Goal: Task Accomplishment & Management: Manage account settings

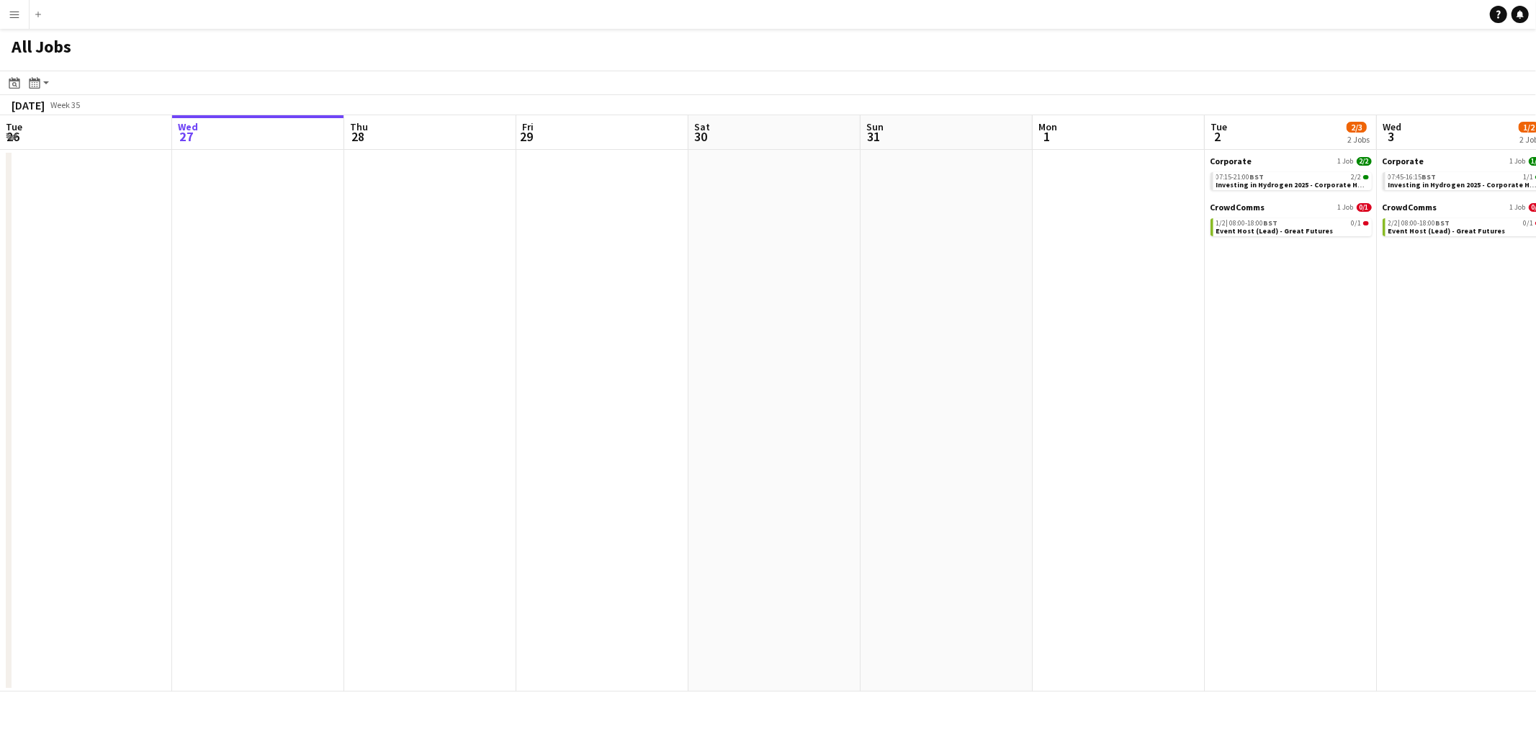
scroll to position [0, 538]
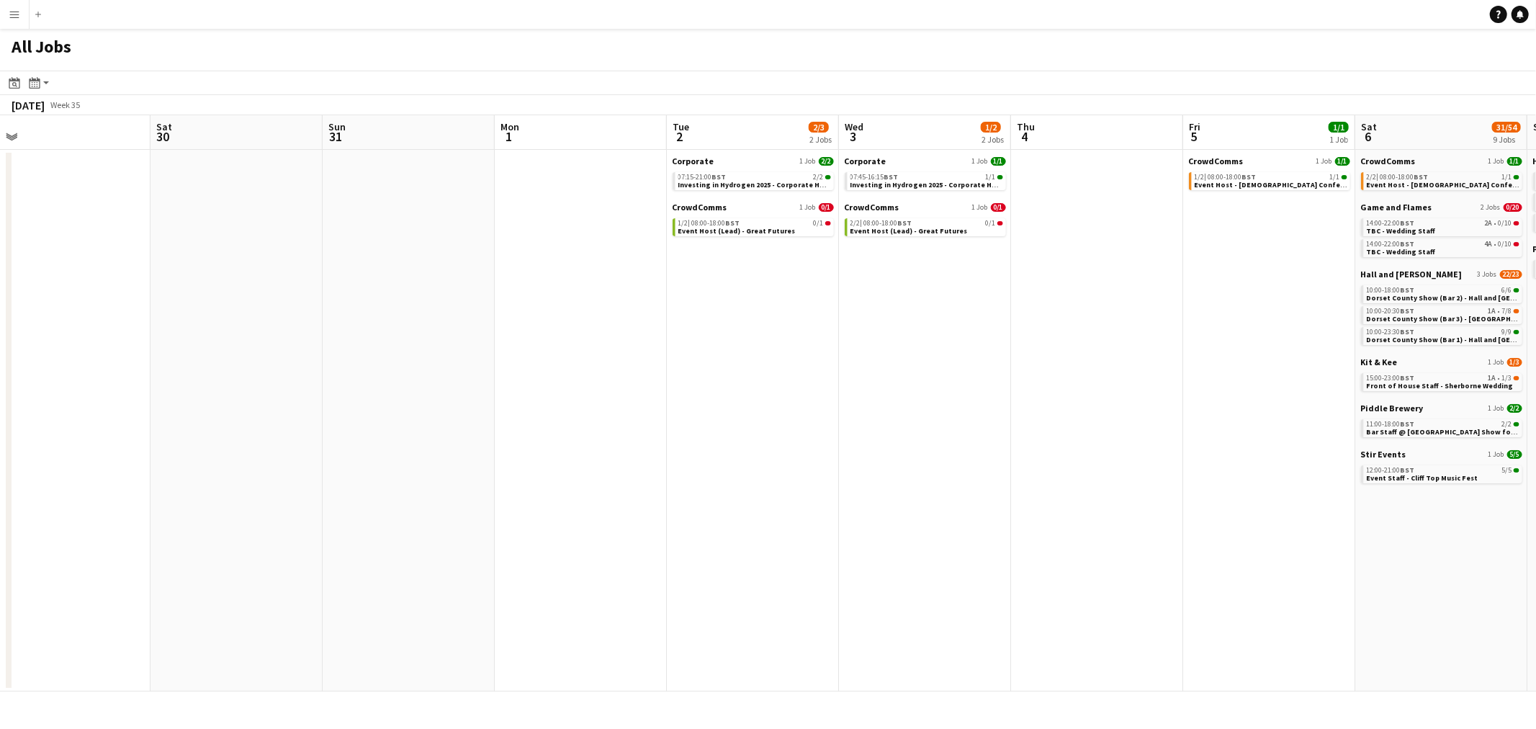
click at [751, 338] on app-calendar-viewport "Tue 26 Wed 27 Thu 28 Fri 29 Sat 30 Sun 31 Mon 1 Tue 2 2/3 2 Jobs Wed 3 1/2 2 Jo…" at bounding box center [768, 403] width 1536 height 576
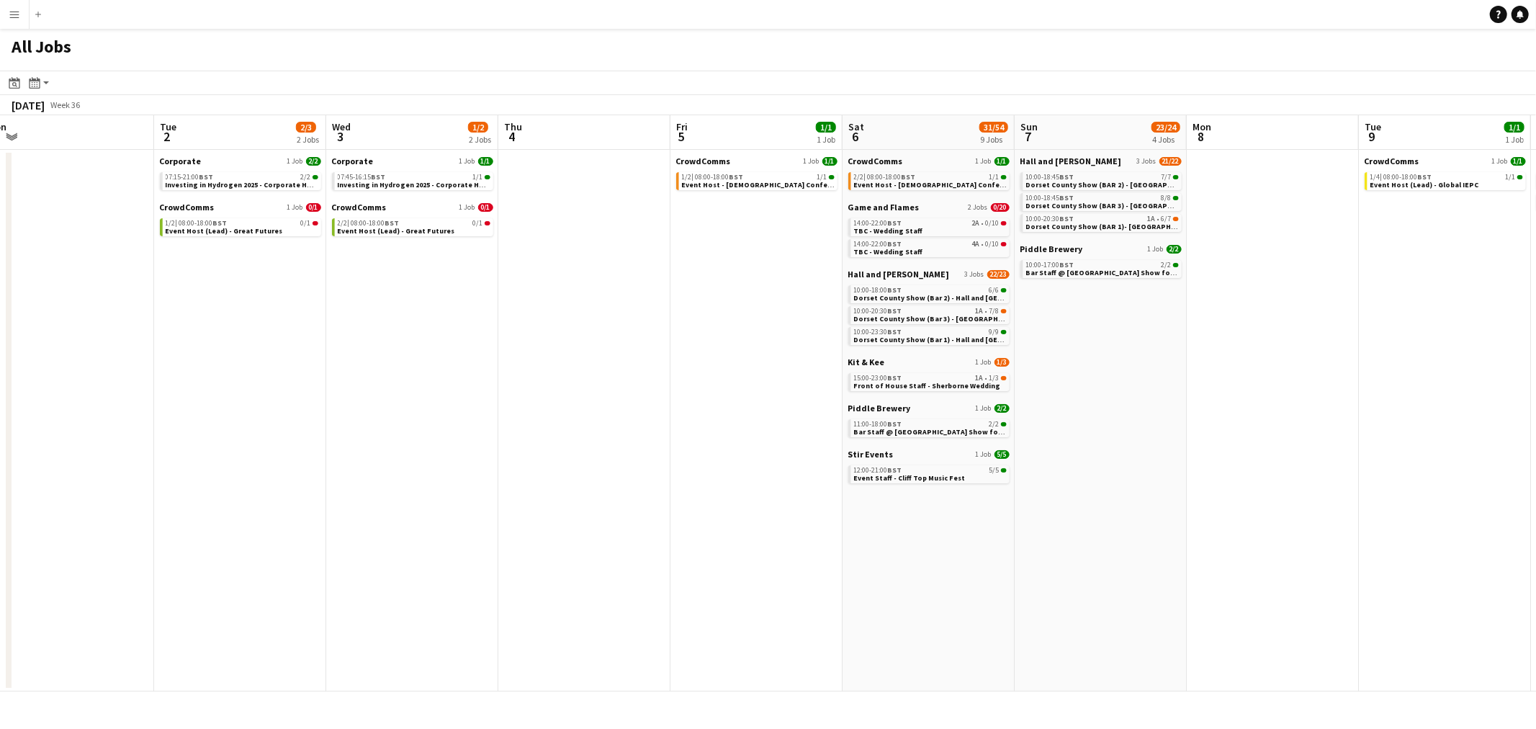
drag, startPoint x: 824, startPoint y: 333, endPoint x: 490, endPoint y: 368, distance: 335.9
click at [487, 369] on app-calendar-viewport "Fri 29 Sat 30 Sun 31 Mon 1 Tue 2 2/3 2 Jobs Wed 3 1/2 2 Jobs Thu 4 Fri 5 1/1 1 …" at bounding box center [768, 403] width 1536 height 576
click at [929, 382] on span "Front of House Staff - Sherborne Wedding" at bounding box center [931, 385] width 147 height 9
click at [240, 191] on div "Corporate 1 Job 2/2 07:15-21:00 BST 2/2 Investing in Hydrogen 2025 - Corporate …" at bounding box center [244, 179] width 161 height 46
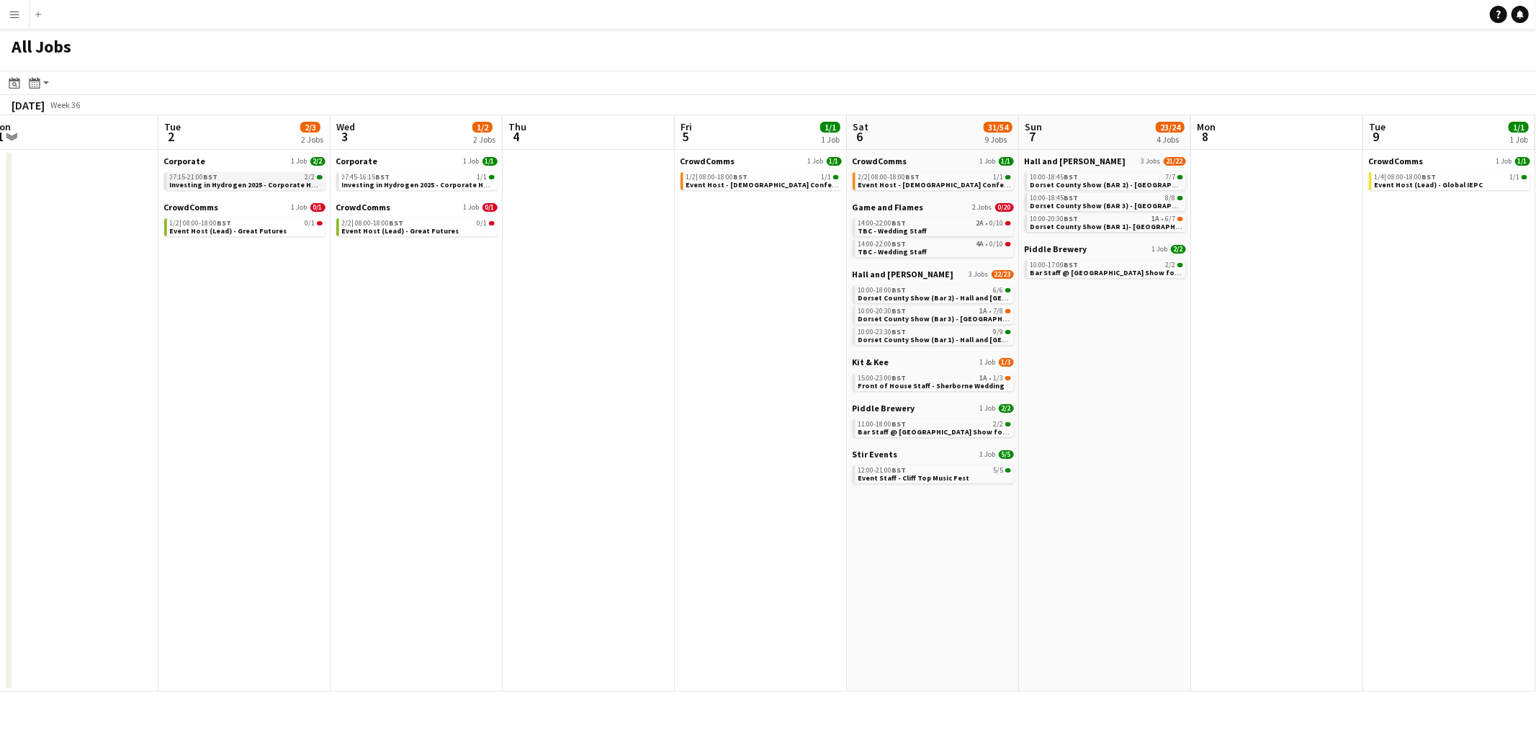
click at [236, 186] on span "Investing in Hydrogen 2025 - Corporate Hosts" at bounding box center [249, 184] width 158 height 9
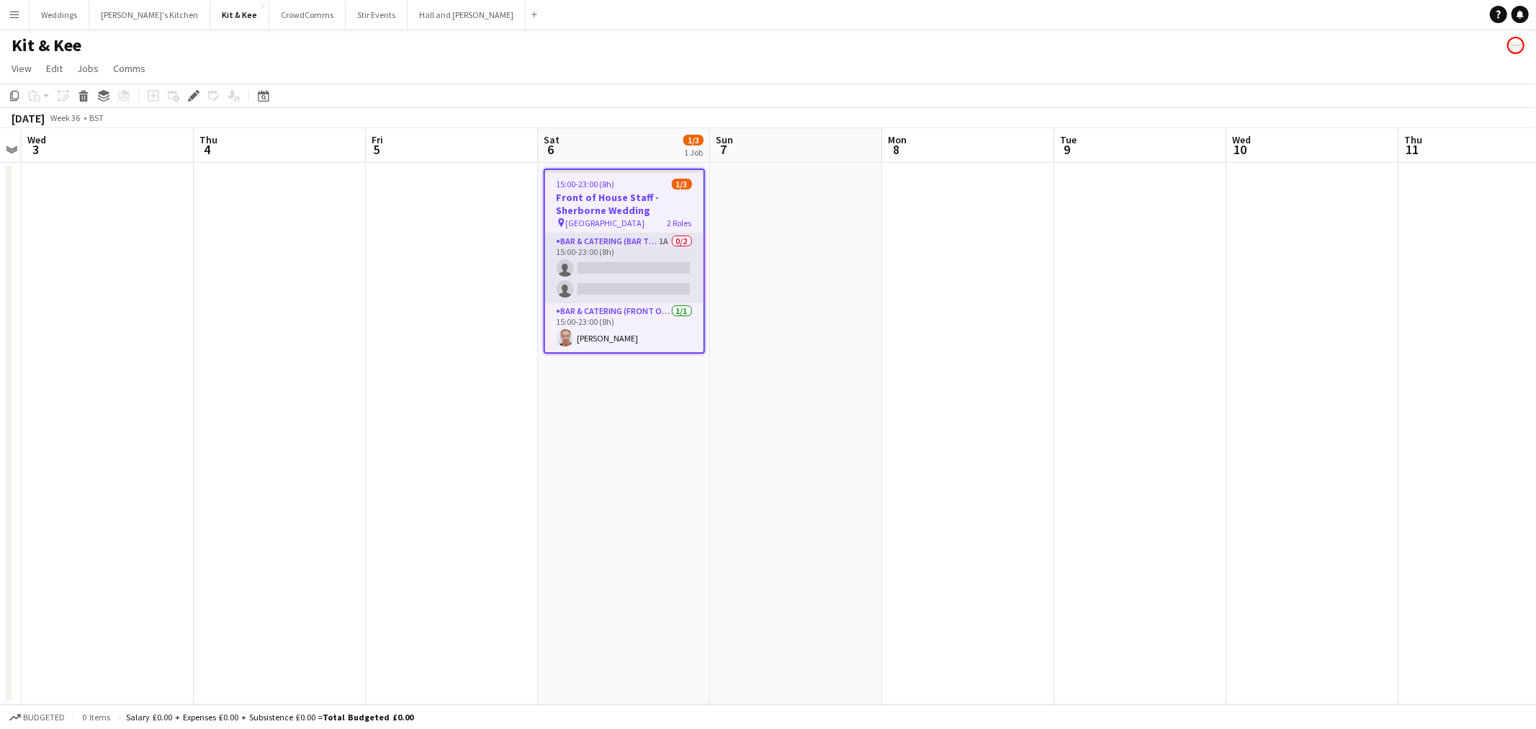
click at [628, 240] on app-card-role "Bar & Catering (Bar Tender) 1A 0/2 15:00-23:00 (8h) single-neutral-actions sing…" at bounding box center [624, 268] width 158 height 70
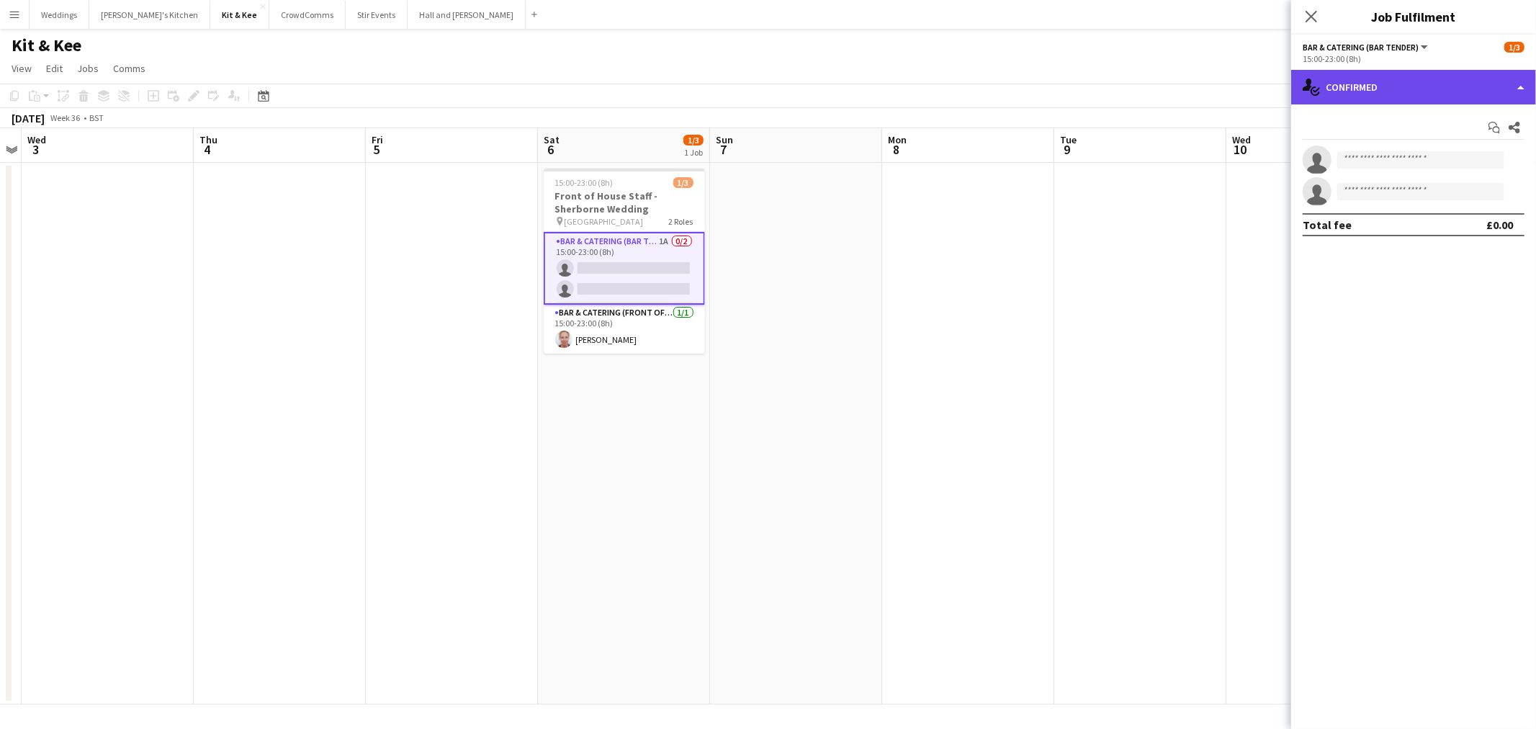
click at [1340, 94] on div "single-neutral-actions-check-2 Confirmed" at bounding box center [1413, 87] width 245 height 35
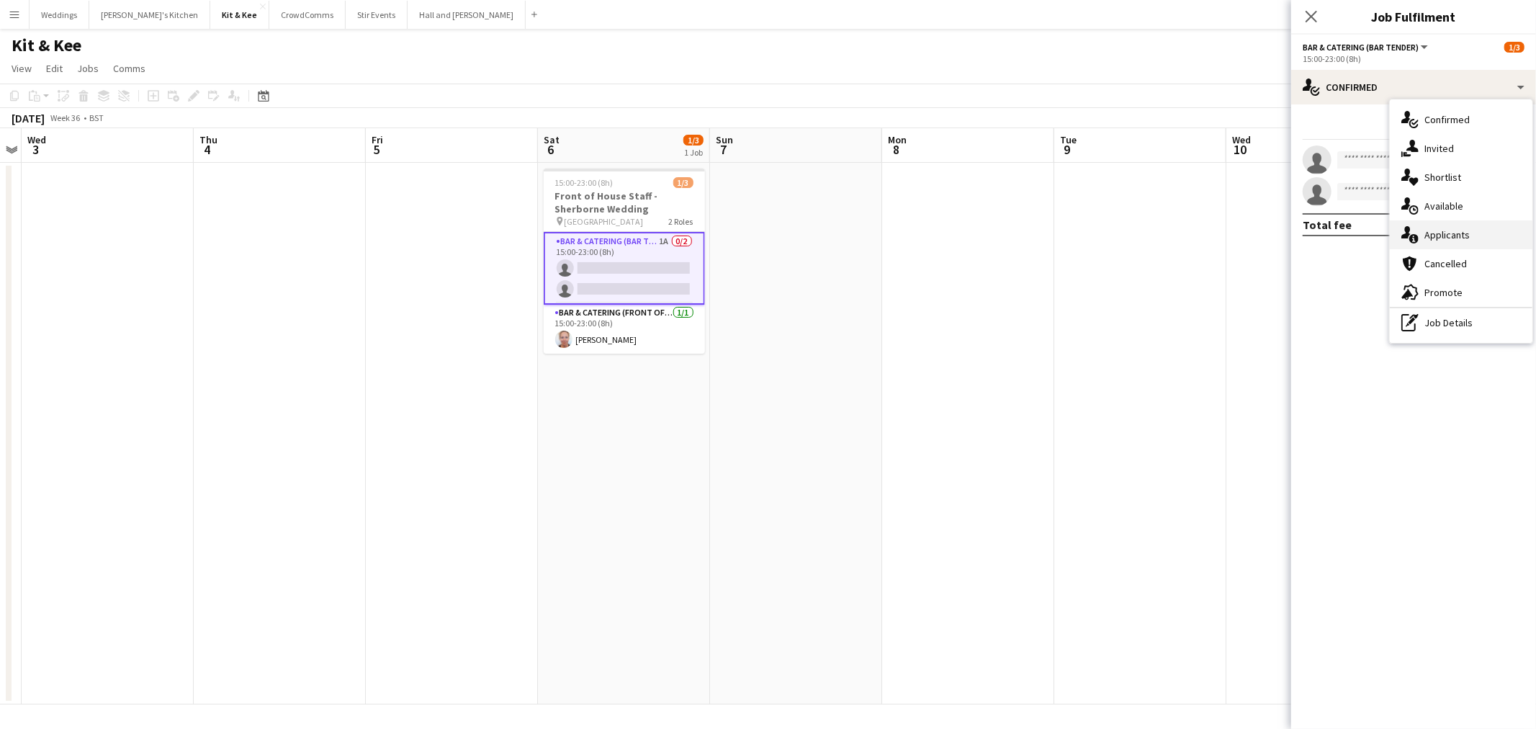
click at [1466, 235] on div "single-neutral-actions-information Applicants" at bounding box center [1460, 234] width 143 height 29
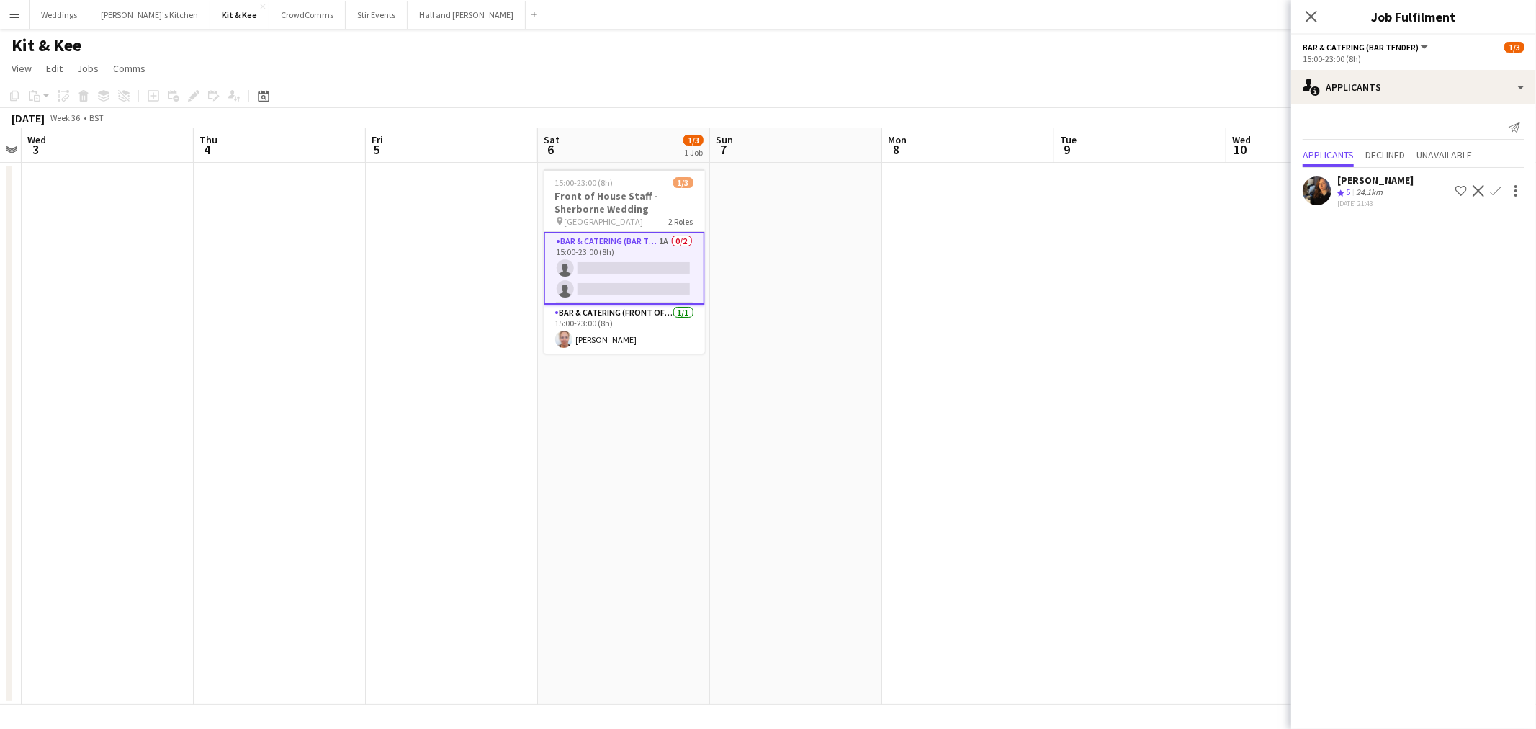
click at [1496, 193] on app-icon "Confirm" at bounding box center [1495, 191] width 12 height 12
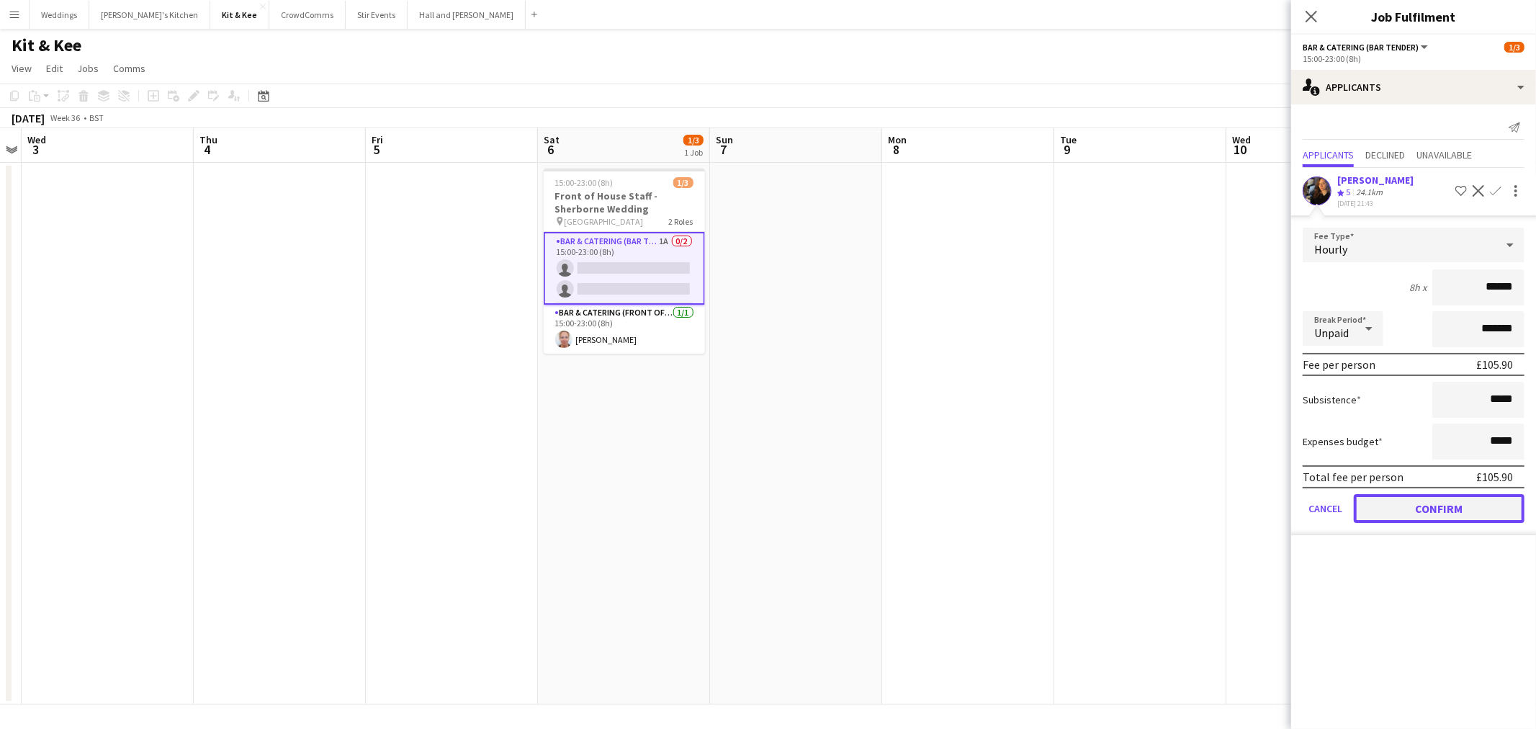
click at [1460, 494] on button "Confirm" at bounding box center [1438, 508] width 171 height 29
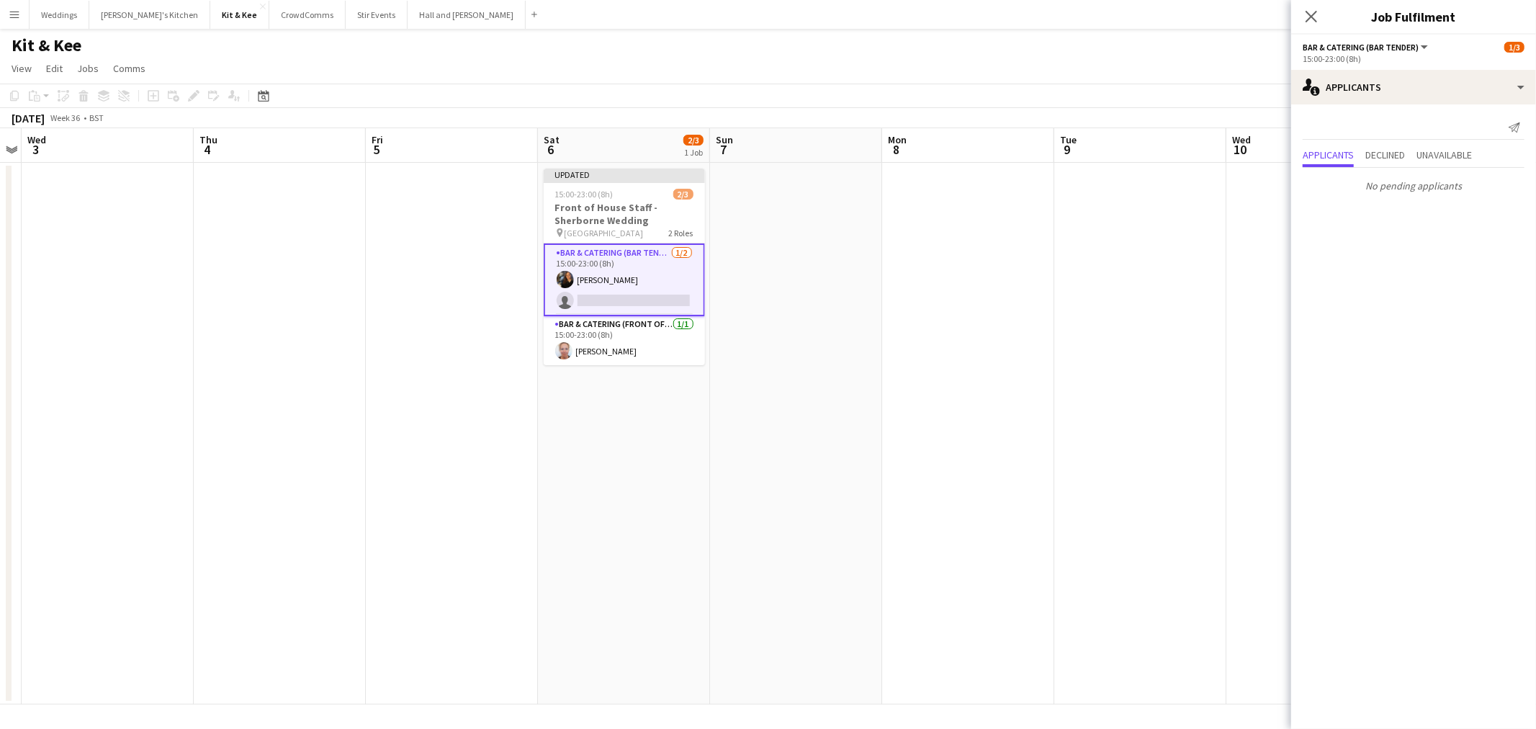
click at [1060, 348] on app-date-cell at bounding box center [1140, 433] width 172 height 541
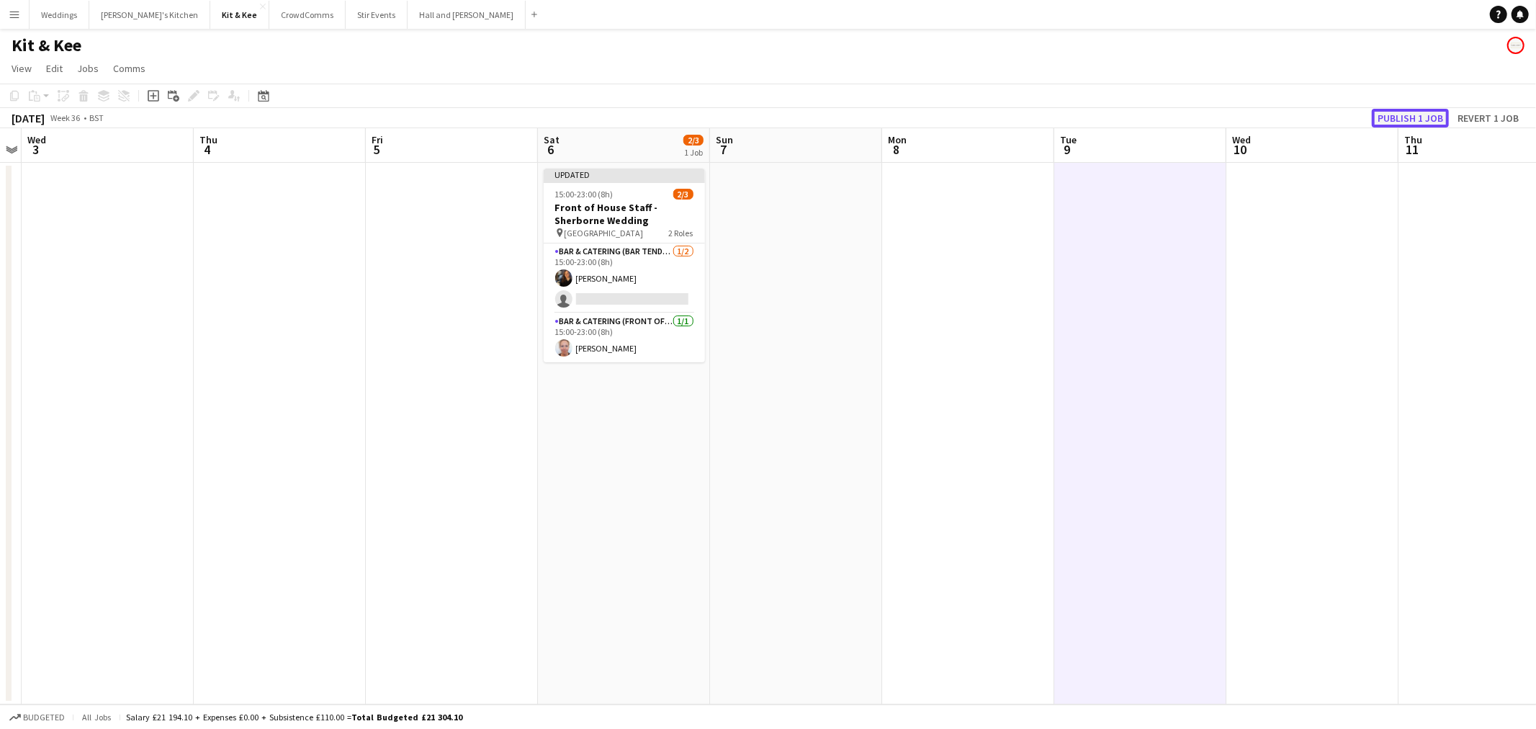
click at [1407, 126] on button "Publish 1 job" at bounding box center [1409, 118] width 77 height 19
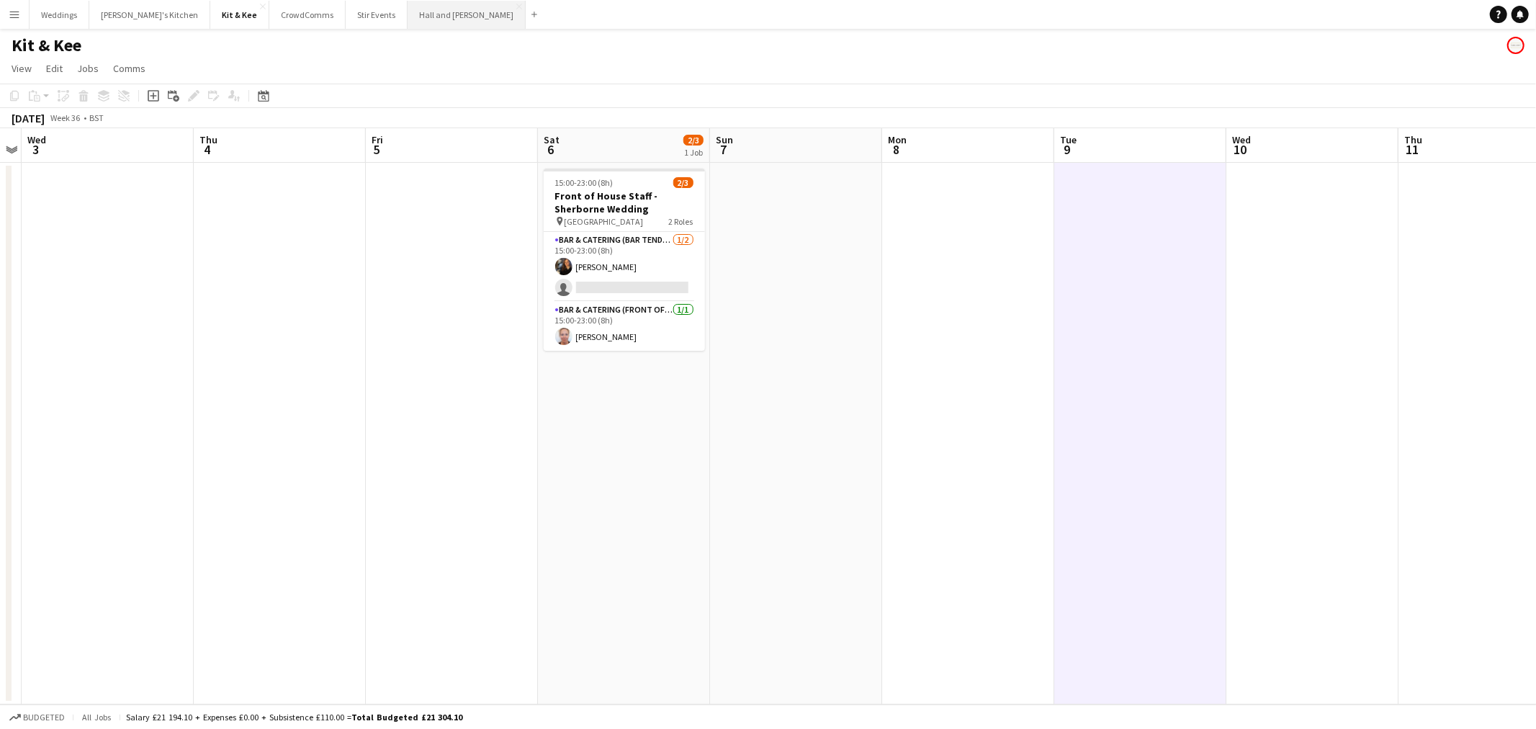
click at [407, 17] on button "Hall and Woodhouse Close" at bounding box center [466, 15] width 118 height 28
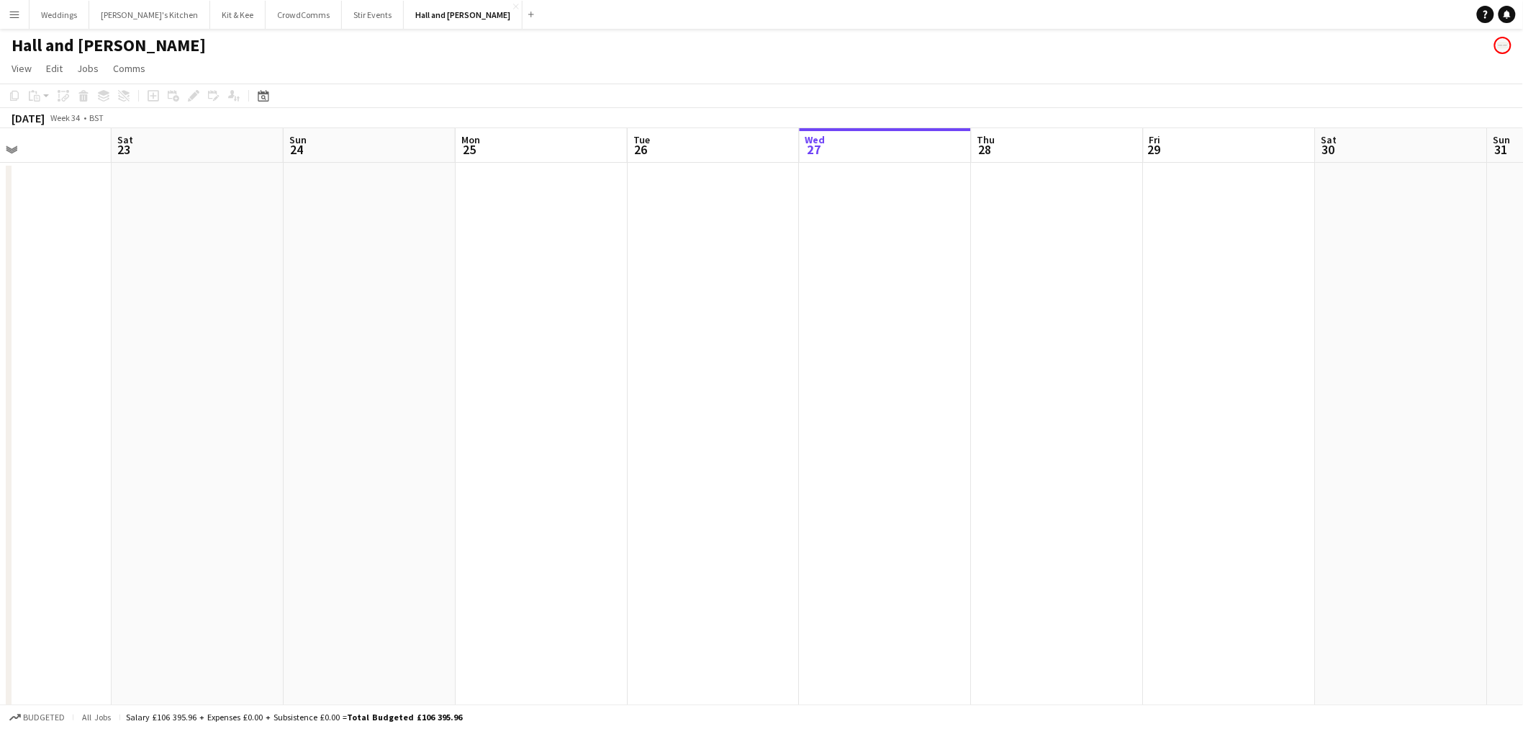
drag, startPoint x: 387, startPoint y: 409, endPoint x: 1015, endPoint y: 401, distance: 627.8
click at [1015, 401] on app-calendar-viewport "Wed 20 Thu 21 Fri 22 Sat 23 Sun 24 Mon 25 Tue 26 Wed 27 Thu 28 Fri 29 Sat 30 Su…" at bounding box center [761, 521] width 1523 height 786
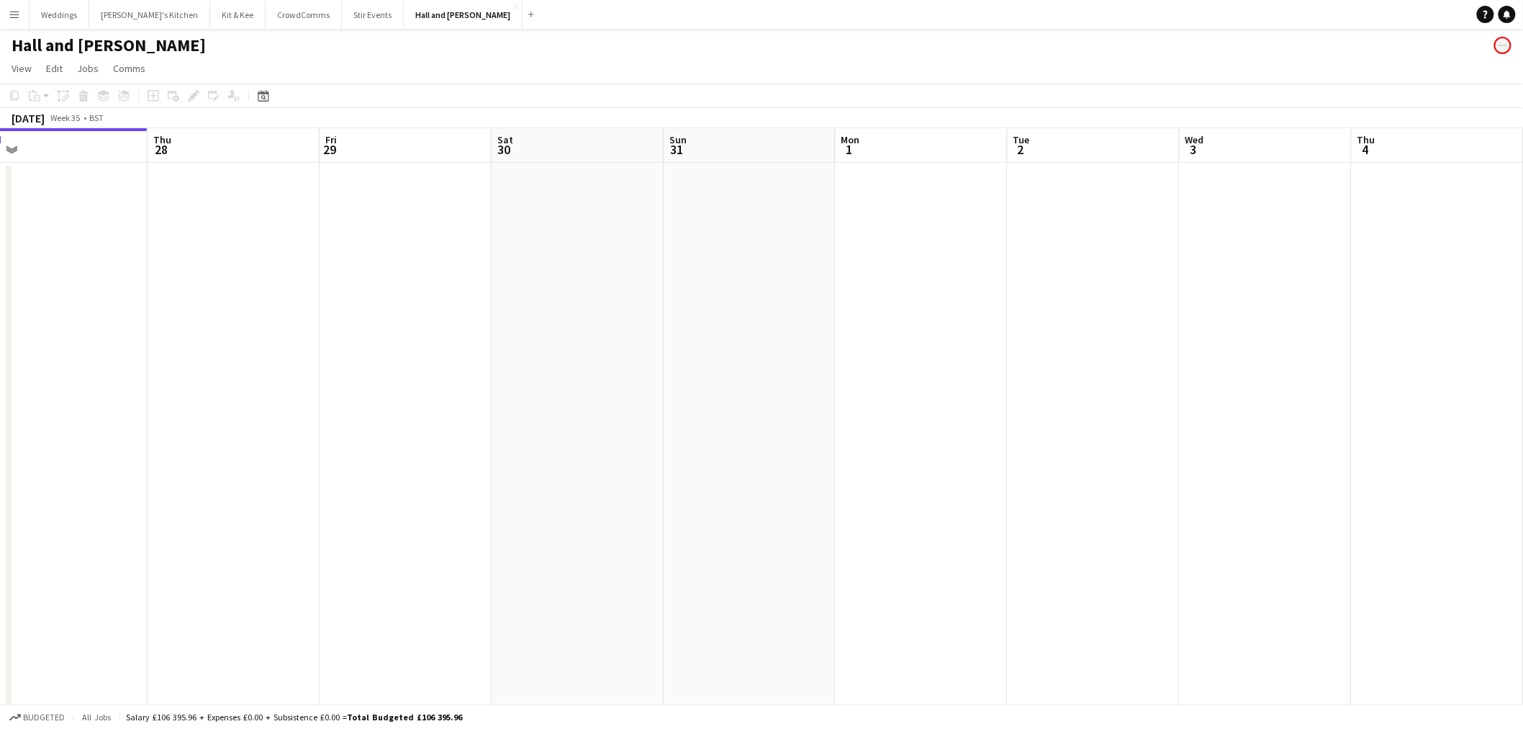
drag, startPoint x: 373, startPoint y: 404, endPoint x: 174, endPoint y: 408, distance: 198.7
click at [0, 428] on html "Menu Boards Boards Boards All jobs Status Workforce Workforce My Workforce Recr…" at bounding box center [761, 469] width 1523 height 939
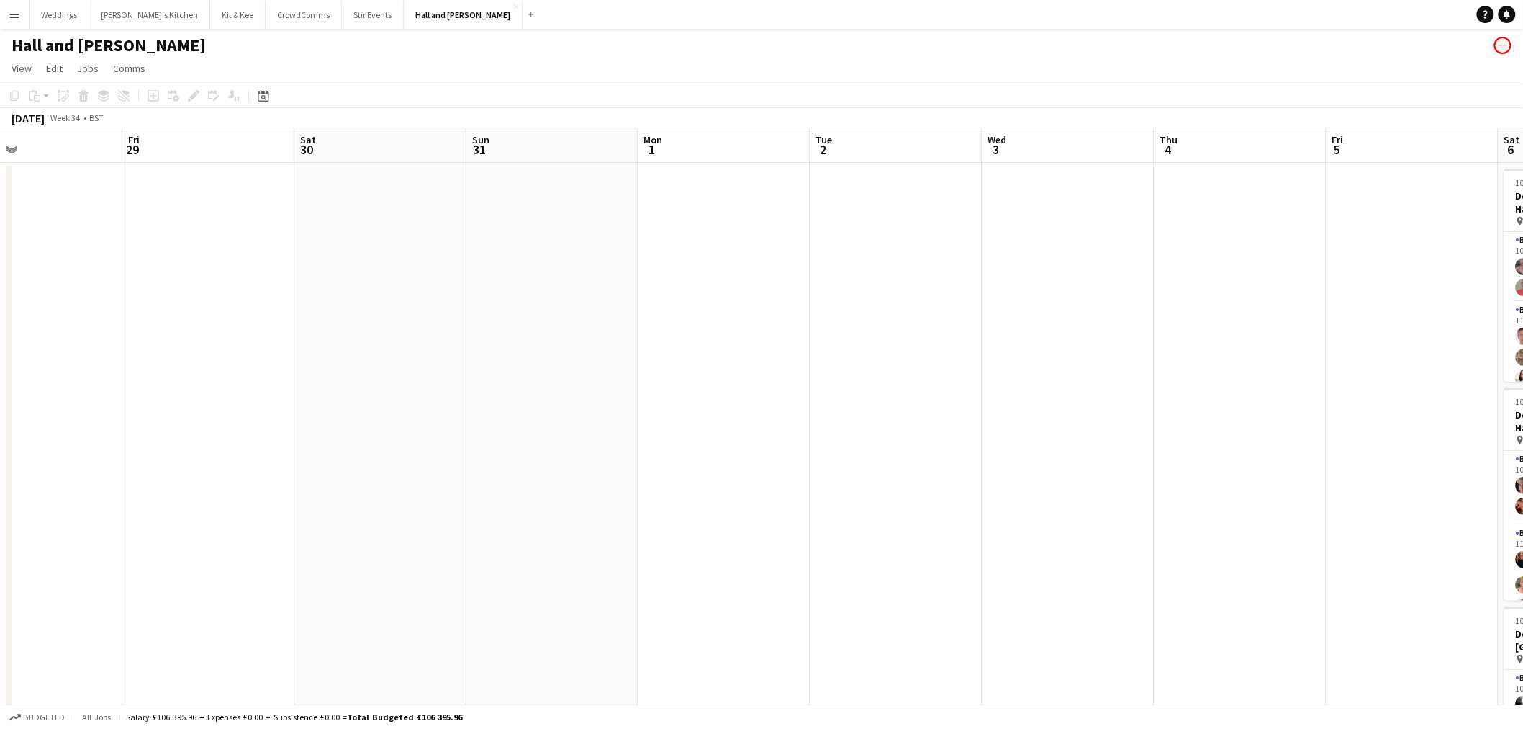
drag, startPoint x: 1215, startPoint y: 390, endPoint x: 734, endPoint y: 447, distance: 484.3
click at [663, 469] on app-calendar-viewport "Mon 25 Tue 26 Wed 27 Thu 28 Fri 29 Sat 30 Sun 31 Mon 1 Tue 2 Wed 3 Thu 4 Fri 5 …" at bounding box center [761, 521] width 1523 height 786
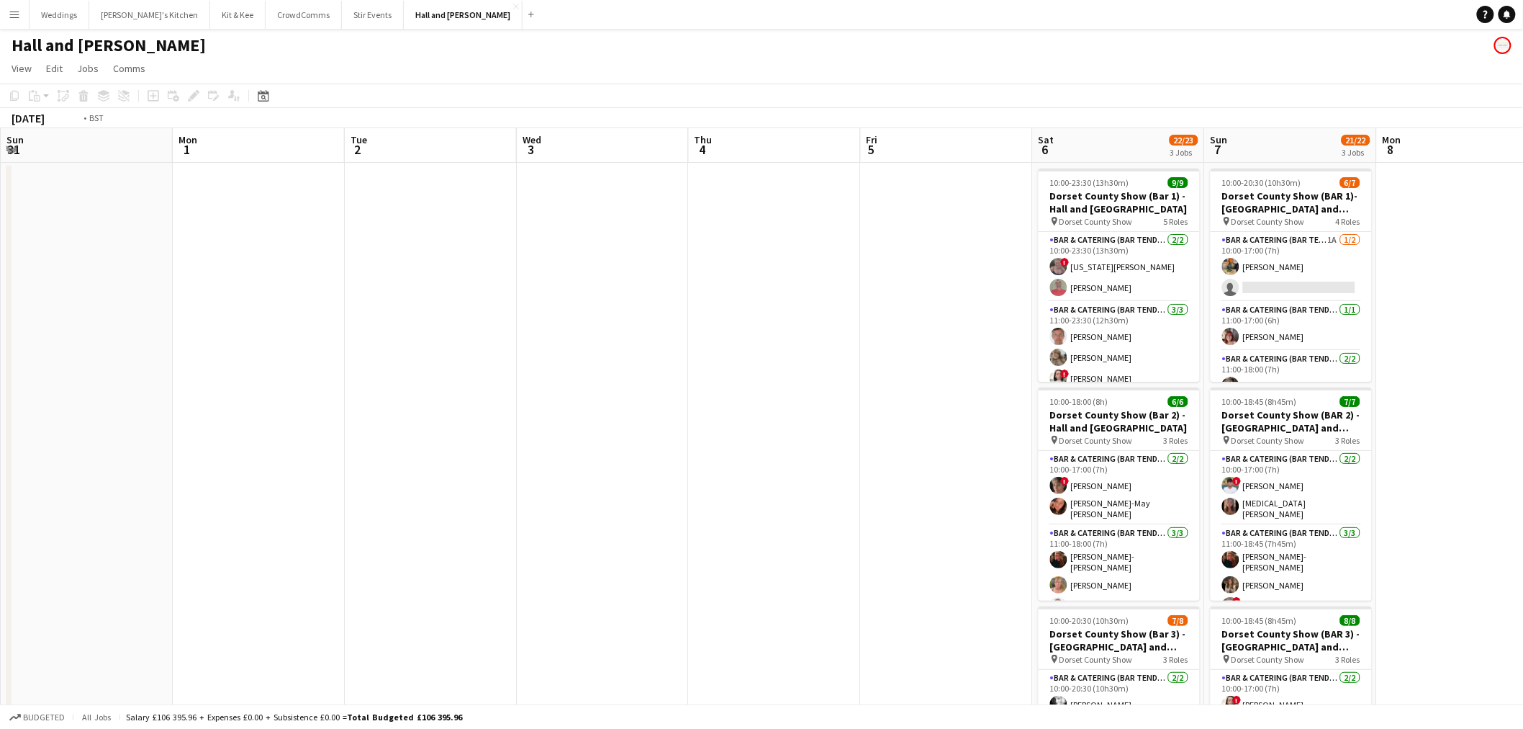
drag, startPoint x: 1006, startPoint y: 400, endPoint x: 562, endPoint y: 414, distance: 443.7
click at [538, 434] on app-calendar-viewport "Thu 28 Fri 29 Sat 30 Sun 31 Mon 1 Tue 2 Wed 3 Thu 4 Fri 5 Sat 6 22/23 3 Jobs Su…" at bounding box center [761, 521] width 1523 height 786
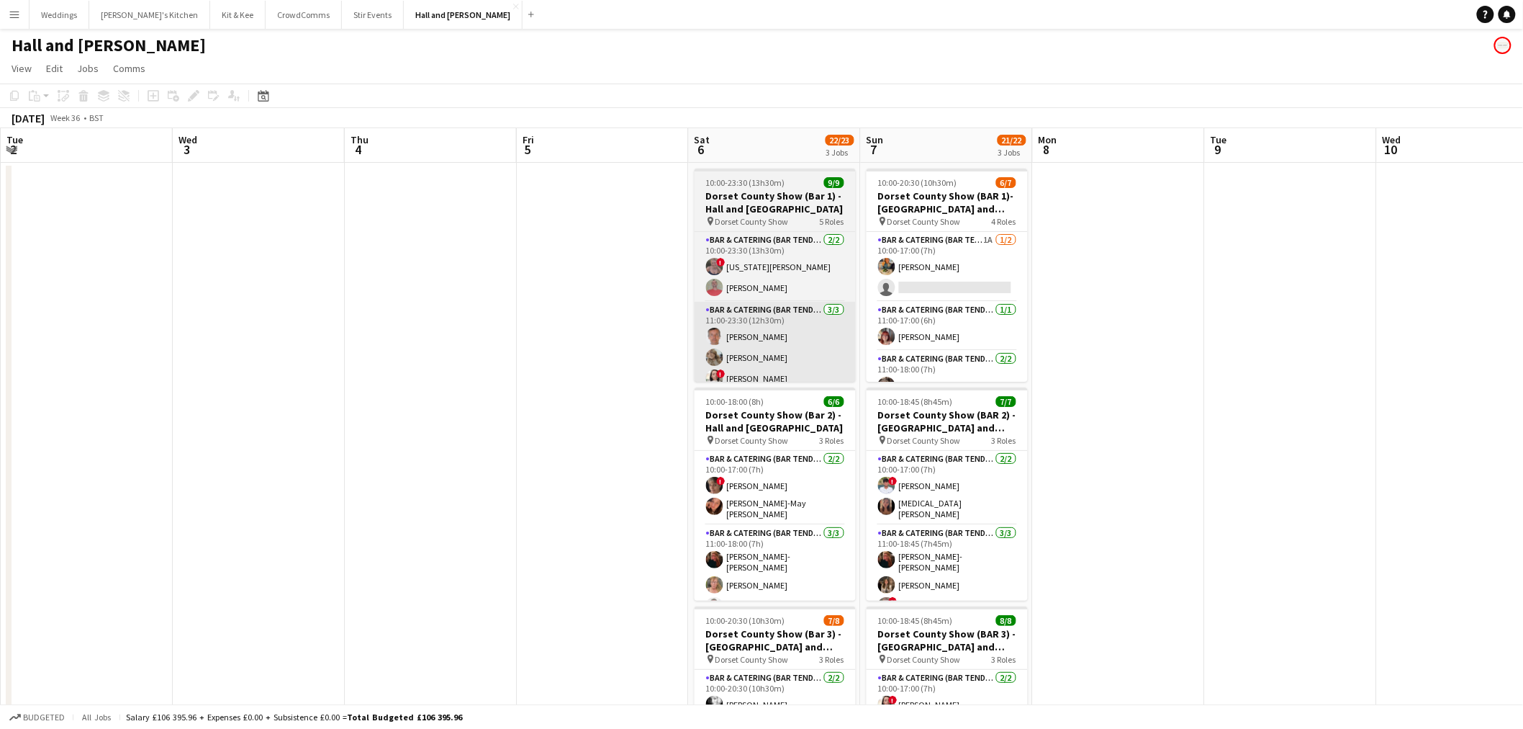
scroll to position [0, 517]
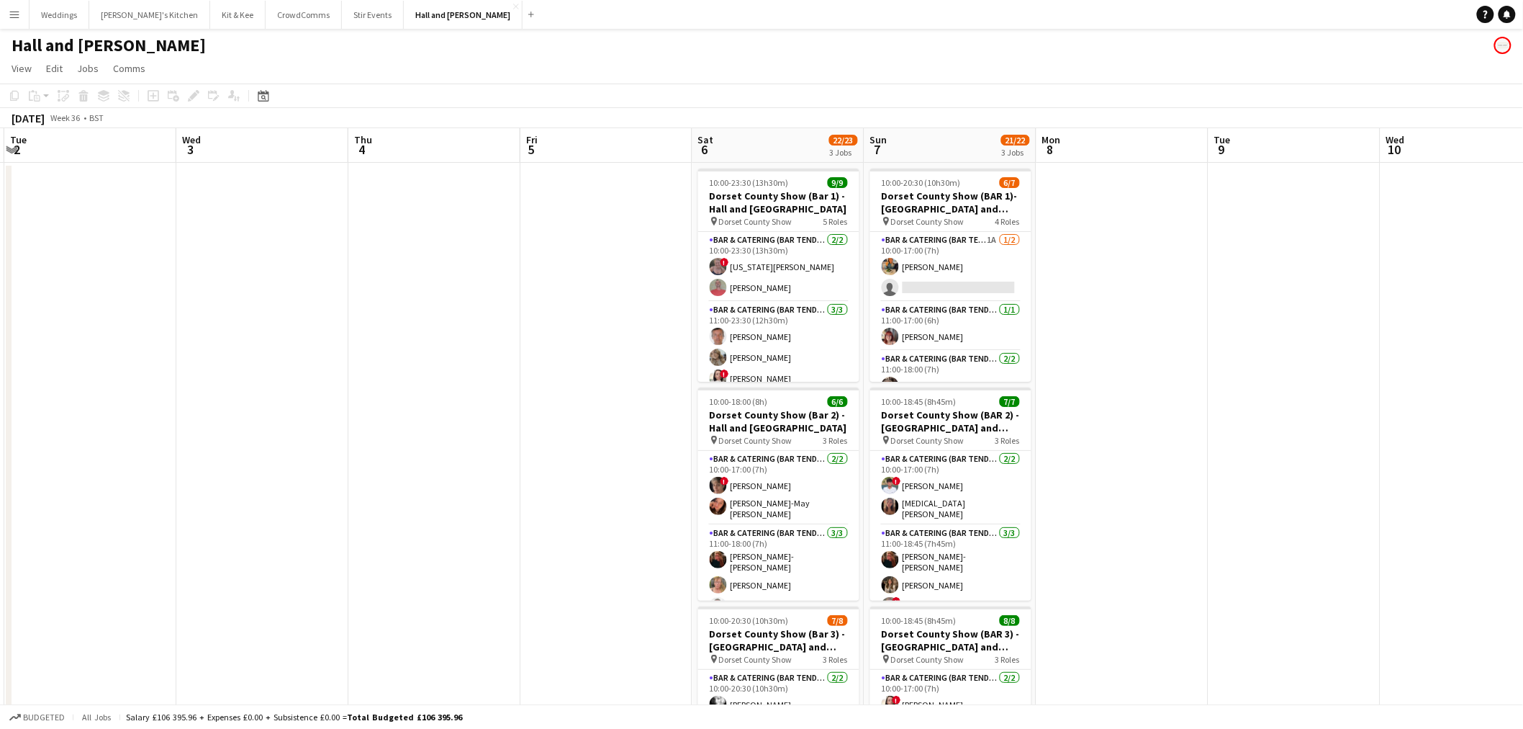
drag, startPoint x: 1076, startPoint y: 324, endPoint x: 811, endPoint y: 305, distance: 265.6
click at [392, 348] on app-calendar-viewport "Sat 30 Sun 31 Mon 1 Tue 2 Wed 3 Thu 4 Fri 5 Sat 6 22/23 3 Jobs Sun 7 21/22 3 Jo…" at bounding box center [761, 521] width 1523 height 786
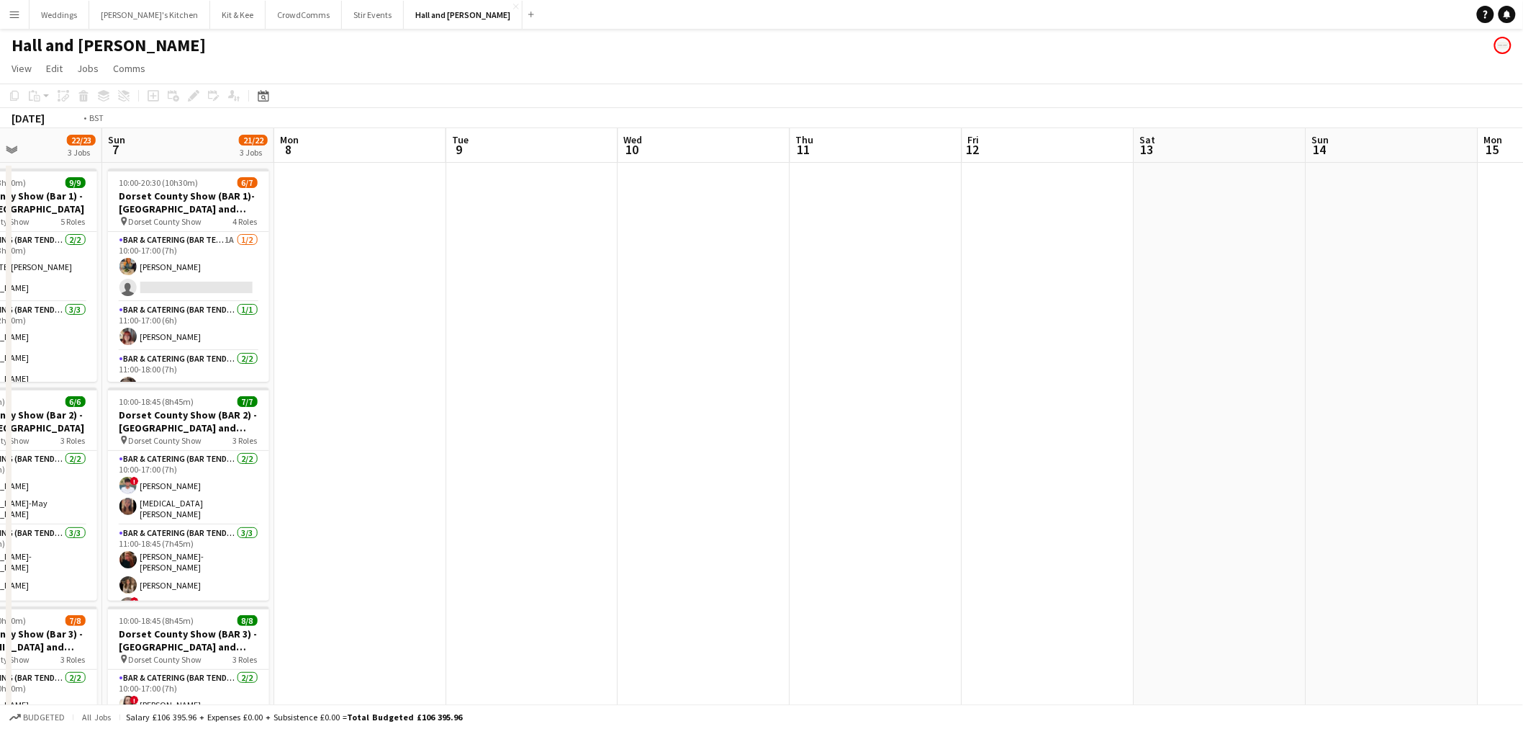
drag, startPoint x: 939, startPoint y: 343, endPoint x: 681, endPoint y: 343, distance: 258.4
click at [681, 343] on app-calendar-viewport "Wed 3 Thu 4 Fri 5 Sat 6 22/23 3 Jobs Sun 7 21/22 3 Jobs Mon 8 Tue 9 Wed 10 Thu …" at bounding box center [761, 521] width 1523 height 786
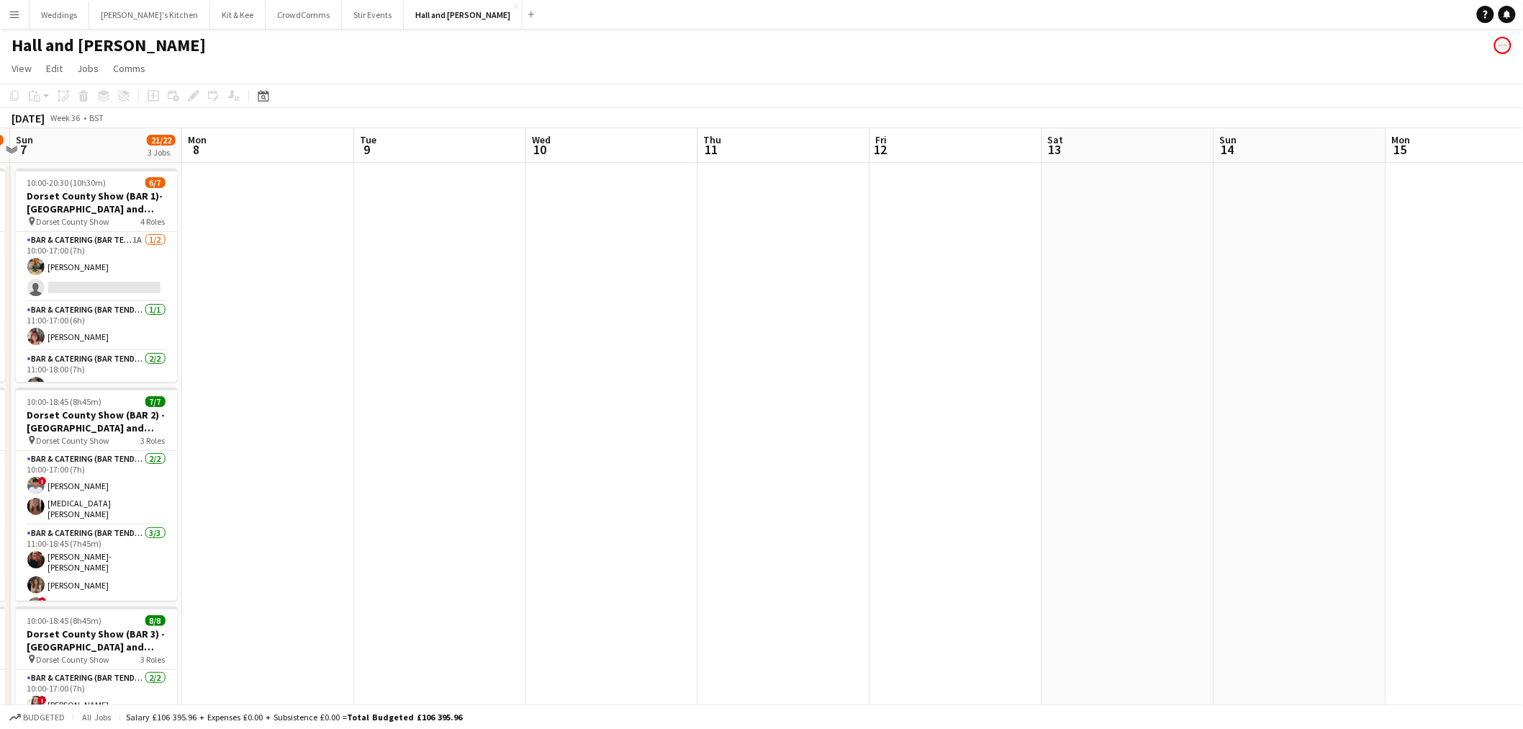
drag, startPoint x: 720, startPoint y: 333, endPoint x: 1535, endPoint y: 313, distance: 815.2
click at [1523, 313] on html "Menu Boards Boards Boards All jobs Status Workforce Workforce My Workforce Recr…" at bounding box center [761, 469] width 1523 height 939
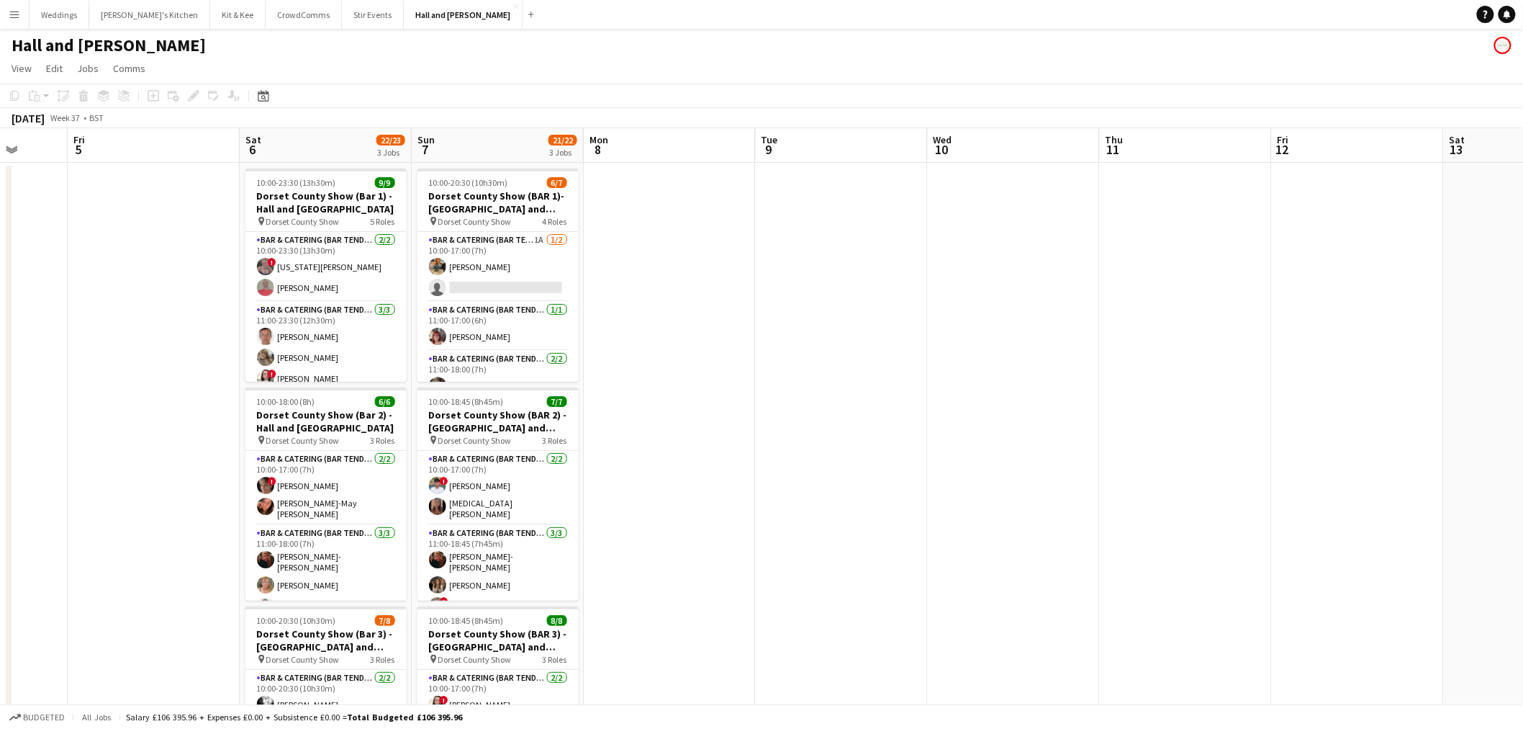
drag, startPoint x: 821, startPoint y: 312, endPoint x: 1483, endPoint y: 299, distance: 661.7
click at [1459, 305] on app-calendar-viewport "Tue 2 Wed 3 Thu 4 Fri 5 Sat 6 22/23 3 Jobs Sun 7 21/22 3 Jobs Mon 8 Tue 9 Wed 1…" at bounding box center [761, 521] width 1523 height 786
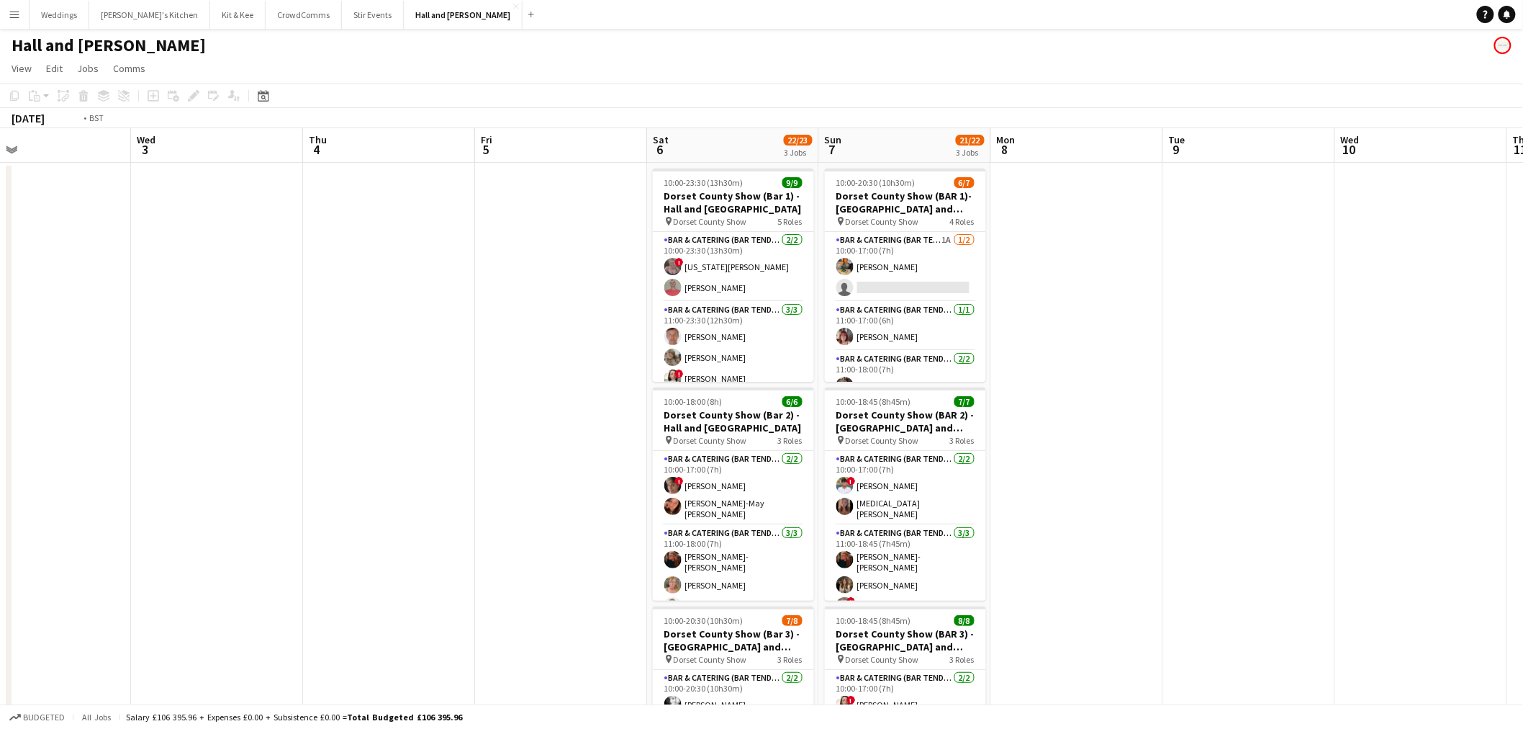
drag, startPoint x: 419, startPoint y: 387, endPoint x: 1289, endPoint y: 410, distance: 870.0
click at [1322, 409] on app-calendar-viewport "Sun 31 Mon 1 Tue 2 Wed 3 Thu 4 Fri 5 Sat 6 22/23 3 Jobs Sun 7 21/22 3 Jobs Mon …" at bounding box center [761, 521] width 1523 height 786
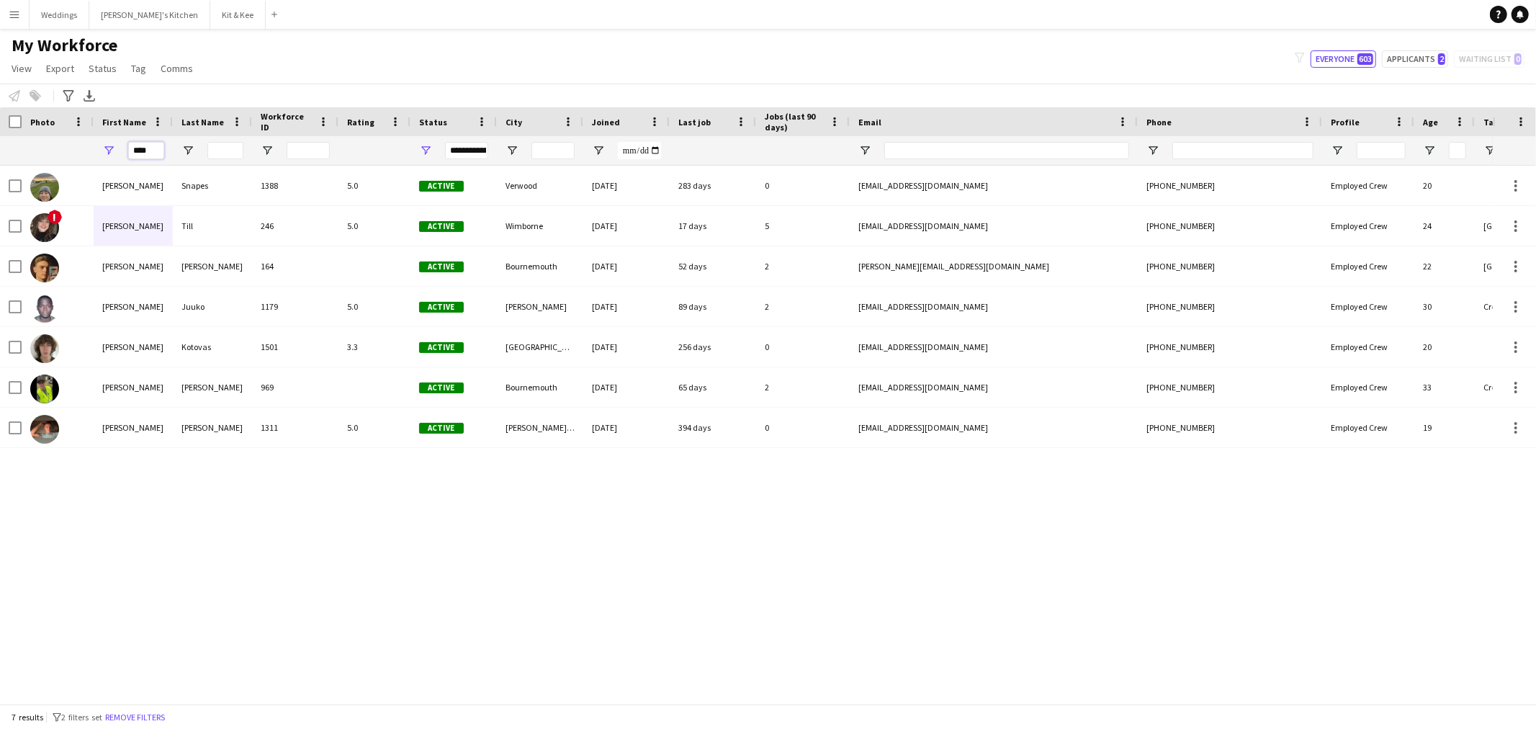
drag, startPoint x: 159, startPoint y: 156, endPoint x: 45, endPoint y: 153, distance: 114.5
click at [45, 153] on div "****" at bounding box center [780, 150] width 1561 height 29
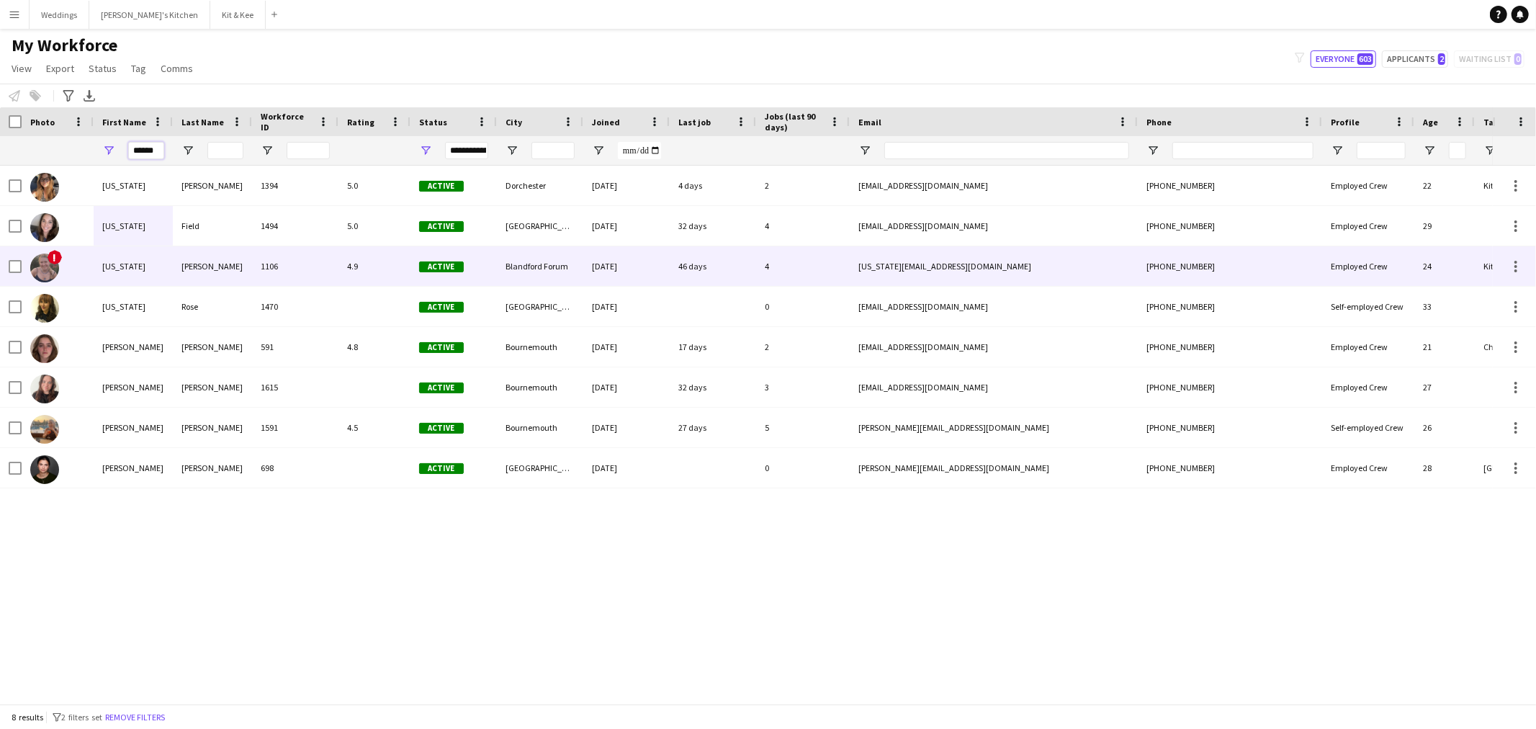
type input "******"
click at [264, 279] on div "1106" at bounding box center [295, 266] width 86 height 40
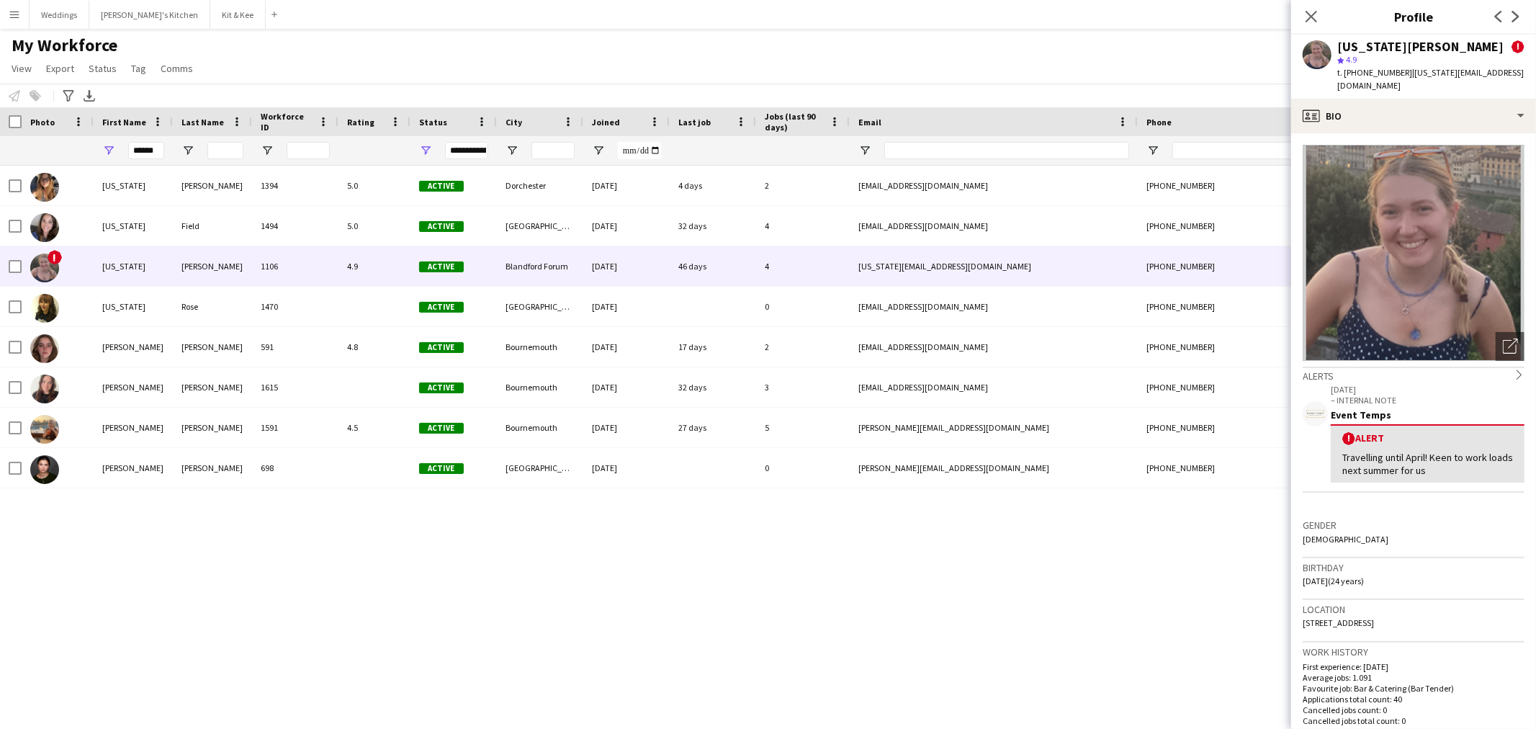
click at [1328, 133] on app-crew-profile-bio "Open photos pop-in Alerts chevron-right 28-10-2024 – INTERNAL NOTE Event Temps …" at bounding box center [1413, 430] width 245 height 595
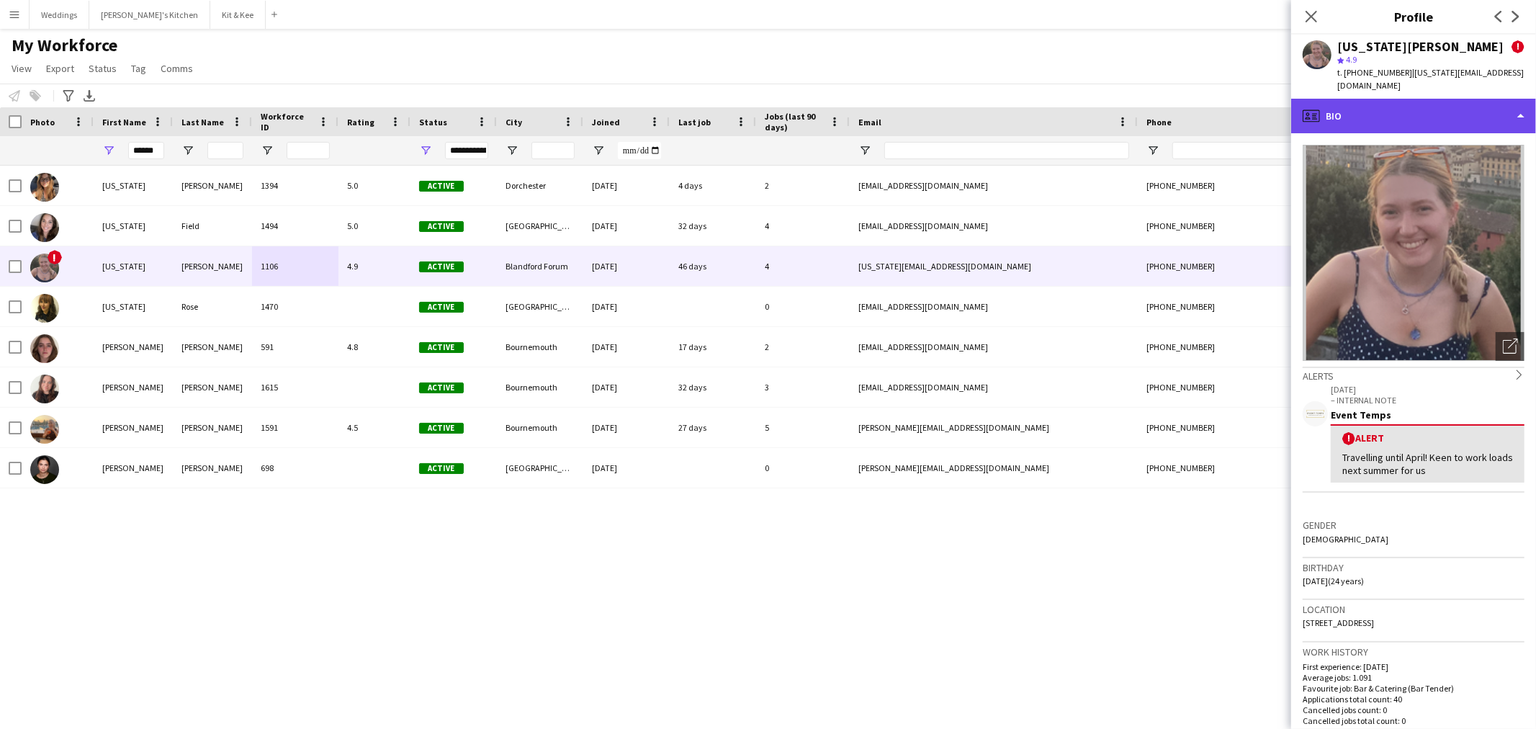
click at [1407, 112] on div "profile Bio" at bounding box center [1413, 116] width 245 height 35
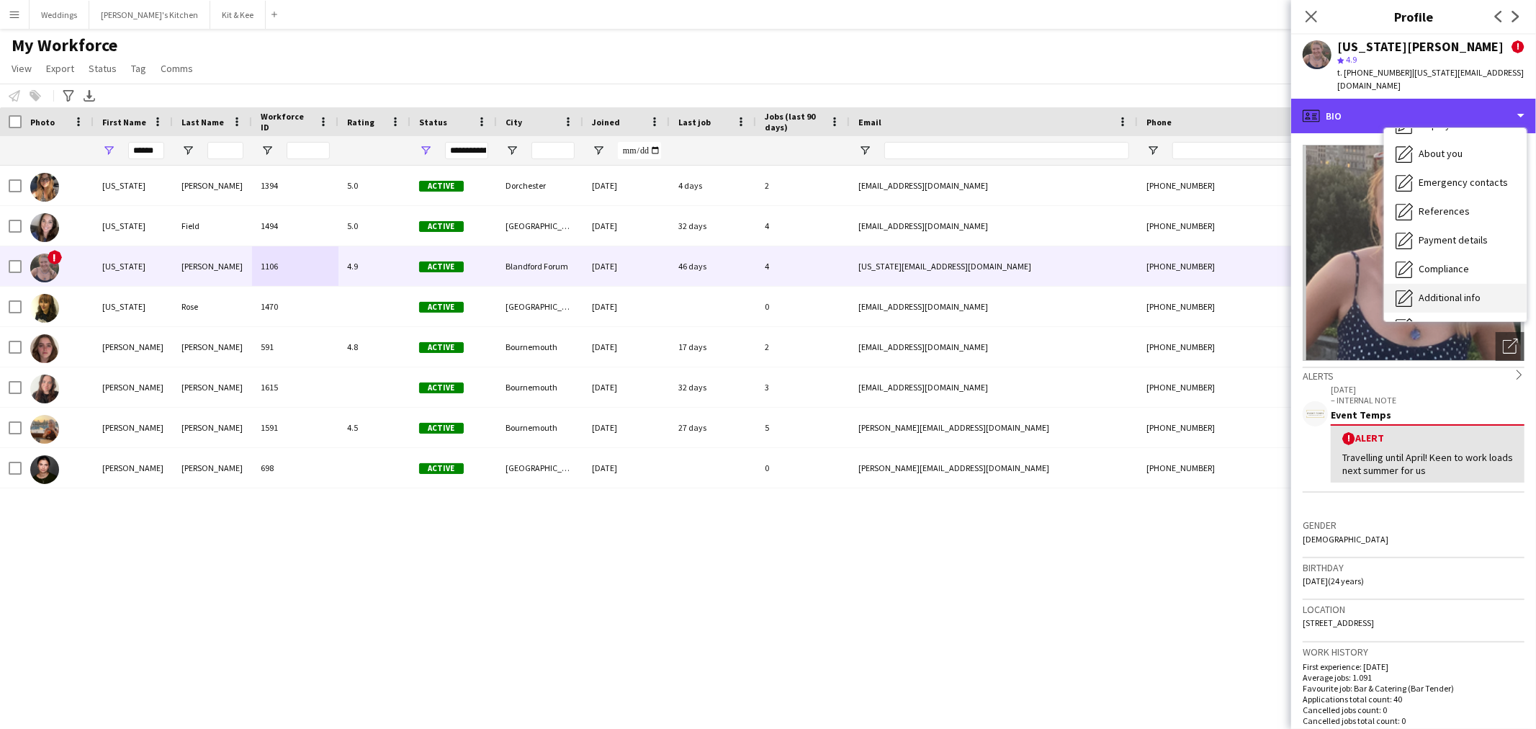
scroll to position [163, 0]
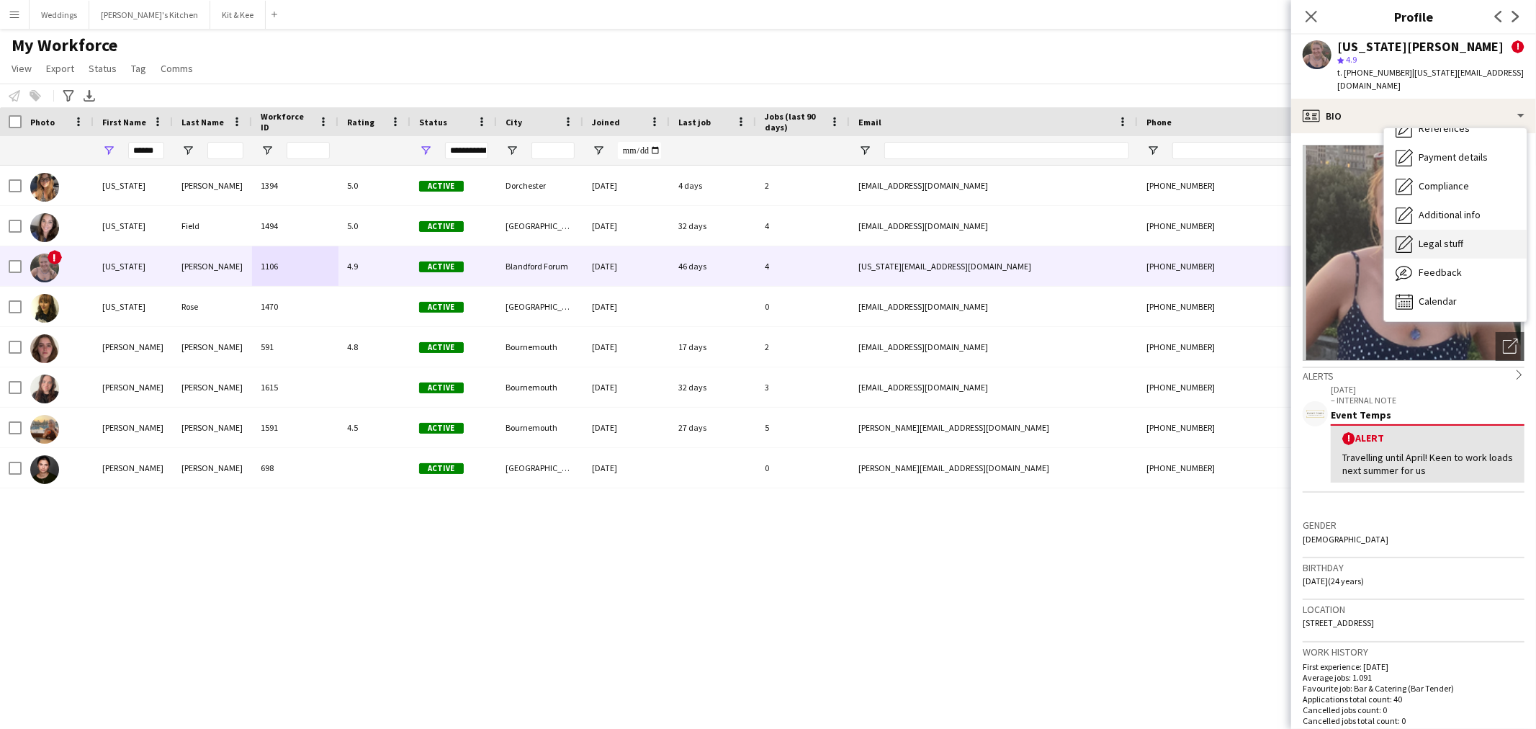
click at [1487, 231] on div "Legal stuff Legal stuff" at bounding box center [1455, 244] width 143 height 29
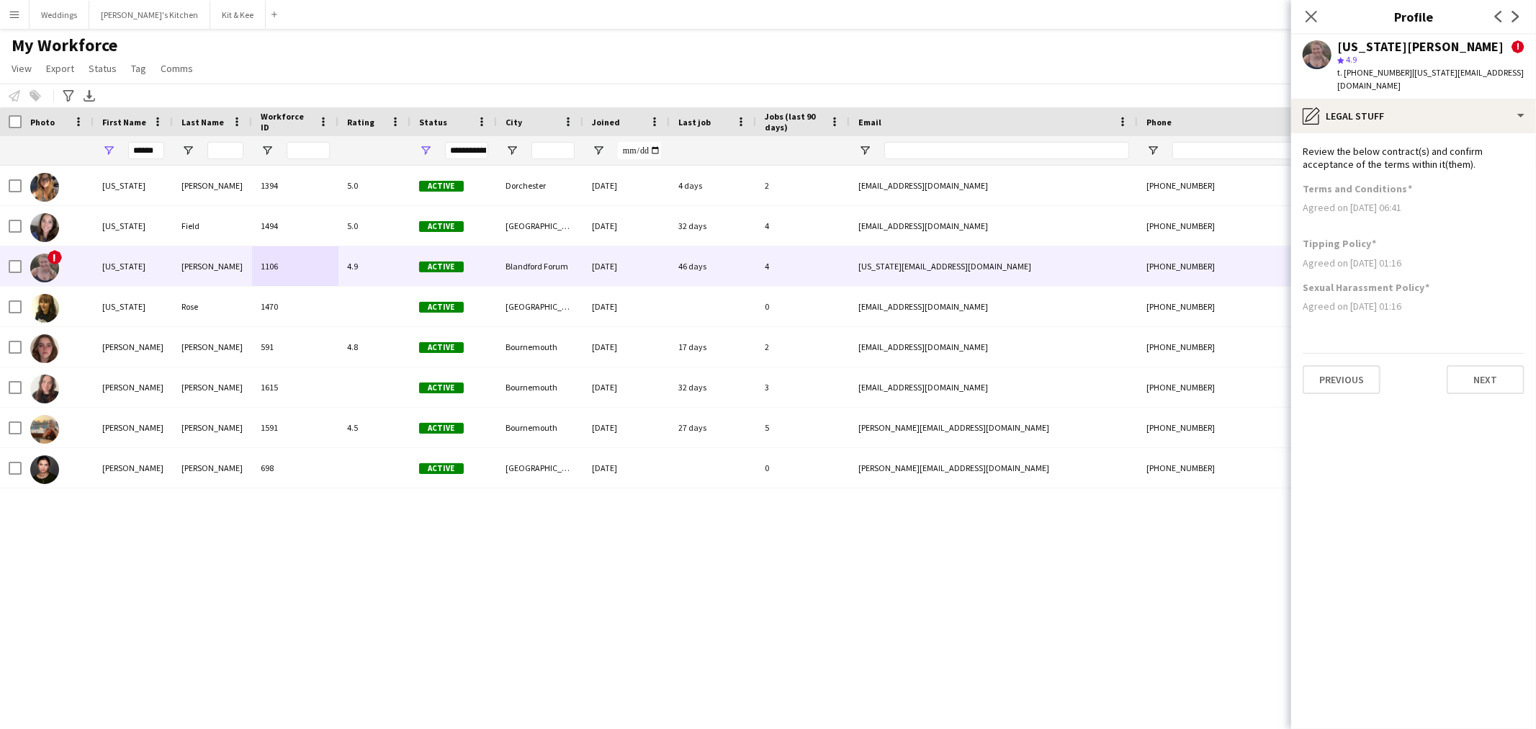
click at [1484, 384] on app-section-data-types "Review the below contract(s) and confirm acceptance of the terms within it(them…" at bounding box center [1413, 430] width 245 height 595
click at [1482, 375] on button "Next" at bounding box center [1485, 379] width 78 height 29
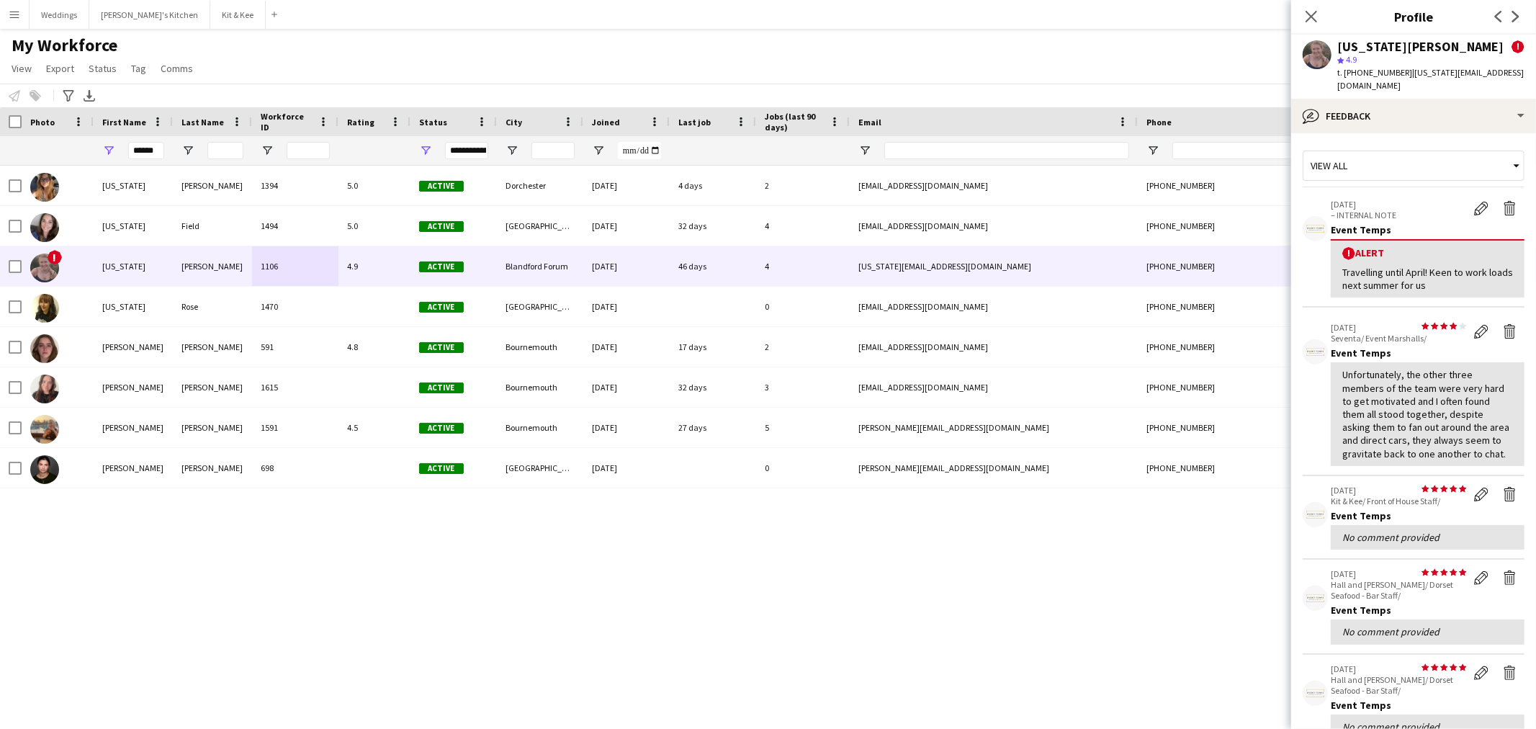
click at [1410, 145] on div "View all 28-10-2024 – INTERNAL NOTE Edit alert Delete alert Event Temps ! Alert…" at bounding box center [1413, 593] width 222 height 896
click at [1415, 104] on div "bubble-pencil Feedback" at bounding box center [1413, 116] width 245 height 35
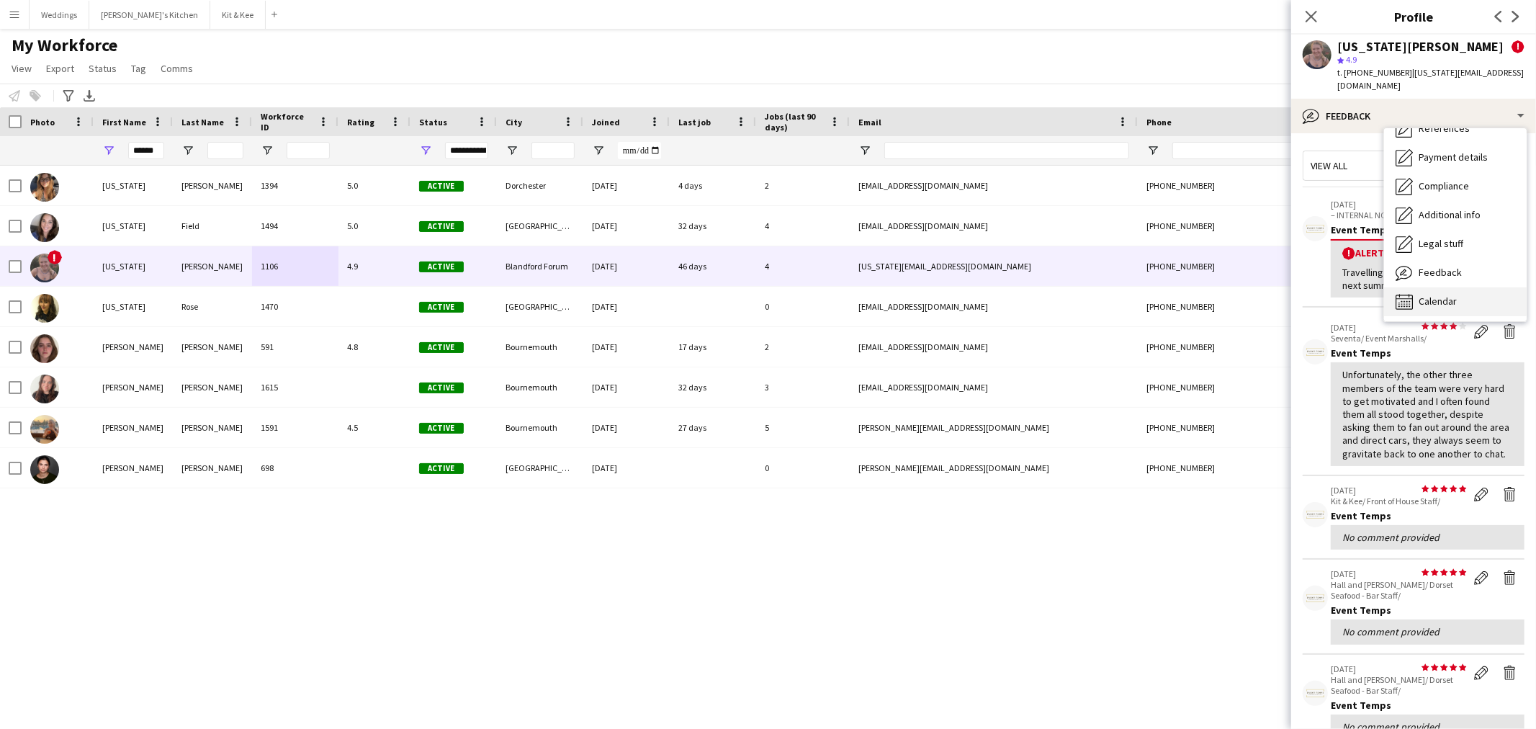
click at [1446, 287] on div "Calendar Calendar" at bounding box center [1455, 301] width 143 height 29
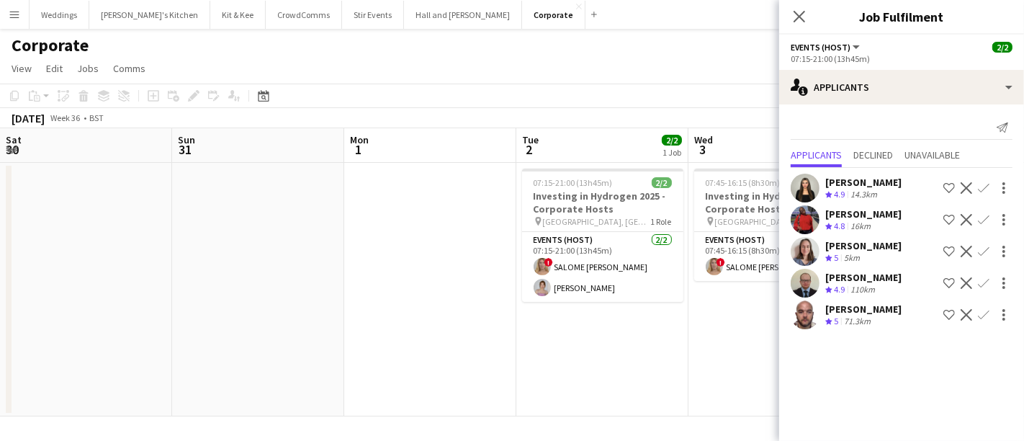
scroll to position [0, 495]
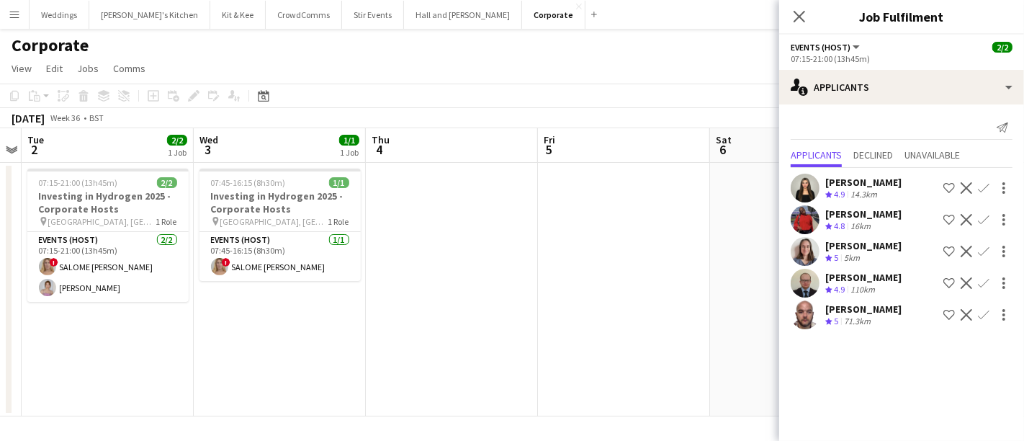
click at [595, 291] on app-date-cell at bounding box center [624, 289] width 172 height 253
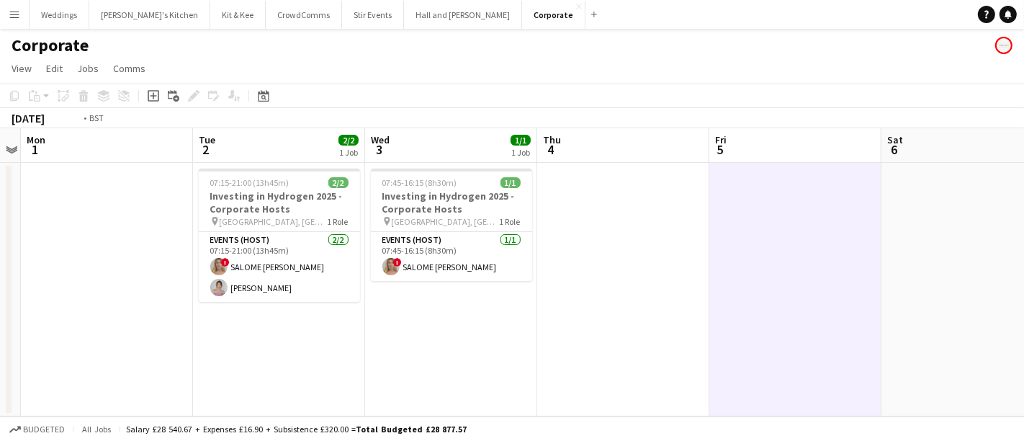
scroll to position [0, 449]
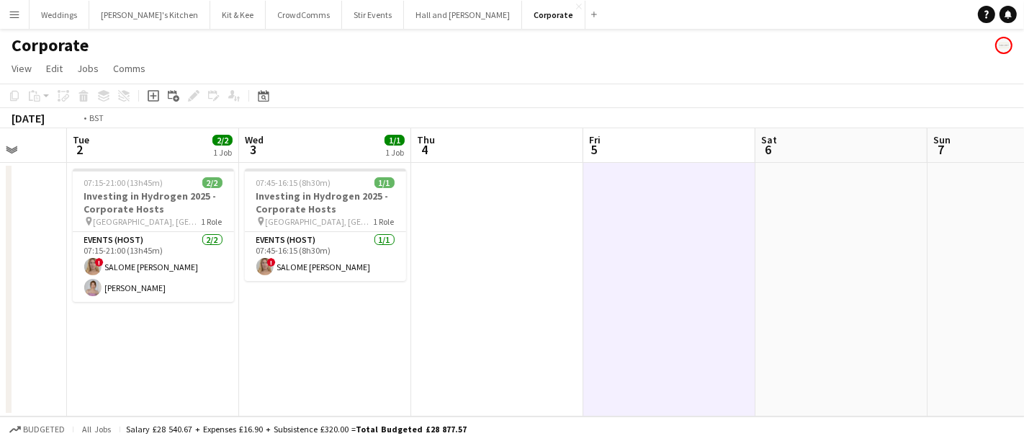
drag, startPoint x: 474, startPoint y: 339, endPoint x: 863, endPoint y: 302, distance: 391.3
click at [863, 302] on app-calendar-viewport "Sat 30 Sun 31 Mon 1 Tue 2 2/2 1 Job Wed 3 1/1 1 Job Thu 4 Fri 5 Sat 6 Sun 7 Mon…" at bounding box center [512, 272] width 1024 height 288
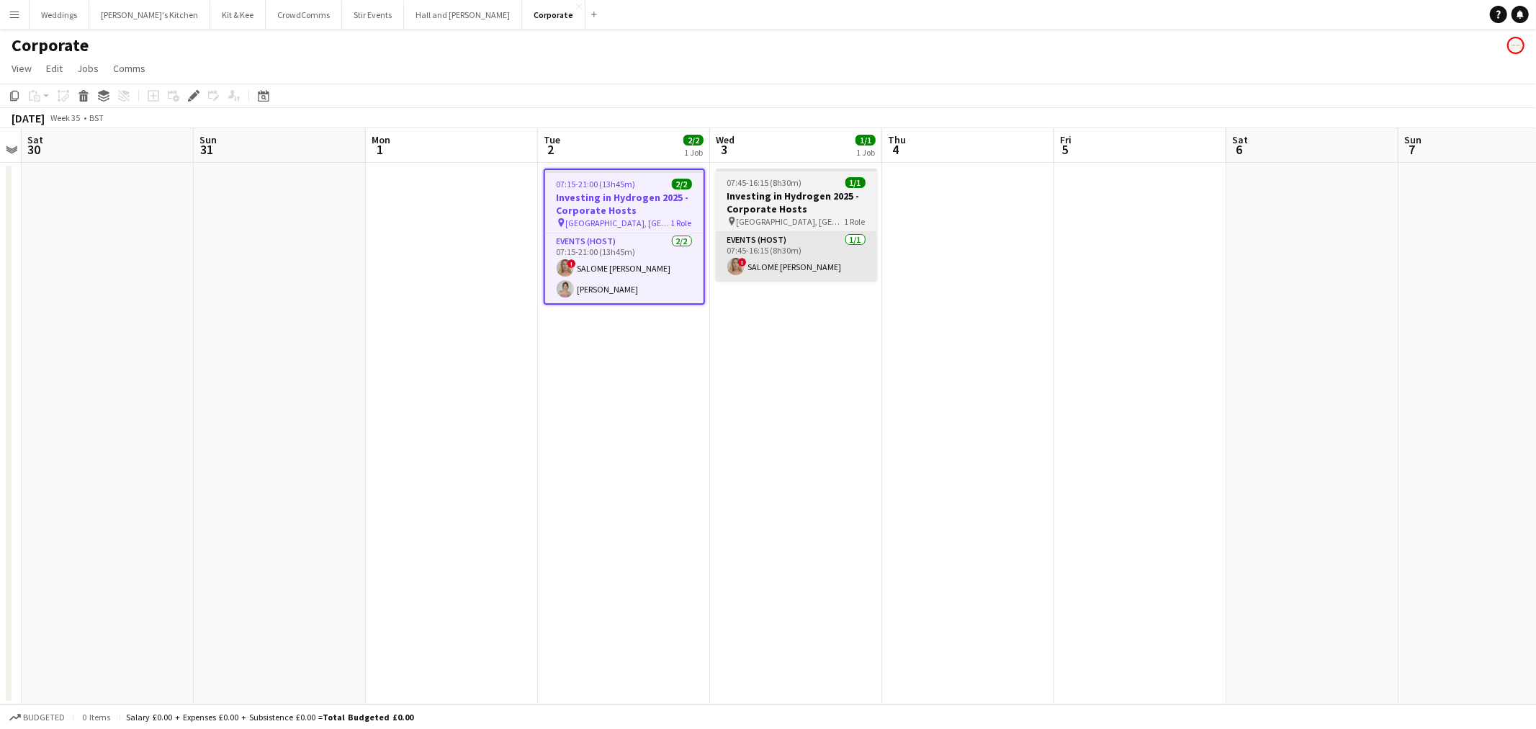
drag, startPoint x: 664, startPoint y: 247, endPoint x: 729, endPoint y: 247, distance: 65.5
click at [662, 247] on app-card-role "Events (Host) [DATE] 07:15-21:00 (13h45m) ! SALOME [PERSON_NAME] [PERSON_NAME]" at bounding box center [624, 268] width 158 height 70
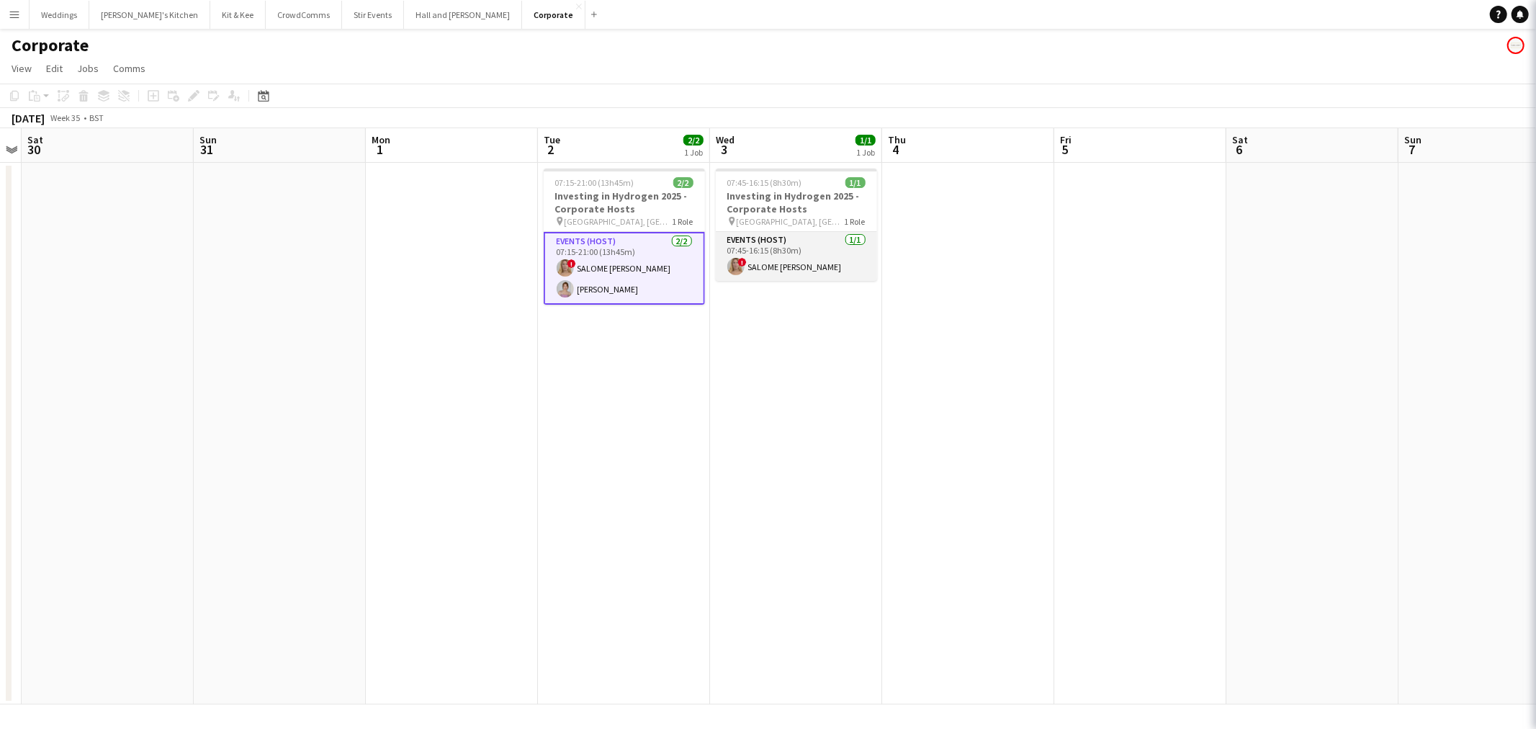
scroll to position [0, 497]
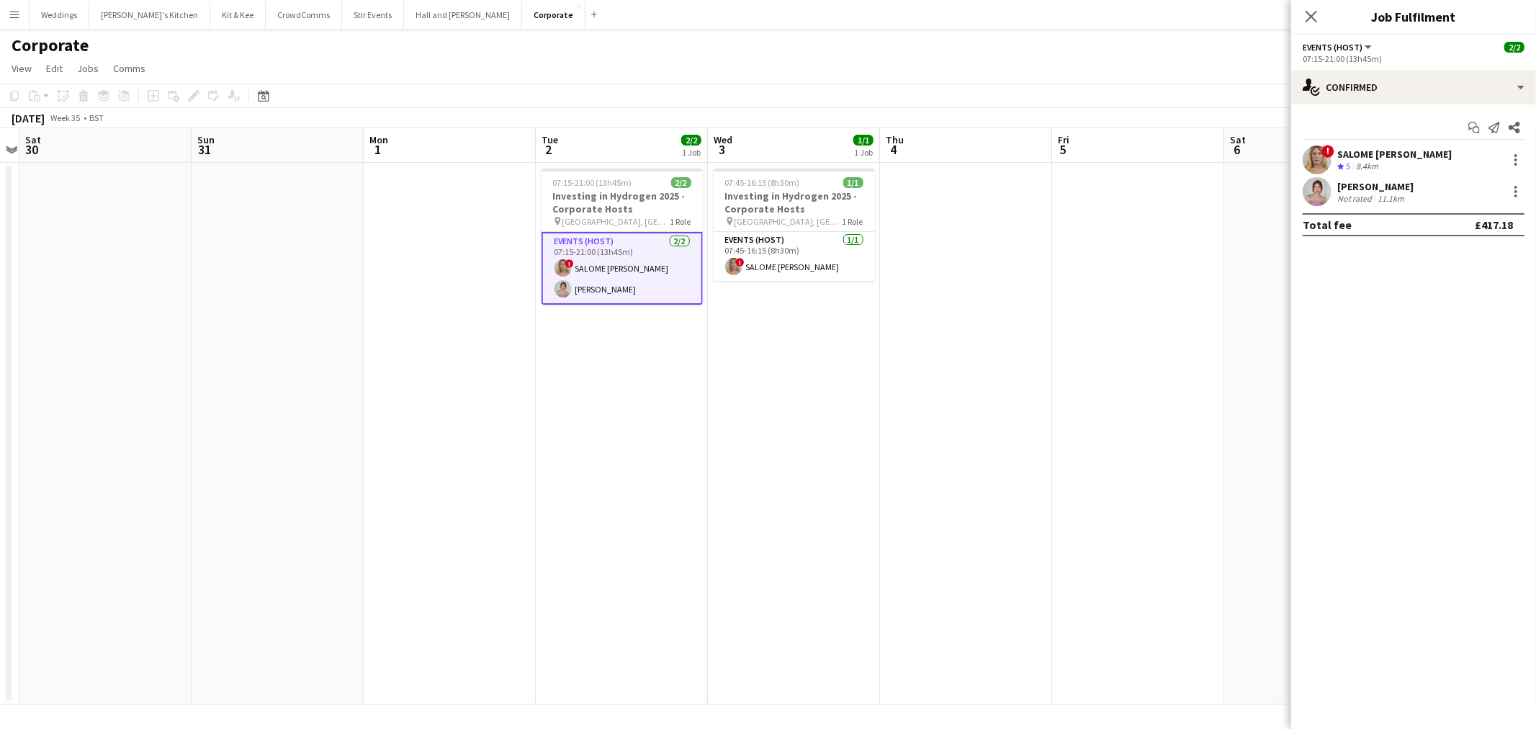
click at [1335, 182] on div "[PERSON_NAME] Not rated 11.1km" at bounding box center [1413, 191] width 245 height 29
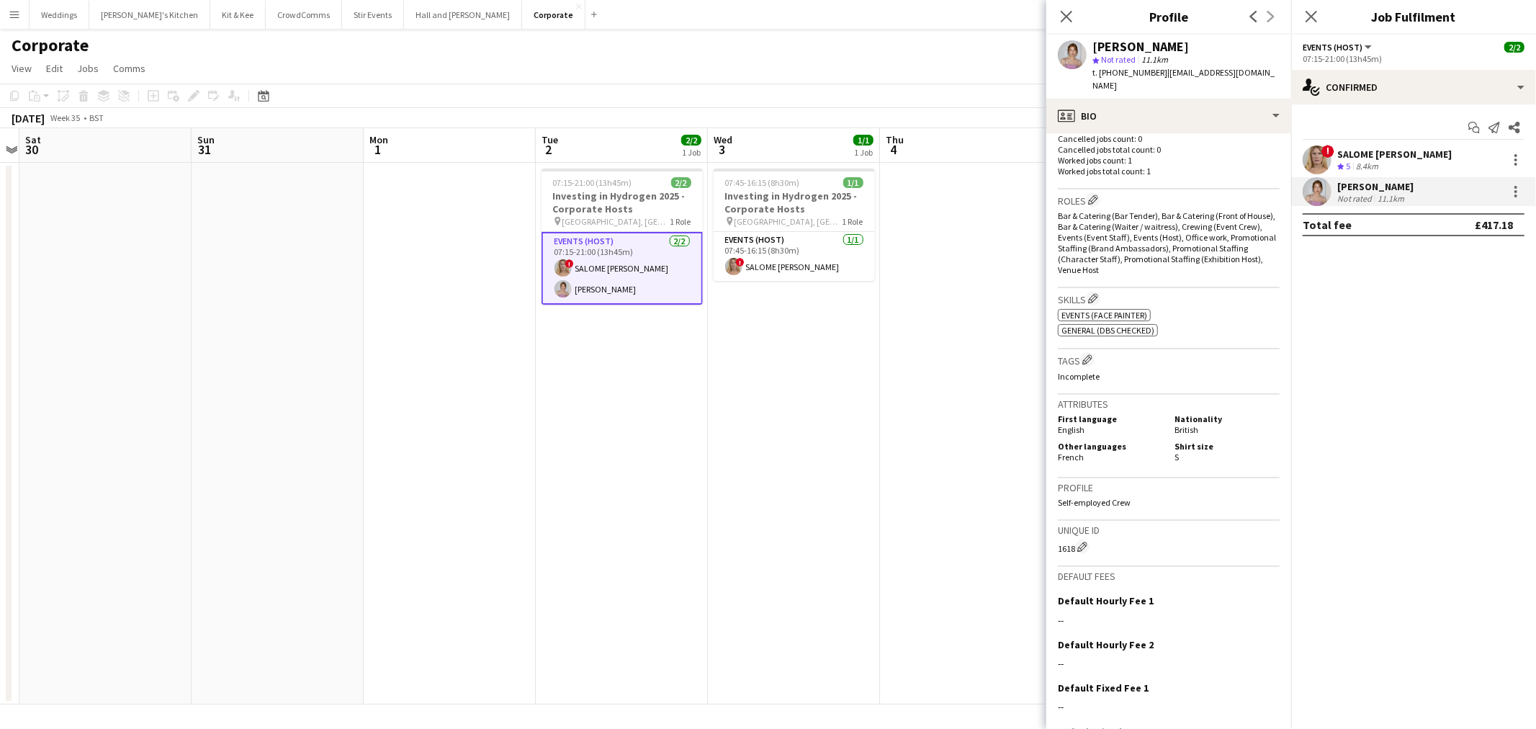
scroll to position [479, 0]
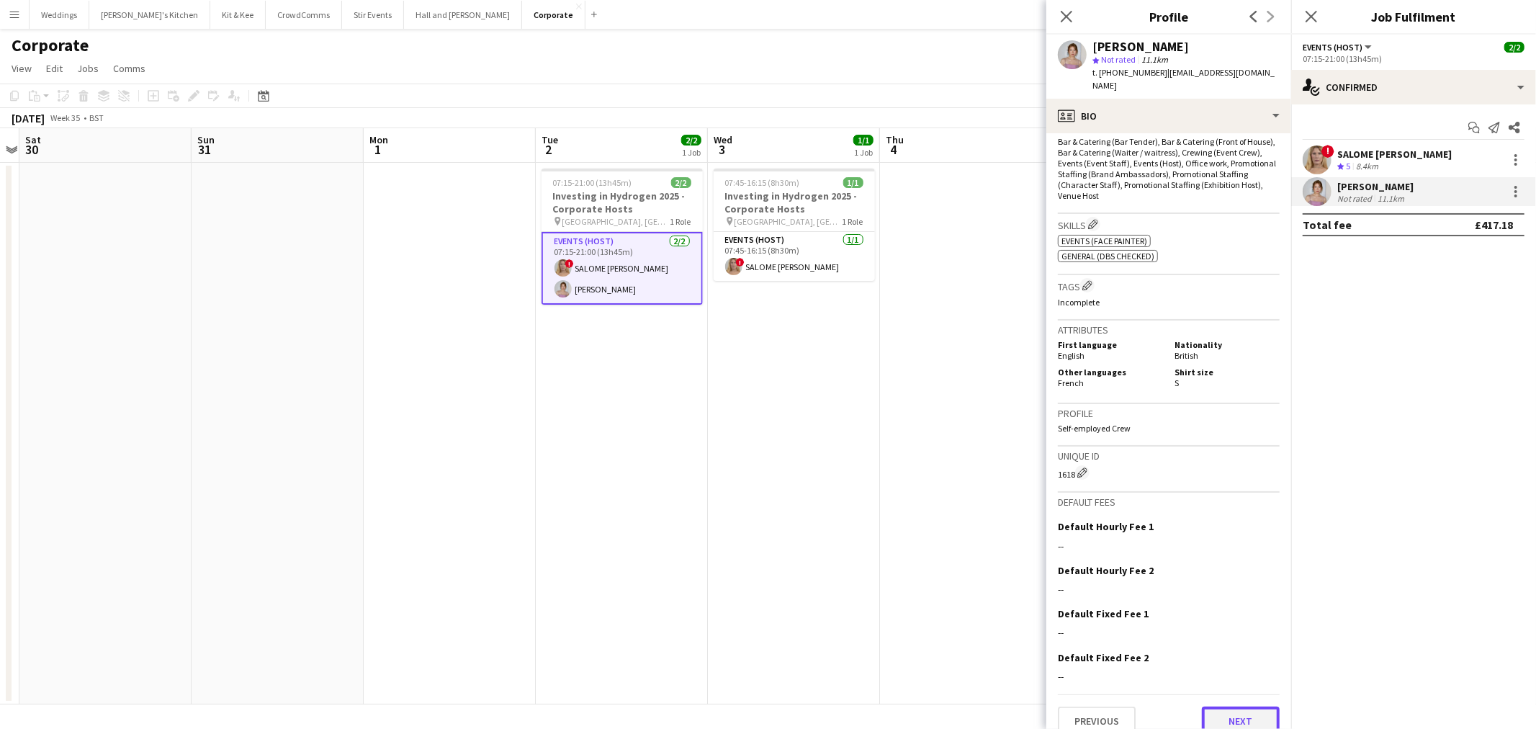
click at [1218, 709] on button "Next" at bounding box center [1241, 720] width 78 height 29
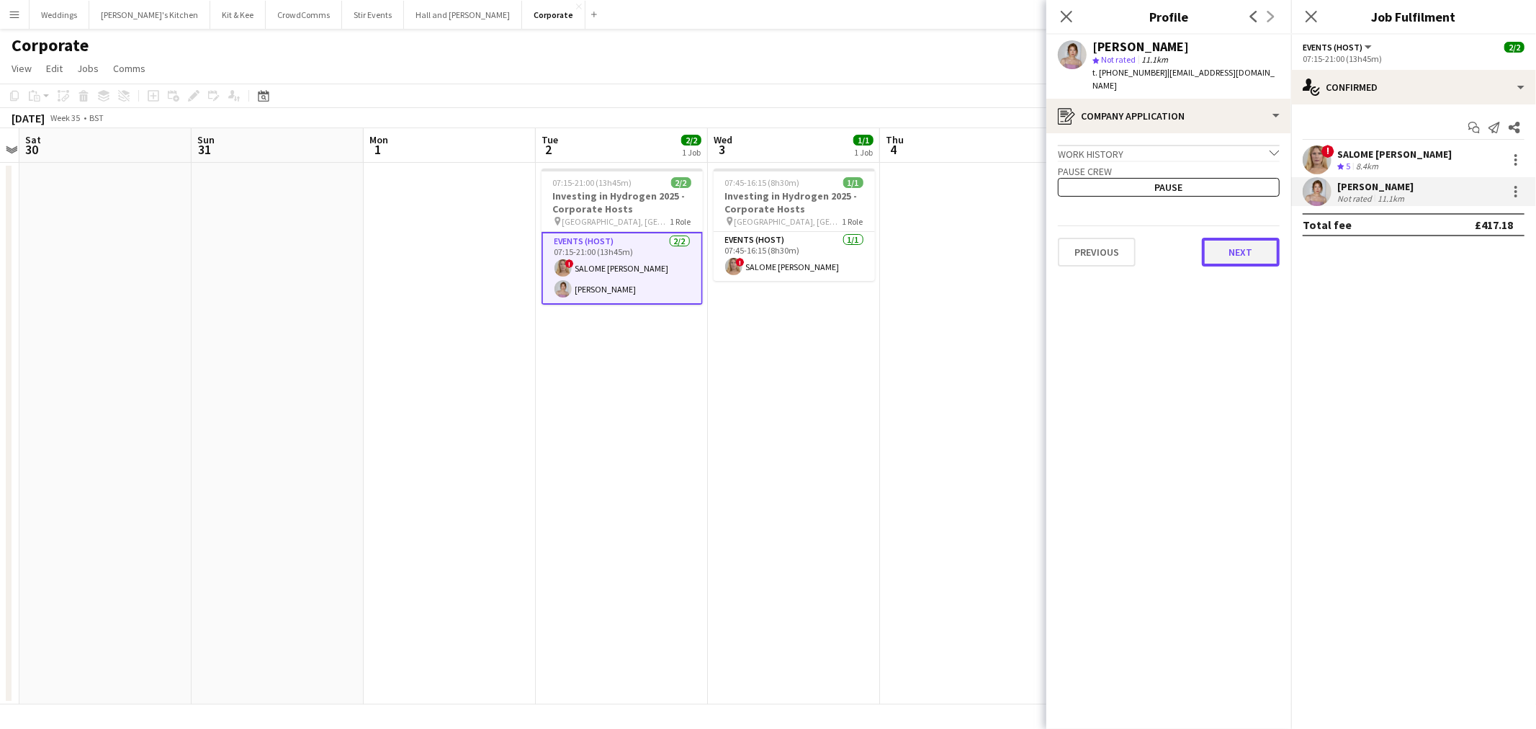
click at [1235, 238] on button "Next" at bounding box center [1241, 252] width 78 height 29
click at [1232, 230] on button "Next" at bounding box center [1241, 243] width 78 height 29
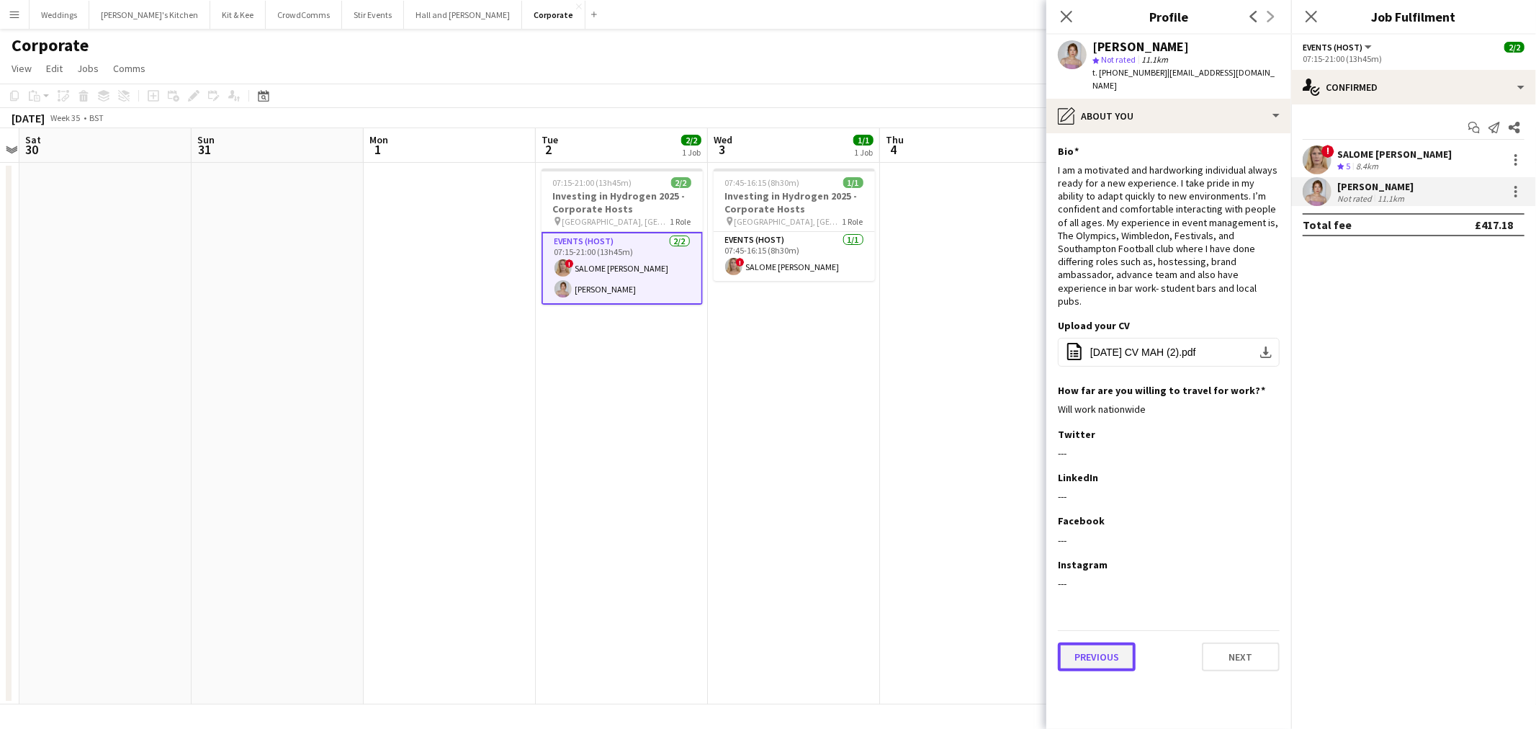
click at [1078, 642] on button "Previous" at bounding box center [1097, 656] width 78 height 29
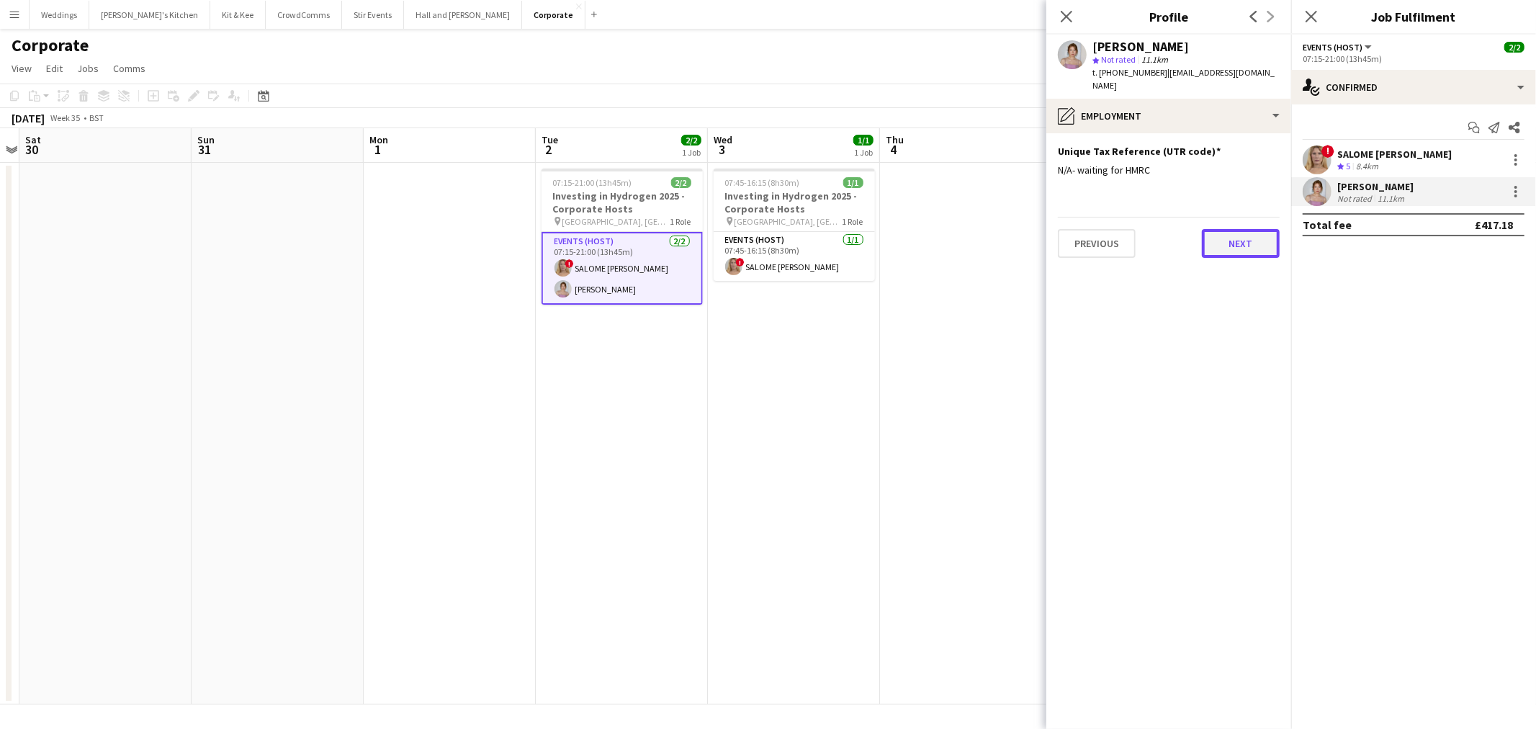
click at [1235, 236] on button "Next" at bounding box center [1241, 243] width 78 height 29
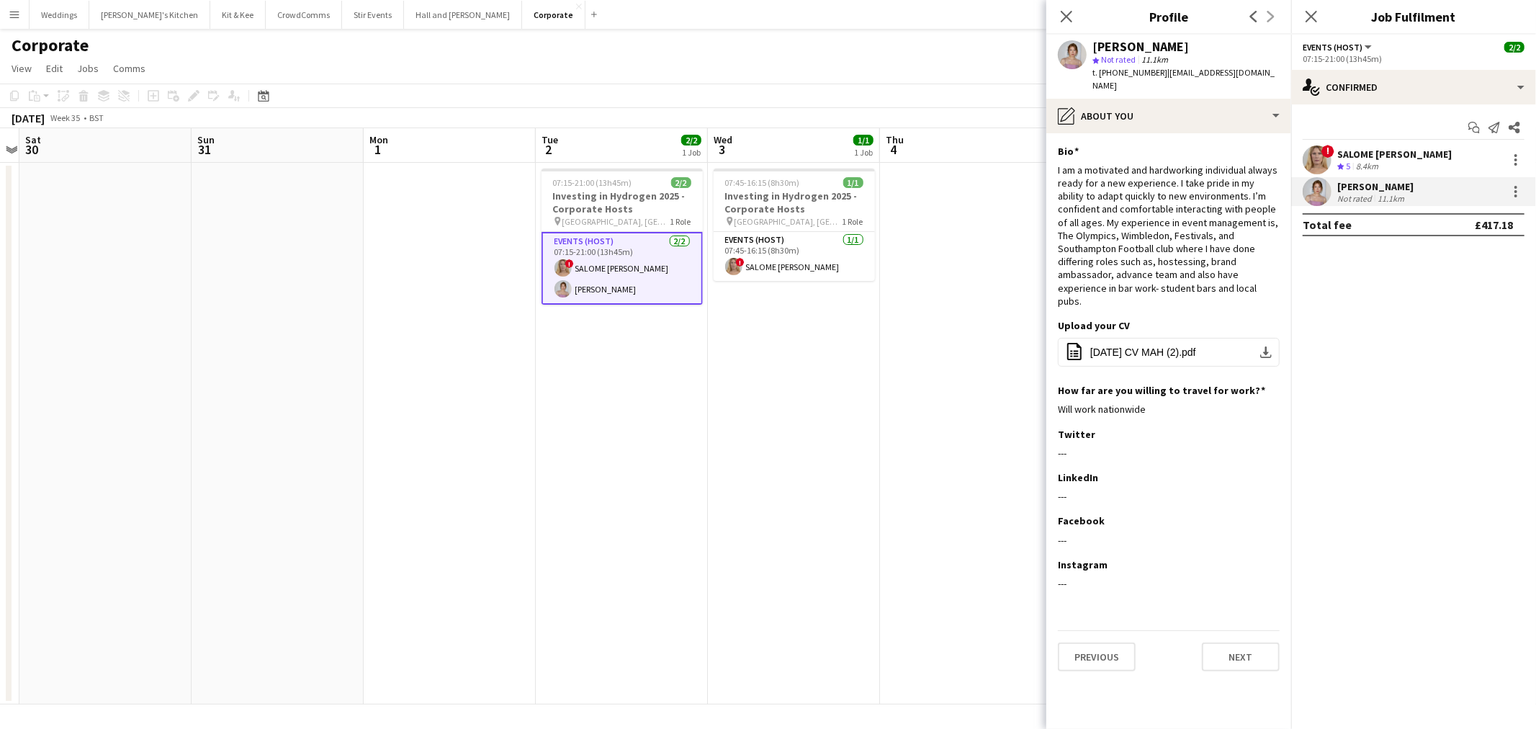
click at [1237, 686] on app-section-data-types "Bio Edit this field I am a motivated and hardworking individual always ready fo…" at bounding box center [1168, 430] width 245 height 595
click at [1235, 652] on app-section-data-types "Bio Edit this field I am a motivated and hardworking individual always ready fo…" at bounding box center [1168, 430] width 245 height 595
click at [1234, 646] on app-section-data-types "Bio Edit this field I am a motivated and hardworking individual always ready fo…" at bounding box center [1168, 430] width 245 height 595
click at [1232, 642] on button "Next" at bounding box center [1241, 656] width 78 height 29
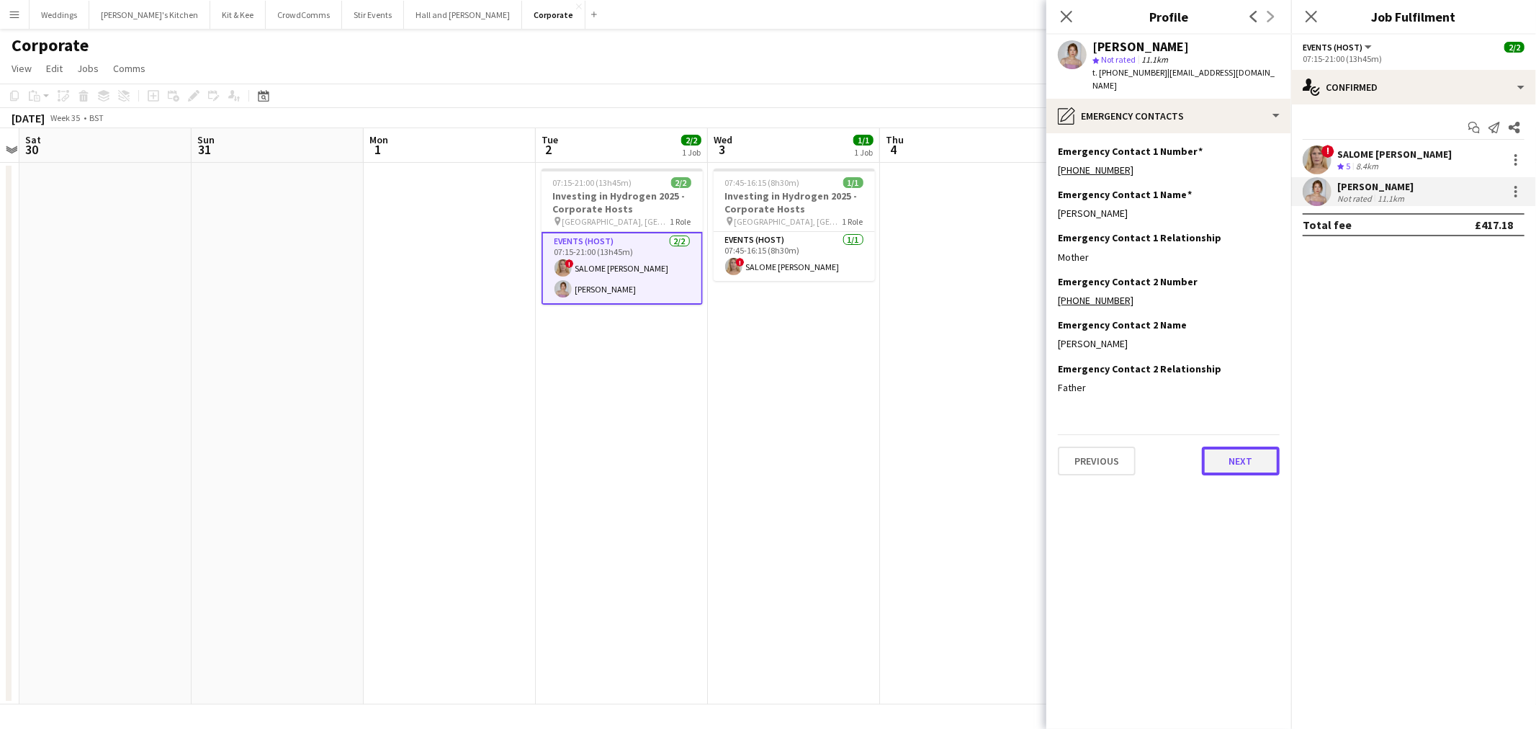
click at [1239, 446] on button "Next" at bounding box center [1241, 460] width 78 height 29
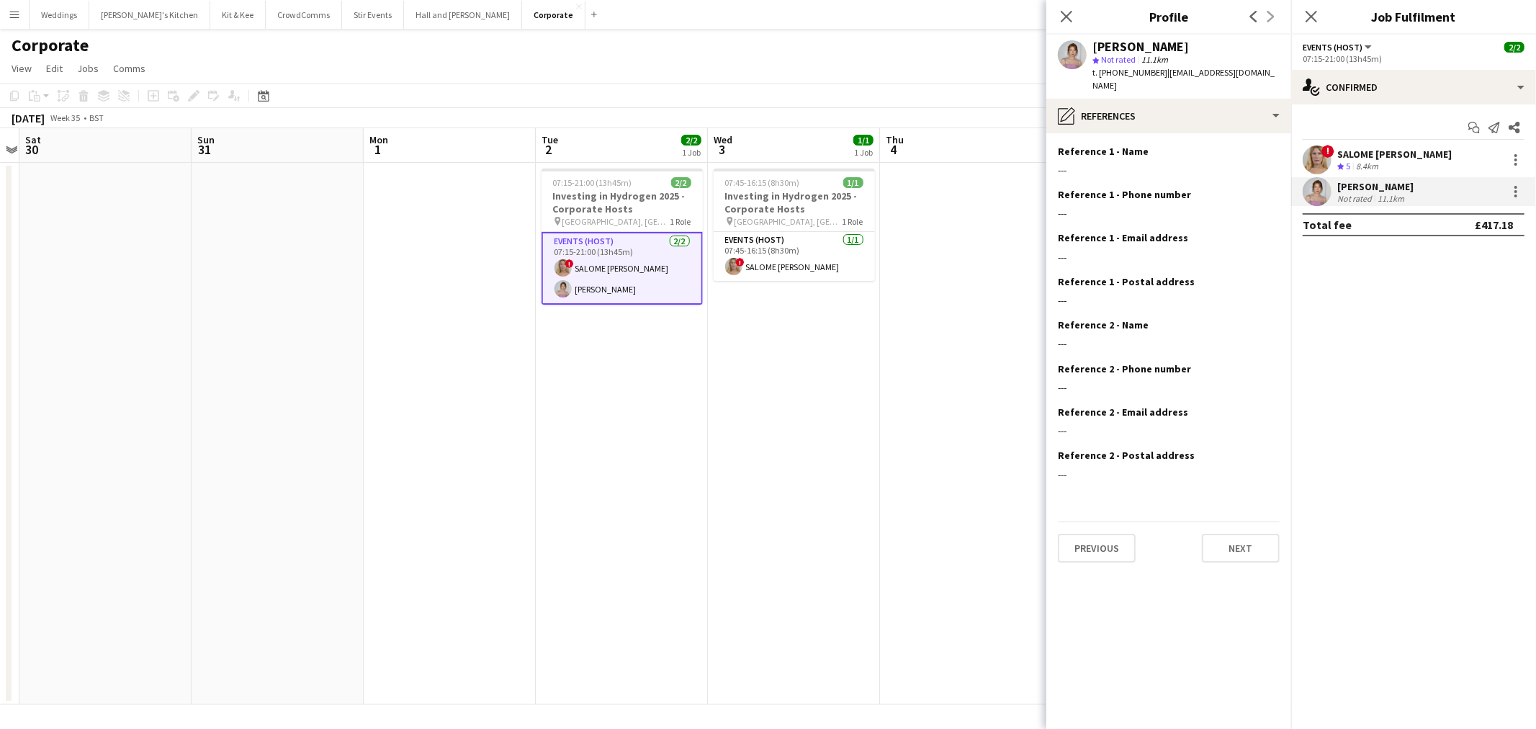
click at [1241, 521] on div "Previous Next" at bounding box center [1169, 541] width 222 height 41
click at [1242, 533] on button "Next" at bounding box center [1241, 547] width 78 height 29
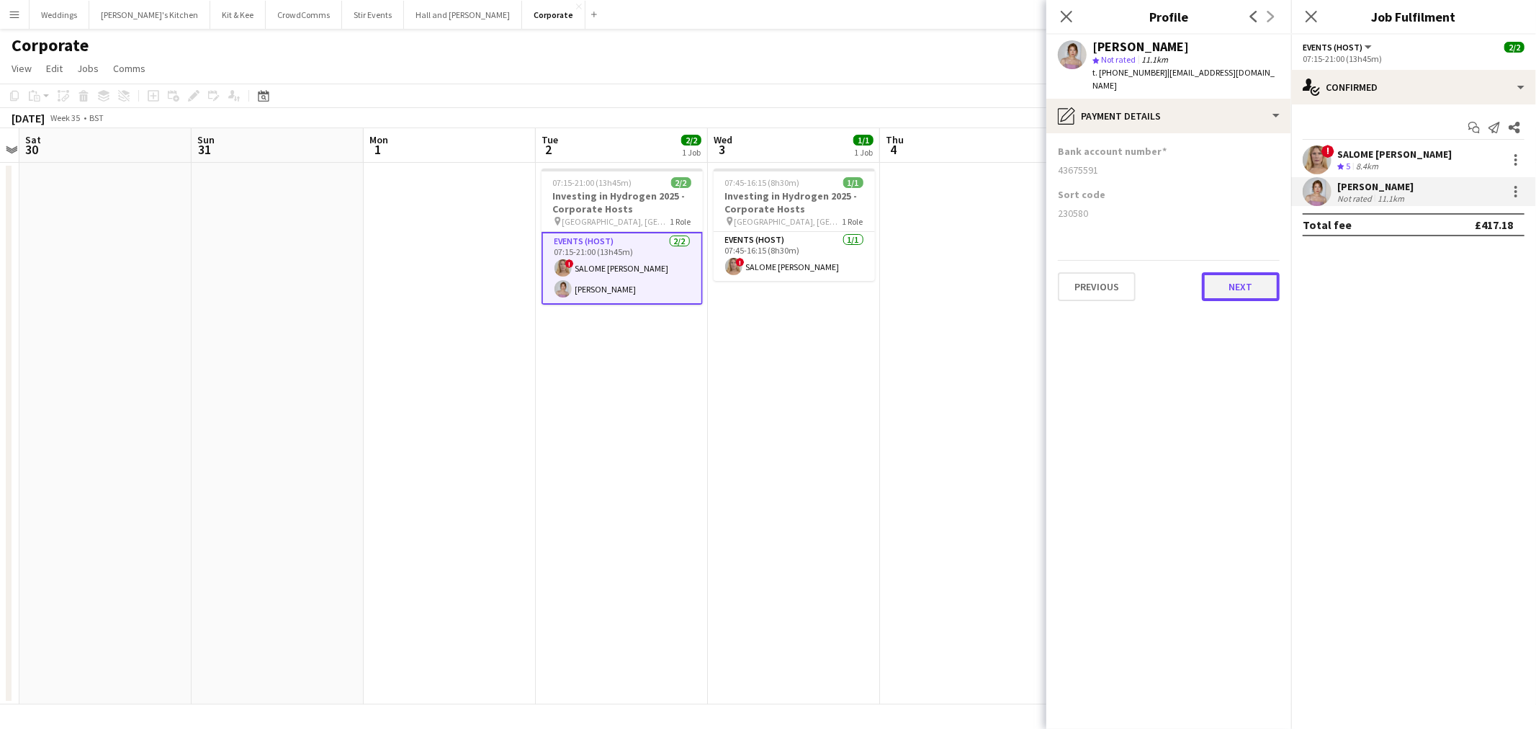
click at [1229, 285] on button "Next" at bounding box center [1241, 286] width 78 height 29
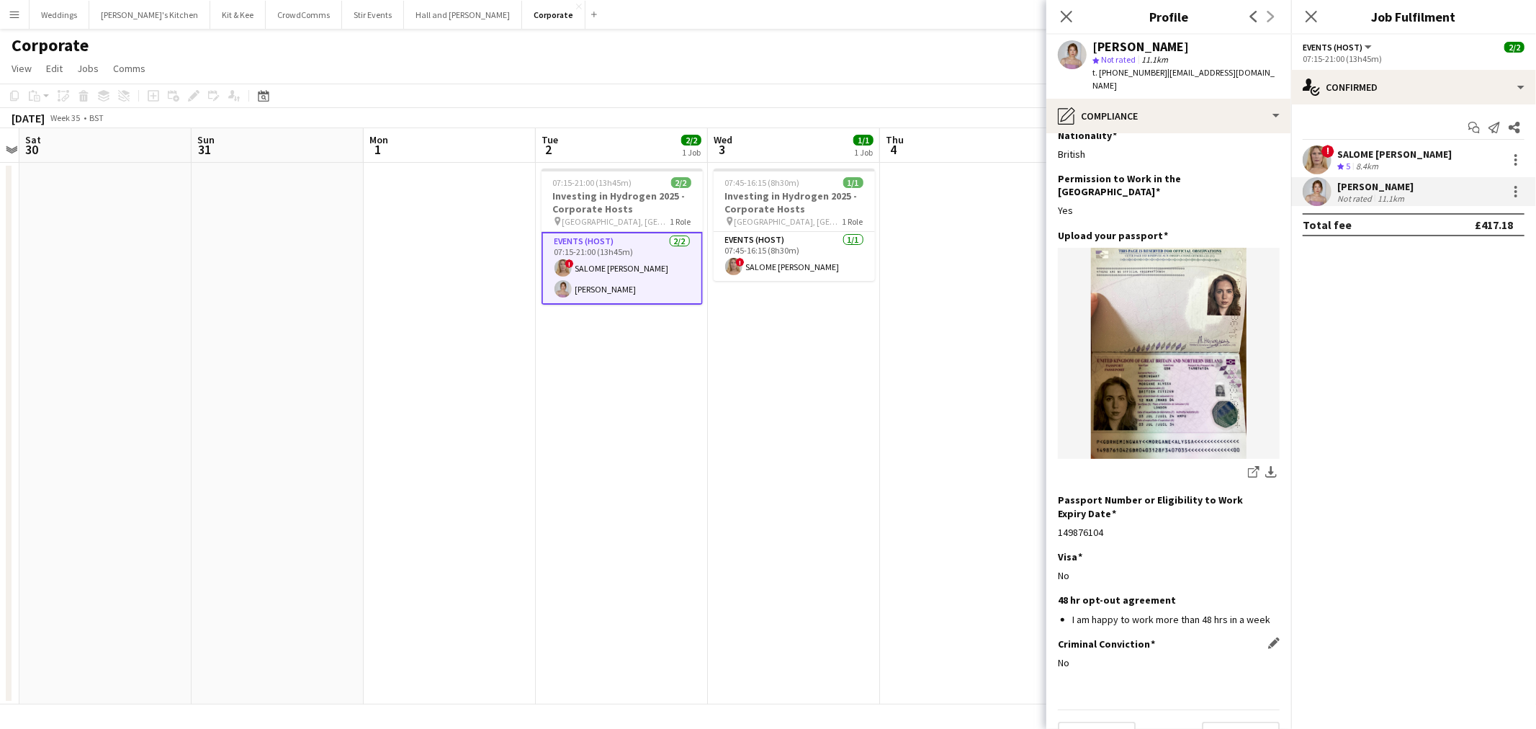
scroll to position [20, 0]
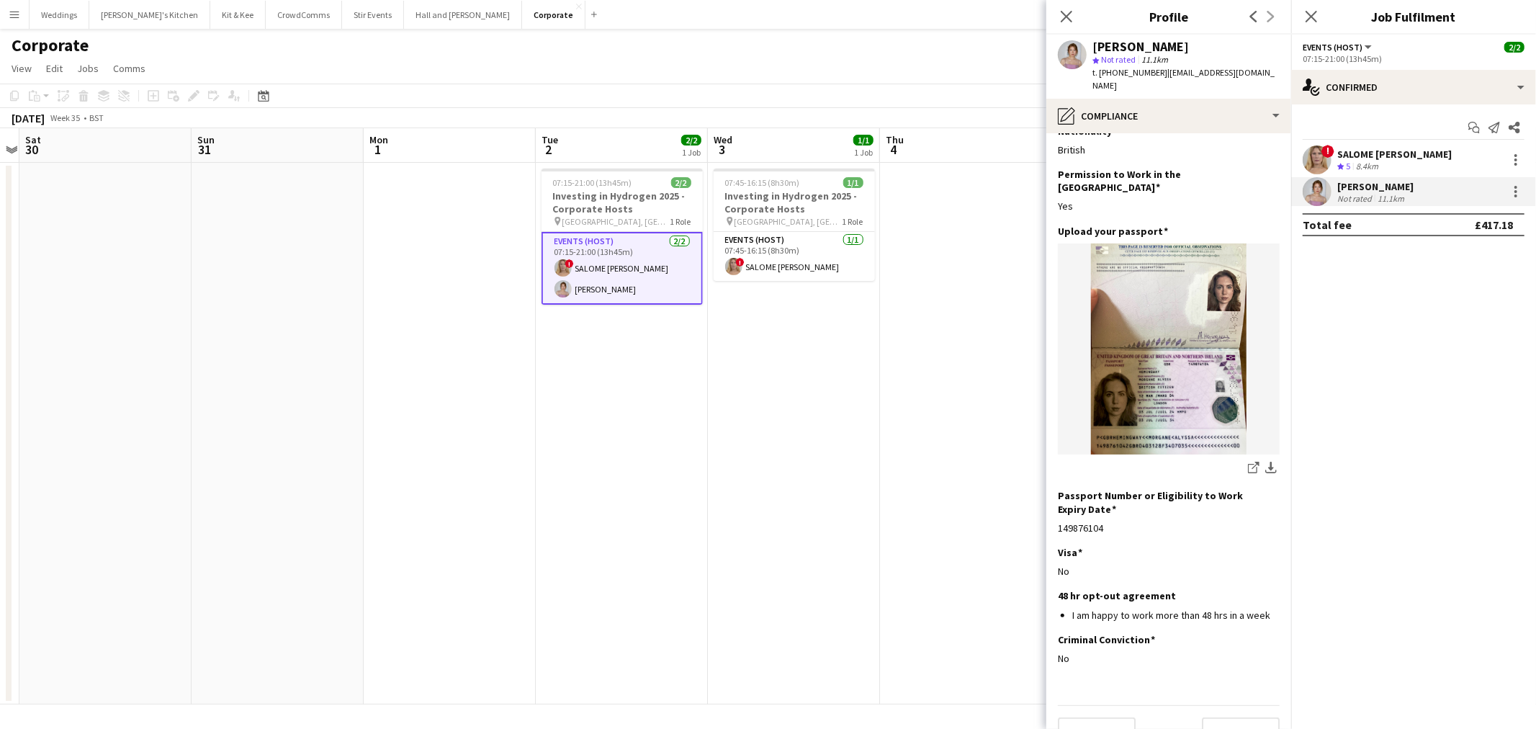
click at [1219, 705] on div "Previous Next" at bounding box center [1169, 725] width 222 height 41
click at [1221, 717] on button "Next" at bounding box center [1241, 731] width 78 height 29
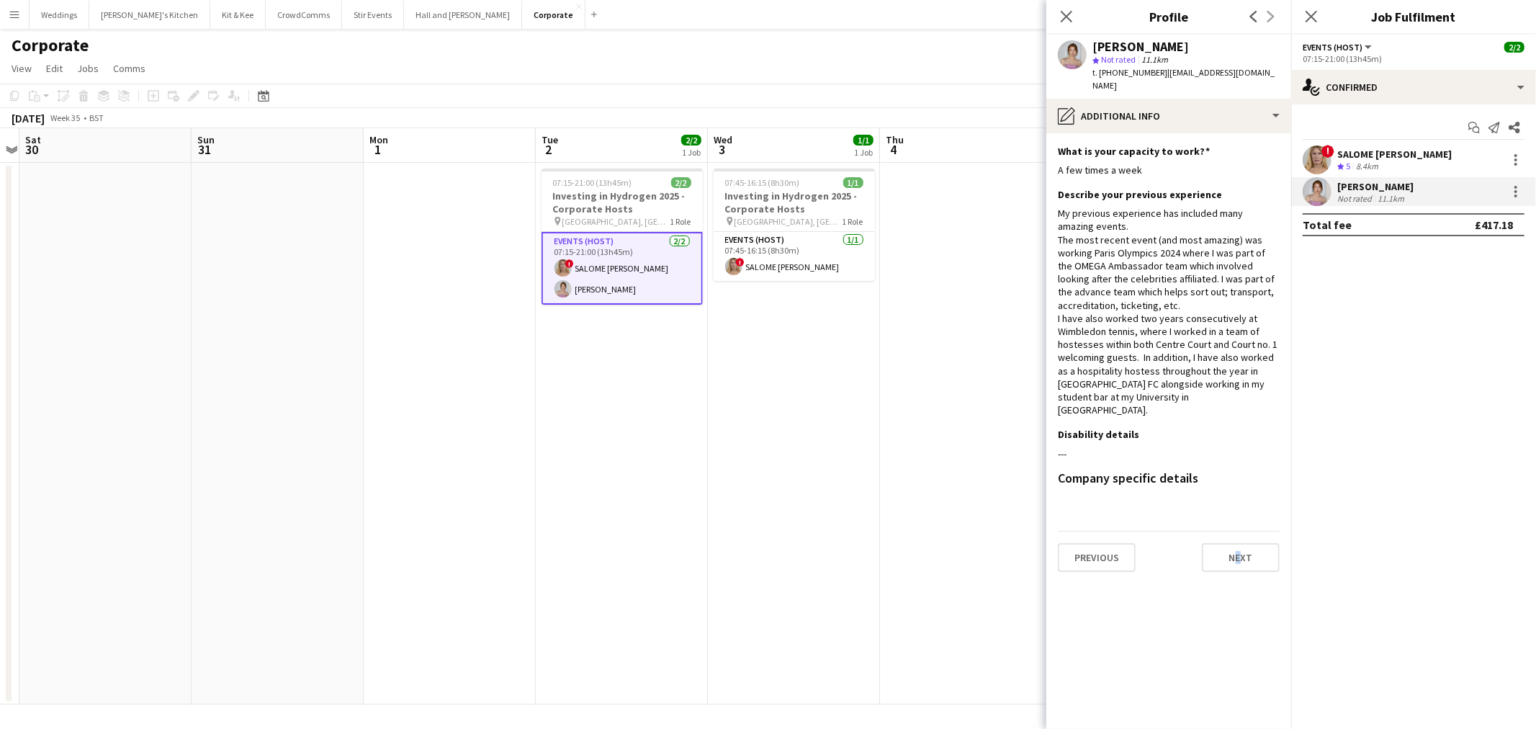
click at [1217, 531] on div "Previous Next" at bounding box center [1169, 551] width 222 height 41
click at [1241, 548] on app-section-data-types "What is your capacity to work? Edit this field A few times a week Describe your…" at bounding box center [1168, 430] width 245 height 595
click at [1240, 543] on button "Next" at bounding box center [1241, 557] width 78 height 29
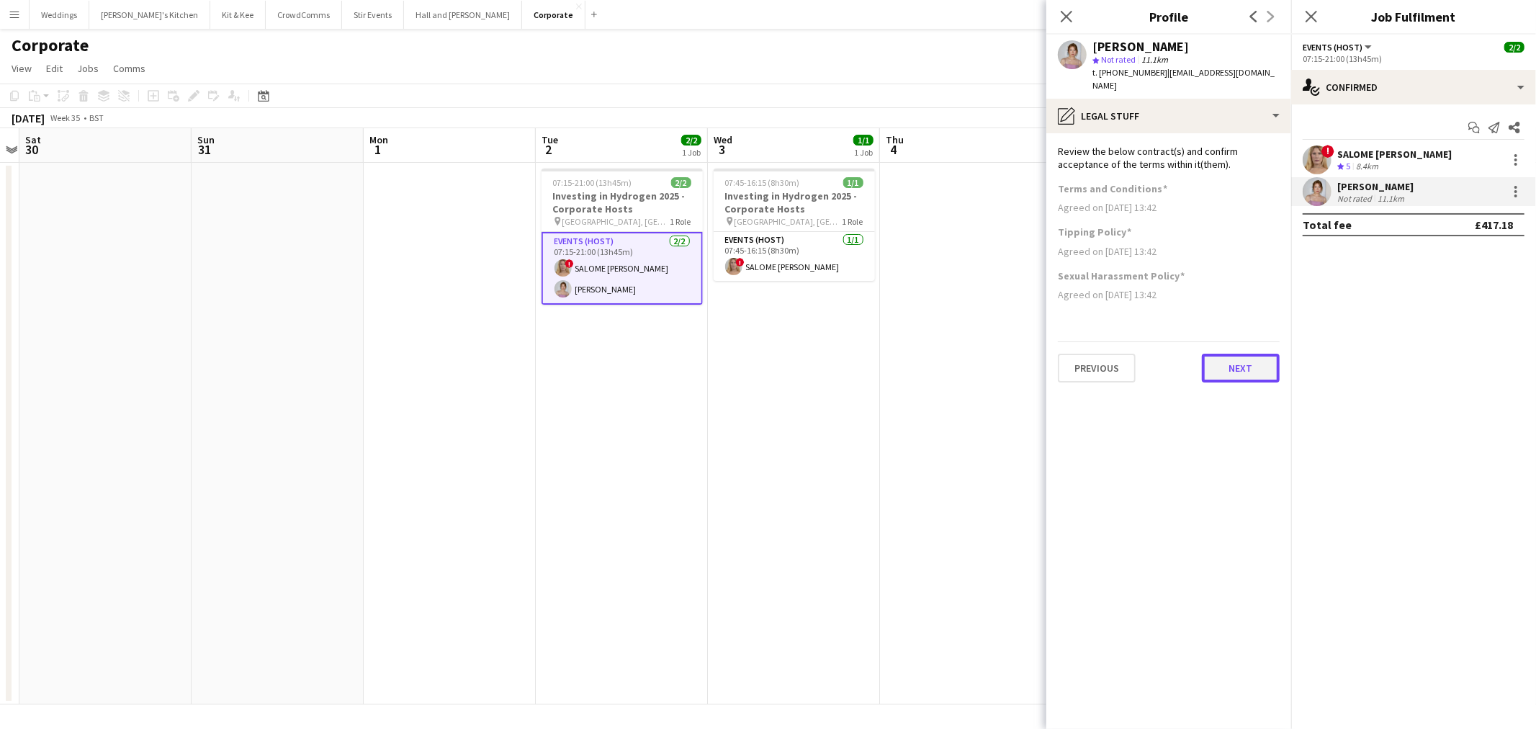
click at [1224, 353] on button "Next" at bounding box center [1241, 367] width 78 height 29
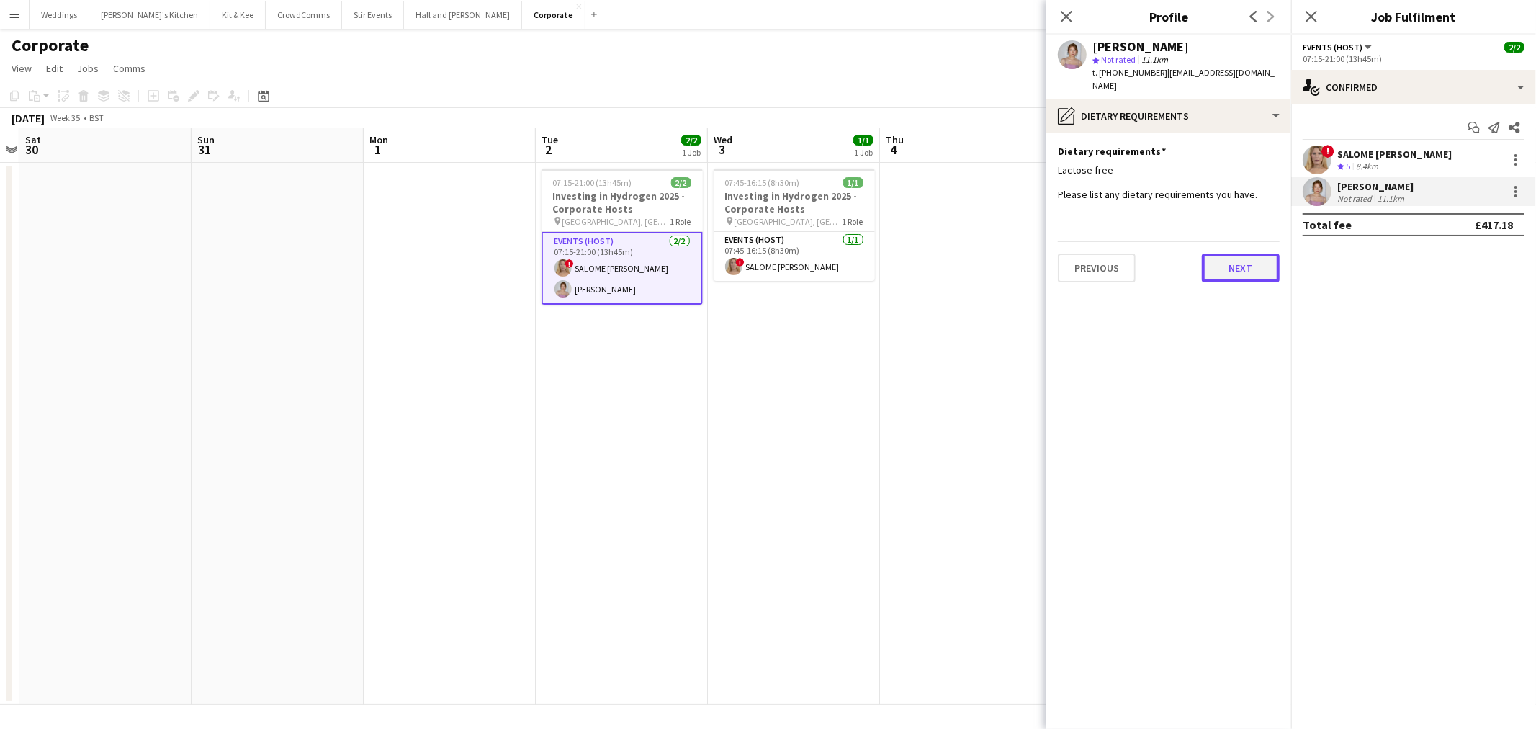
click at [1228, 253] on button "Next" at bounding box center [1241, 267] width 78 height 29
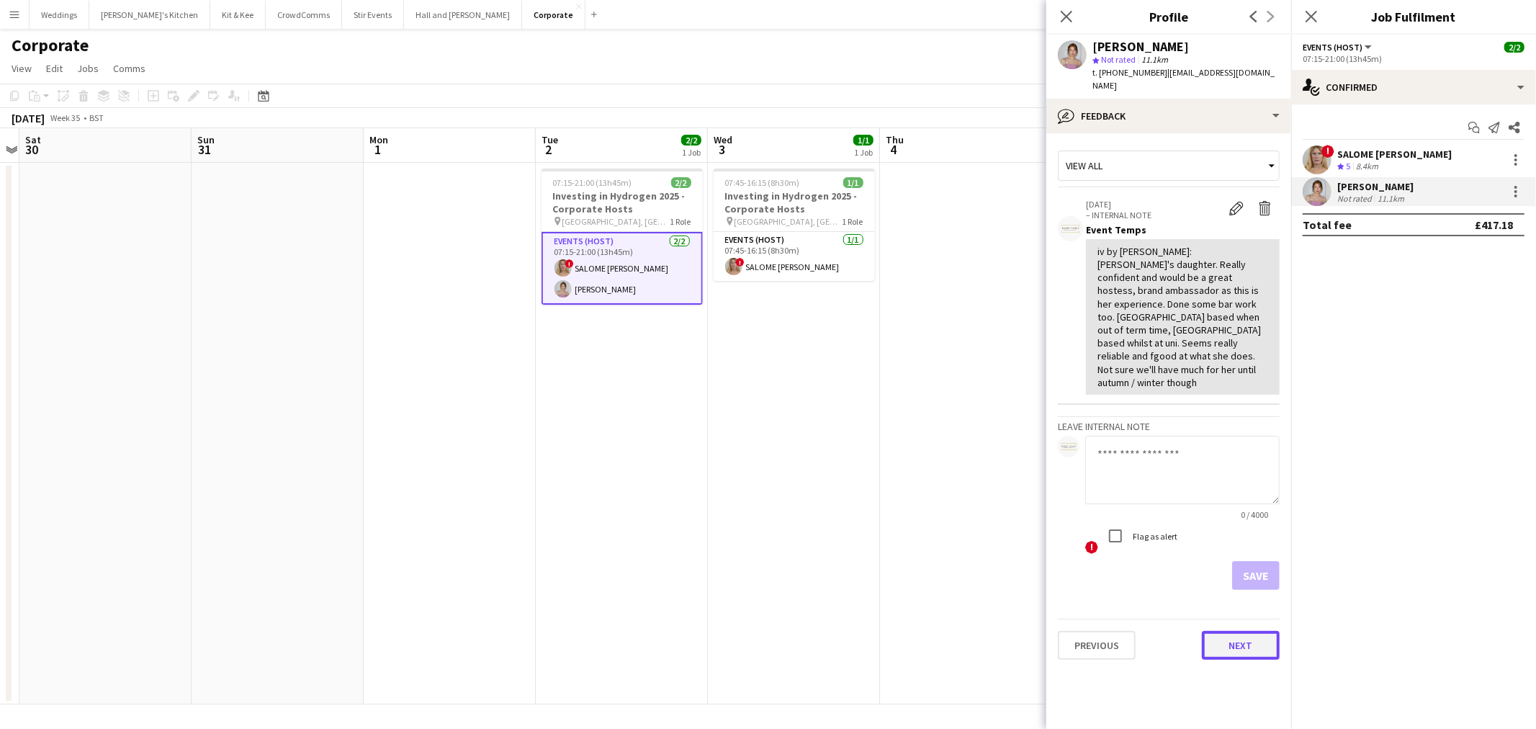
click at [1231, 631] on button "Next" at bounding box center [1241, 645] width 78 height 29
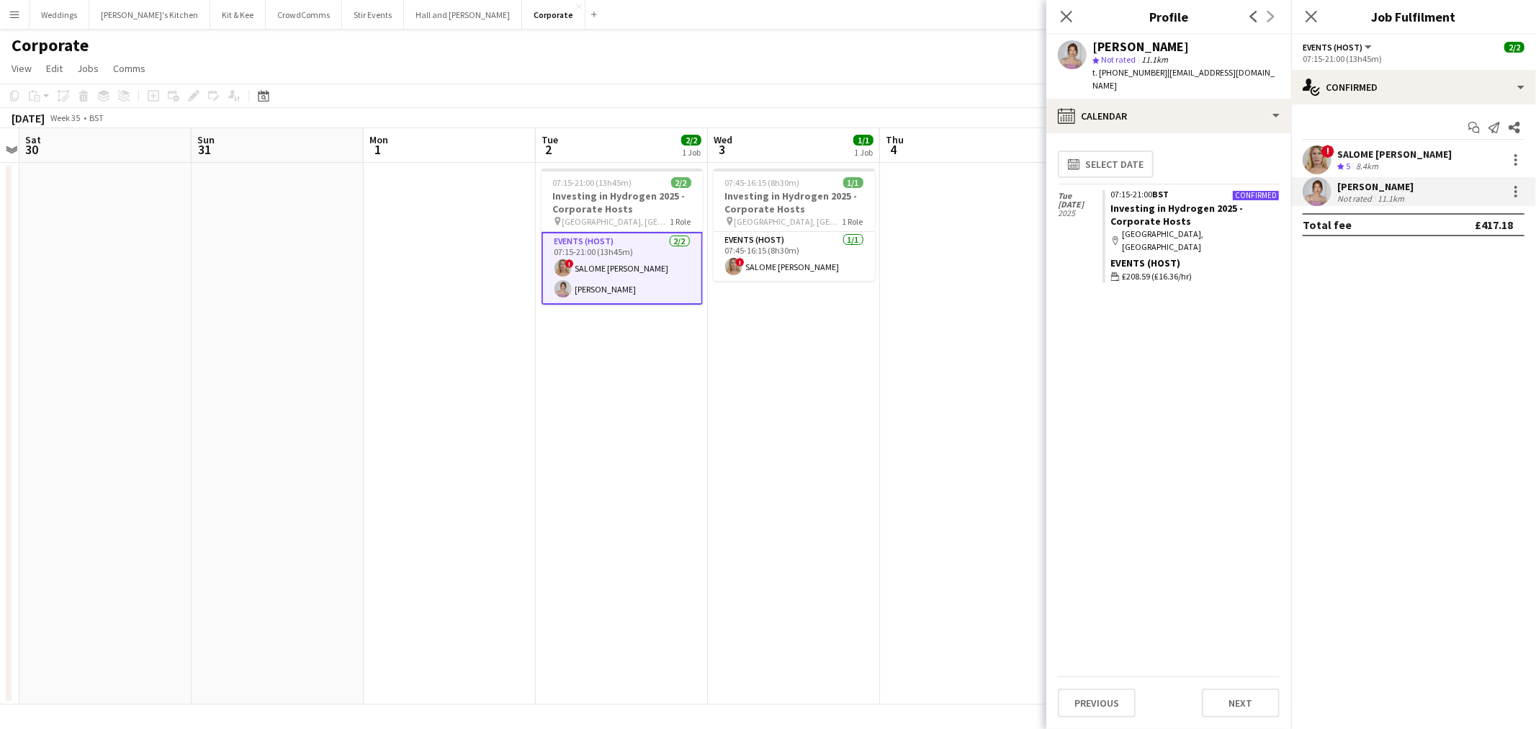
click at [1188, 692] on div "Previous Next" at bounding box center [1169, 696] width 222 height 41
click at [1201, 693] on div "Previous Next" at bounding box center [1169, 696] width 222 height 41
click at [1222, 696] on button "Next" at bounding box center [1241, 702] width 78 height 29
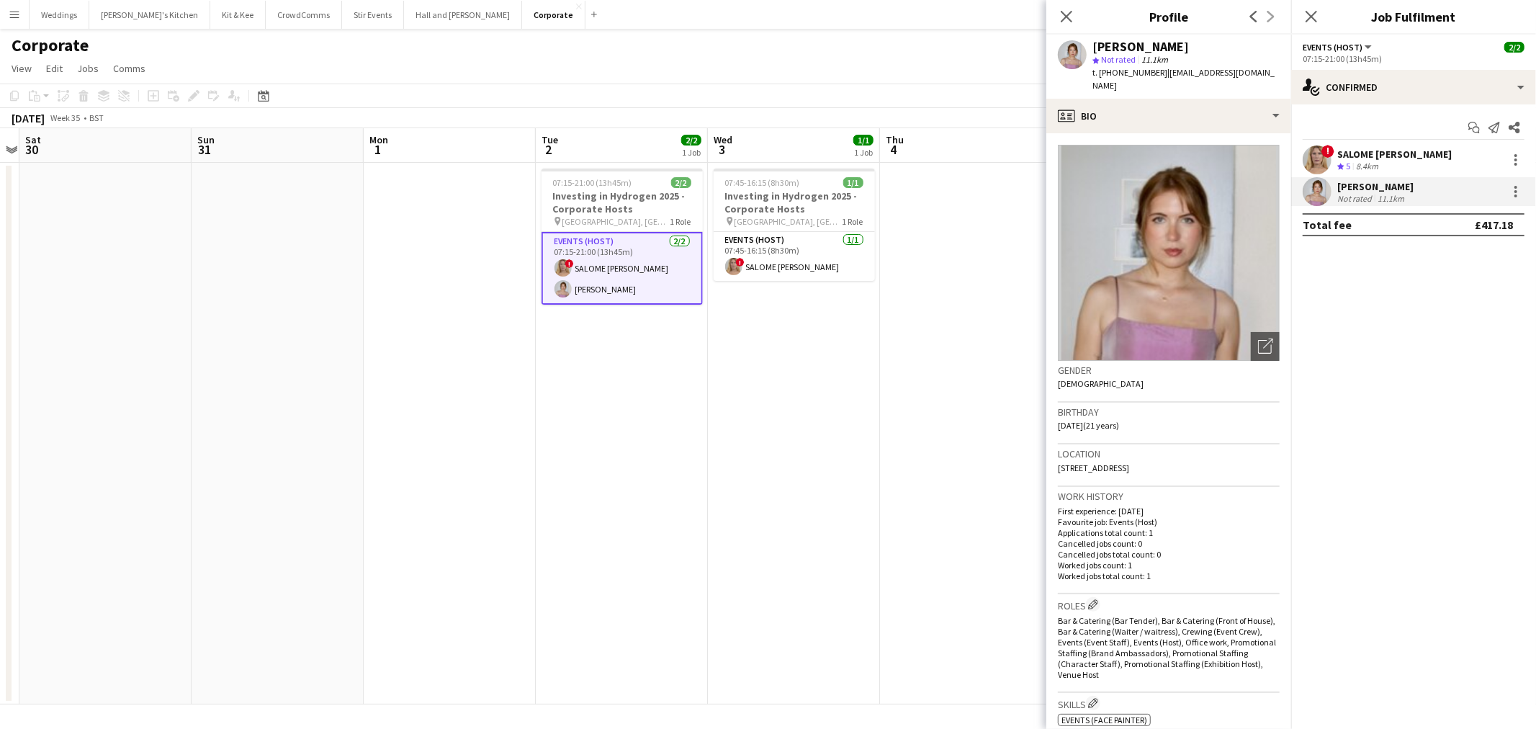
click at [960, 365] on app-date-cell at bounding box center [966, 433] width 172 height 541
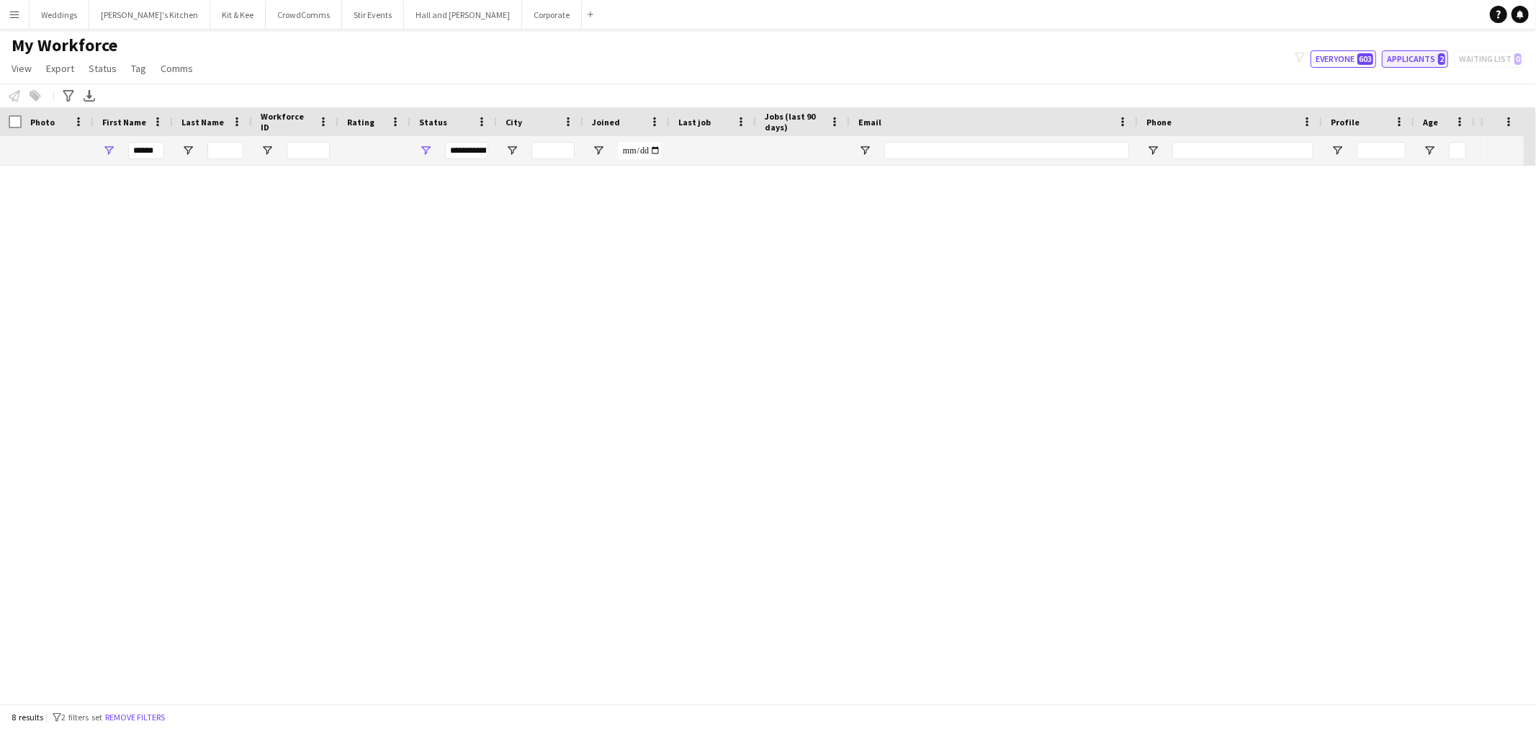
click at [1397, 67] on button "Applicants 2" at bounding box center [1415, 58] width 66 height 17
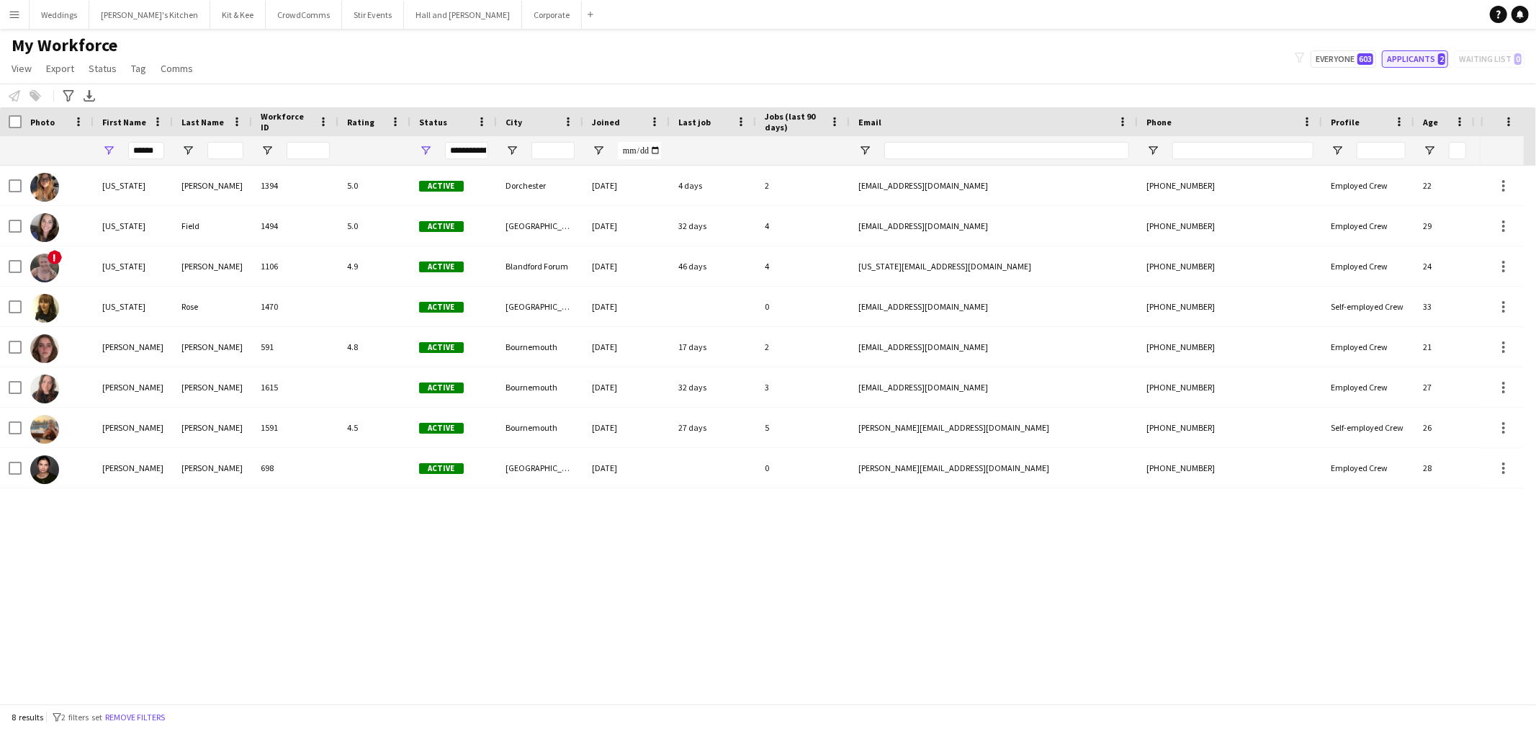
type input "**********"
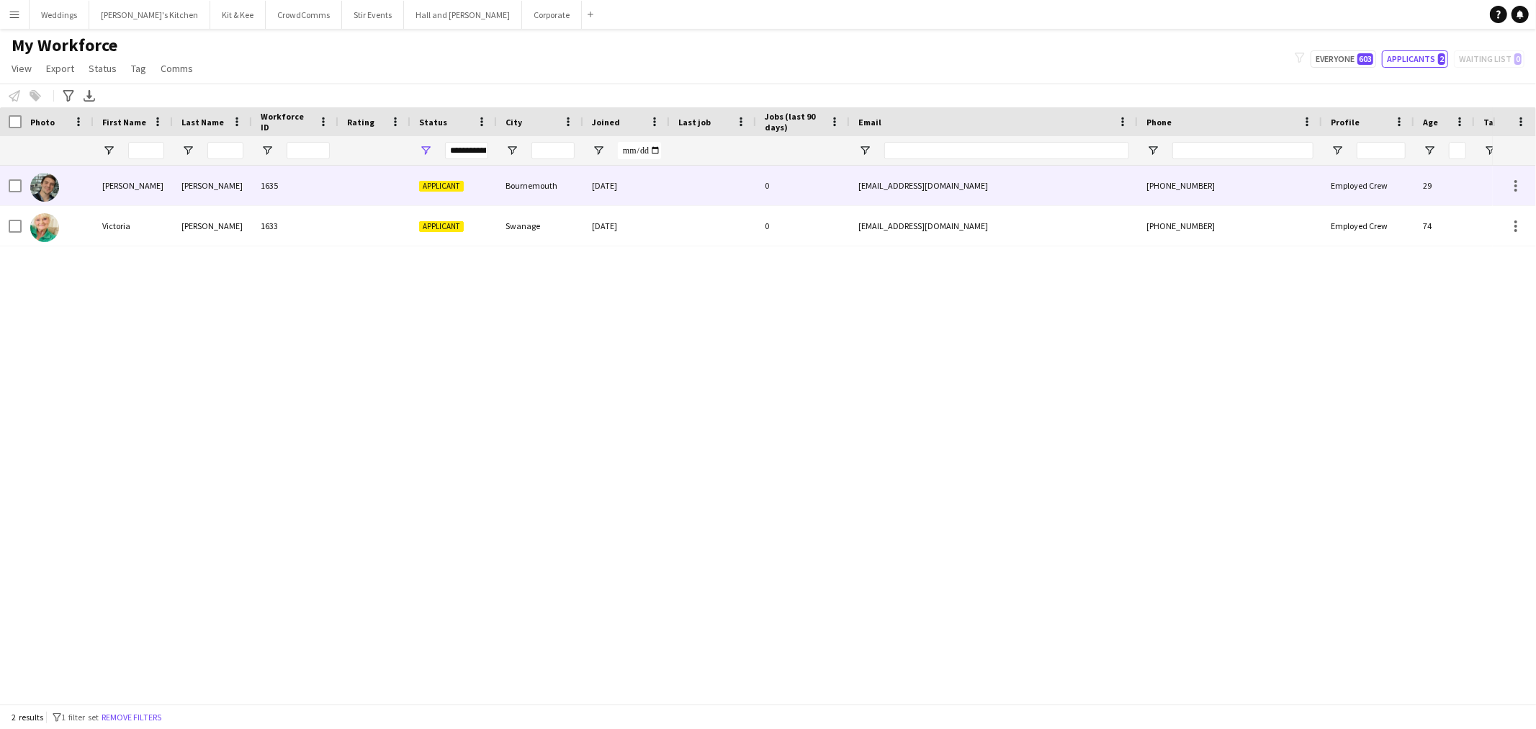
click at [375, 195] on div at bounding box center [374, 186] width 72 height 40
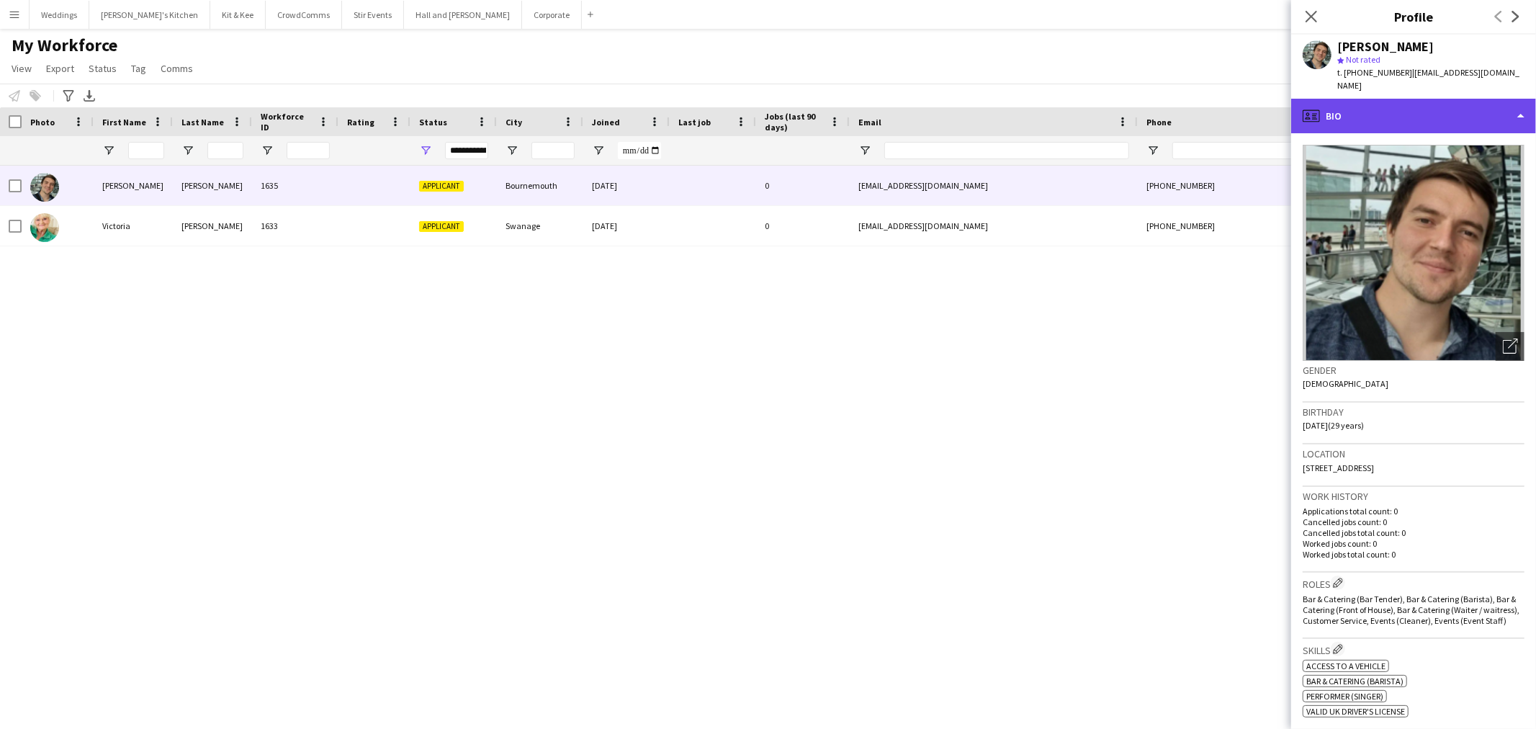
click at [1399, 104] on div "profile Bio" at bounding box center [1413, 116] width 245 height 35
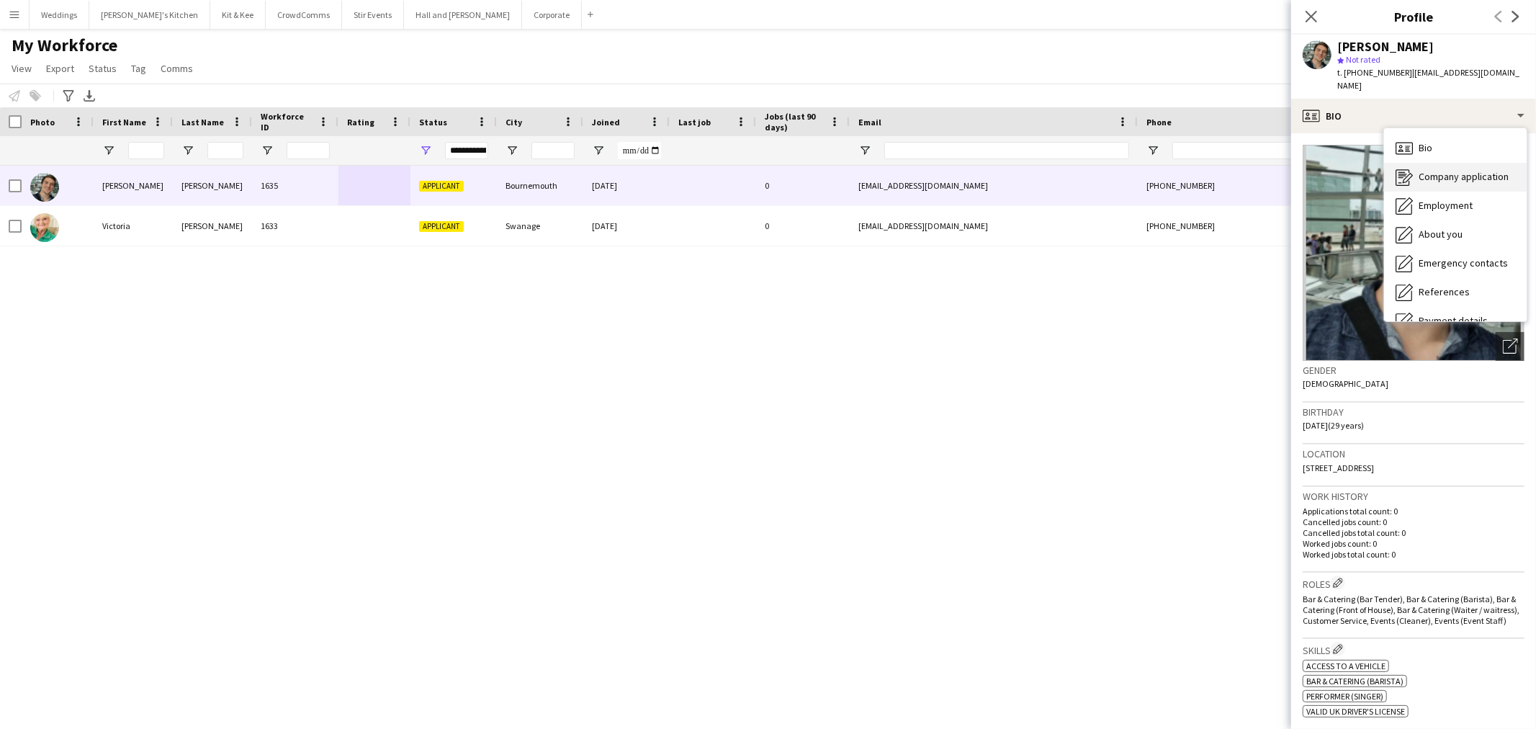
click at [1422, 170] on span "Company application" at bounding box center [1463, 176] width 90 height 13
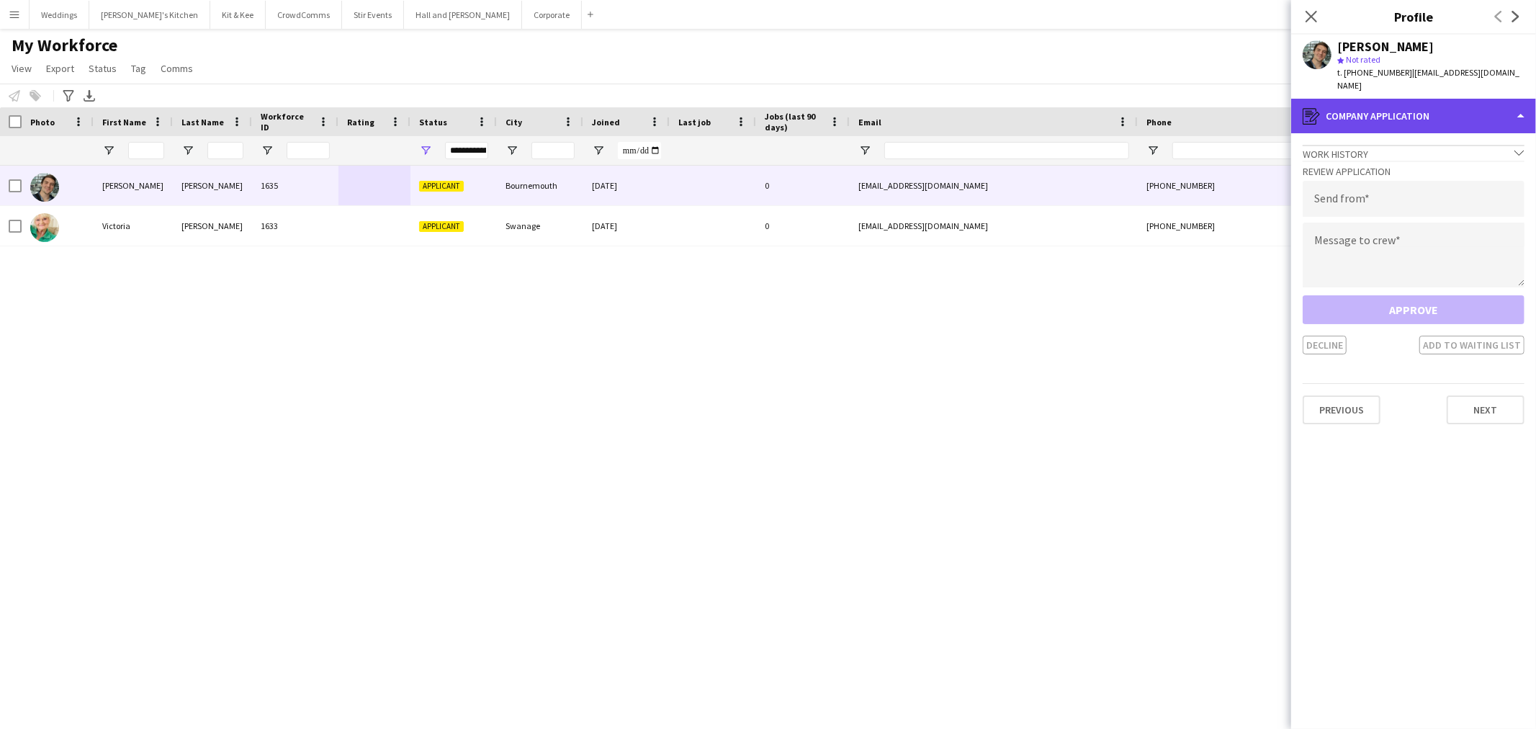
click at [1391, 110] on div "register Company application" at bounding box center [1413, 116] width 245 height 35
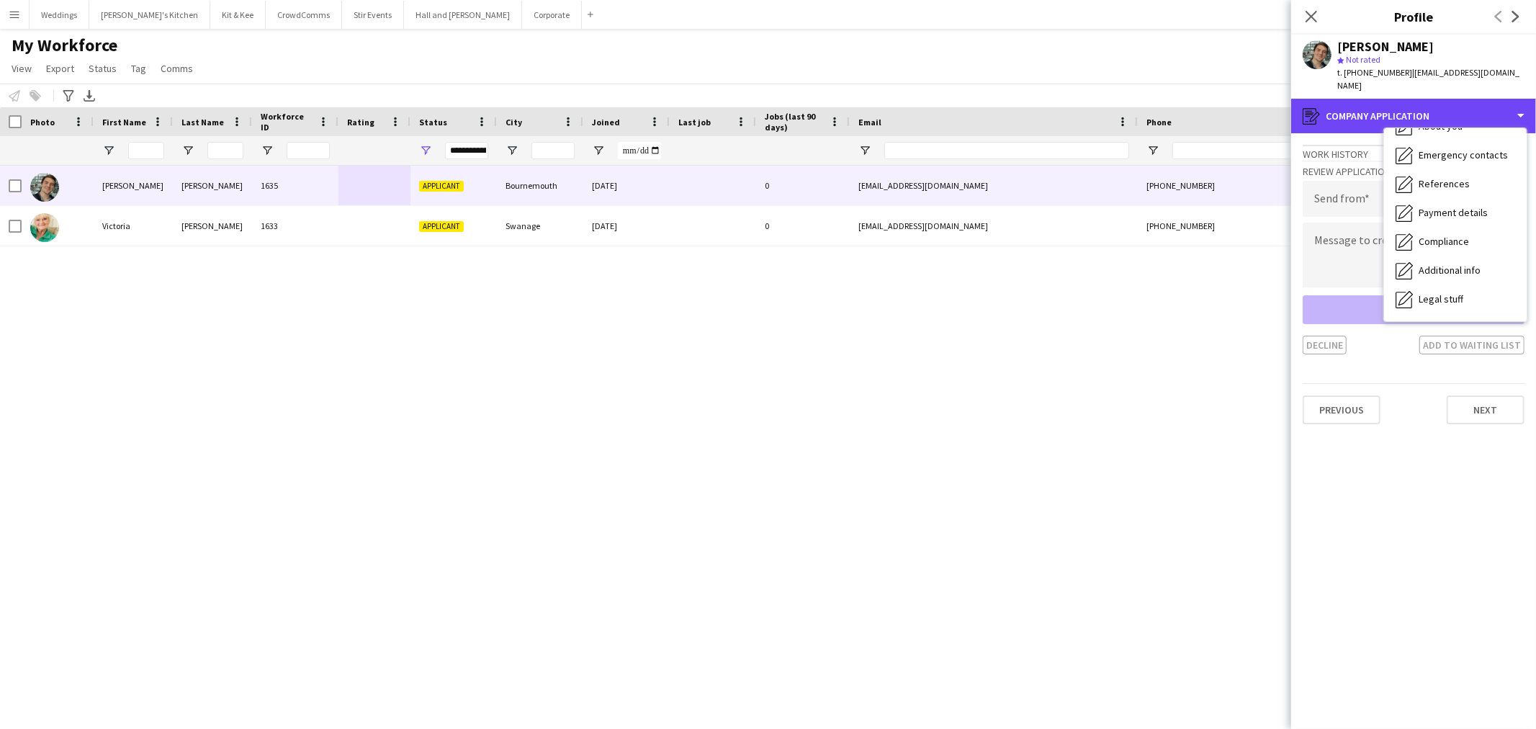
scroll to position [163, 0]
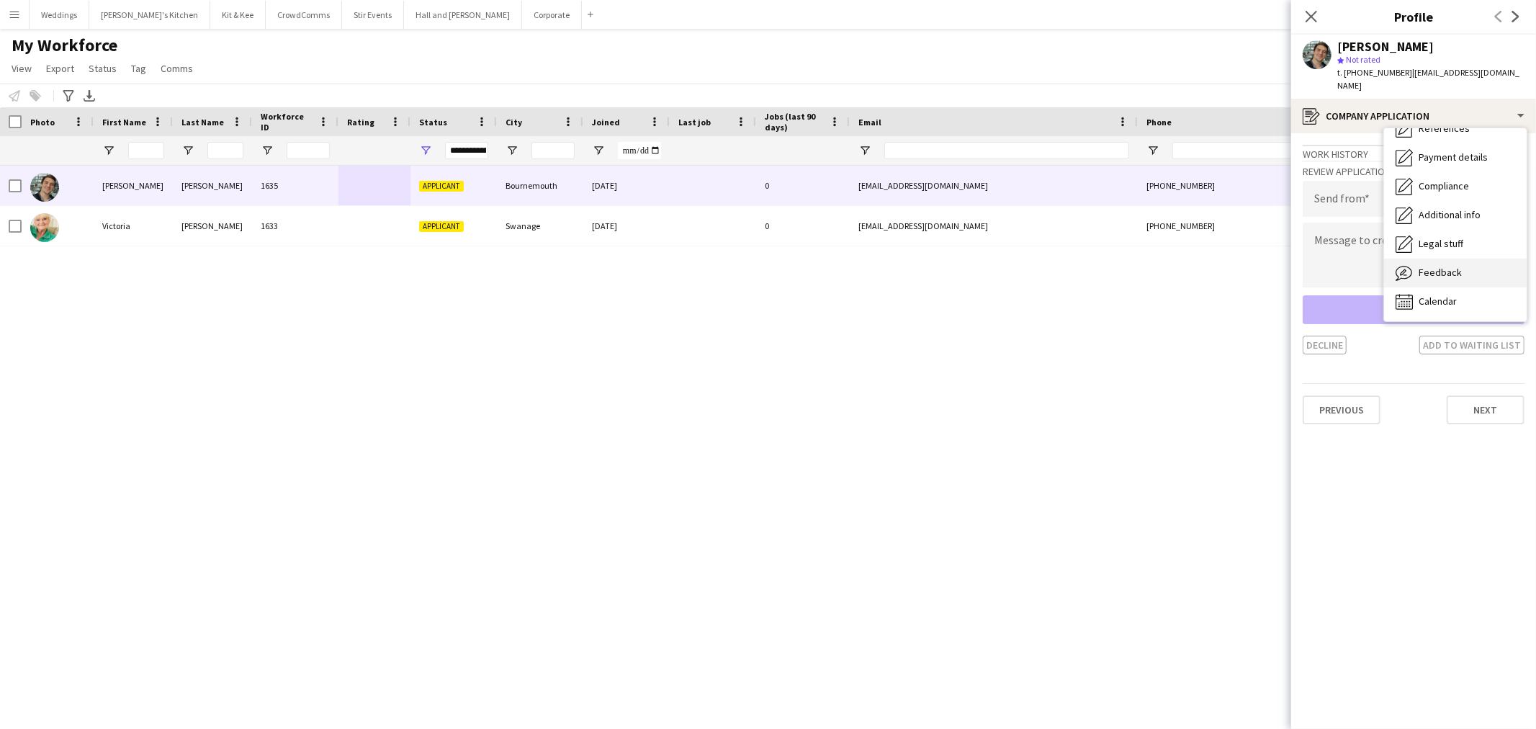
click at [1441, 265] on div "Feedback Feedback" at bounding box center [1455, 272] width 143 height 29
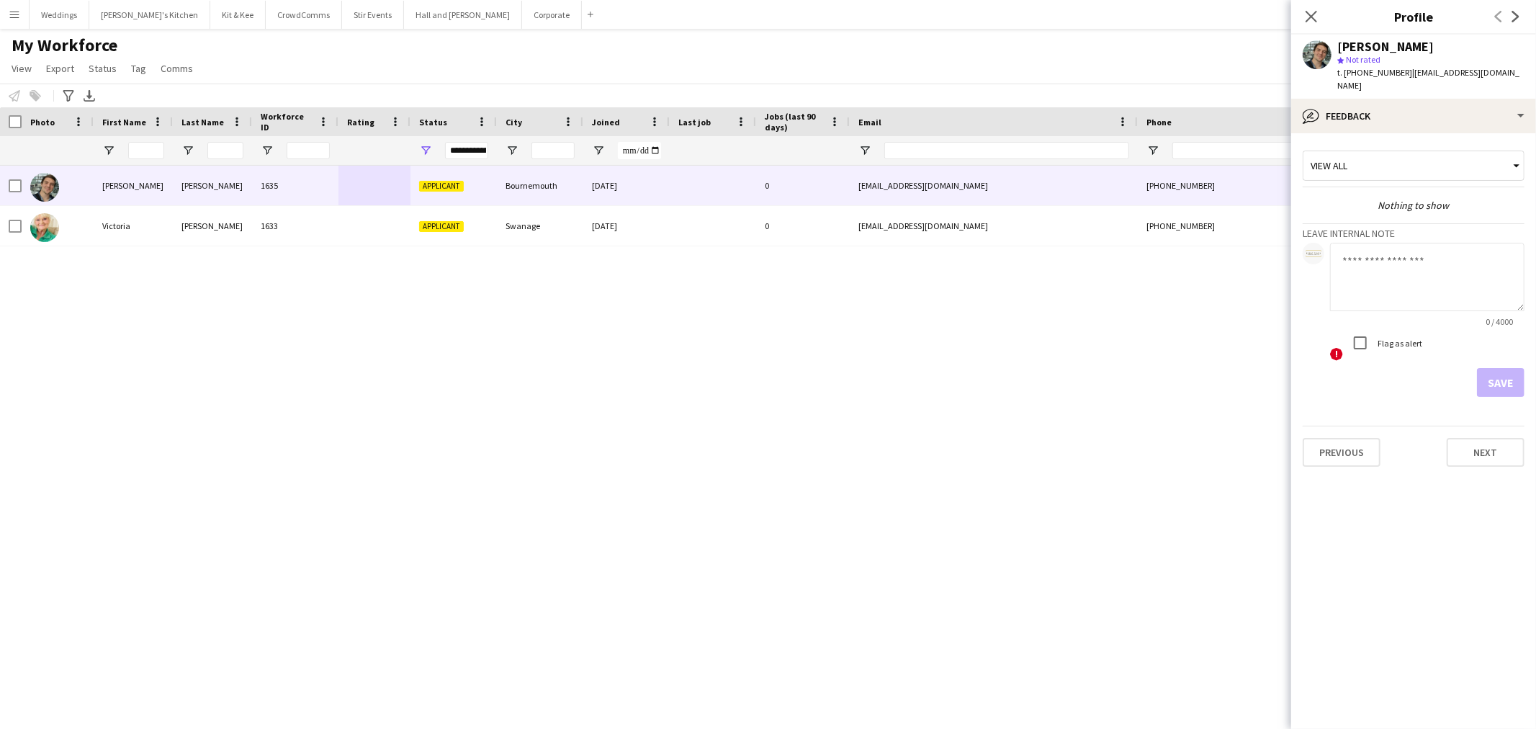
click at [1370, 252] on textarea at bounding box center [1427, 277] width 194 height 68
type textarea "**********"
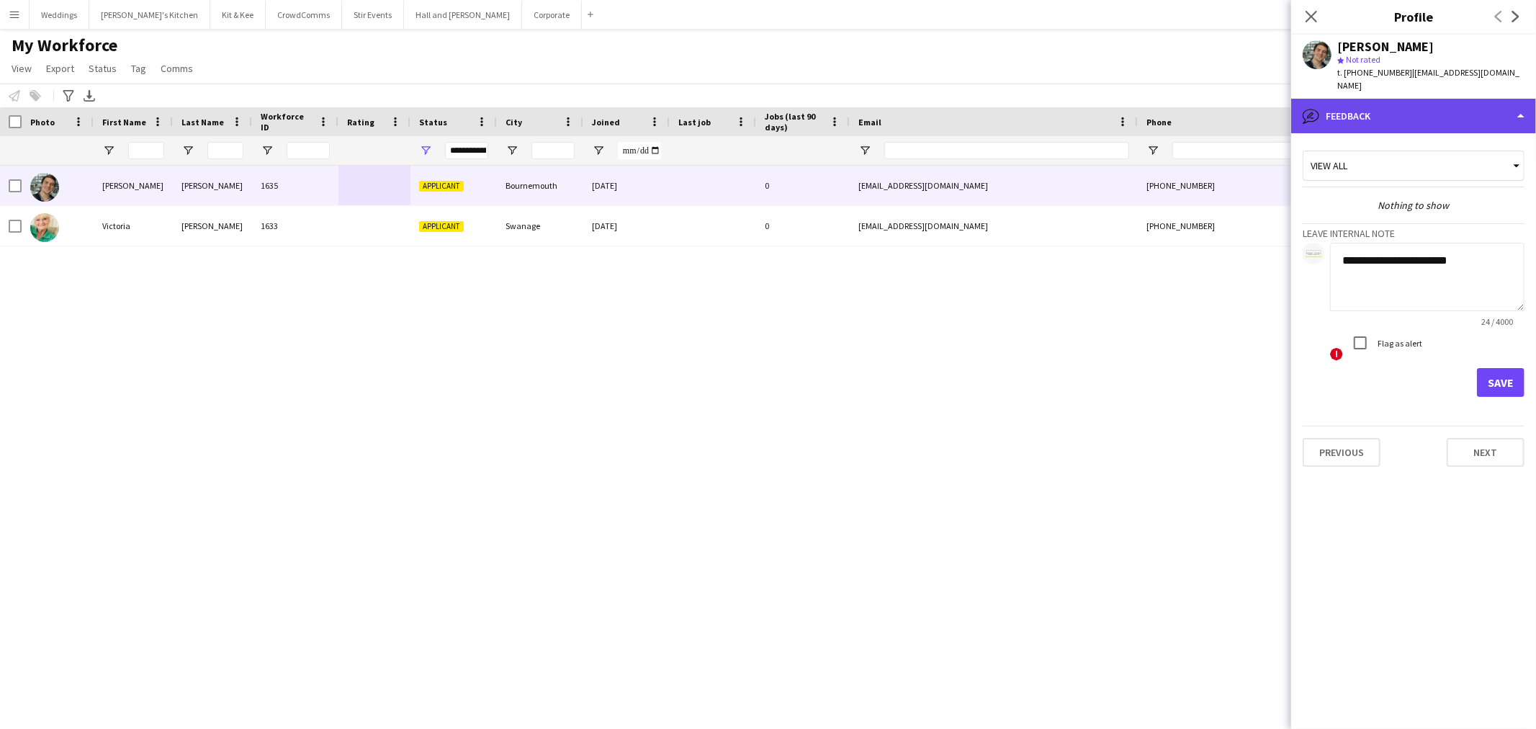
click at [1366, 99] on div "bubble-pencil Feedback" at bounding box center [1413, 116] width 245 height 35
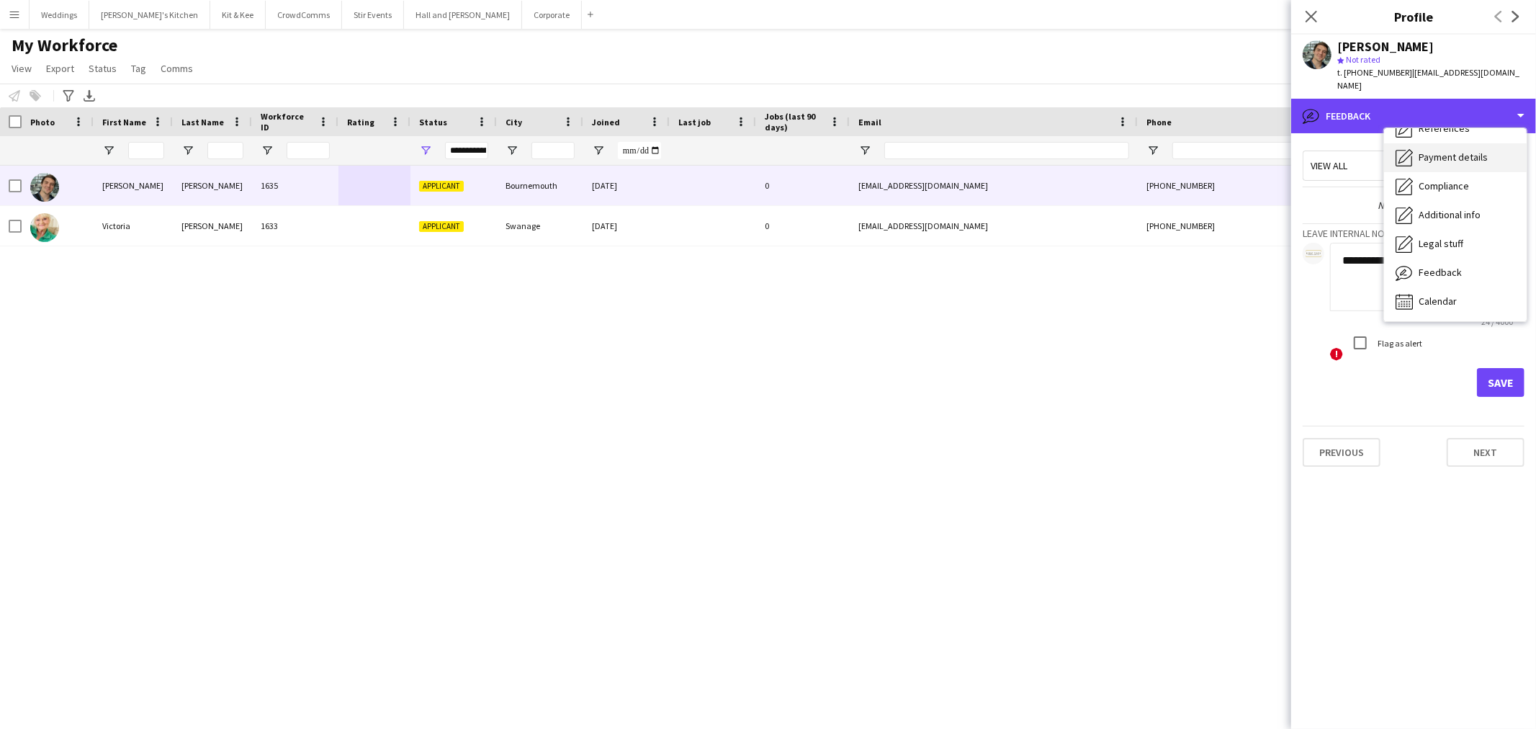
scroll to position [0, 0]
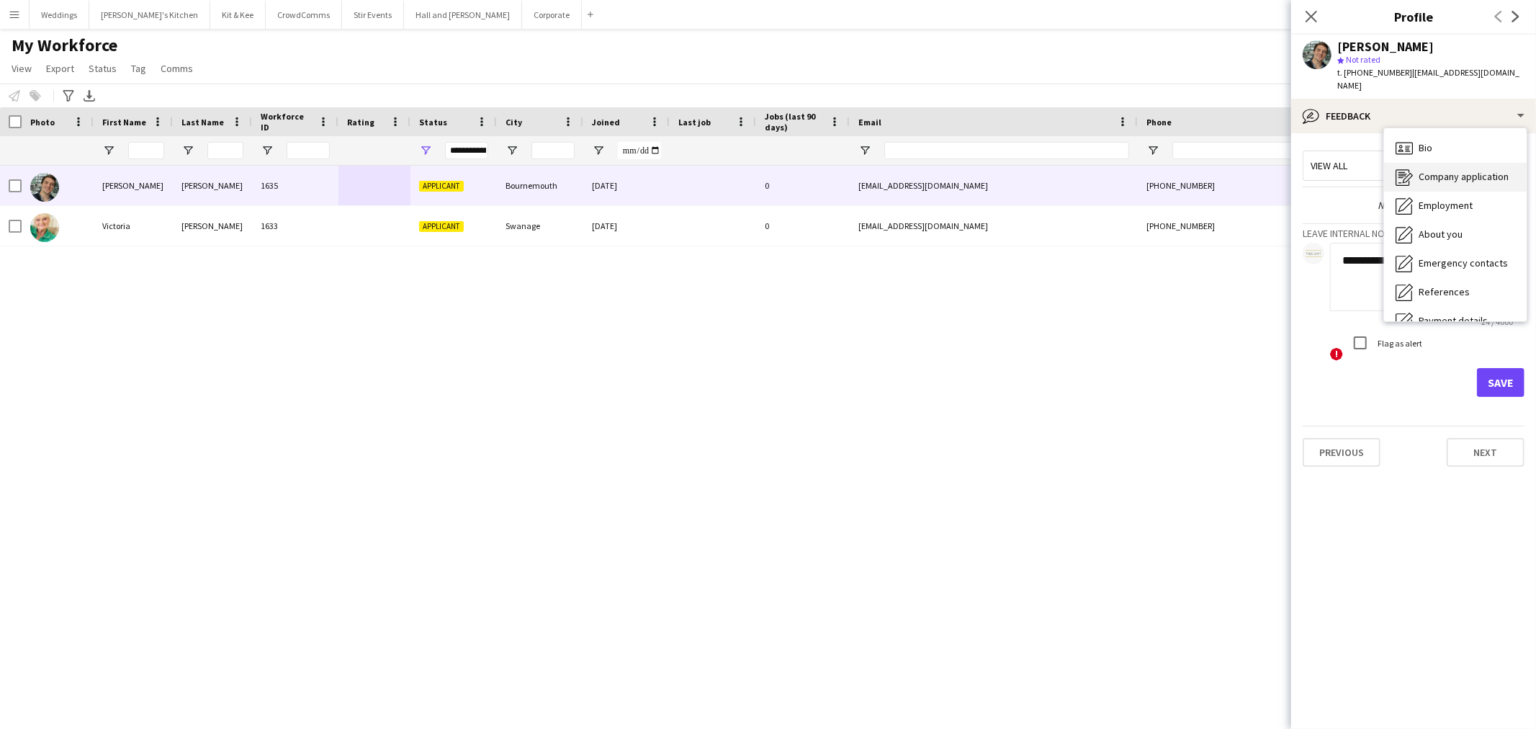
click at [1464, 170] on span "Company application" at bounding box center [1463, 176] width 90 height 13
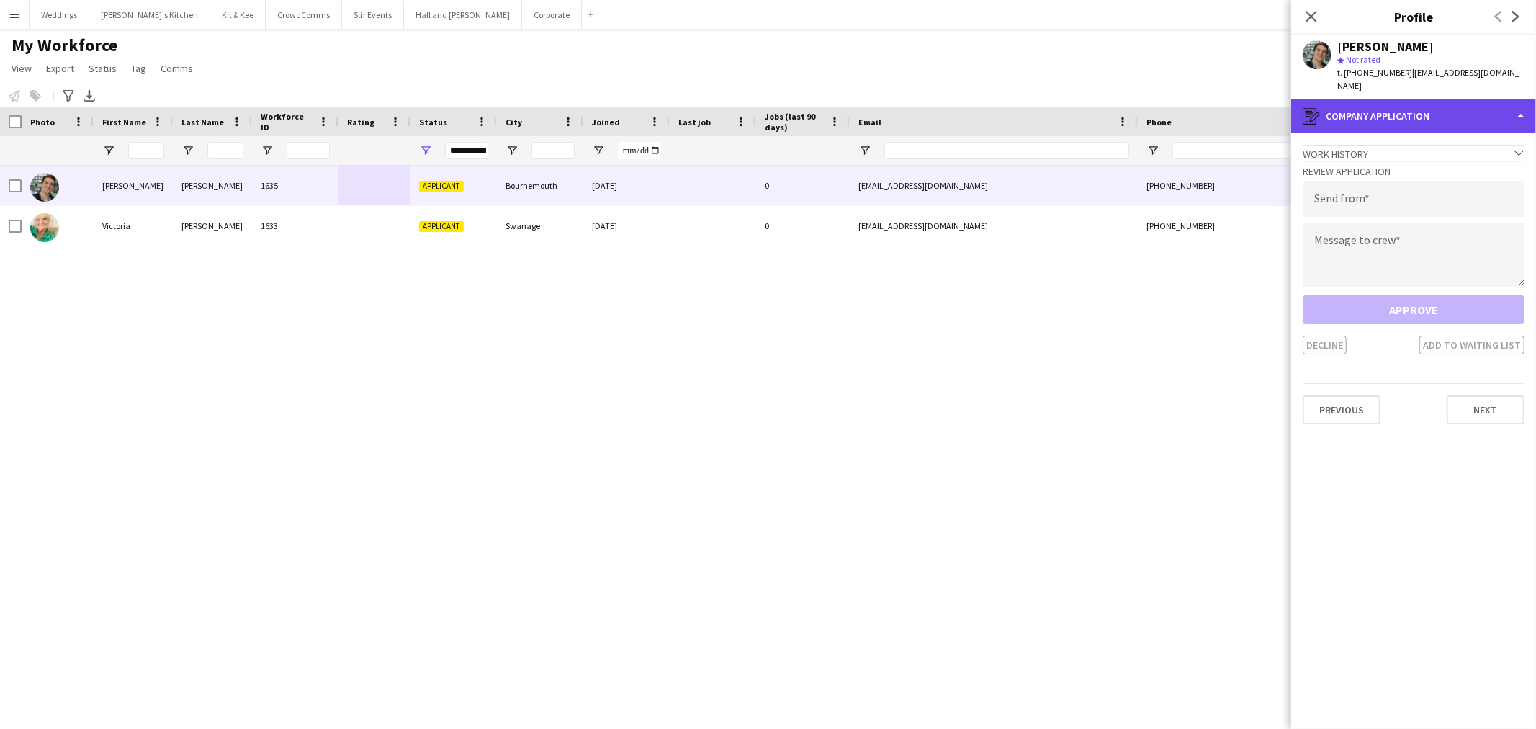
click at [1395, 99] on div "register Company application" at bounding box center [1413, 116] width 245 height 35
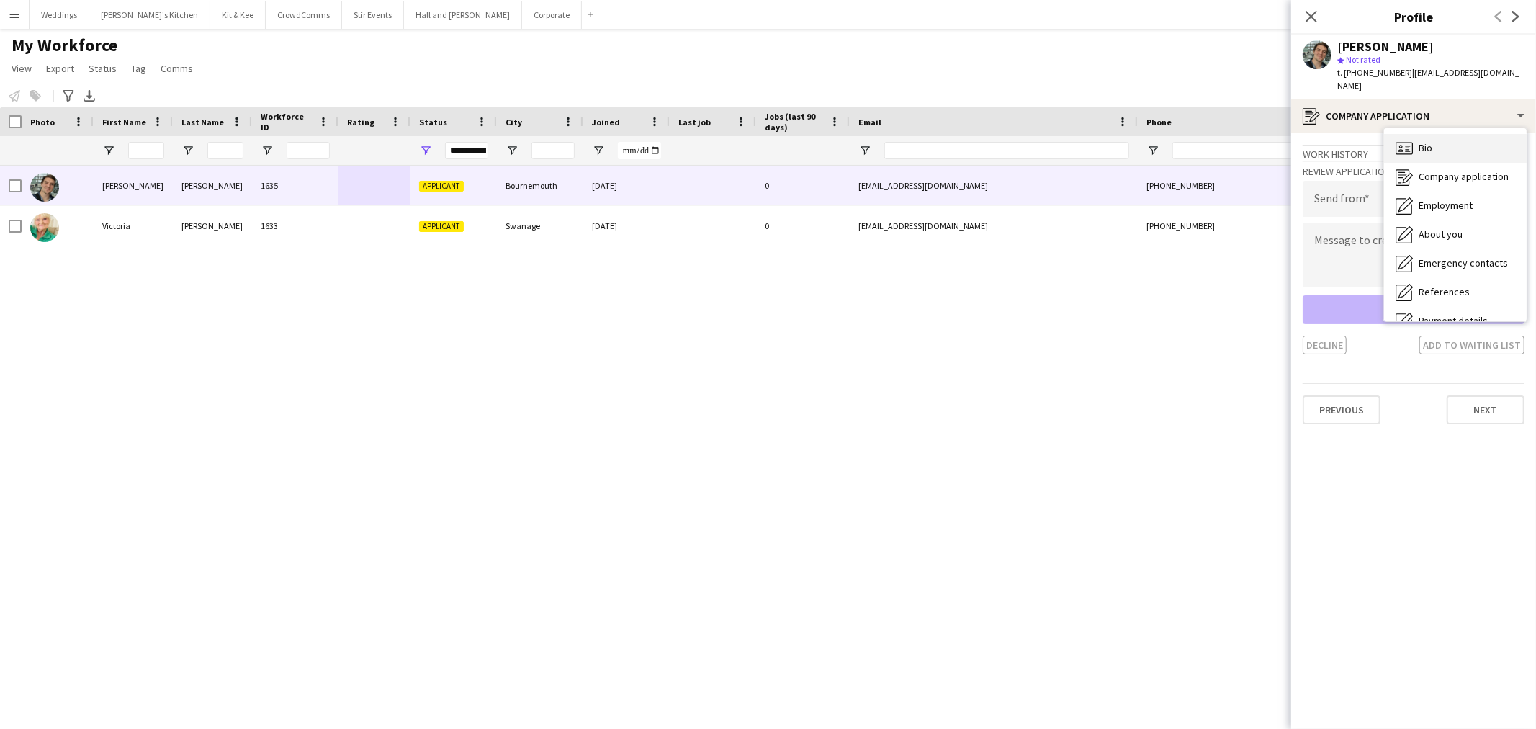
click at [1423, 141] on span "Bio" at bounding box center [1425, 147] width 14 height 13
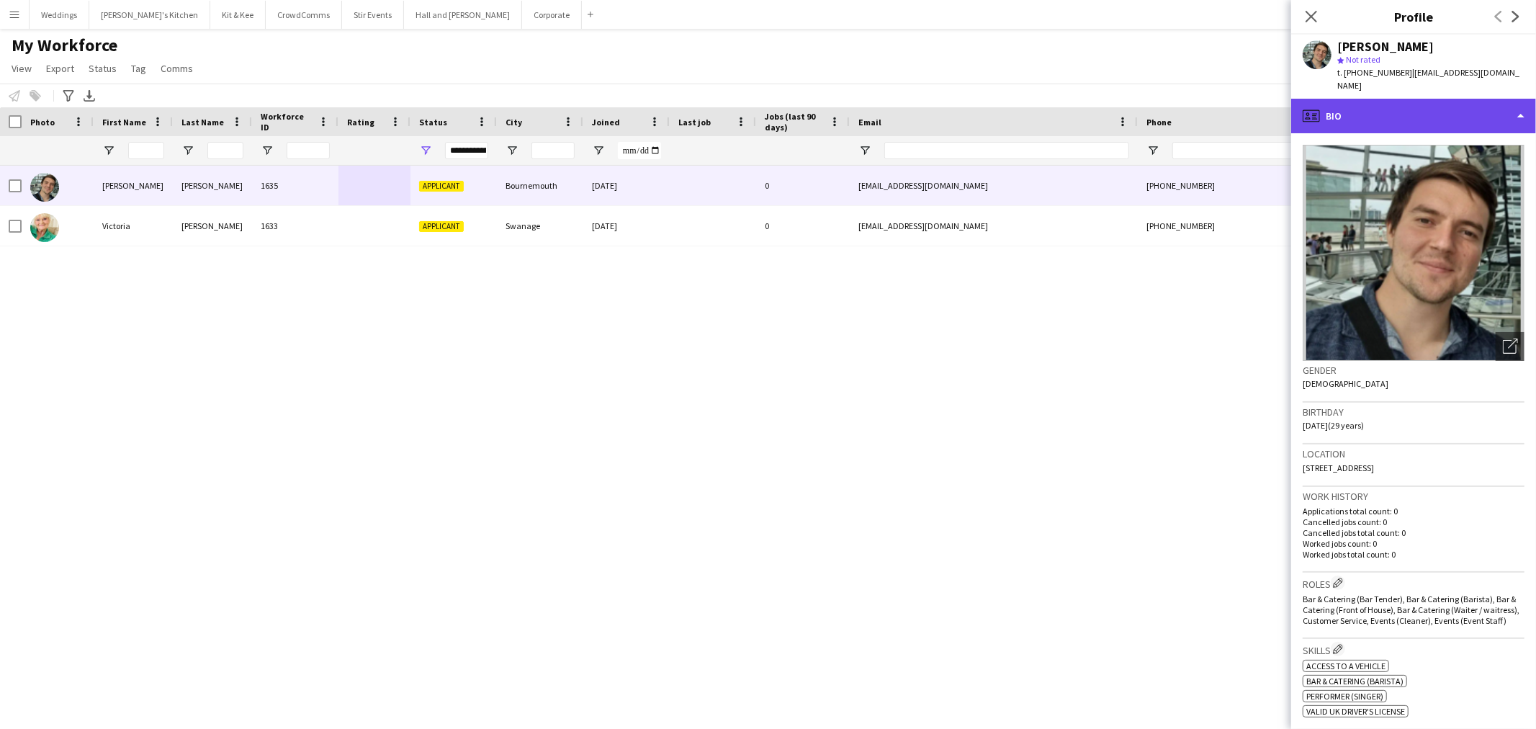
click at [1410, 102] on div "profile Bio" at bounding box center [1413, 116] width 245 height 35
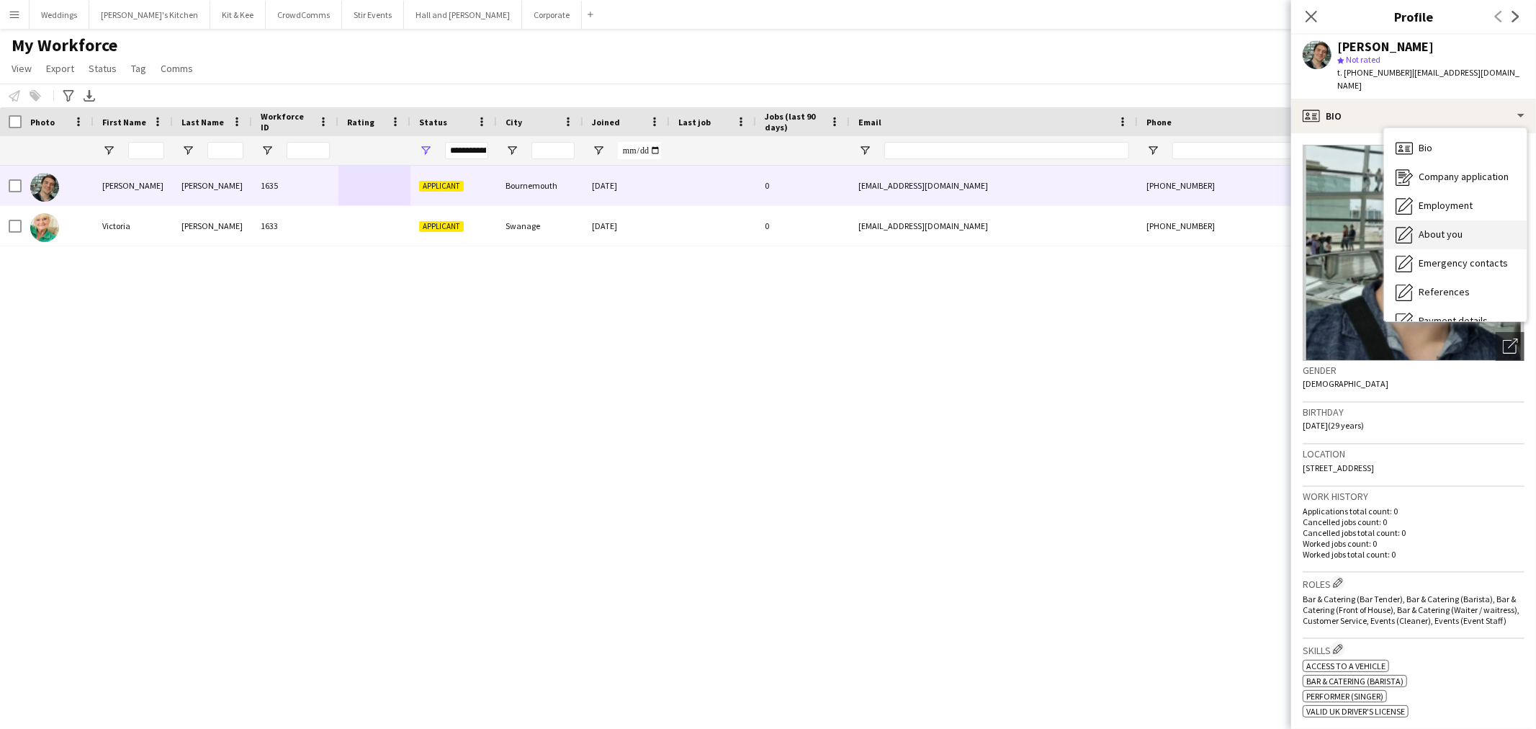
click at [1441, 227] on span "About you" at bounding box center [1440, 233] width 44 height 13
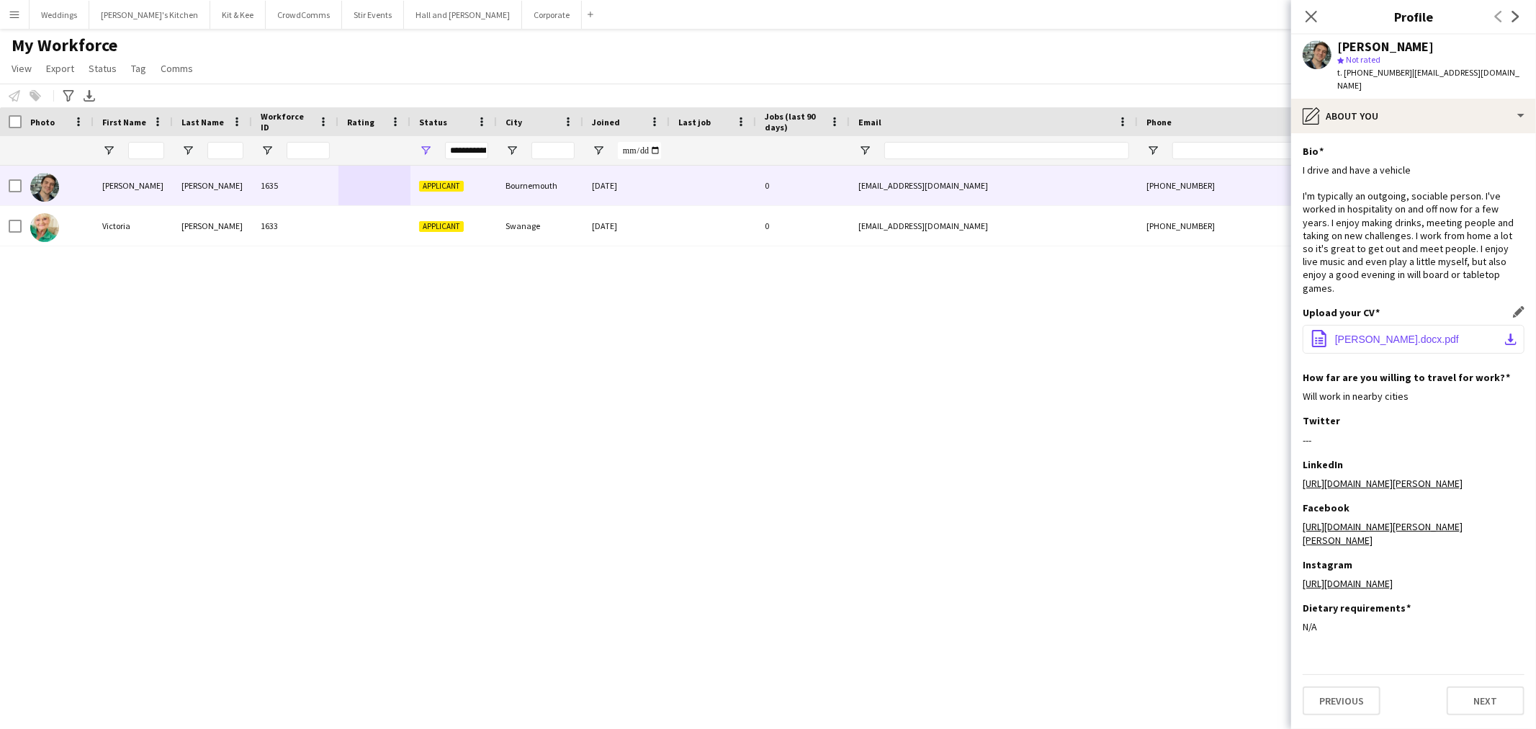
click at [1350, 325] on button "office-file-sheet Joshua_Briggs_CV.docx.pdf download-bottom" at bounding box center [1413, 339] width 222 height 29
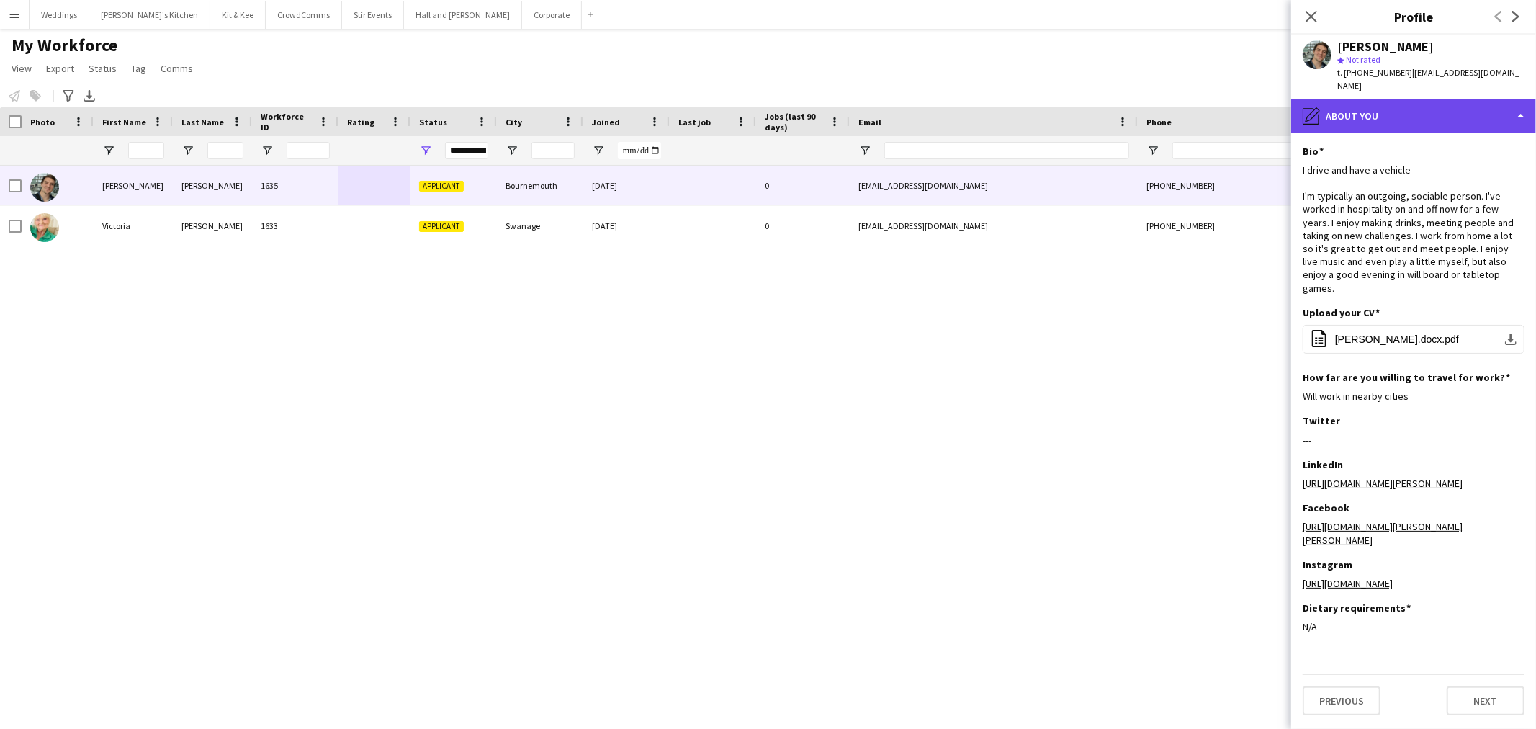
click at [1427, 102] on div "pencil4 About you" at bounding box center [1413, 116] width 245 height 35
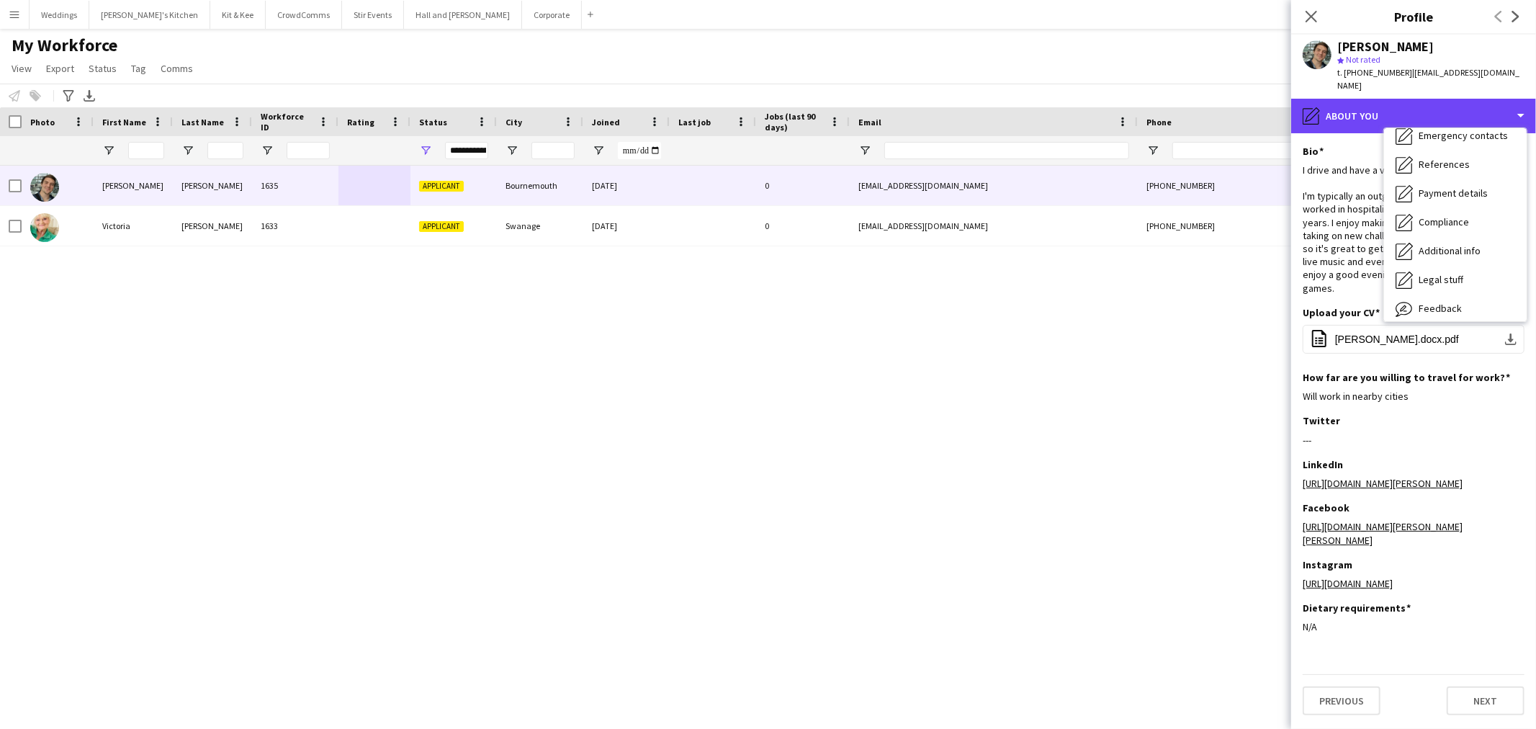
scroll to position [163, 0]
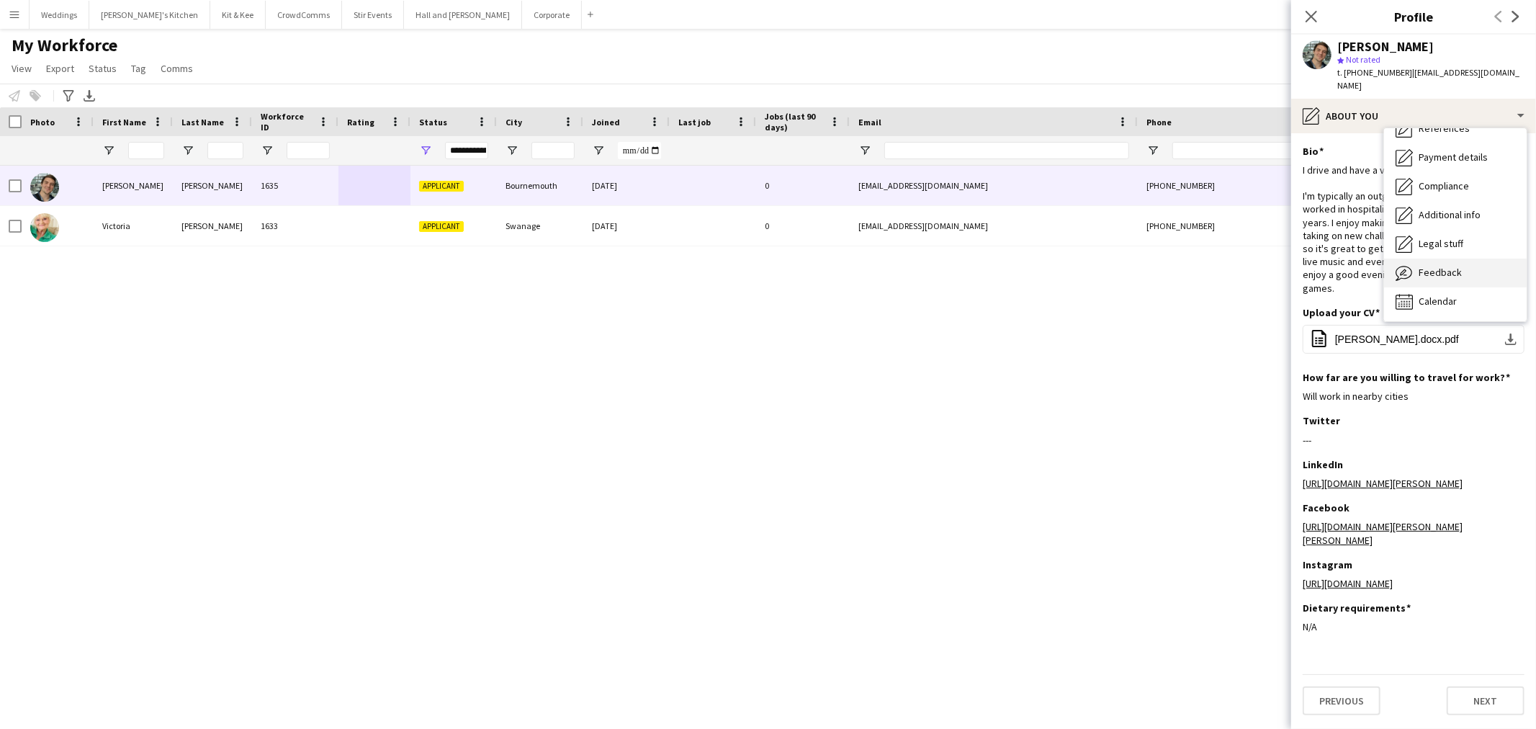
click at [1456, 266] on span "Feedback" at bounding box center [1439, 272] width 43 height 13
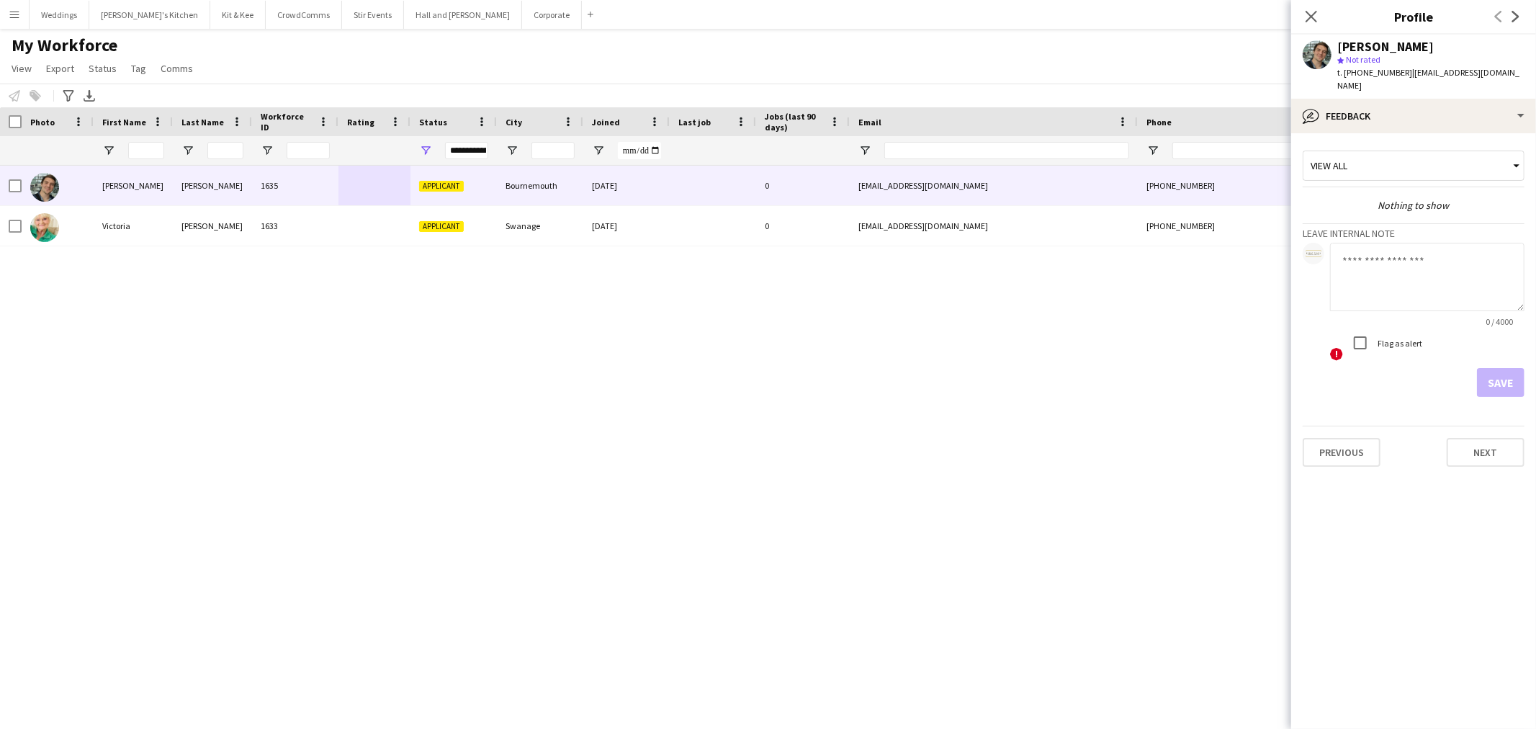
click at [1412, 270] on textarea at bounding box center [1427, 277] width 194 height 68
type textarea "*"
click at [1500, 248] on textarea "**********" at bounding box center [1427, 277] width 194 height 68
click at [1472, 257] on textarea "**********" at bounding box center [1427, 277] width 194 height 68
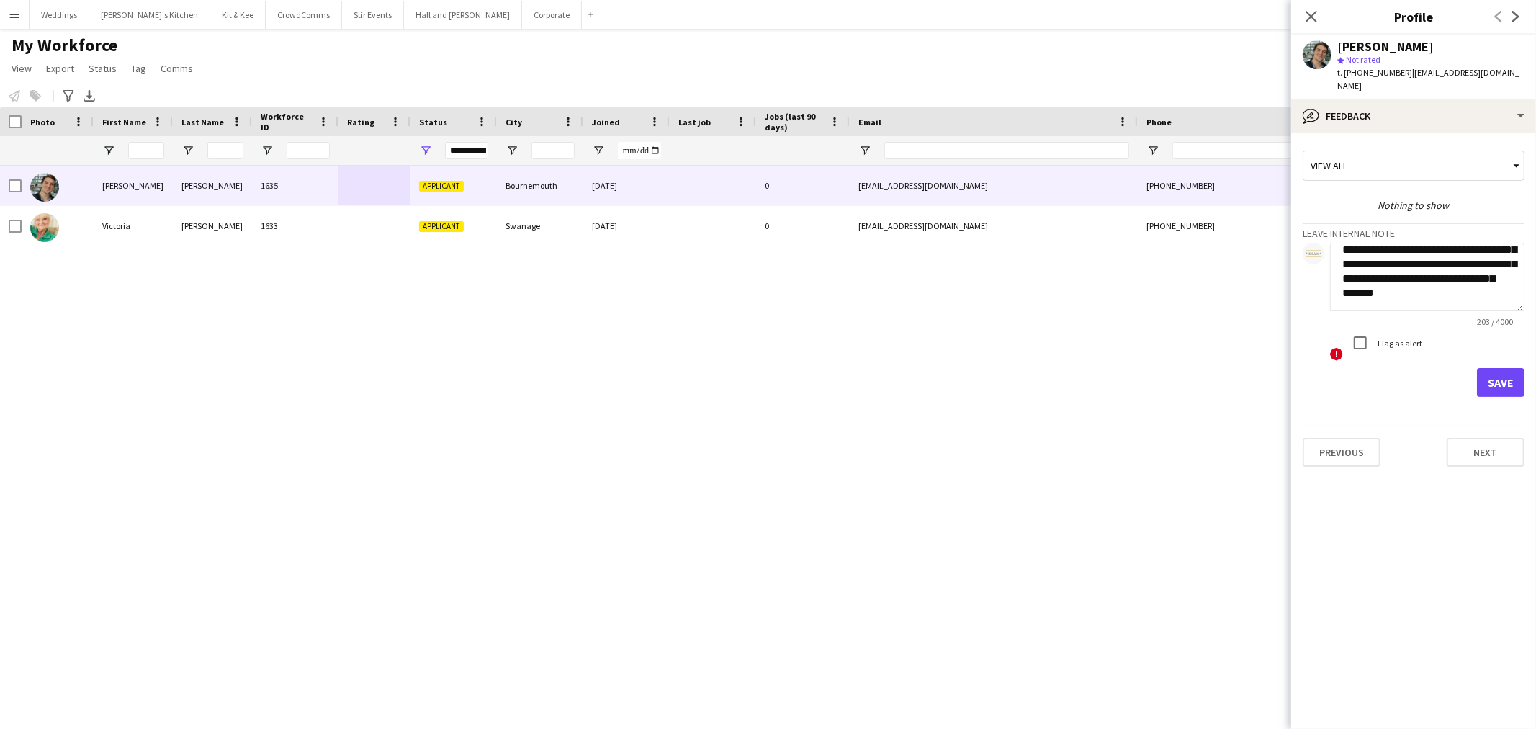
click at [1484, 285] on textarea "**********" at bounding box center [1427, 277] width 194 height 68
drag, startPoint x: 1465, startPoint y: 306, endPoint x: 1419, endPoint y: 301, distance: 46.3
click at [1419, 301] on app-form-group "**********" at bounding box center [1427, 285] width 194 height 84
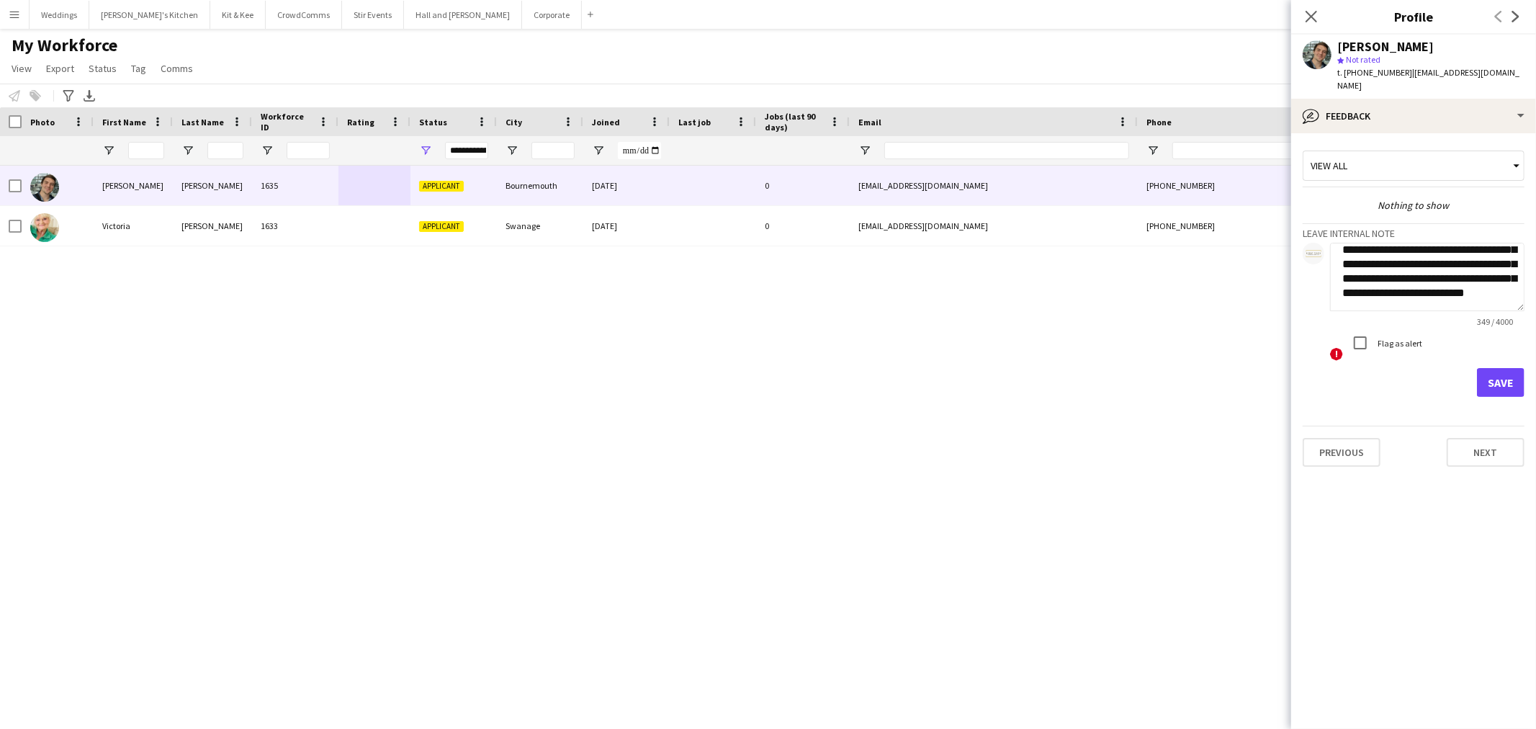
drag, startPoint x: 1415, startPoint y: 292, endPoint x: 1380, endPoint y: 269, distance: 41.7
click at [1380, 269] on textarea "**********" at bounding box center [1427, 277] width 194 height 68
click at [1426, 249] on textarea "**********" at bounding box center [1427, 277] width 194 height 68
click at [1420, 248] on textarea "**********" at bounding box center [1427, 277] width 194 height 68
click at [1389, 253] on textarea "**********" at bounding box center [1427, 277] width 194 height 68
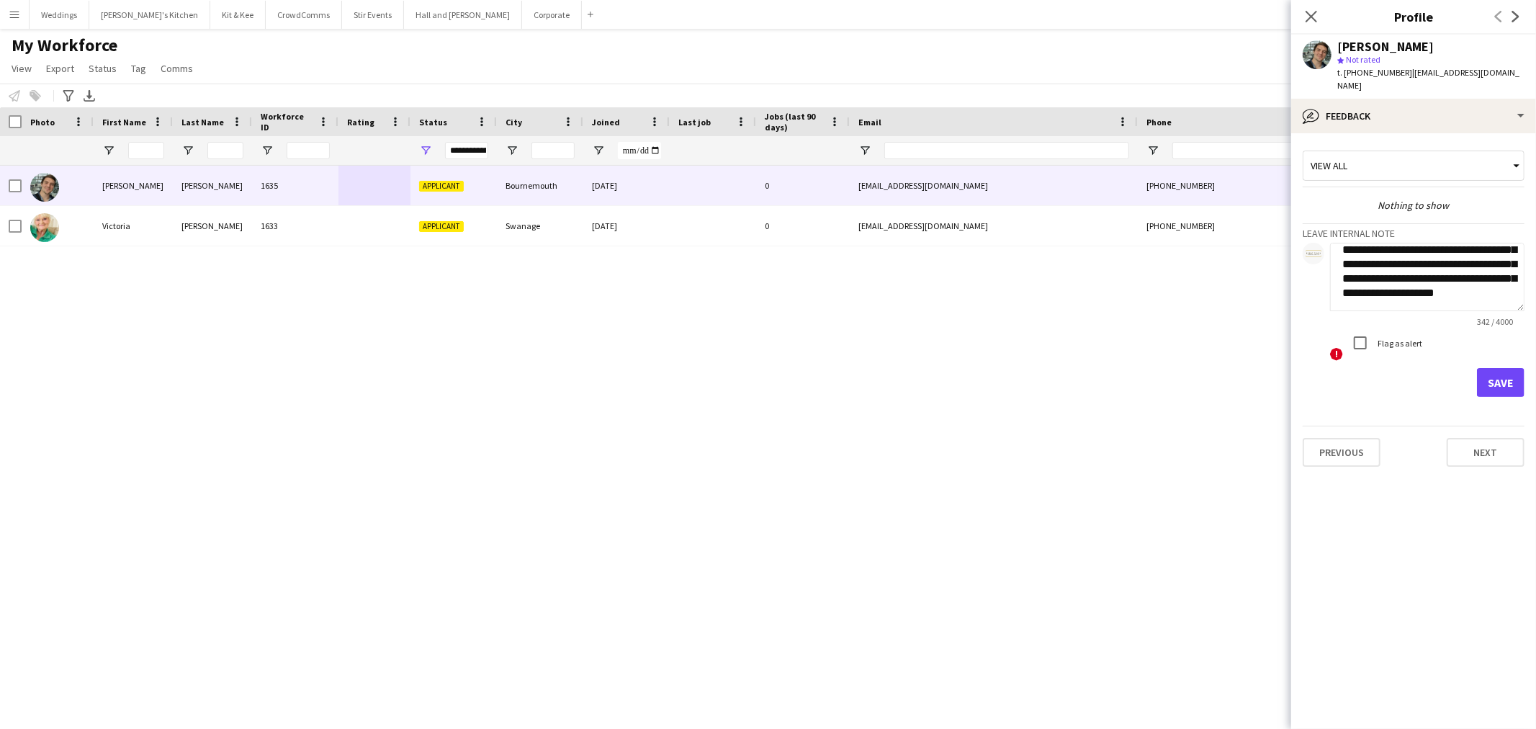
drag, startPoint x: 1443, startPoint y: 251, endPoint x: 1343, endPoint y: 251, distance: 100.1
click at [1343, 251] on textarea "**********" at bounding box center [1427, 277] width 194 height 68
click at [1443, 253] on textarea "**********" at bounding box center [1427, 277] width 194 height 68
drag, startPoint x: 1446, startPoint y: 252, endPoint x: 1298, endPoint y: 256, distance: 147.6
click at [1298, 256] on app-crew-profile-feedback-tab "**********" at bounding box center [1413, 430] width 245 height 595
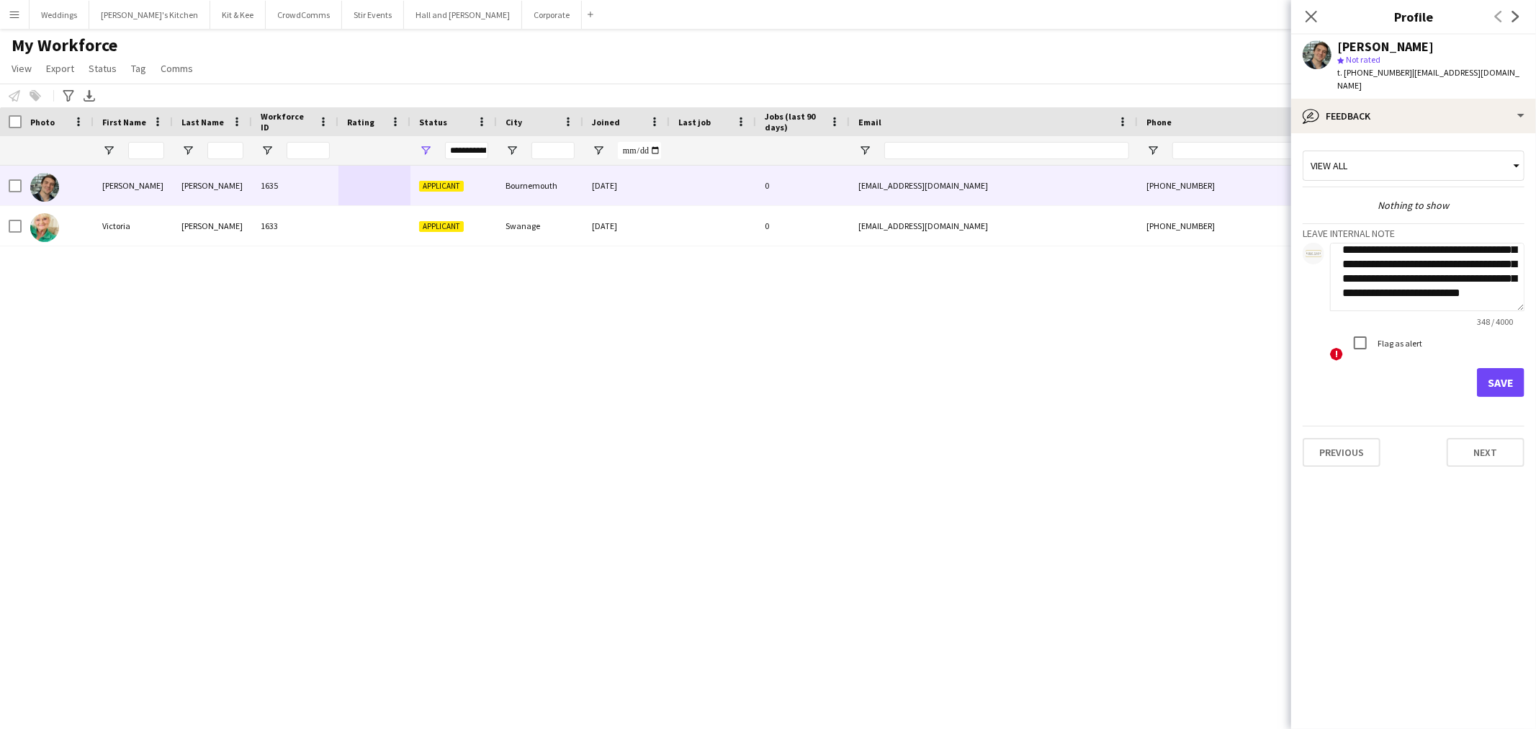
click at [1384, 284] on textarea "**********" at bounding box center [1427, 277] width 194 height 68
drag, startPoint x: 1303, startPoint y: 246, endPoint x: 1292, endPoint y: 247, distance: 10.8
click at [1294, 247] on app-crew-profile-feedback-tab "**********" at bounding box center [1413, 430] width 245 height 595
type textarea "**********"
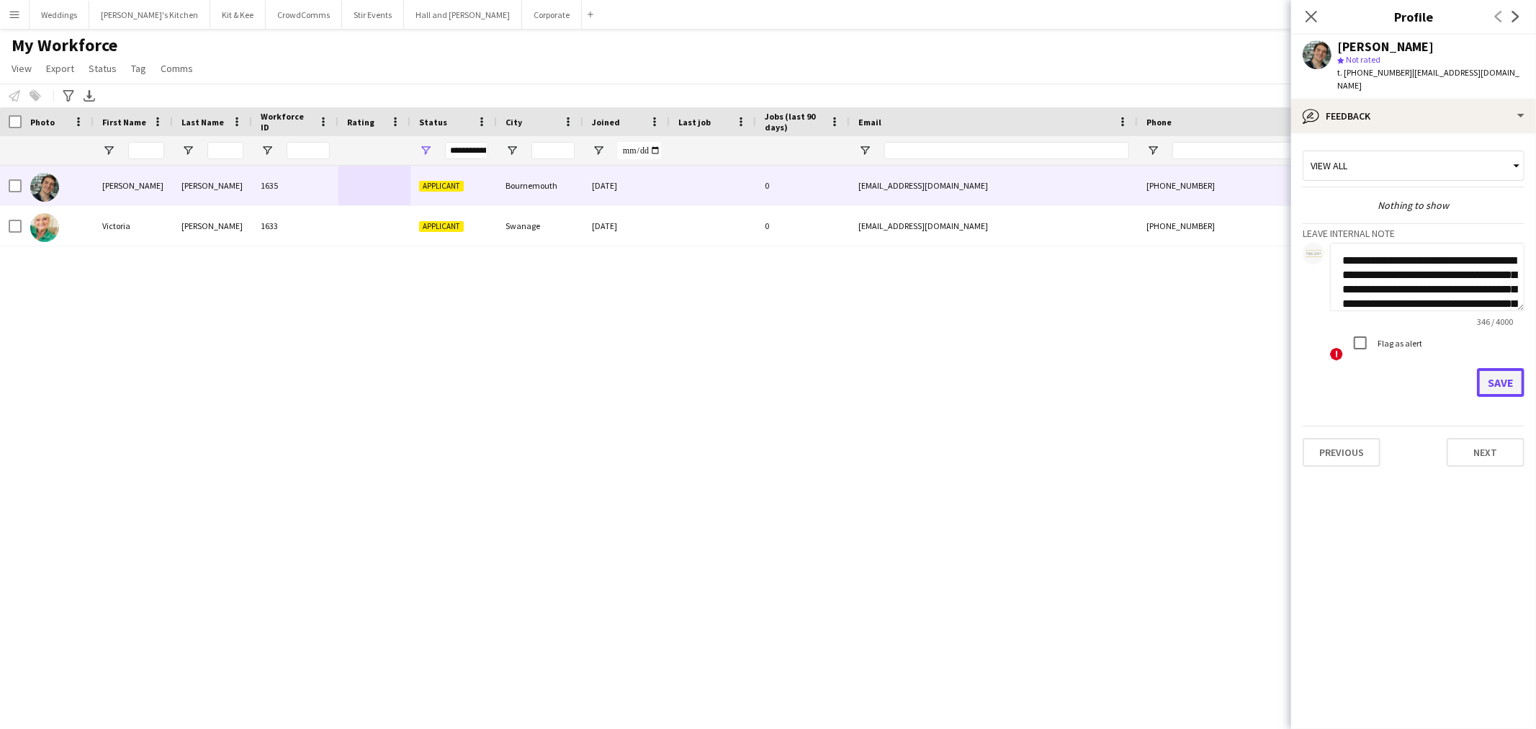
click at [1498, 368] on button "Save" at bounding box center [1501, 382] width 48 height 29
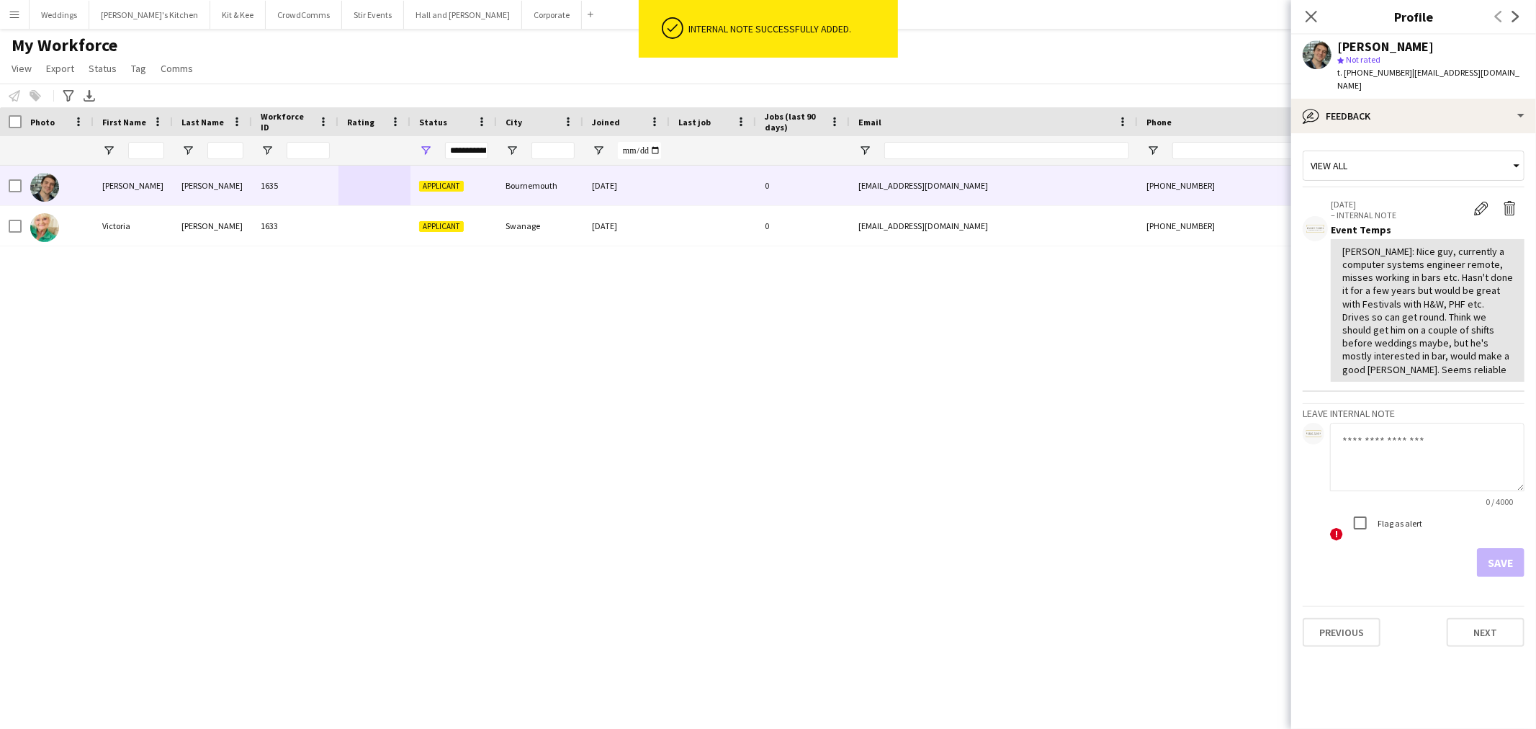
click at [1199, 73] on div "My Workforce View Views Default view Language New view Update view Delete view …" at bounding box center [768, 59] width 1536 height 49
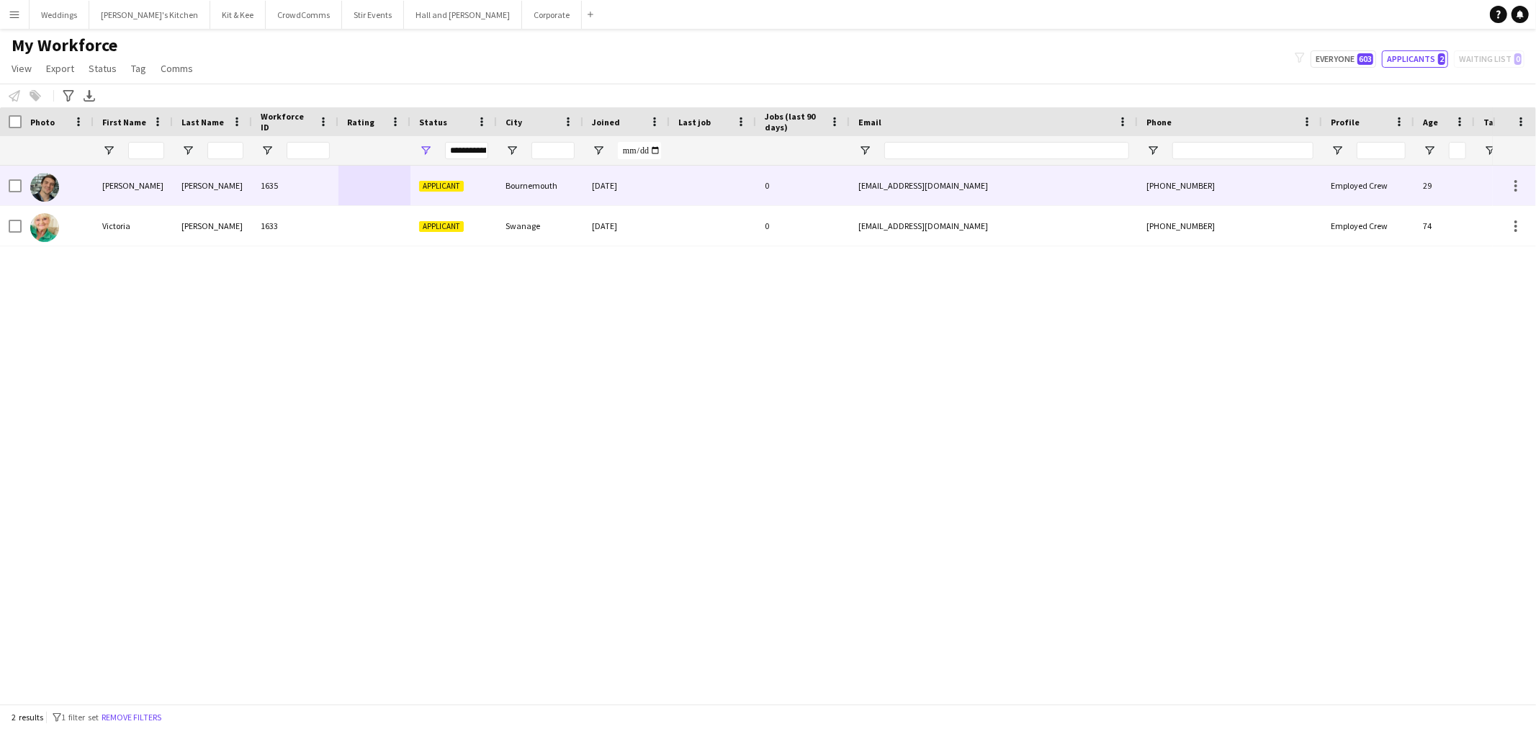
click at [617, 189] on div "15-08-2025" at bounding box center [626, 186] width 86 height 40
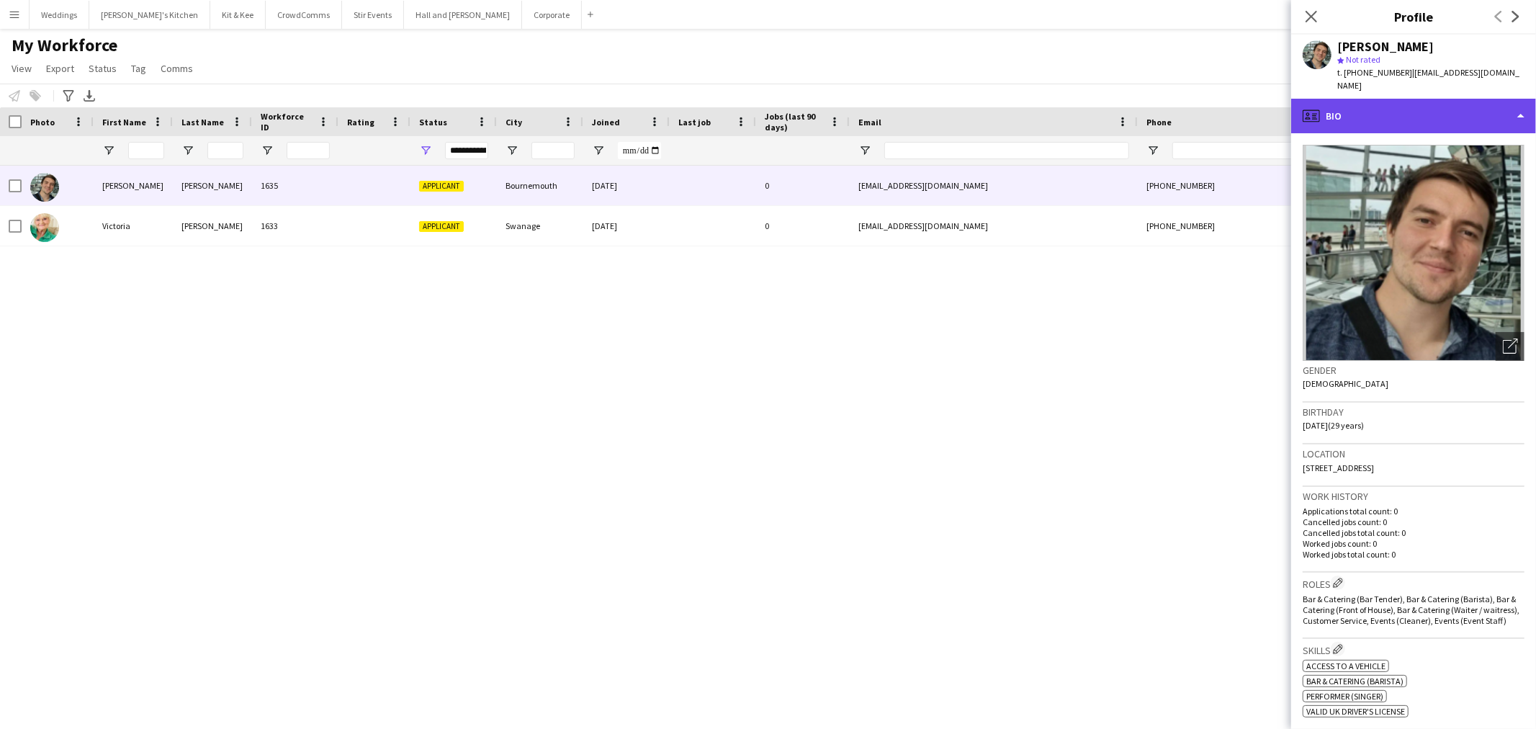
click at [1401, 104] on div "profile Bio" at bounding box center [1413, 116] width 245 height 35
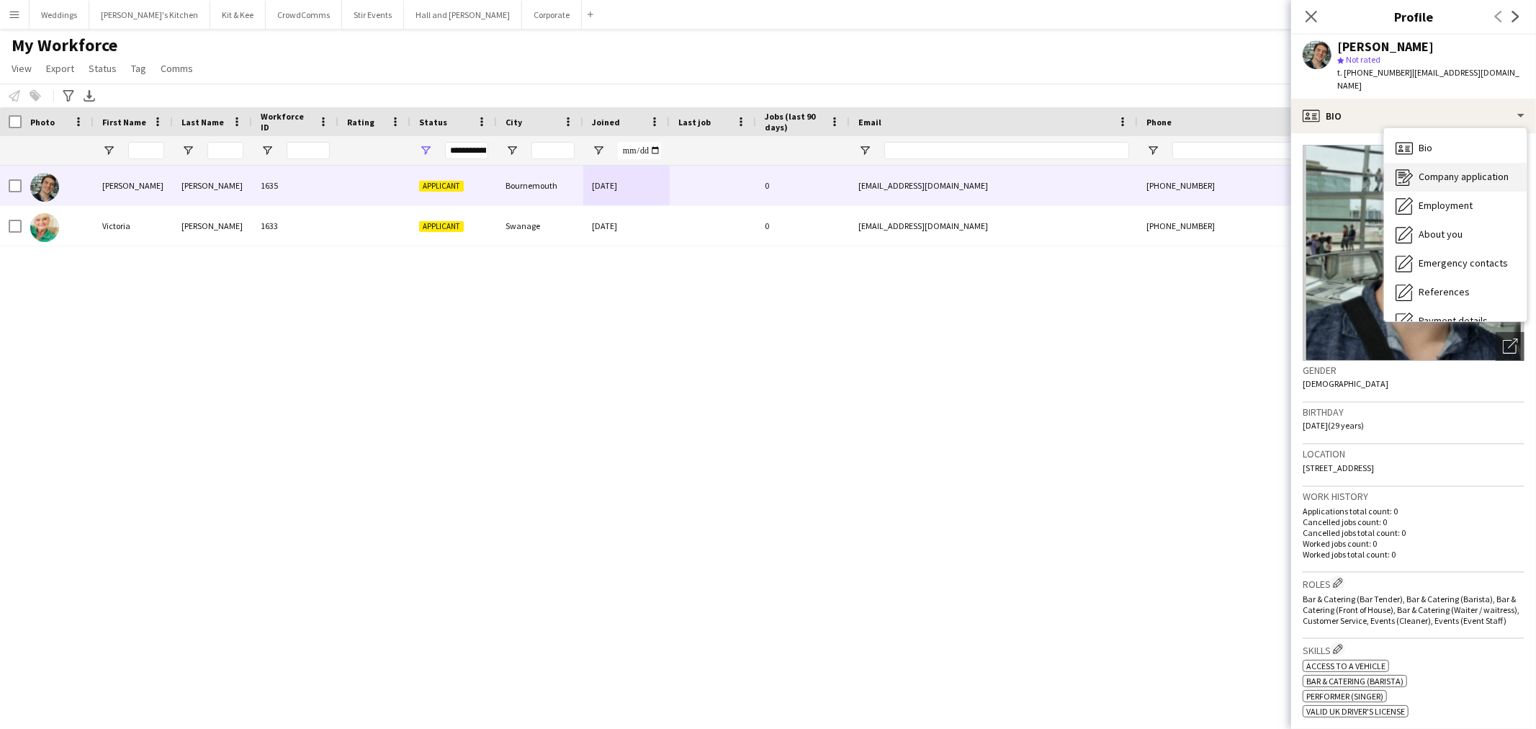
click at [1453, 170] on span "Company application" at bounding box center [1463, 176] width 90 height 13
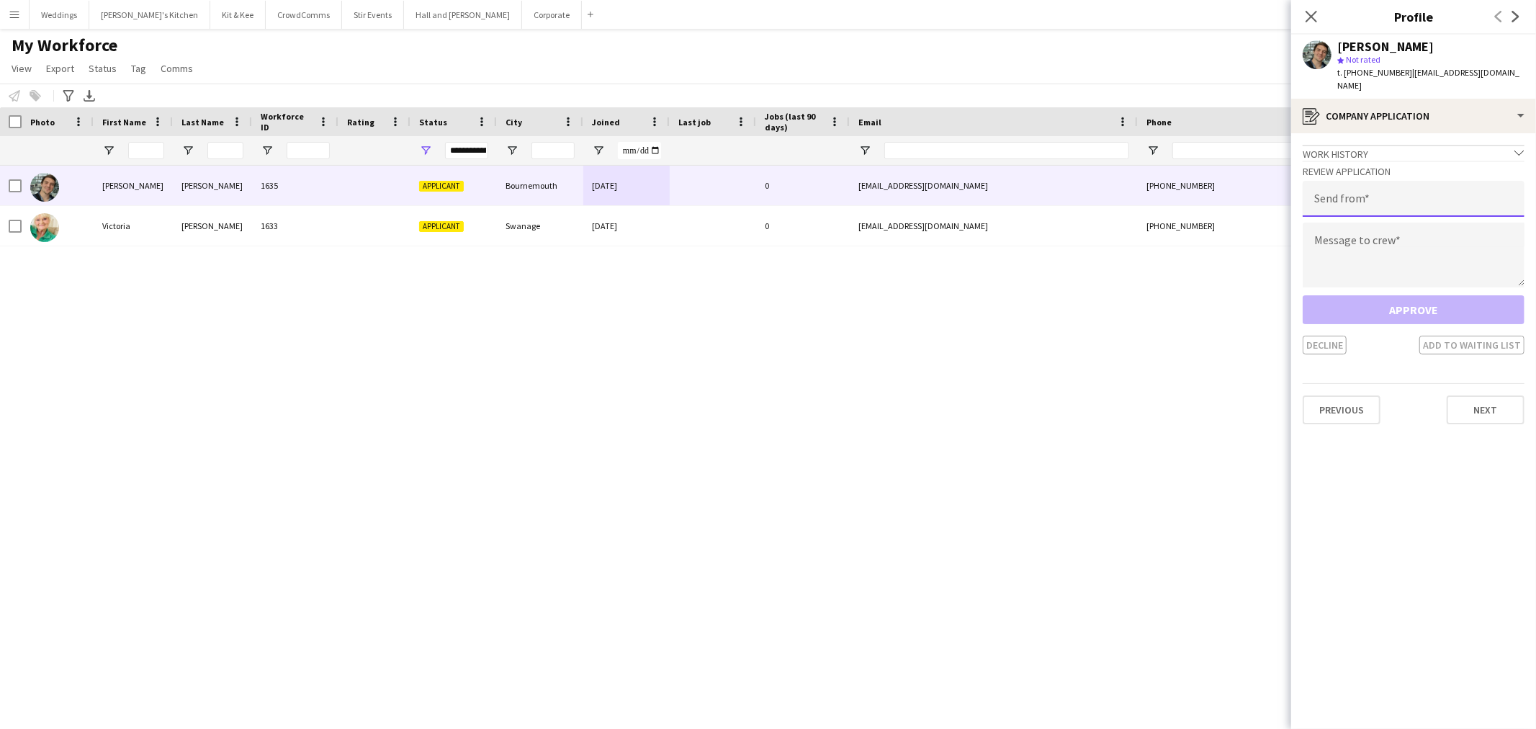
click at [1384, 188] on input "email" at bounding box center [1413, 199] width 222 height 36
type input "**********"
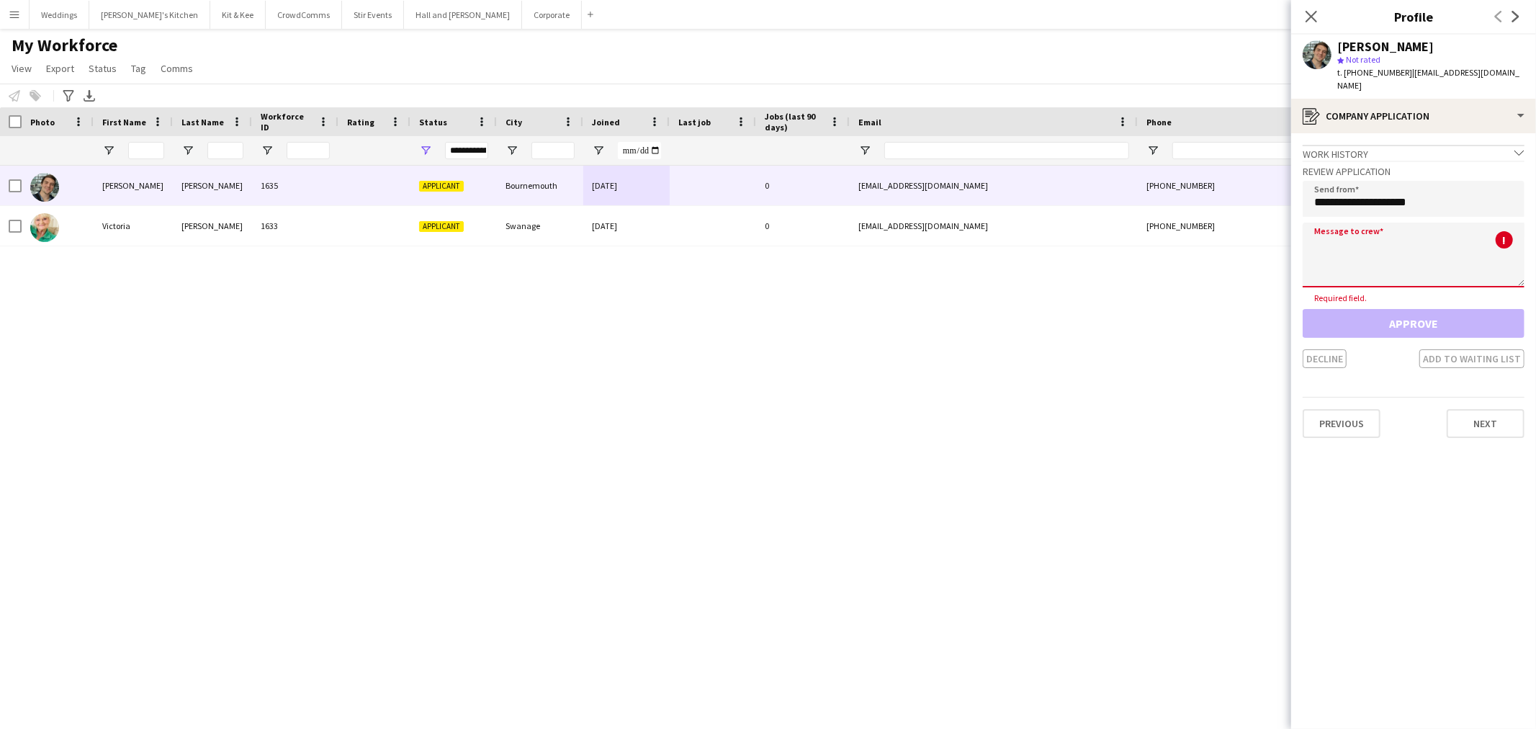
click at [1389, 239] on textarea at bounding box center [1413, 254] width 222 height 65
paste textarea "**********"
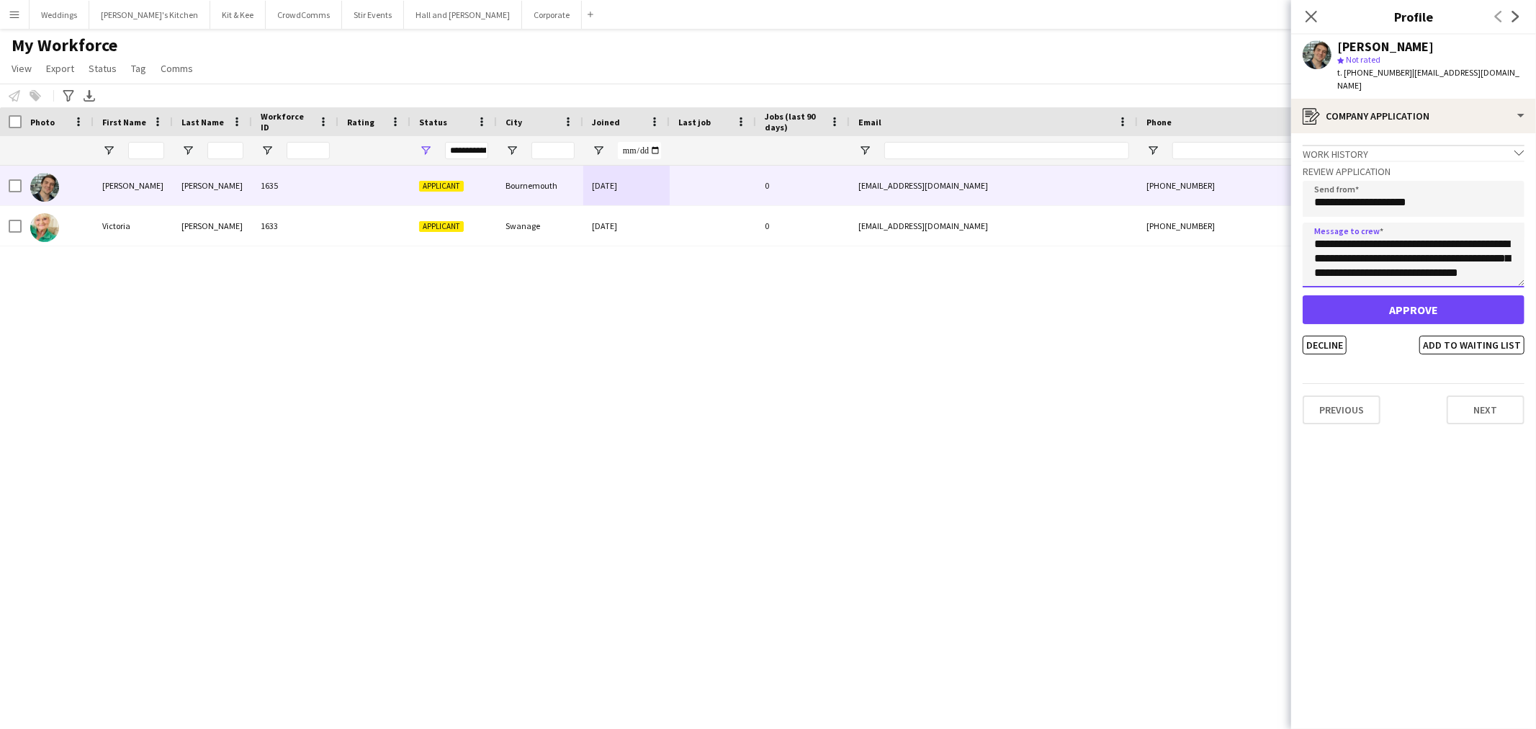
scroll to position [8, 0]
type textarea "**********"
drag, startPoint x: 1519, startPoint y: 68, endPoint x: 1402, endPoint y: 73, distance: 116.7
click at [1402, 73] on div "Joshua Briggs star Not rated t. +447588765143 | joshuabriggswork@gmail.com" at bounding box center [1413, 67] width 245 height 64
copy span "joshuabriggswork@gmail.com"
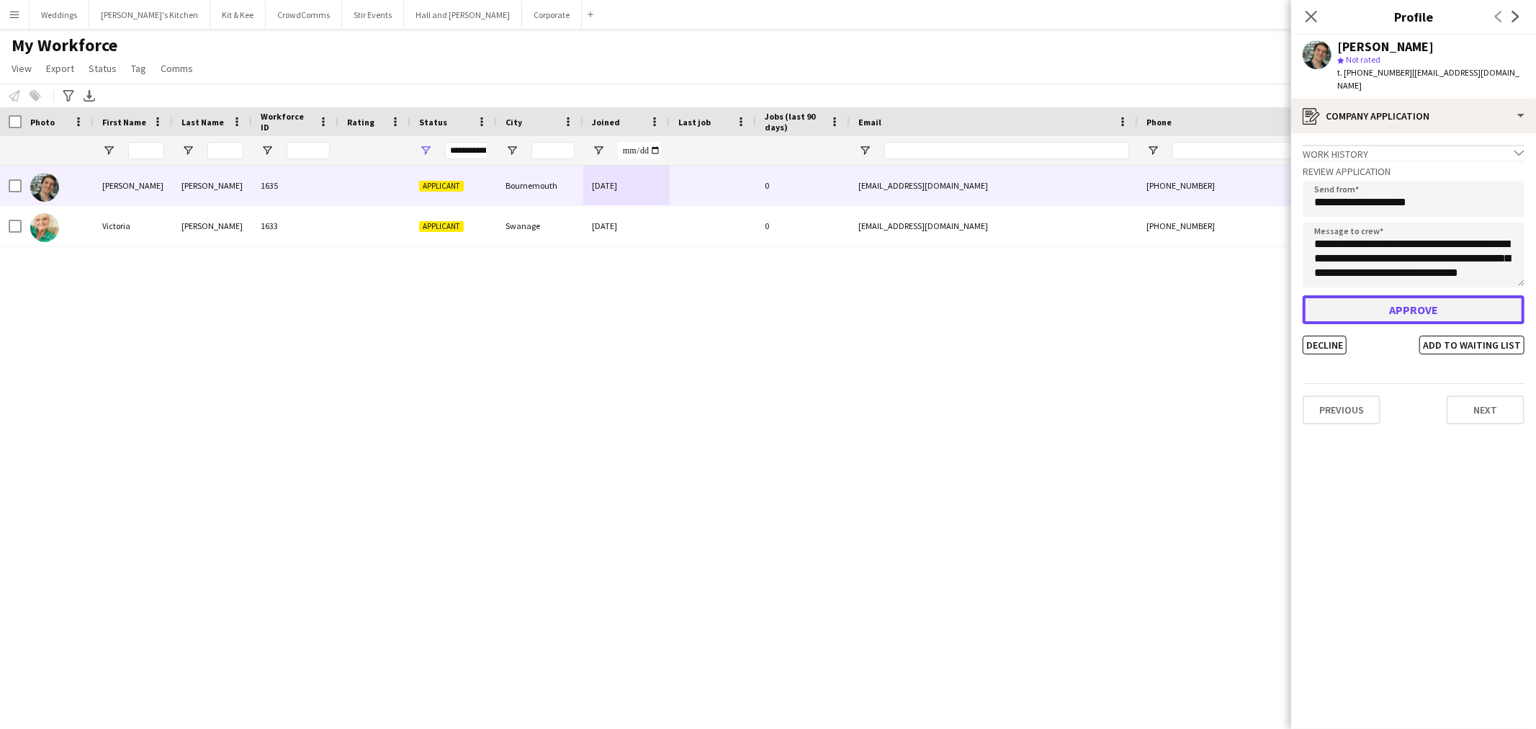
click at [1410, 295] on button "Approve" at bounding box center [1413, 309] width 222 height 29
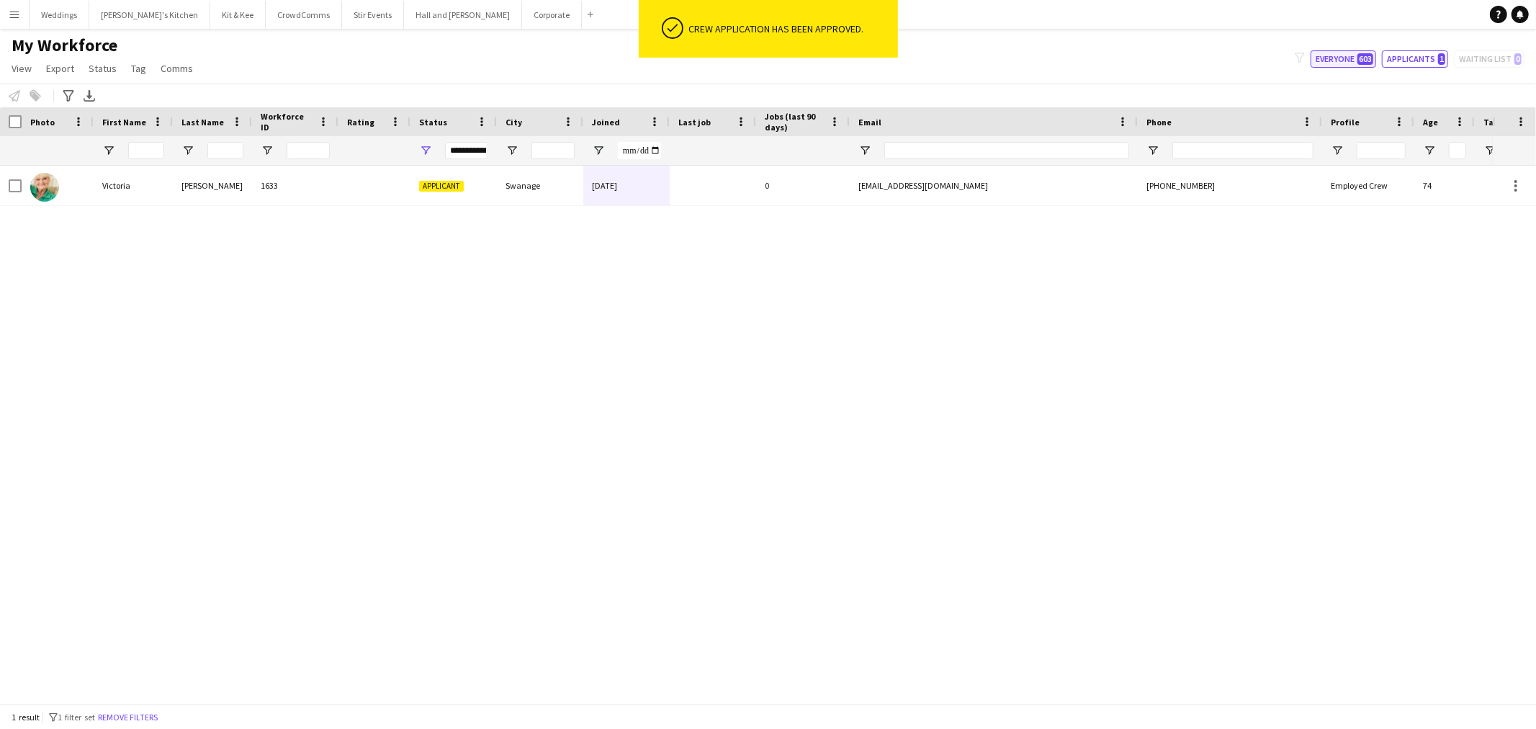
click at [1348, 58] on button "Everyone 603" at bounding box center [1343, 58] width 66 height 17
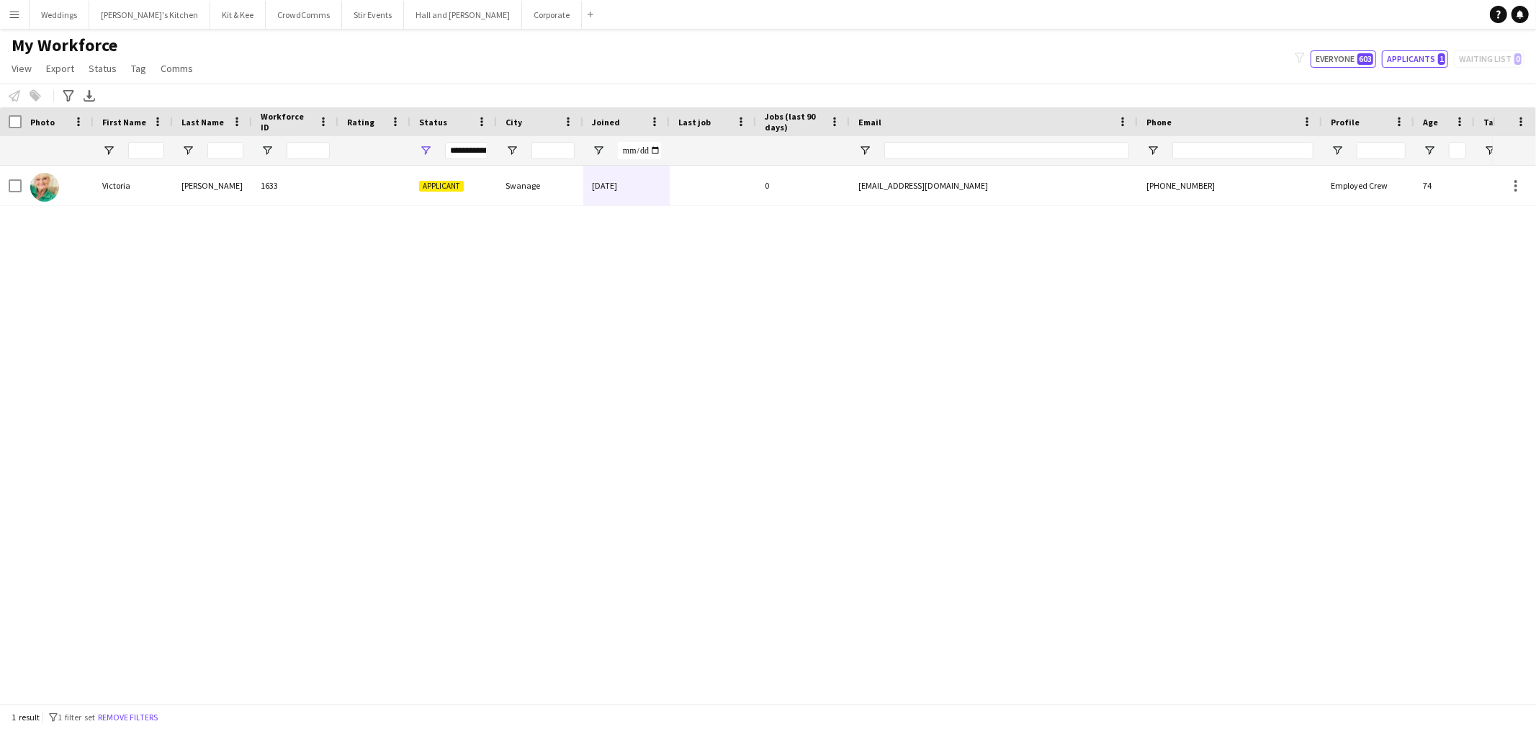
type input "**********"
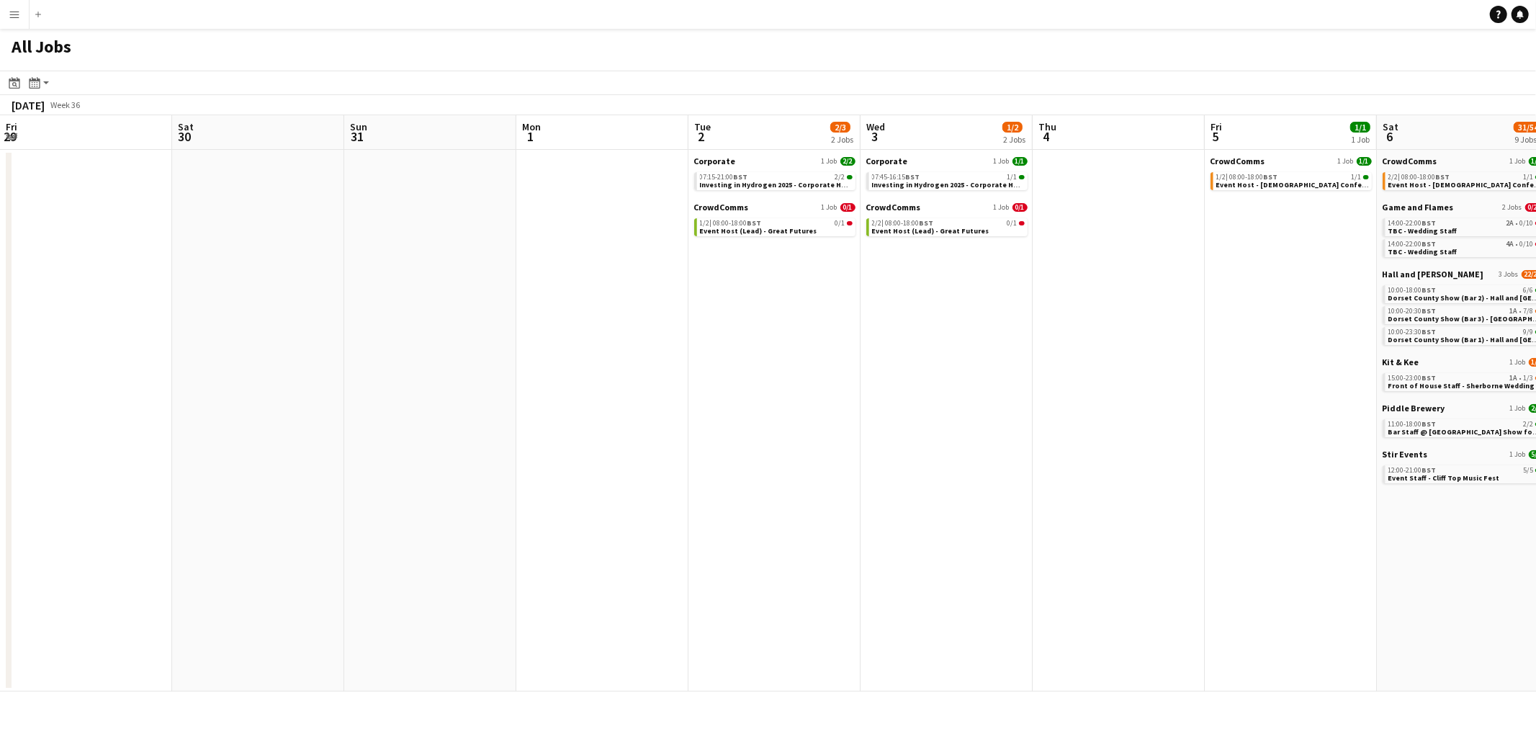
scroll to position [0, 530]
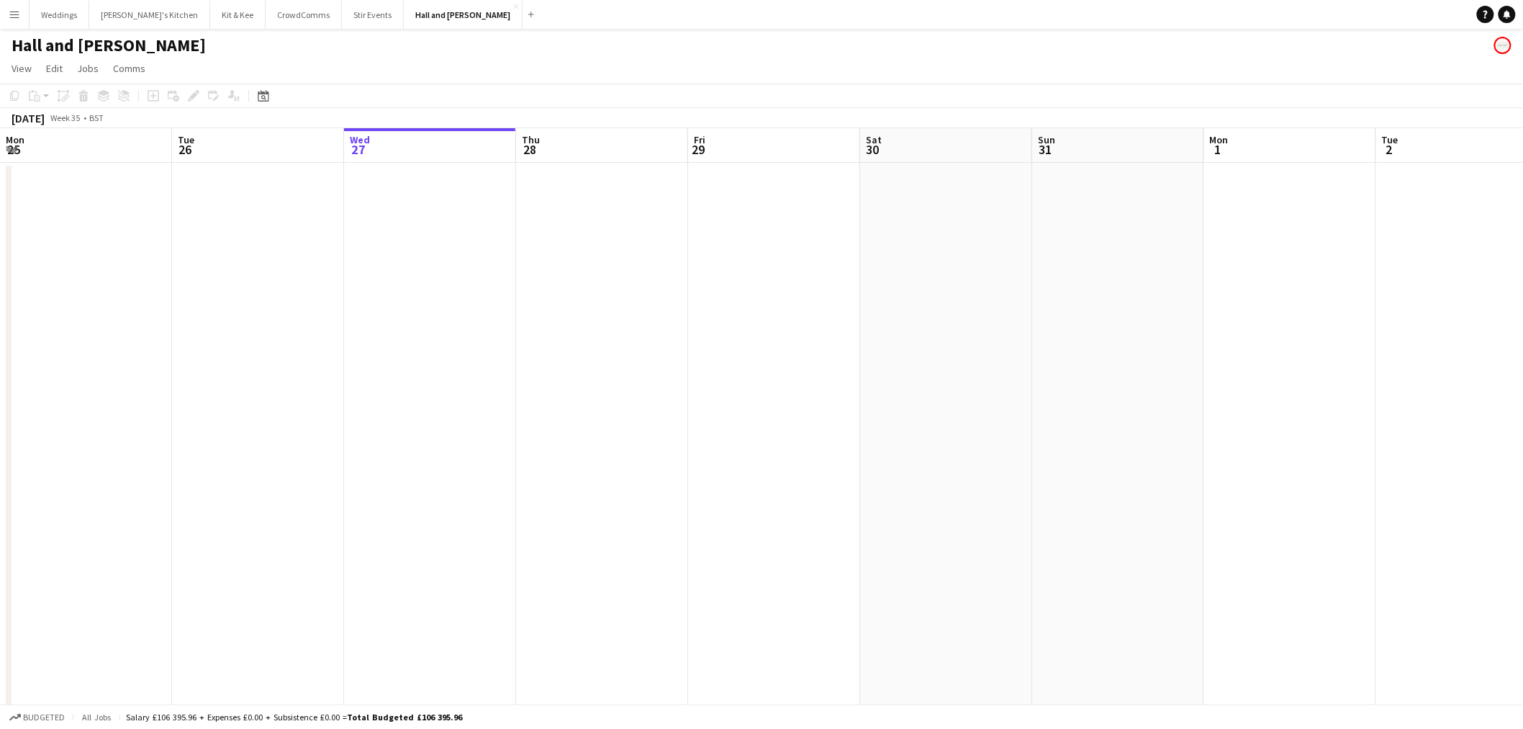
scroll to position [0, 423]
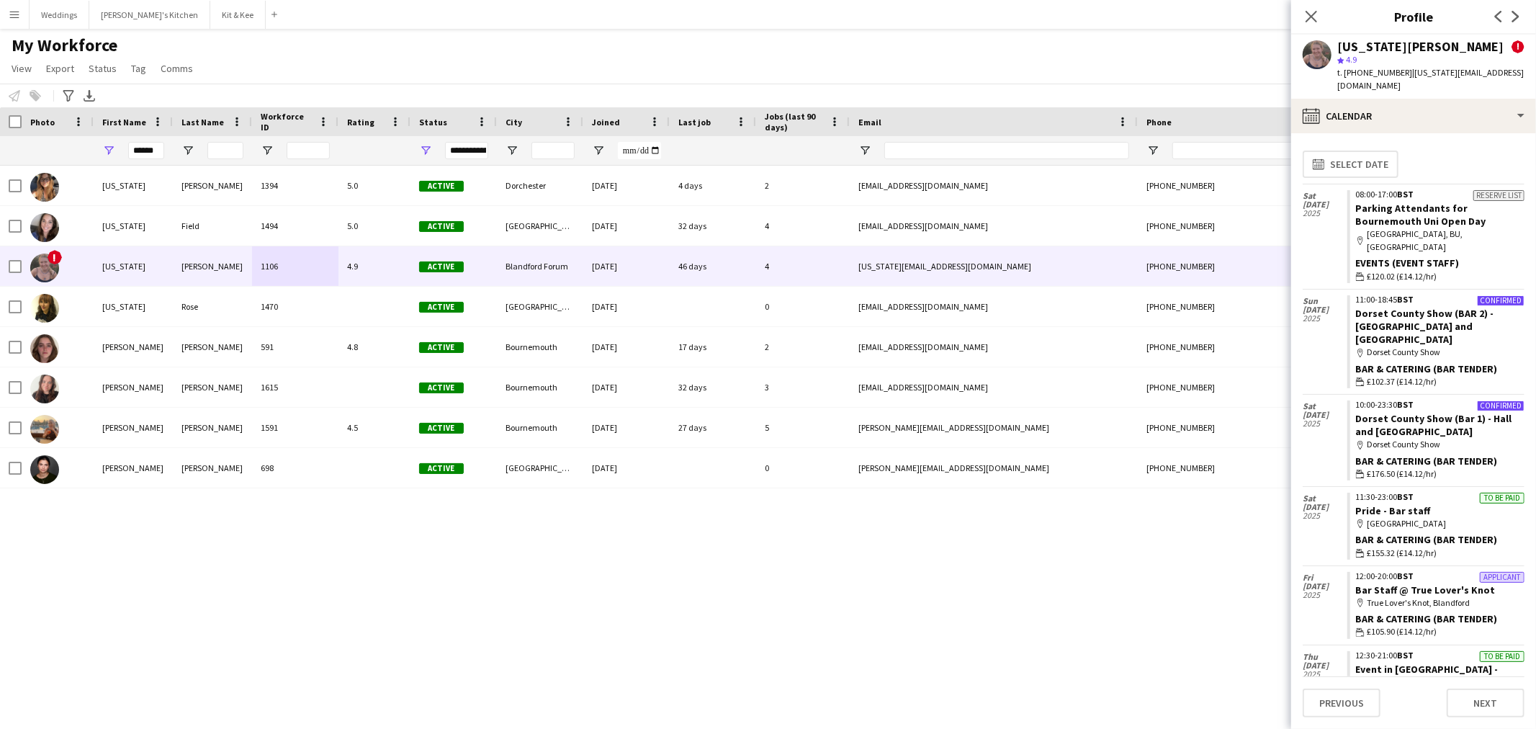
click at [983, 60] on div "My Workforce View Views Default view Language New view Update view Delete view …" at bounding box center [768, 59] width 1536 height 49
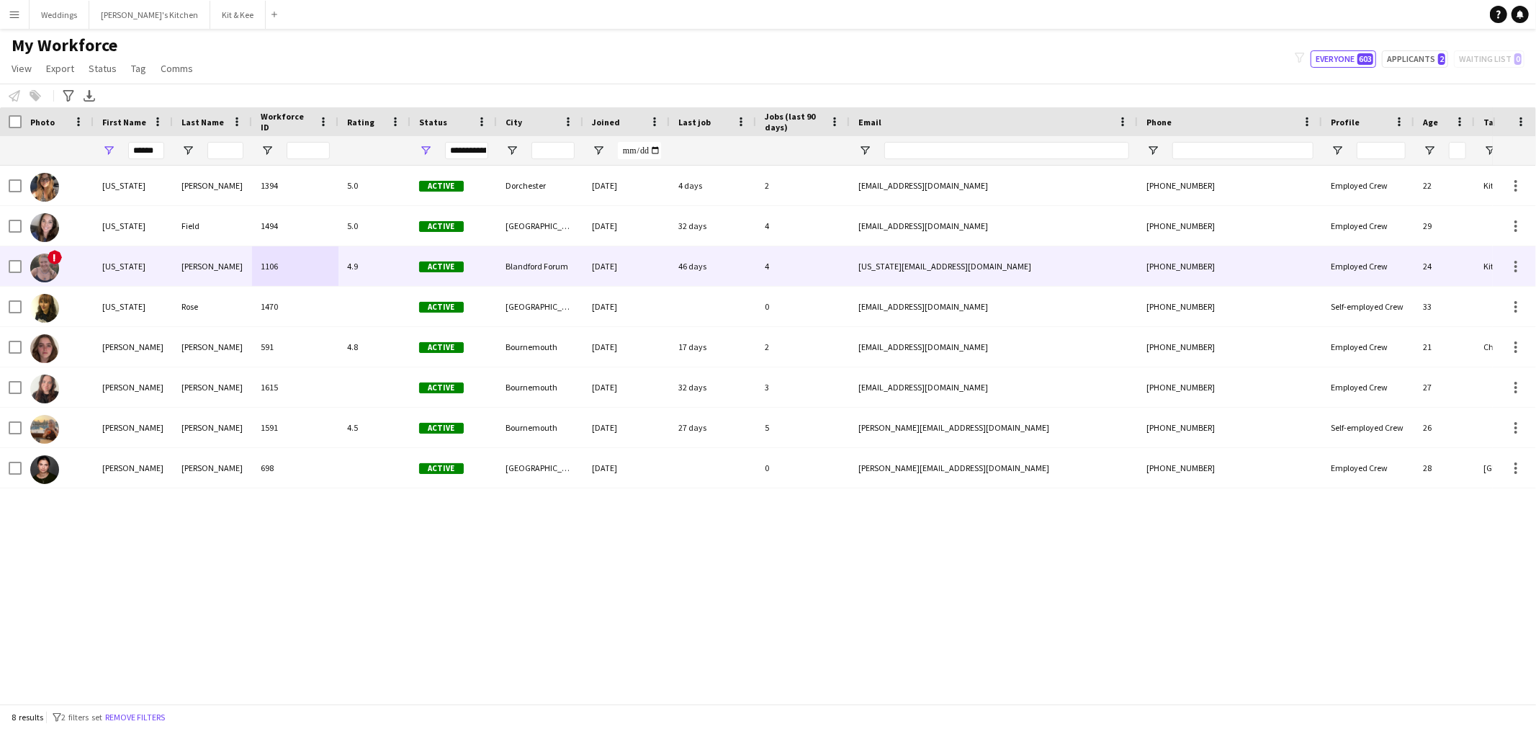
click at [359, 265] on div "4.9" at bounding box center [374, 266] width 72 height 40
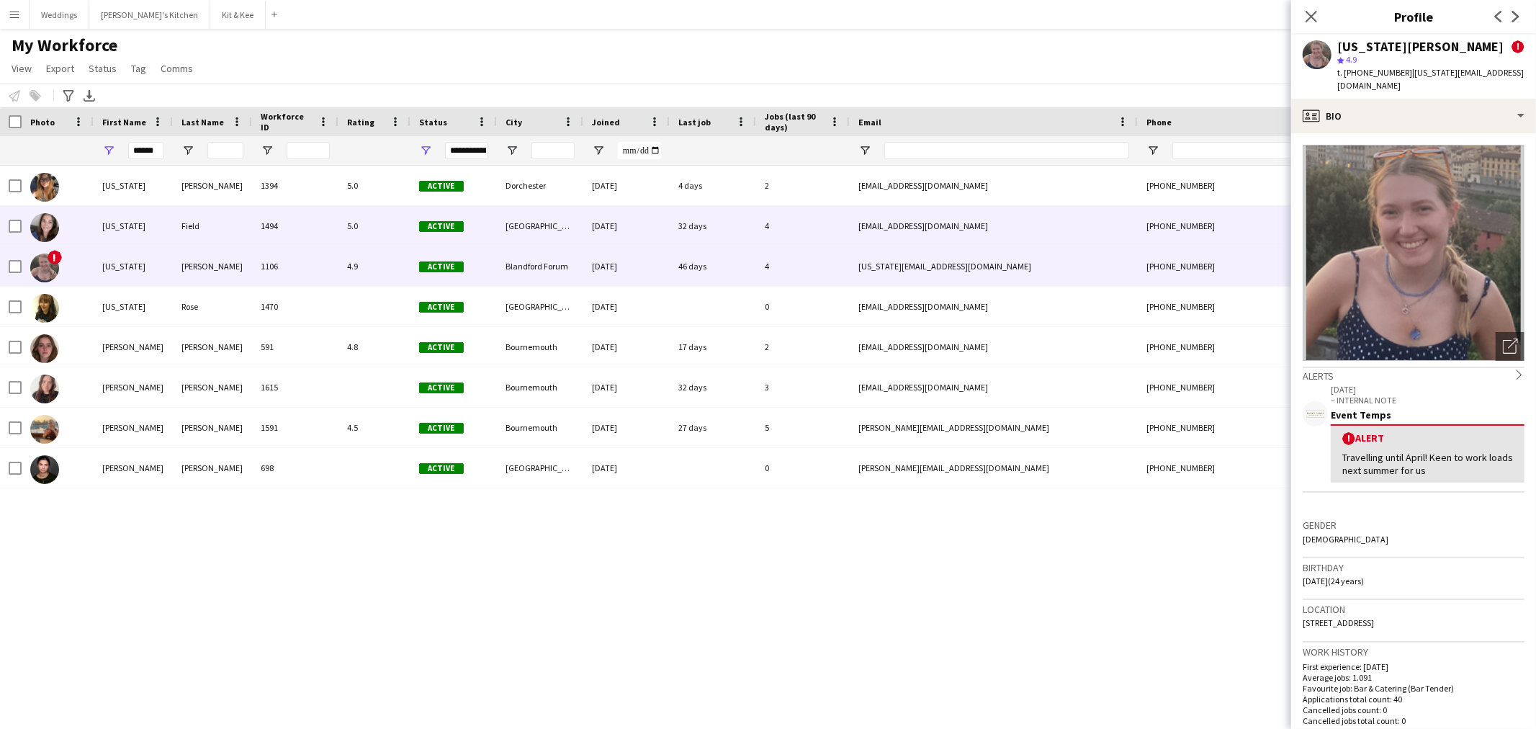
click at [205, 234] on div "Field" at bounding box center [212, 226] width 79 height 40
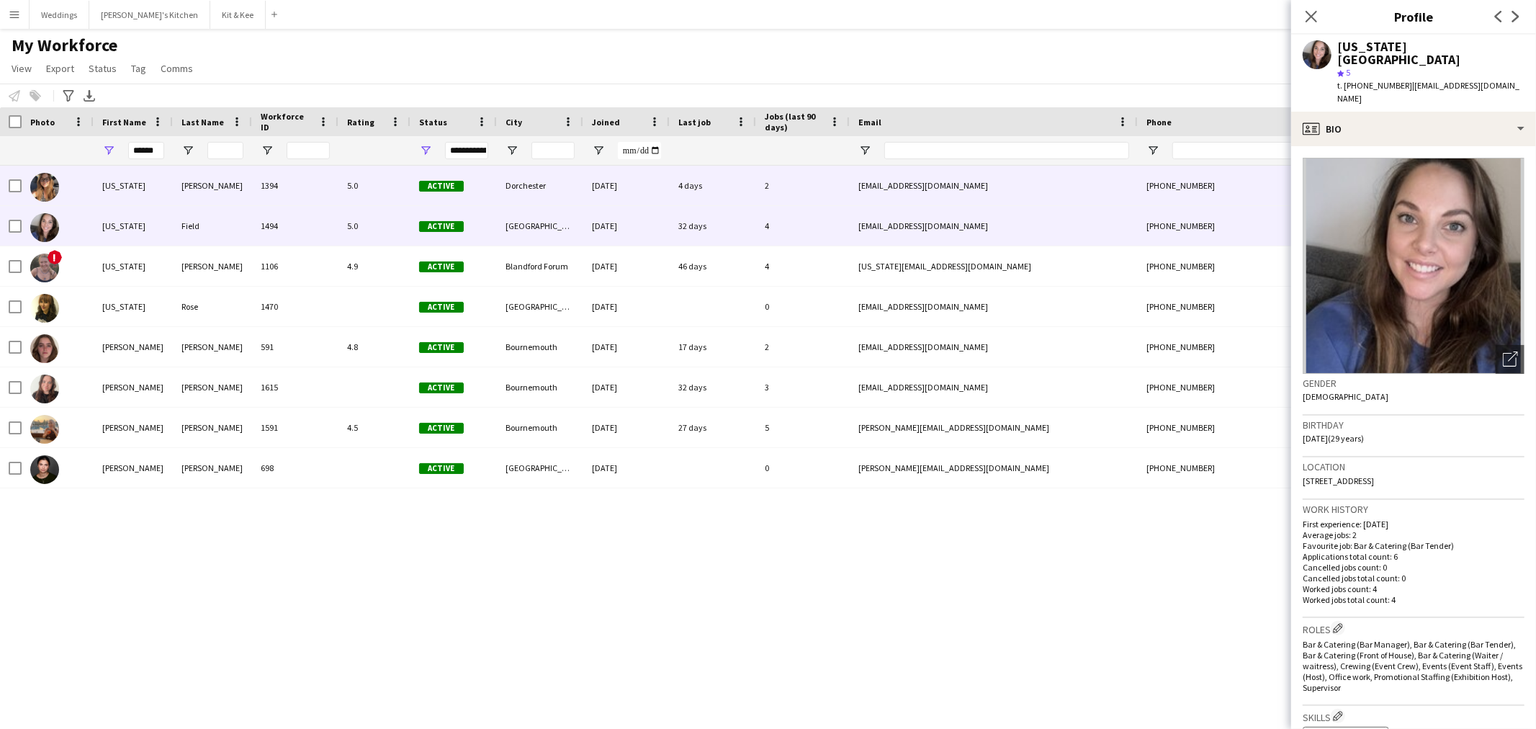
click at [204, 200] on div "Atkin" at bounding box center [212, 186] width 79 height 40
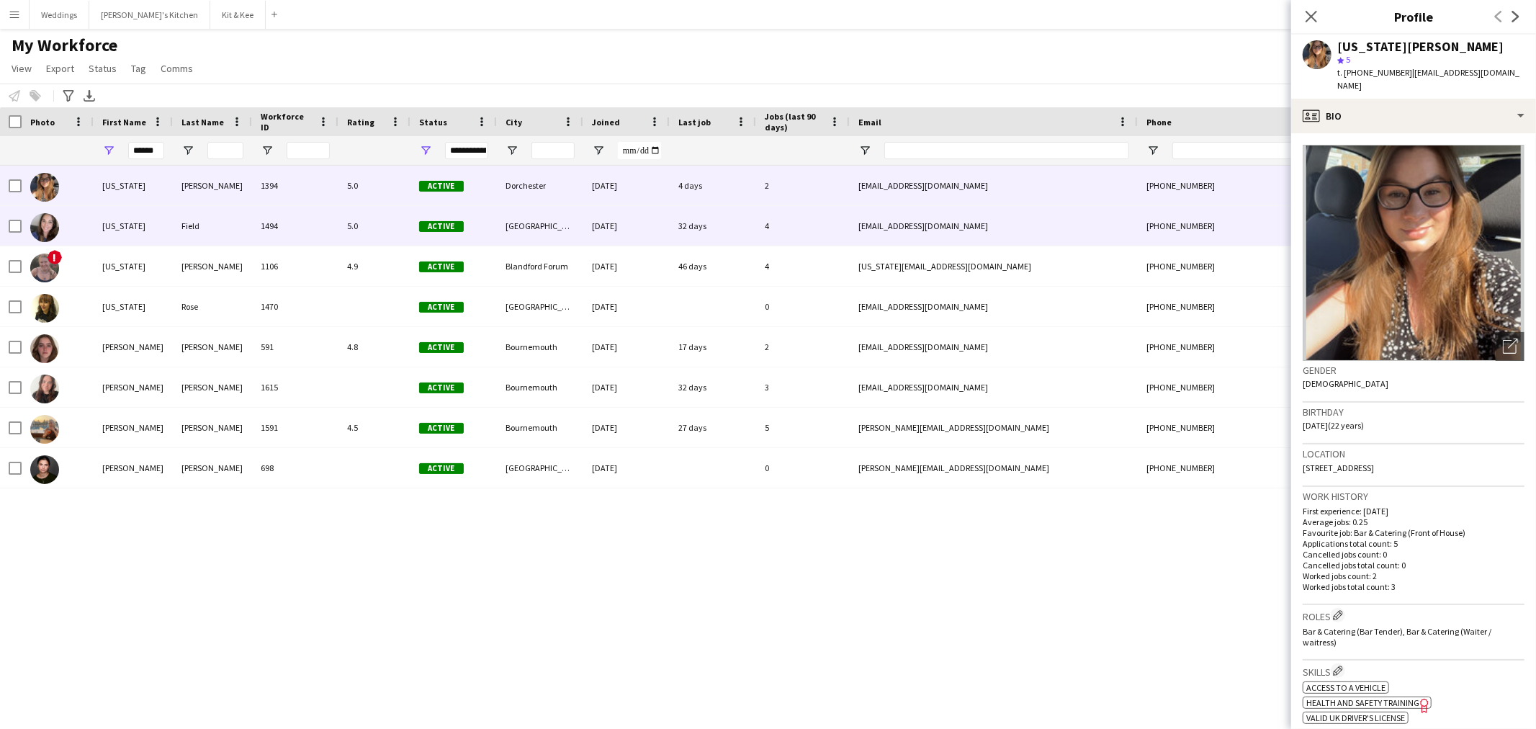
click at [220, 220] on div "Field" at bounding box center [212, 226] width 79 height 40
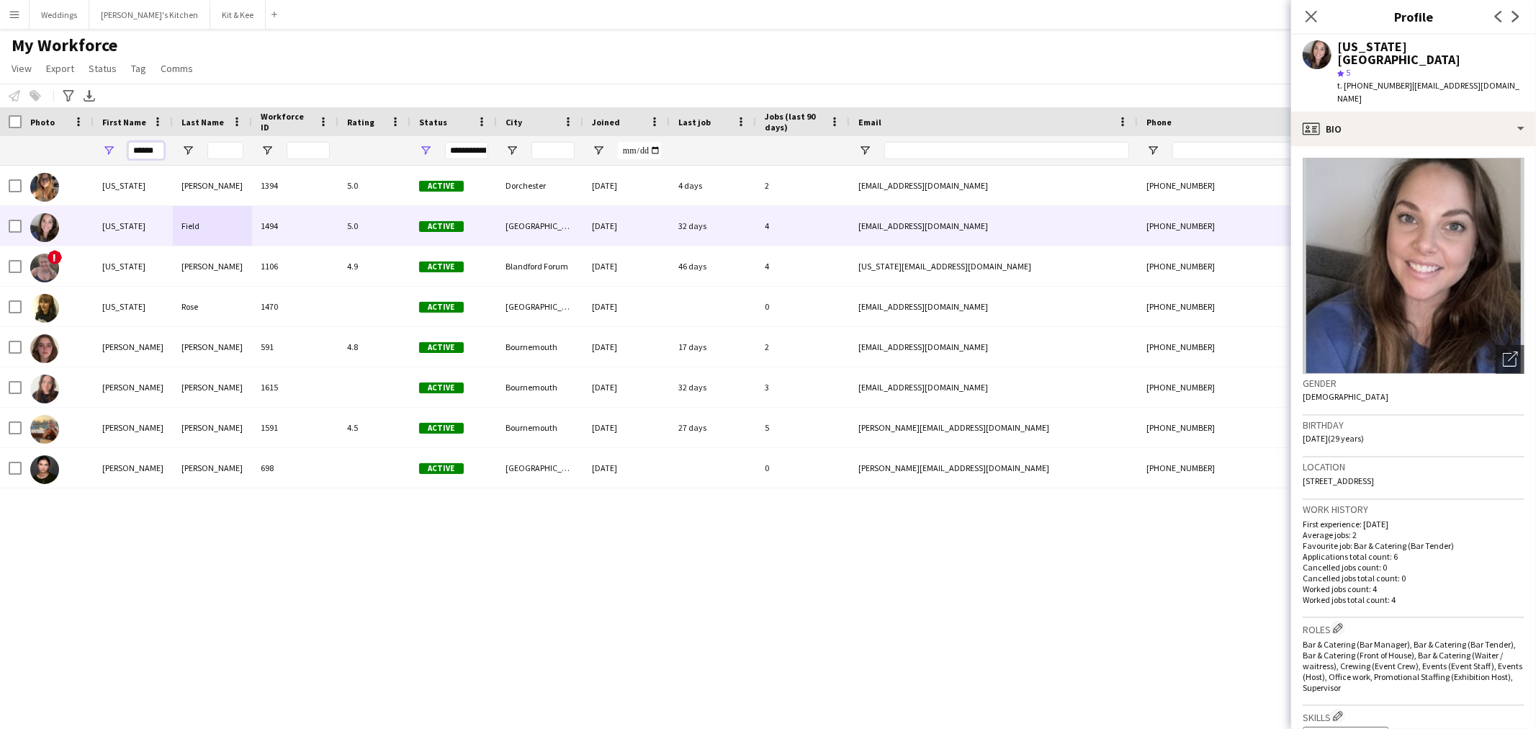
drag, startPoint x: 159, startPoint y: 156, endPoint x: 97, endPoint y: 153, distance: 62.0
click at [97, 153] on div "******" at bounding box center [133, 150] width 79 height 29
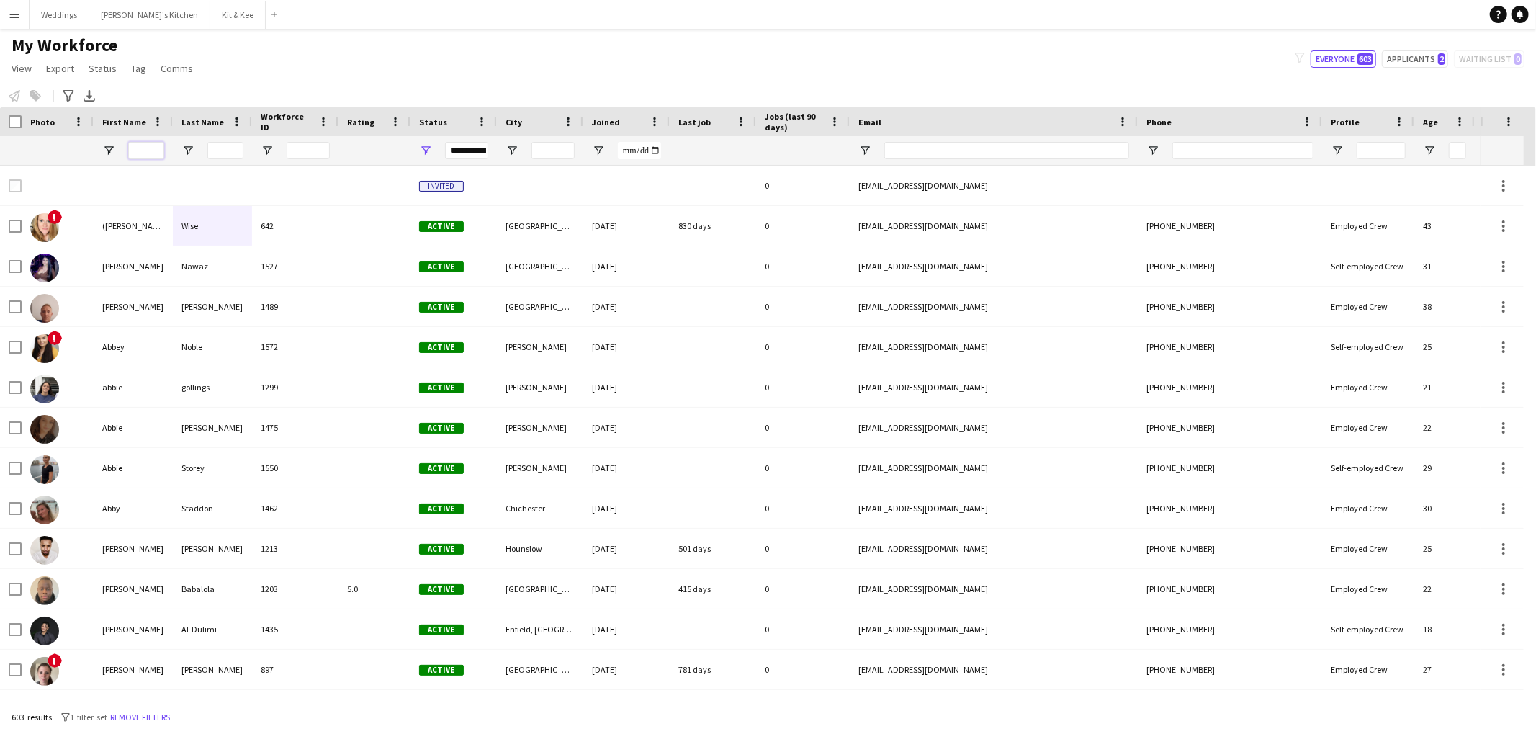
click at [148, 156] on input "First Name Filter Input" at bounding box center [146, 150] width 36 height 17
click at [339, 44] on div "My Workforce View Views Default view Language New view Update view Delete view …" at bounding box center [768, 59] width 1536 height 49
click at [1414, 48] on div "My Workforce View Views Default view Language New view Update view Delete view …" at bounding box center [768, 59] width 1536 height 49
click at [1412, 53] on button "Applicants 2" at bounding box center [1415, 58] width 66 height 17
type input "**********"
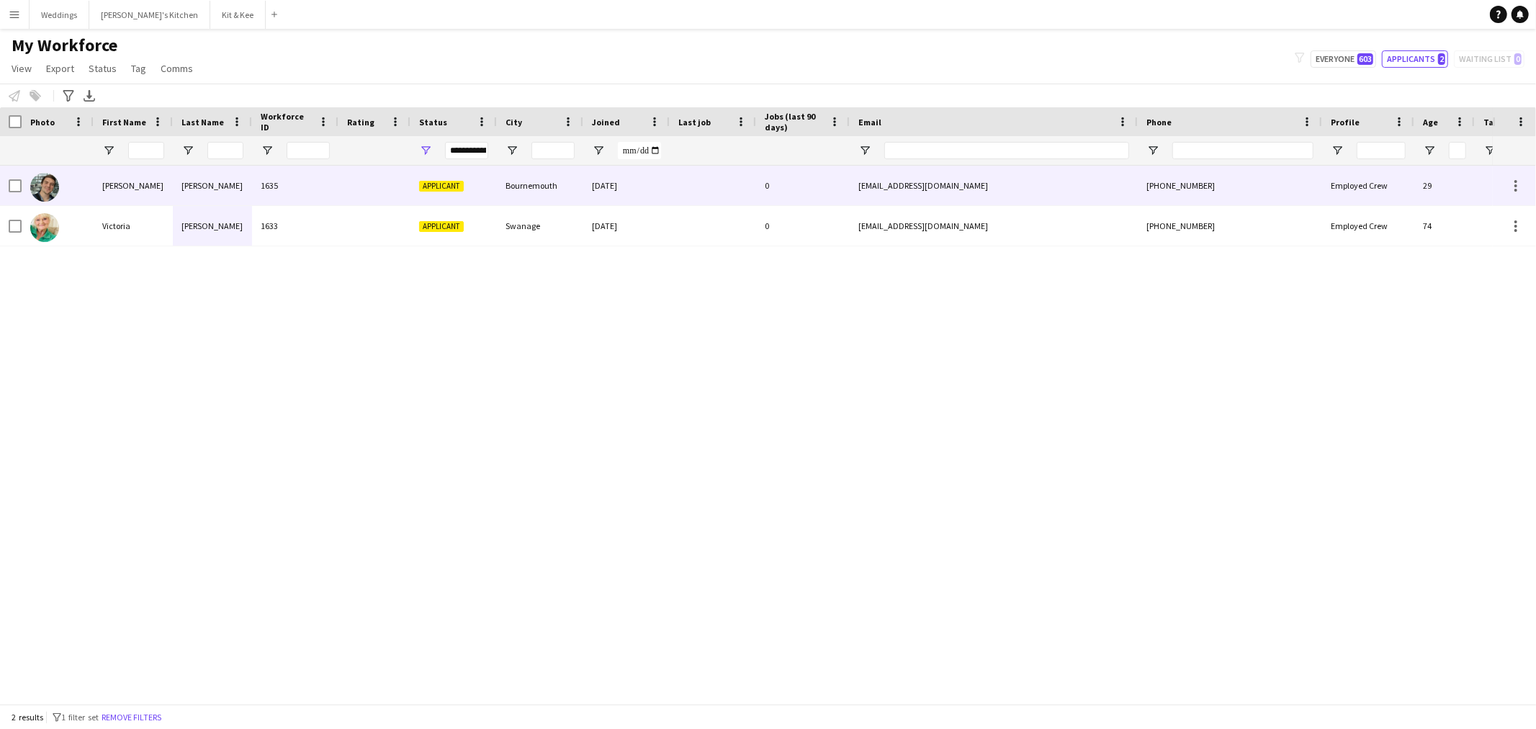
click at [404, 182] on div at bounding box center [374, 186] width 72 height 40
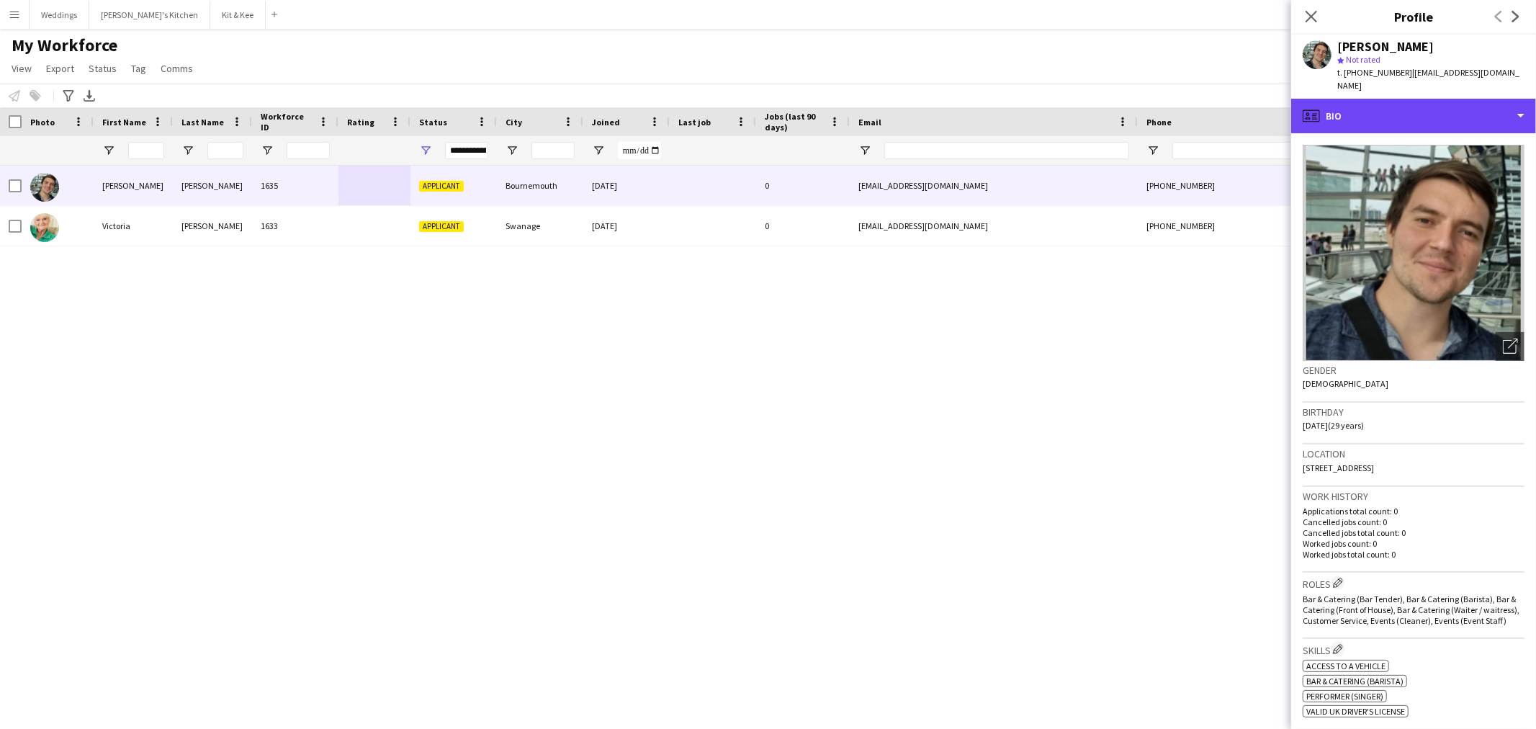
drag, startPoint x: 1426, startPoint y: 104, endPoint x: 994, endPoint y: 105, distance: 431.9
click at [1424, 104] on div "profile Bio" at bounding box center [1413, 116] width 245 height 35
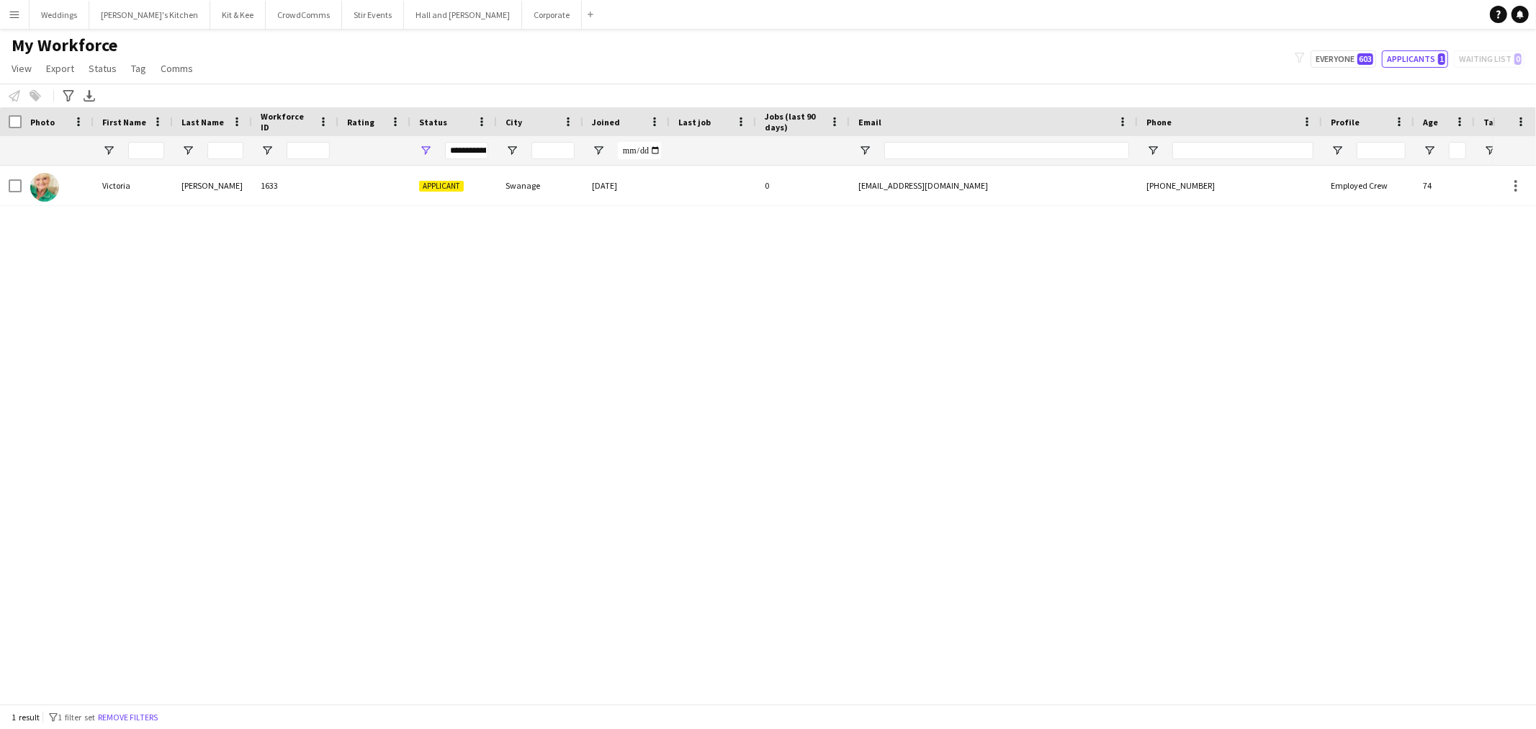
click at [724, 191] on div at bounding box center [713, 186] width 86 height 40
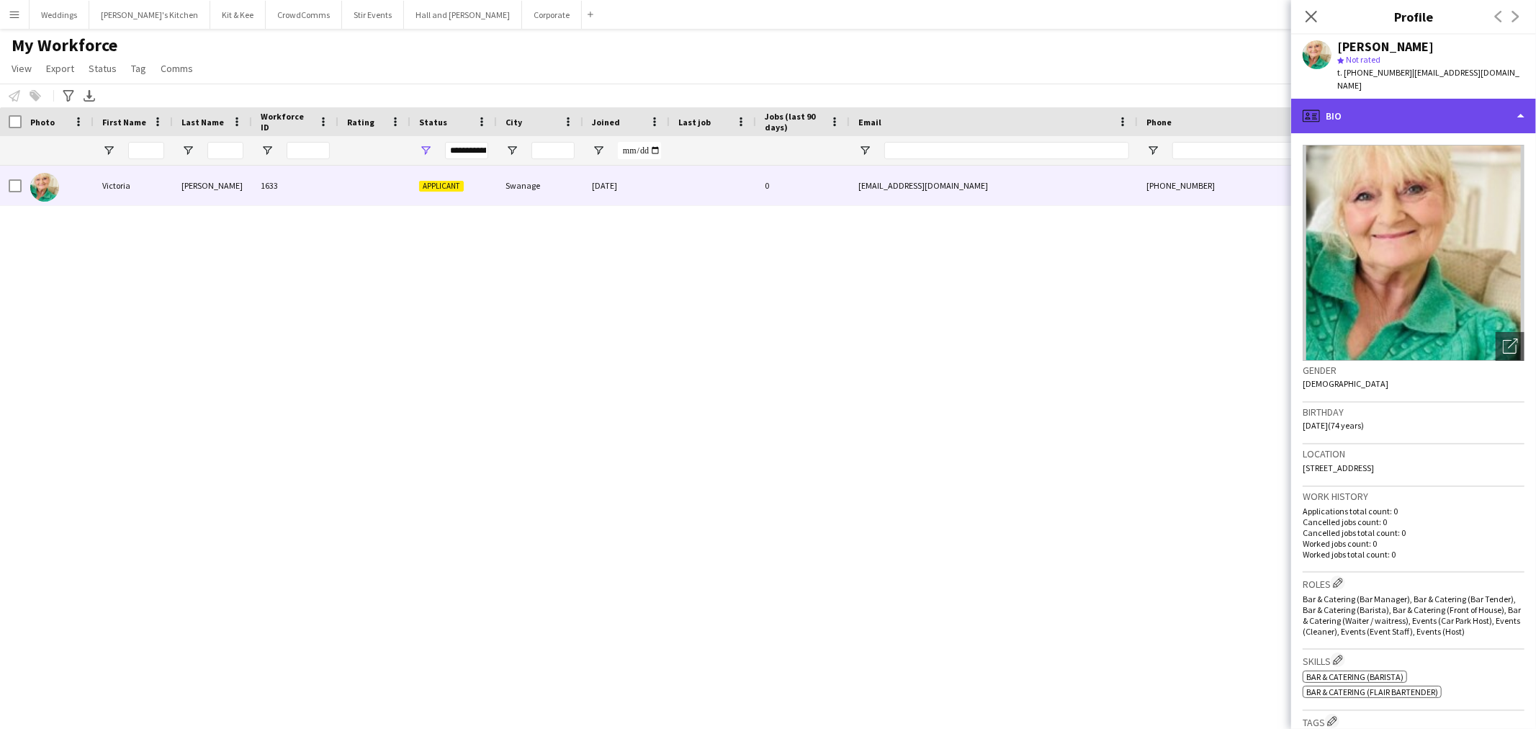
click at [1361, 99] on div "profile Bio" at bounding box center [1413, 116] width 245 height 35
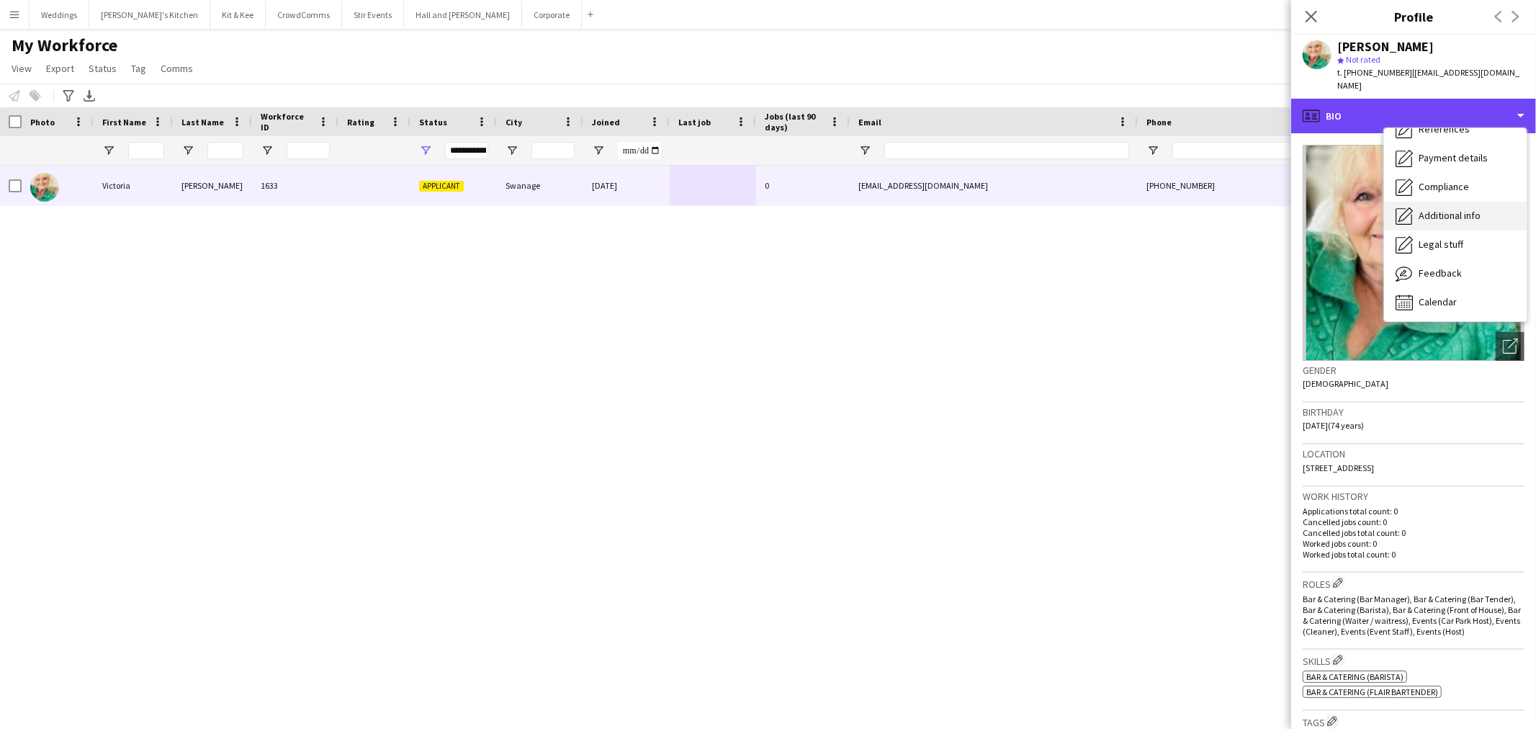
scroll to position [163, 0]
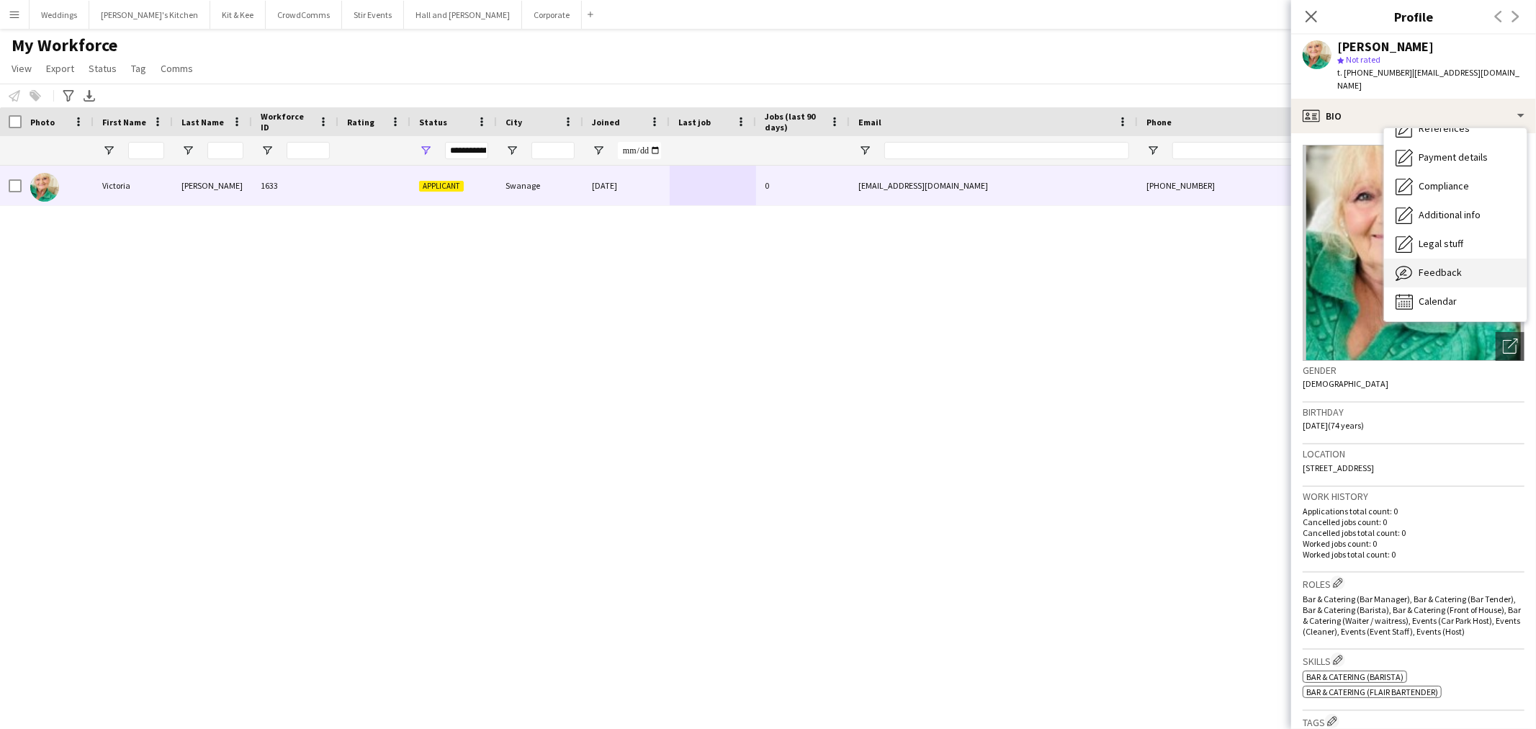
click at [1451, 266] on span "Feedback" at bounding box center [1439, 272] width 43 height 13
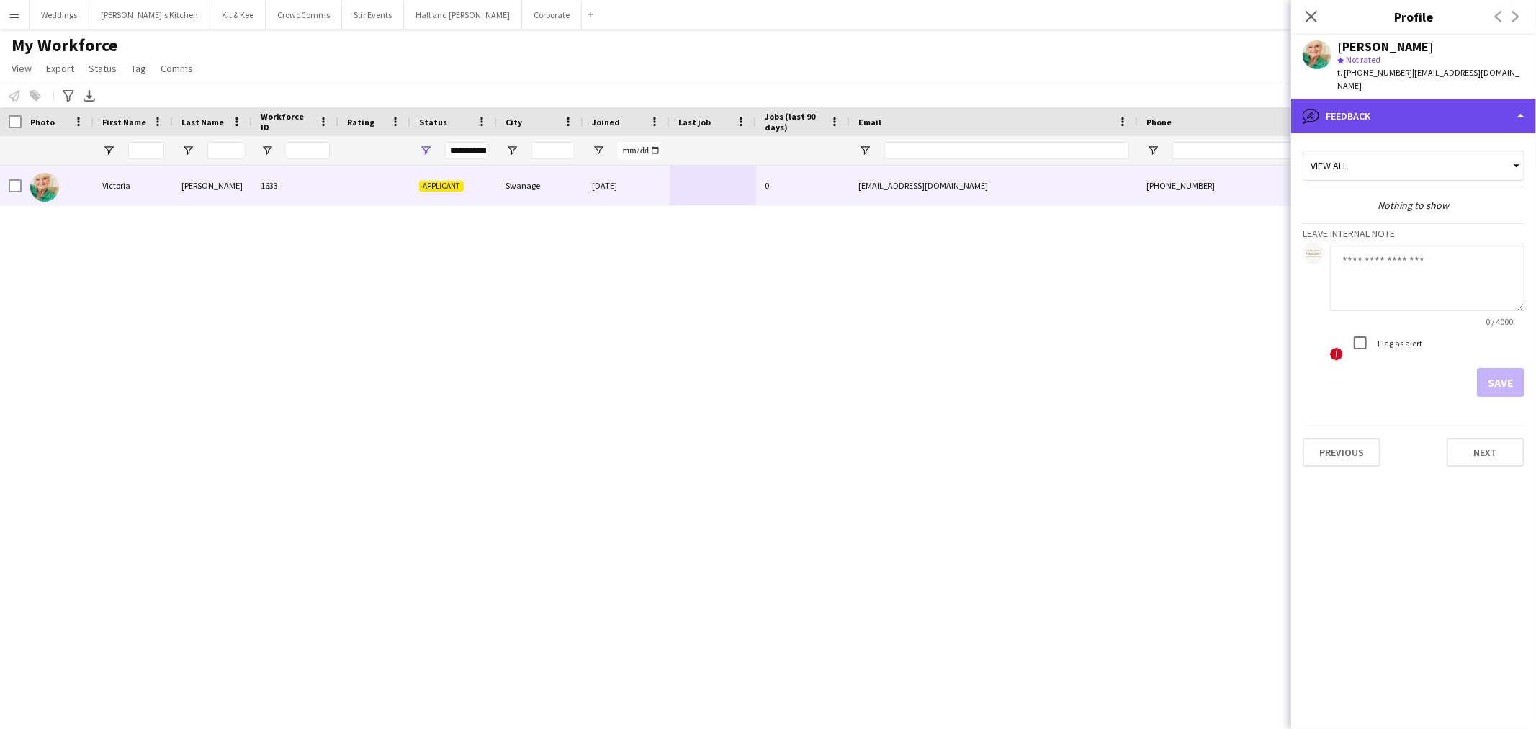
click at [1368, 99] on div "bubble-pencil Feedback" at bounding box center [1413, 116] width 245 height 35
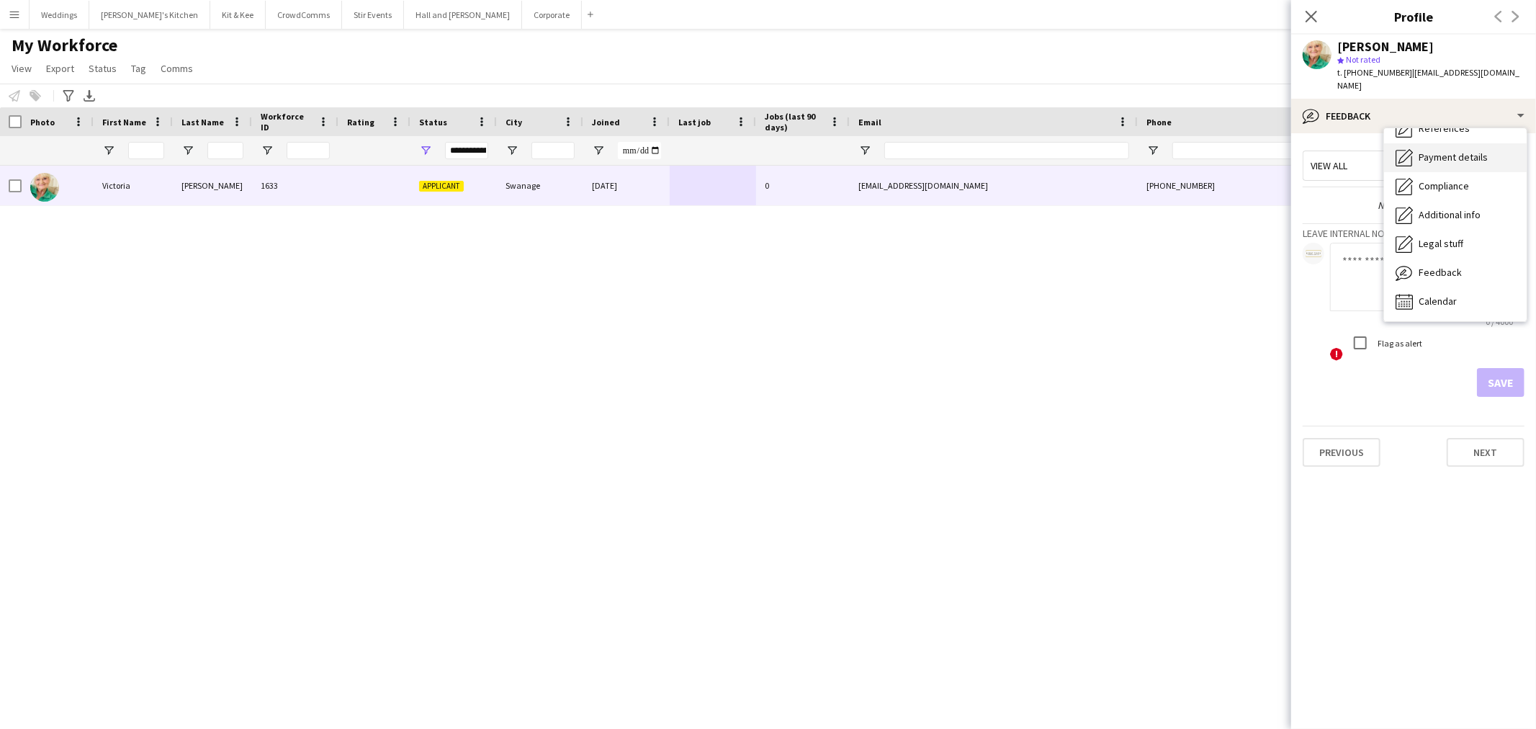
click at [1435, 150] on span "Payment details" at bounding box center [1452, 156] width 69 height 13
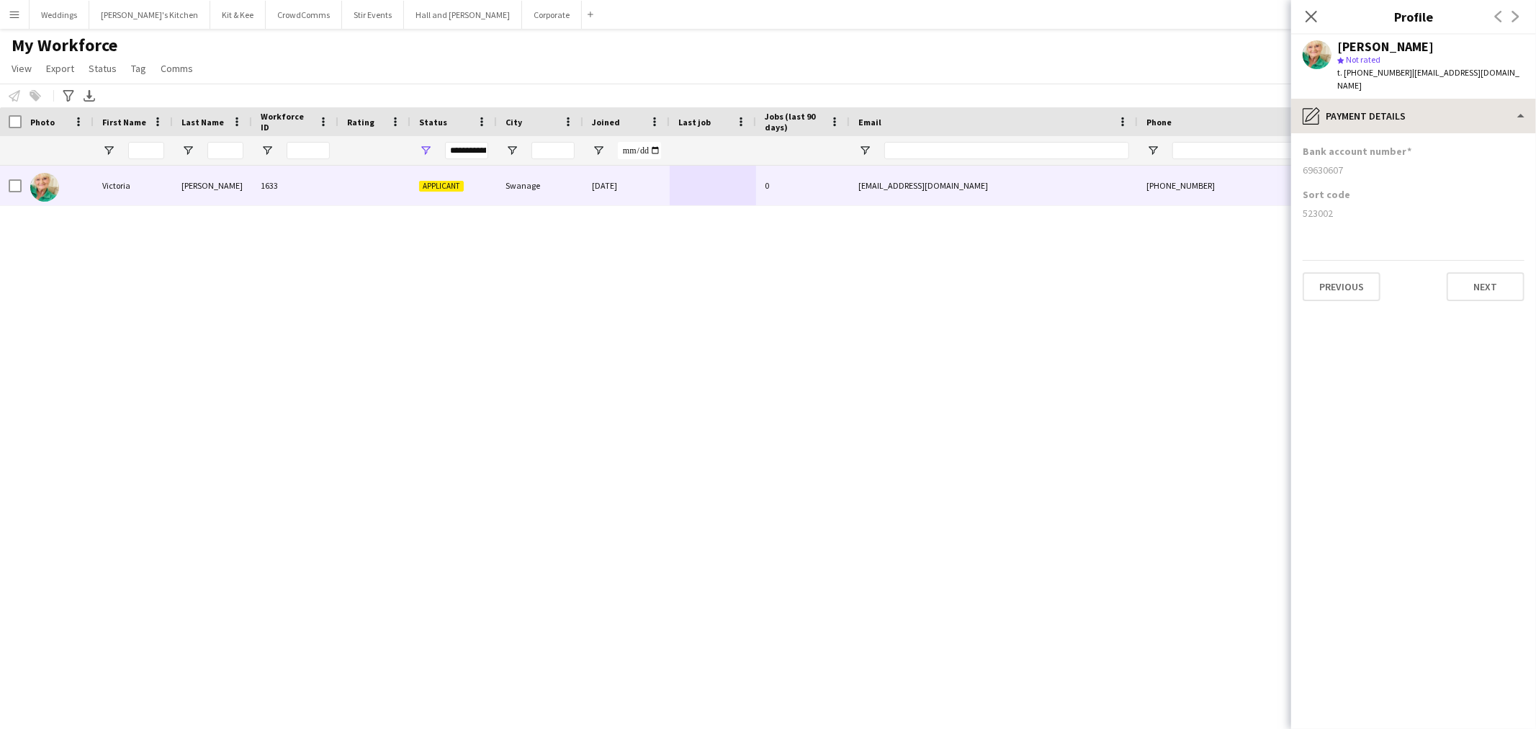
click at [1420, 118] on div "pencil4 Payment details Bio Bio Company application Company application Employm…" at bounding box center [1413, 414] width 245 height 630
click at [1420, 109] on div "pencil4 Payment details" at bounding box center [1413, 116] width 245 height 35
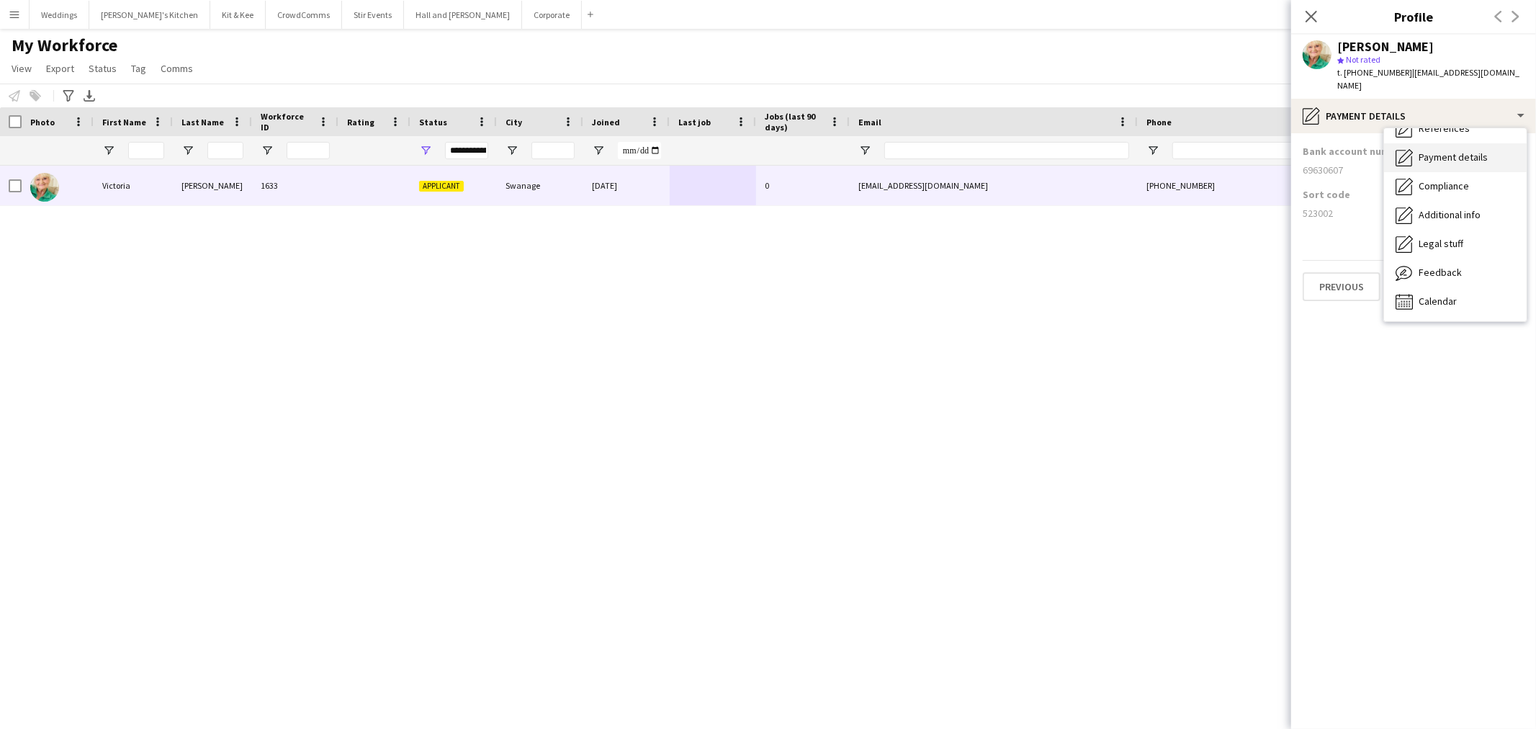
click at [1474, 150] on span "Payment details" at bounding box center [1452, 156] width 69 height 13
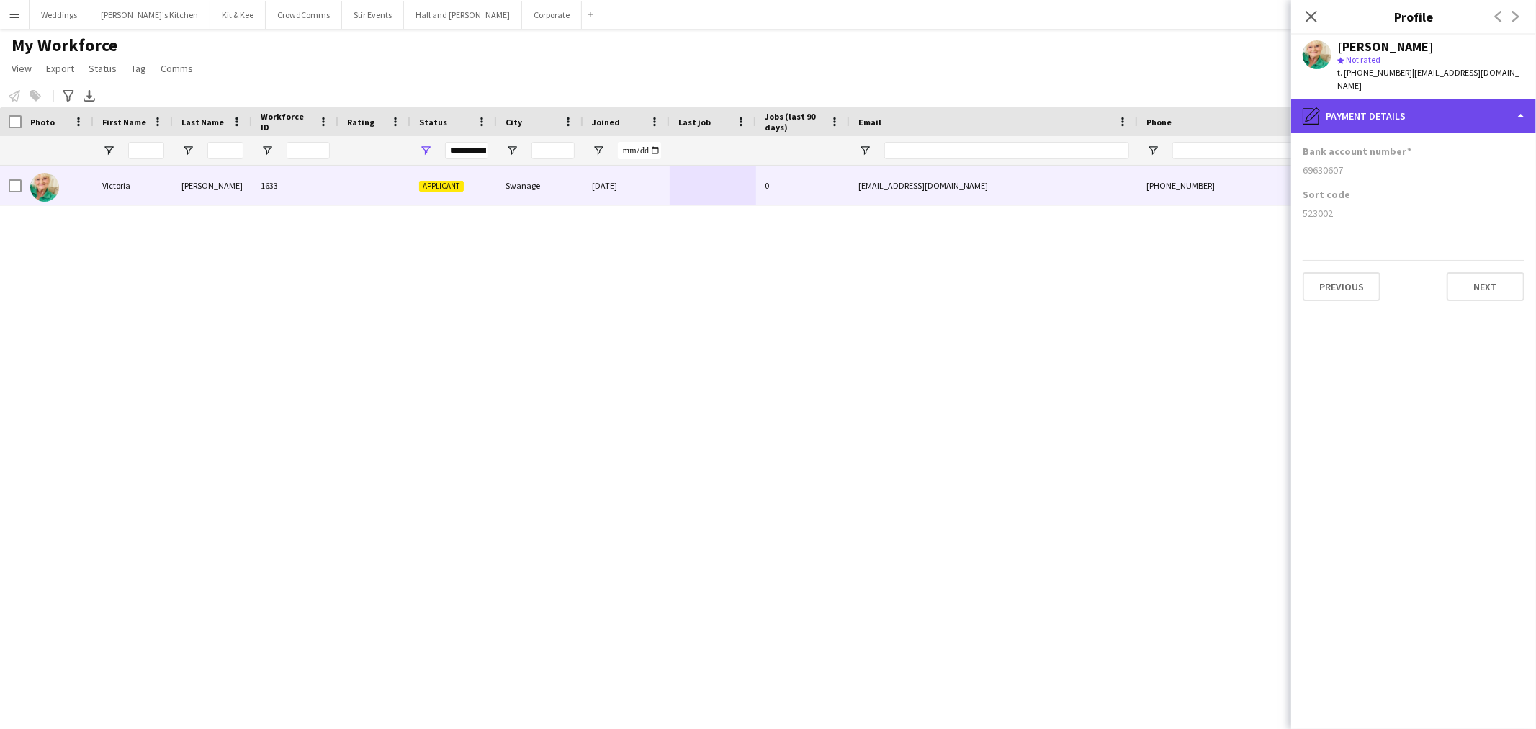
click at [1417, 106] on div "pencil4 Payment details" at bounding box center [1413, 116] width 245 height 35
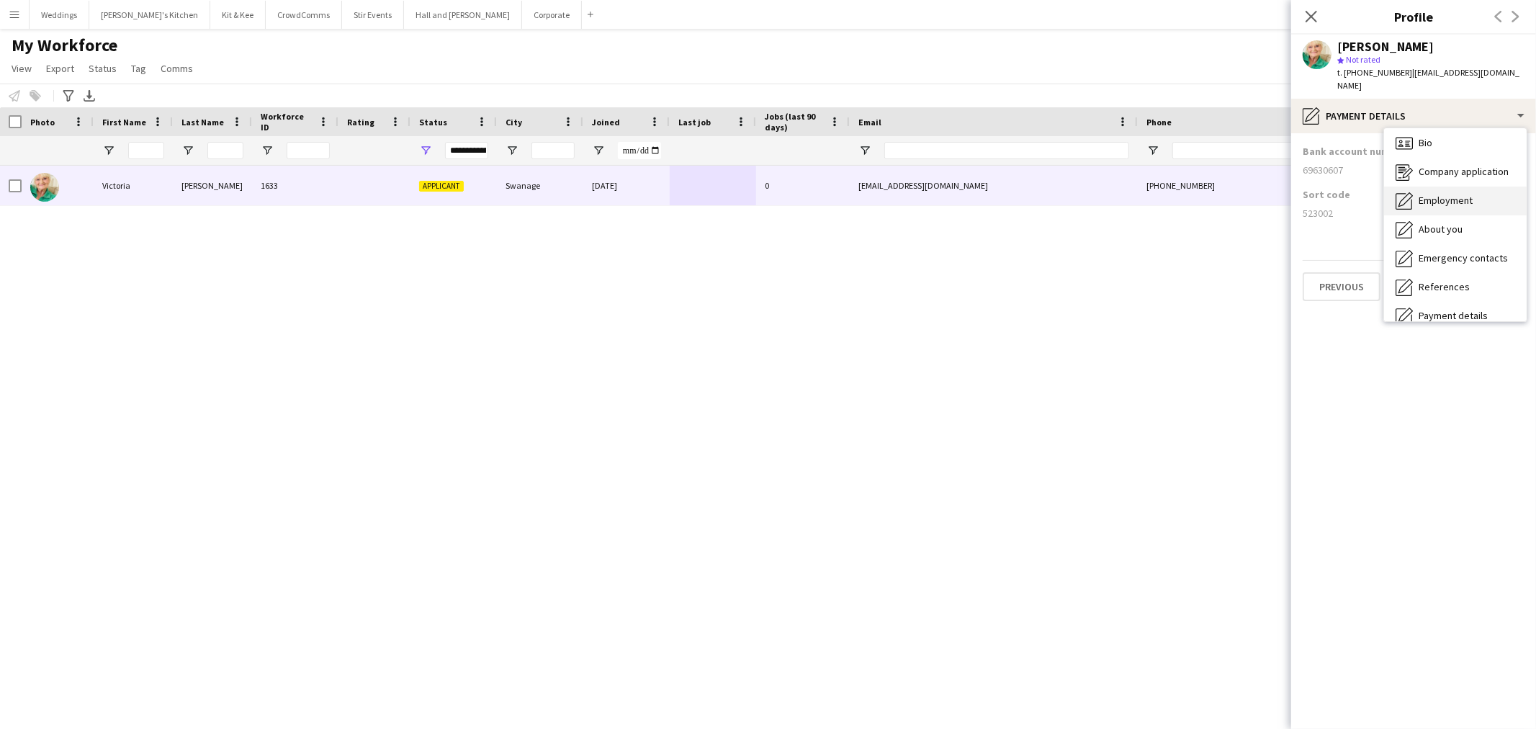
scroll to position [0, 0]
click at [1447, 134] on div "Bio Bio" at bounding box center [1455, 148] width 143 height 29
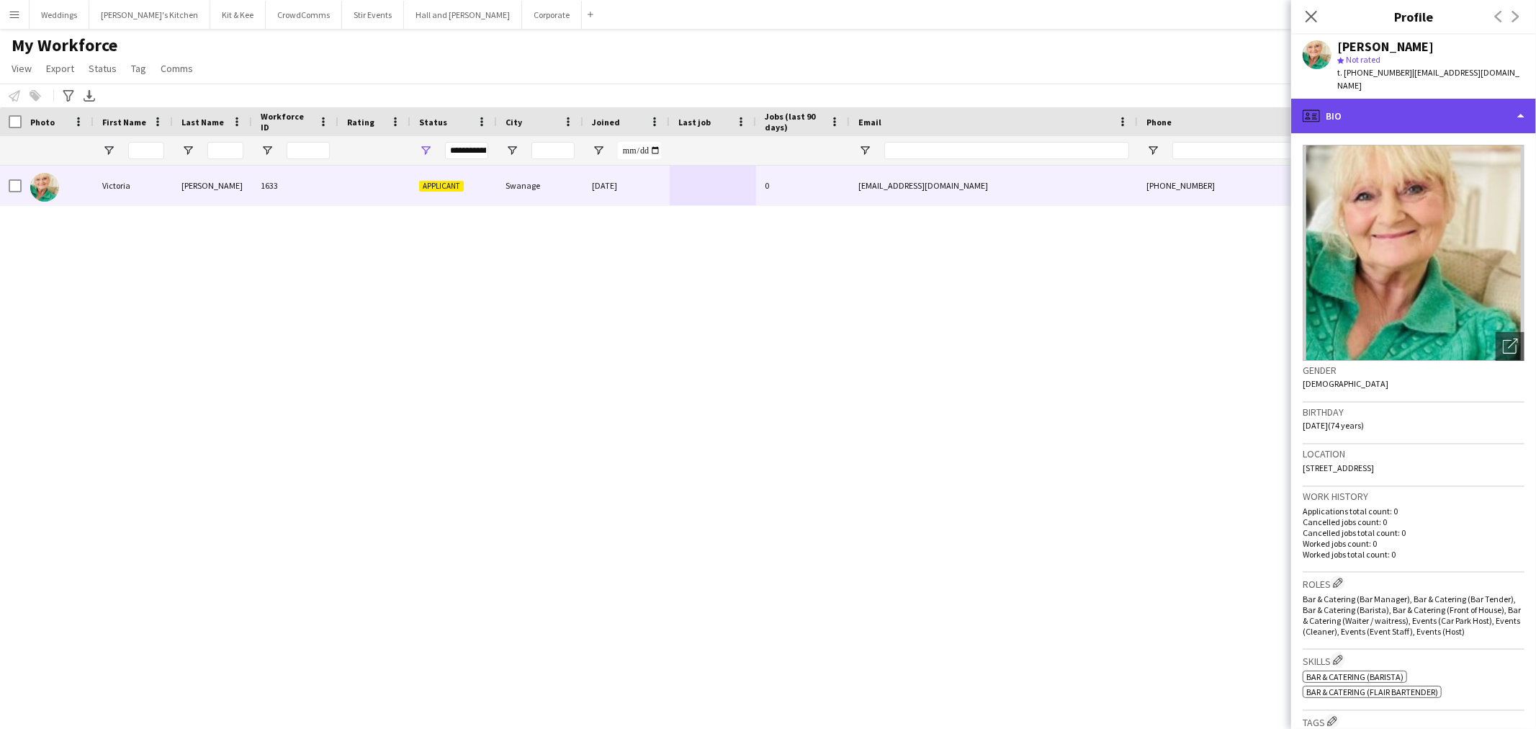
click at [1404, 99] on div "profile Bio" at bounding box center [1413, 116] width 245 height 35
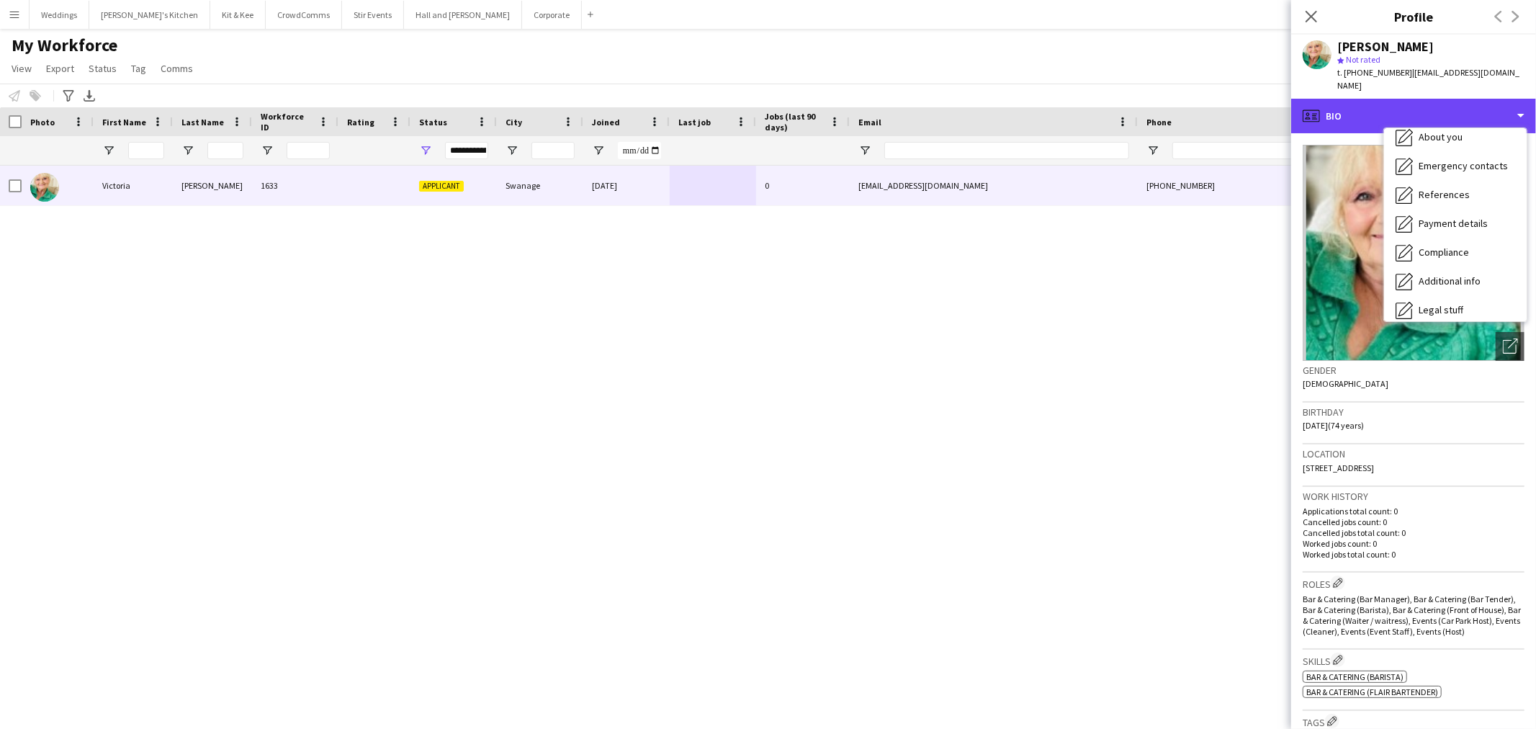
scroll to position [160, 0]
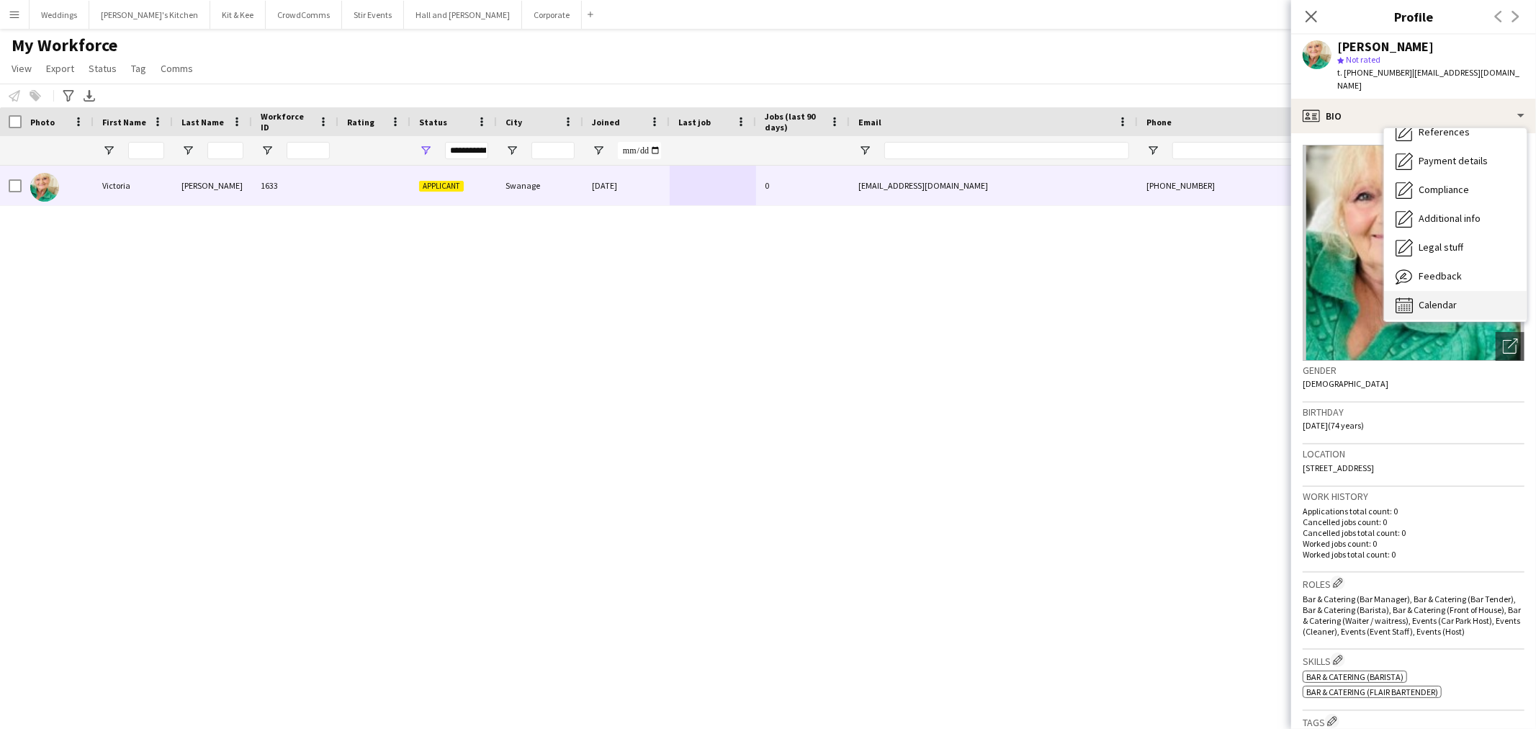
click at [1460, 291] on div "Calendar Calendar" at bounding box center [1455, 305] width 143 height 29
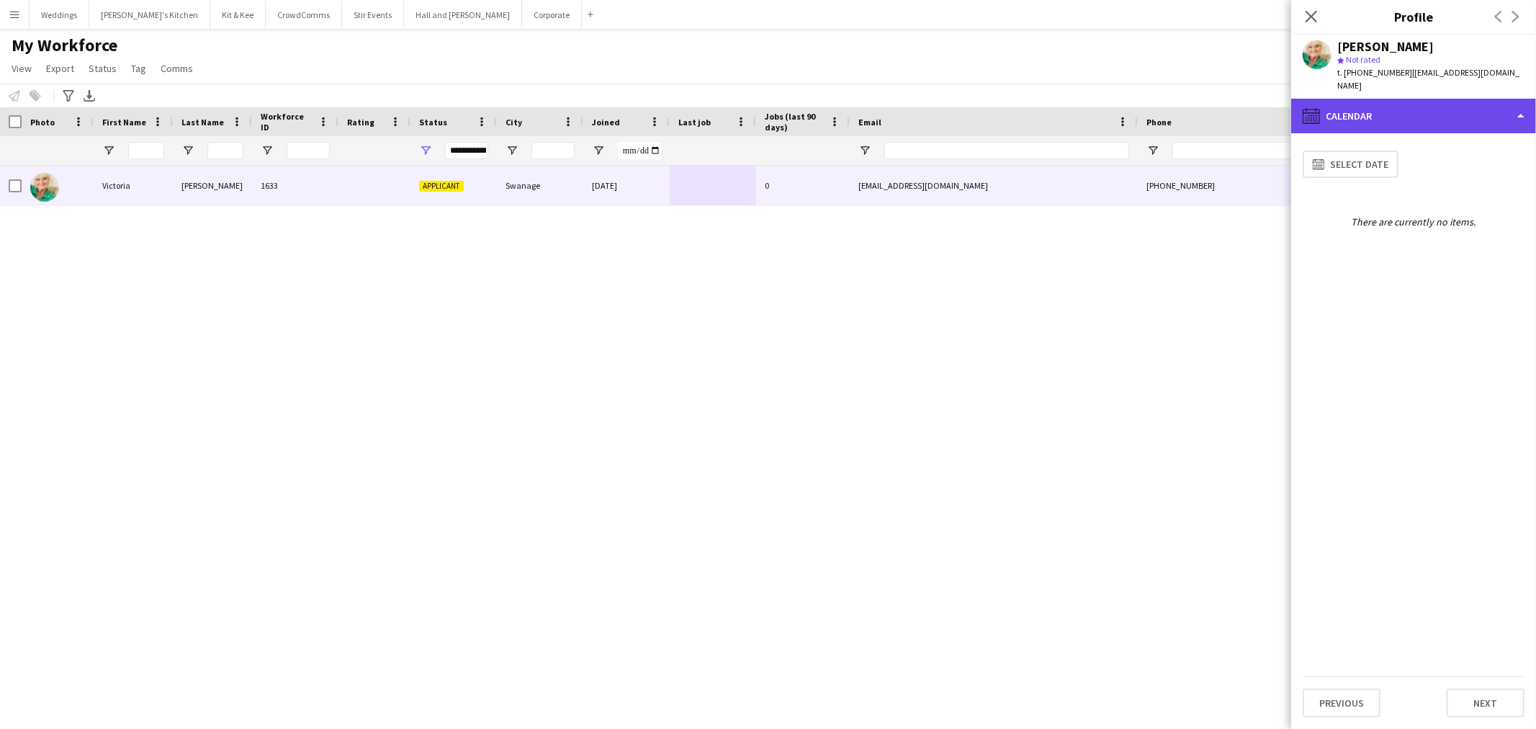
click at [1423, 103] on div "calendar-full Calendar" at bounding box center [1413, 116] width 245 height 35
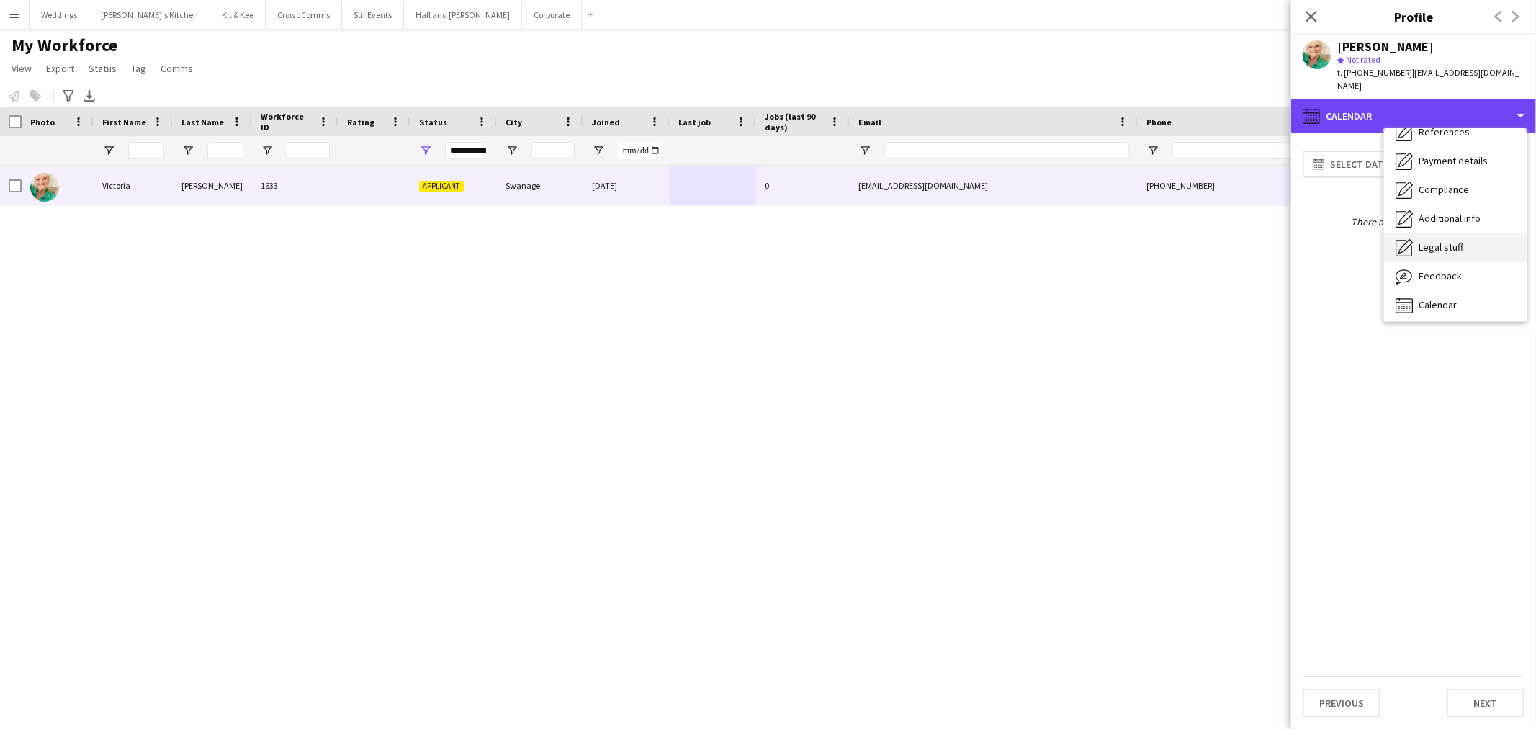
scroll to position [163, 0]
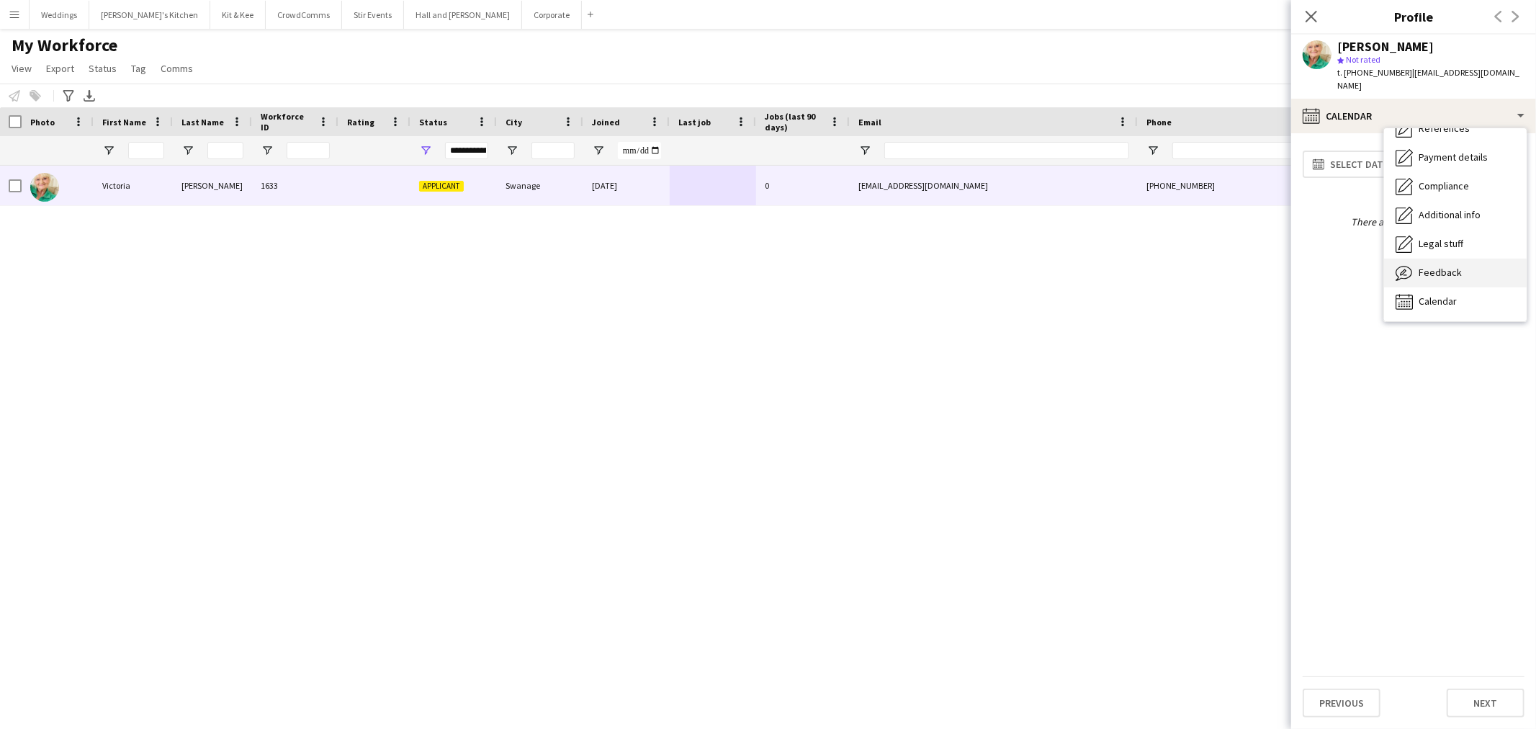
click at [1473, 258] on div "Feedback Feedback" at bounding box center [1455, 272] width 143 height 29
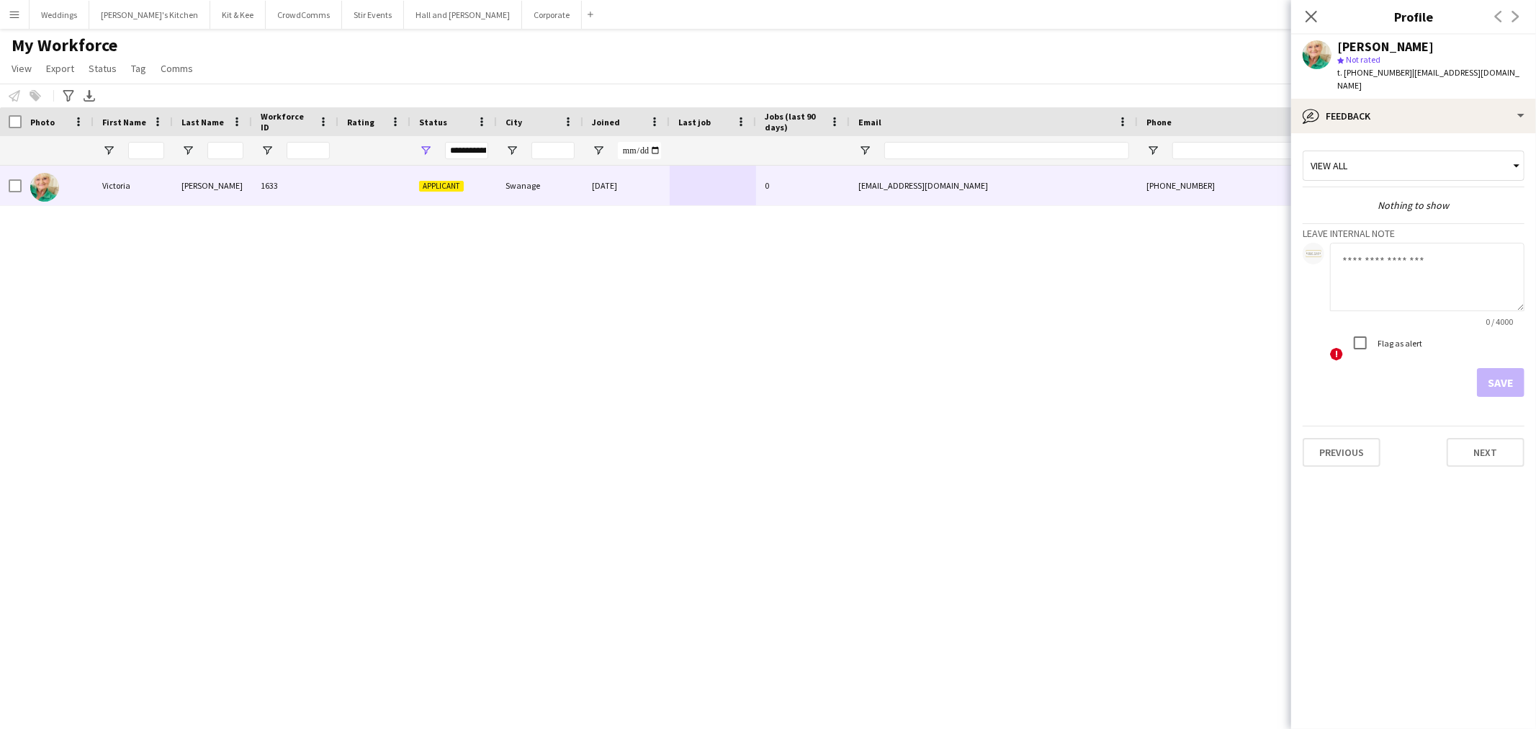
click at [1402, 243] on textarea at bounding box center [1427, 277] width 194 height 68
click at [1400, 99] on div "bubble-pencil Feedback" at bounding box center [1413, 116] width 245 height 35
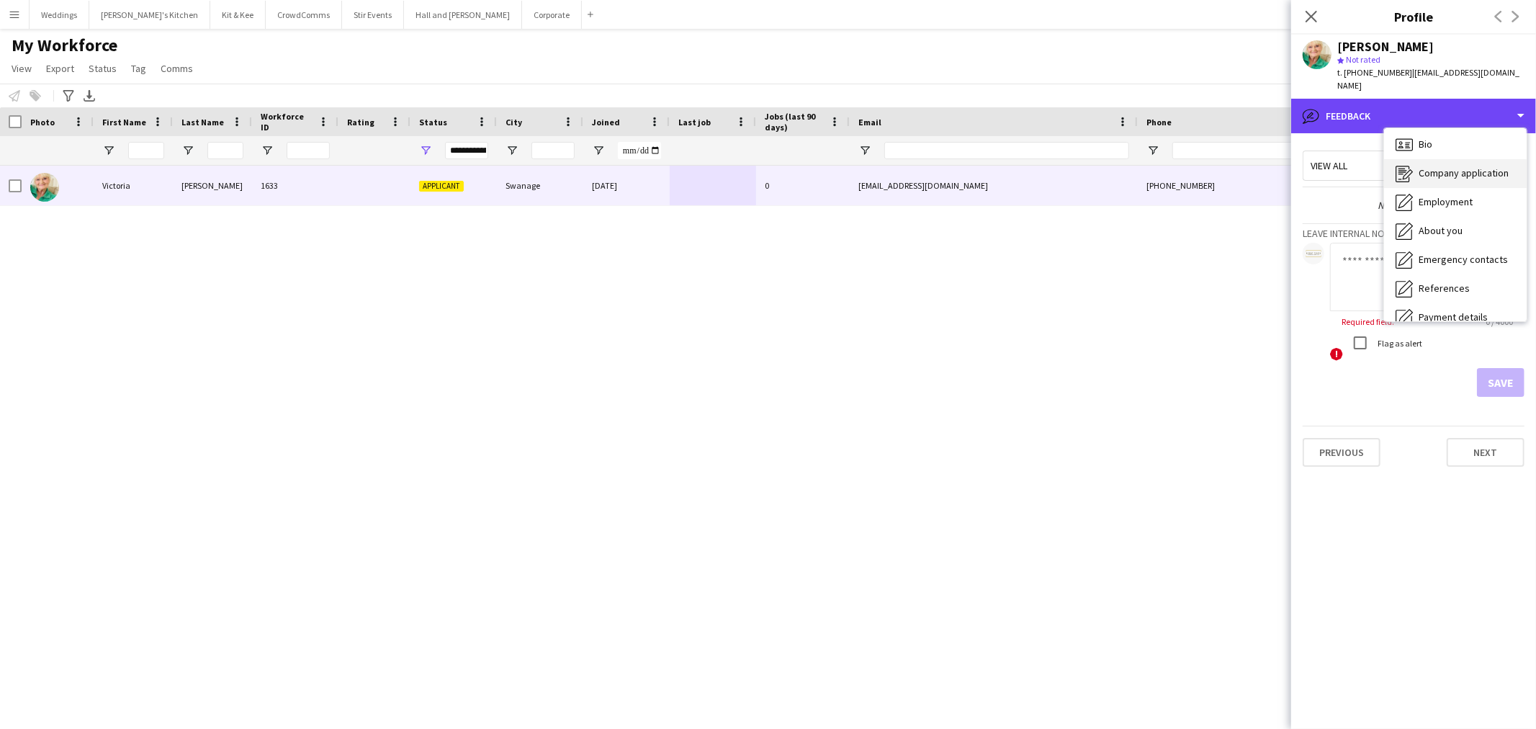
scroll to position [0, 0]
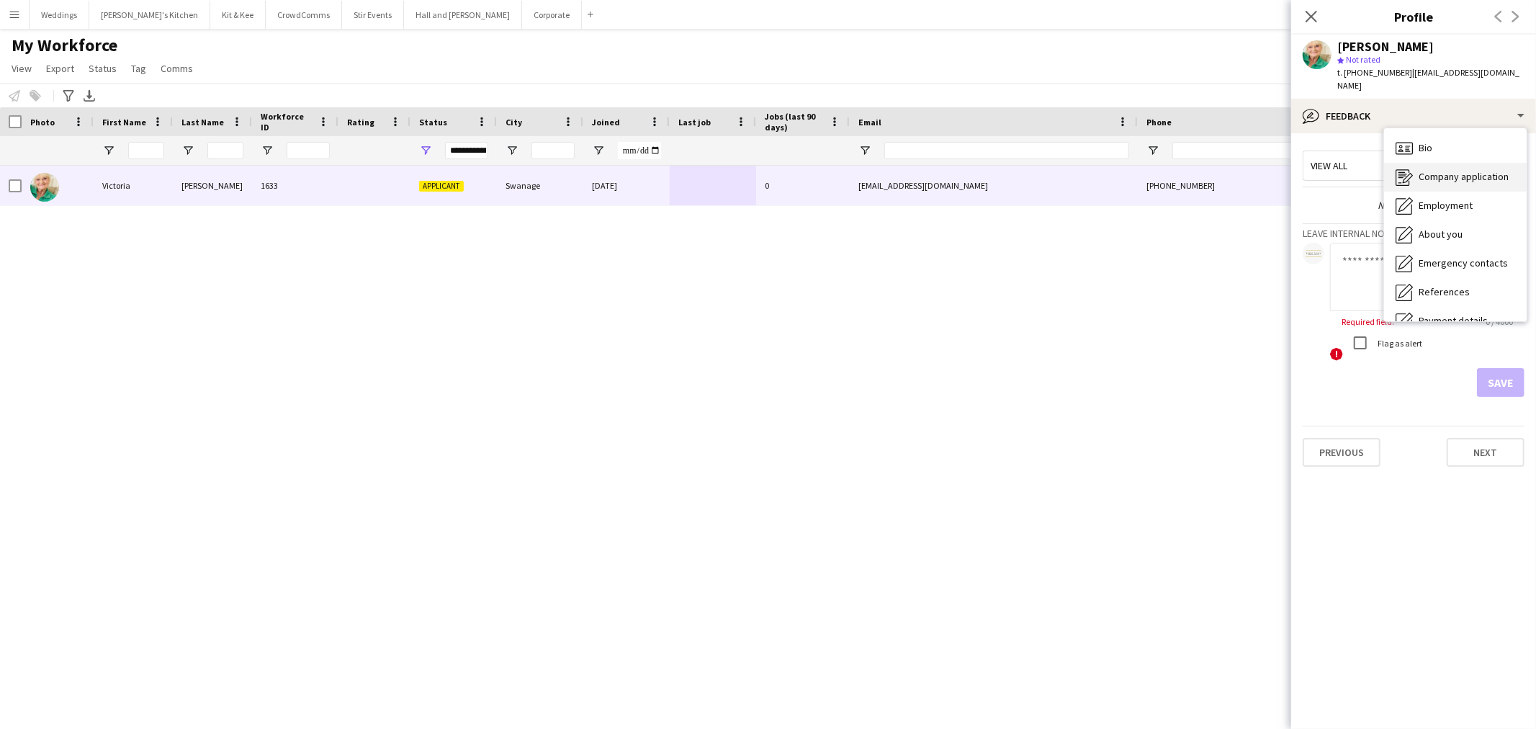
click at [1462, 170] on span "Company application" at bounding box center [1463, 176] width 90 height 13
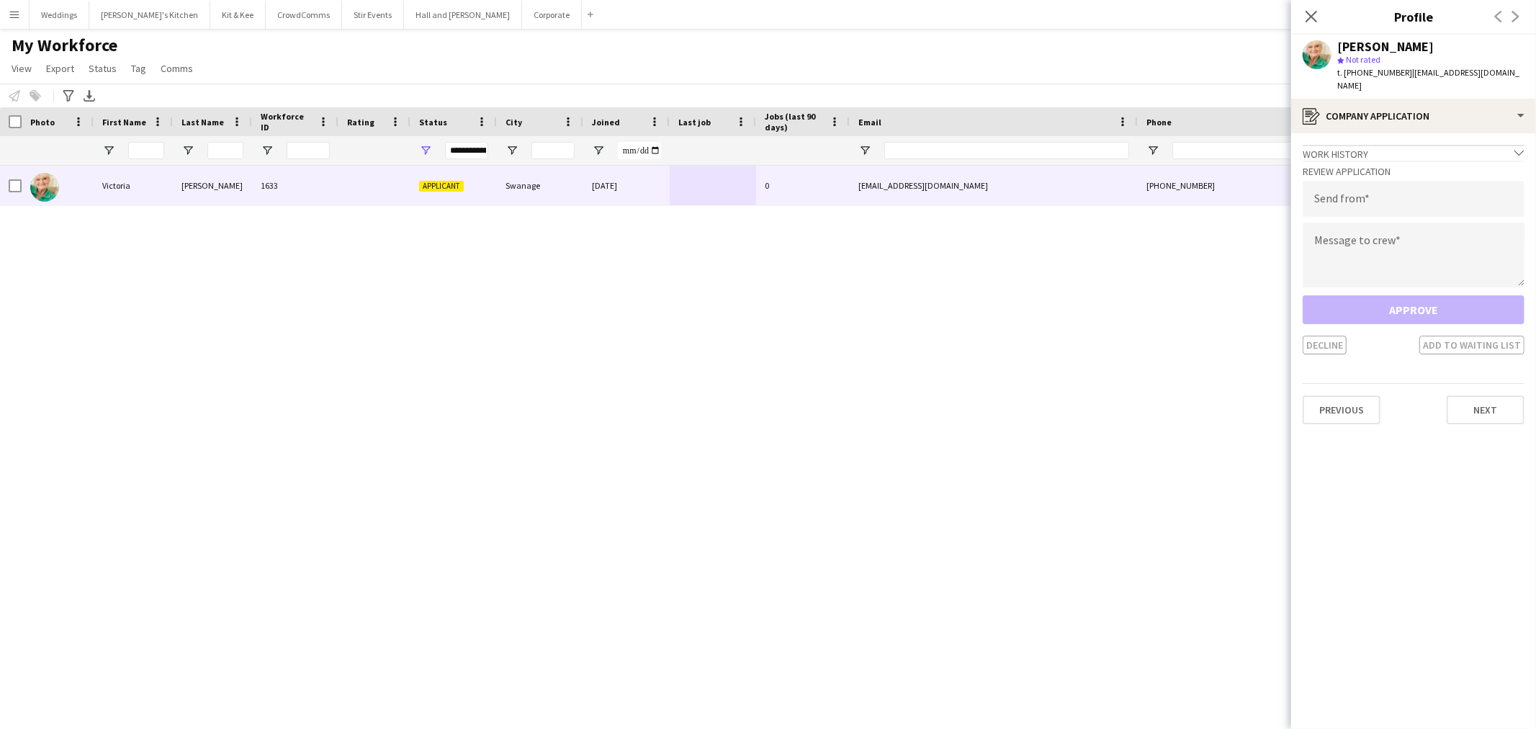
click at [1325, 335] on div "Decline Add to waiting list" at bounding box center [1413, 344] width 222 height 19
click at [1387, 181] on input "email" at bounding box center [1413, 199] width 222 height 36
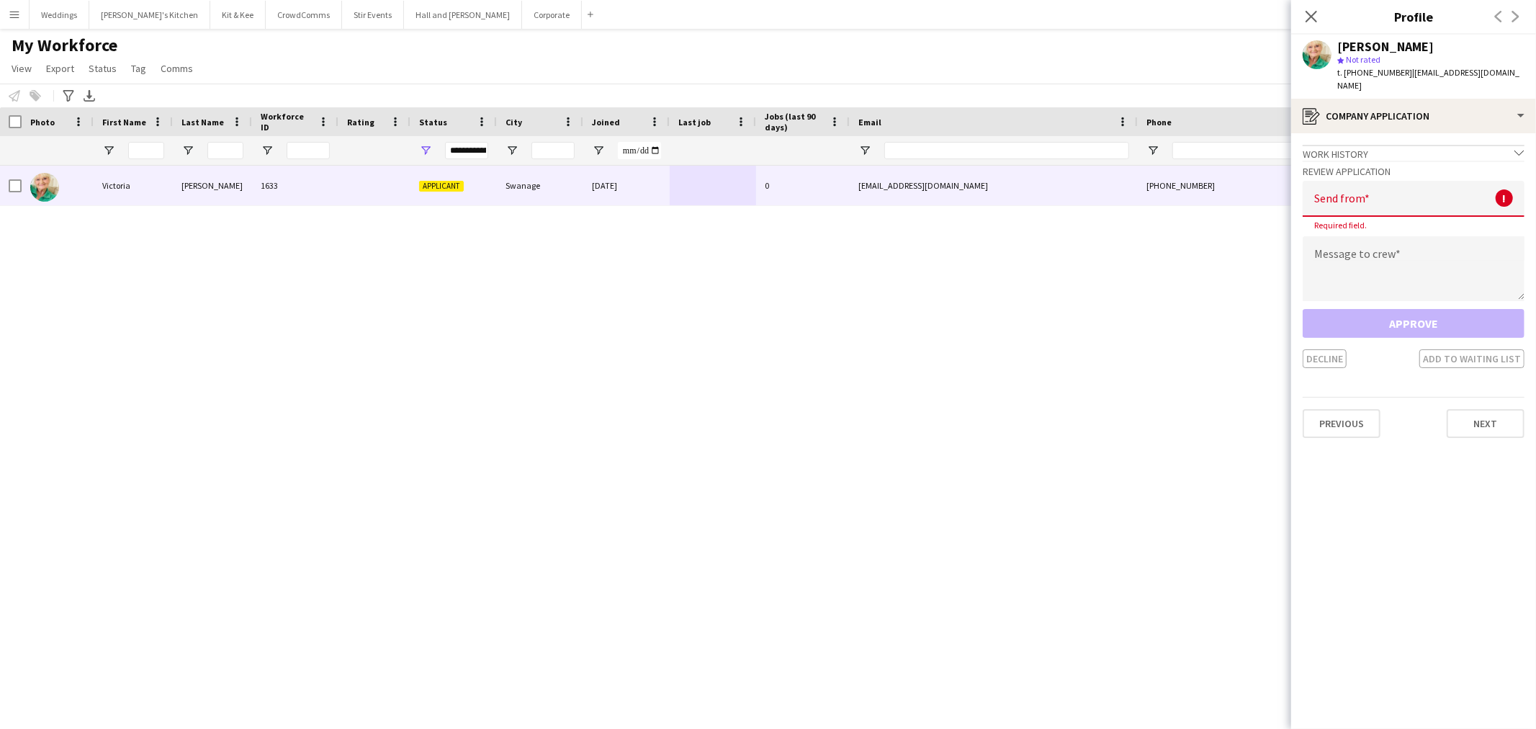
click at [1320, 349] on div "Decline Add to waiting list" at bounding box center [1413, 358] width 222 height 19
click at [1319, 333] on div "Approve Decline Add to waiting list" at bounding box center [1413, 338] width 222 height 59
click at [1489, 349] on div "Decline Add to waiting list" at bounding box center [1413, 358] width 222 height 19
drag, startPoint x: 1405, startPoint y: 199, endPoint x: 1400, endPoint y: 191, distance: 9.7
click at [1401, 194] on input "email" at bounding box center [1413, 199] width 222 height 36
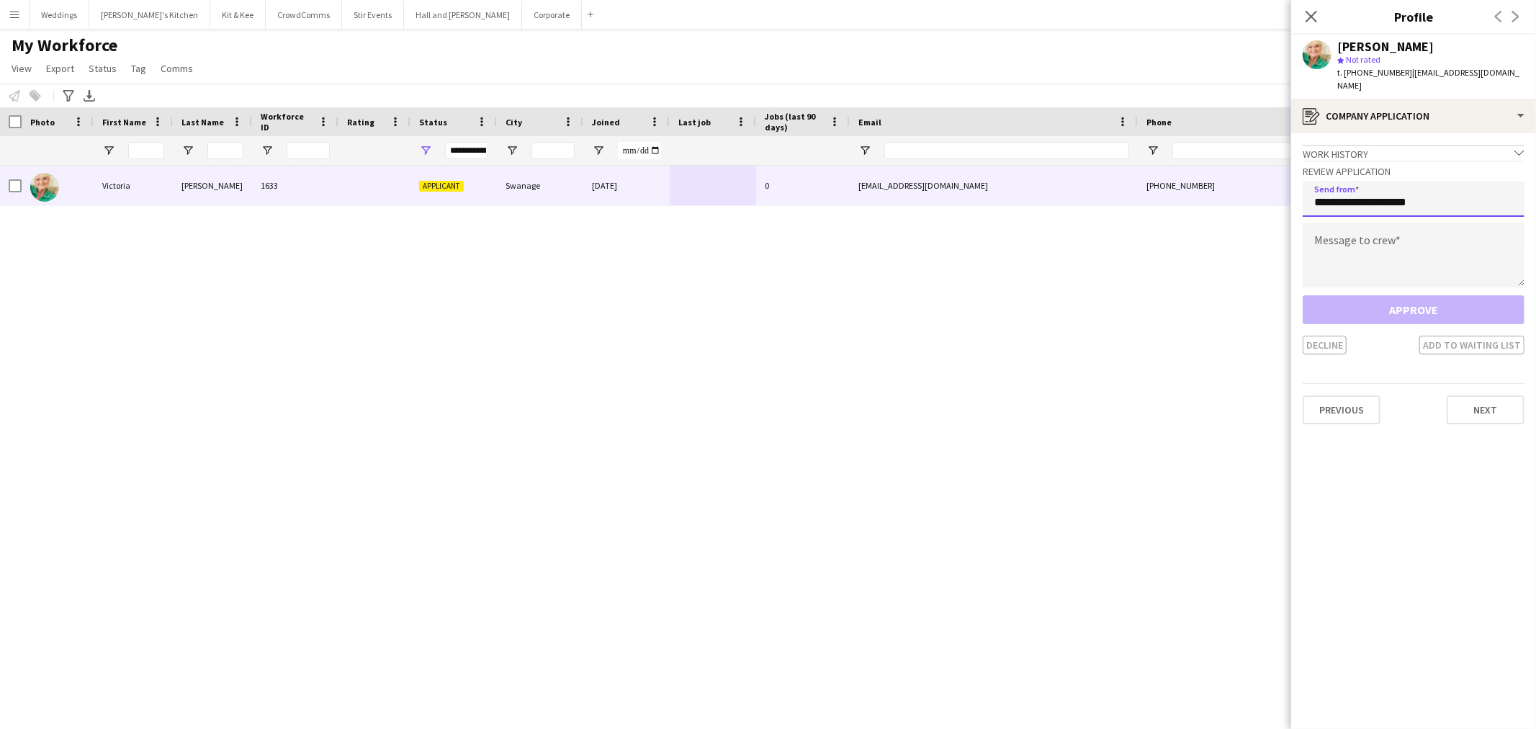
type input "**********"
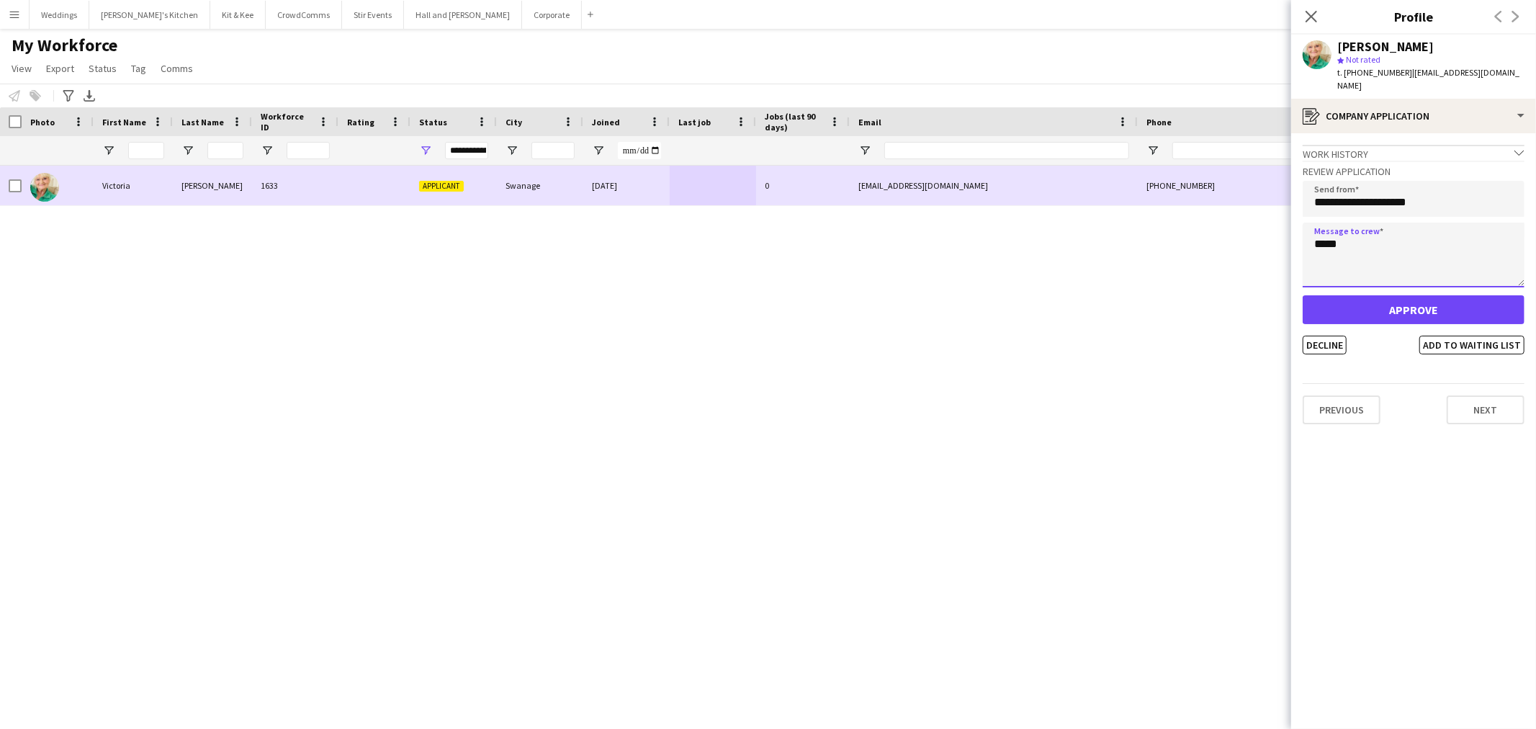
type textarea "****"
click at [564, 191] on div "Swanage" at bounding box center [540, 186] width 86 height 40
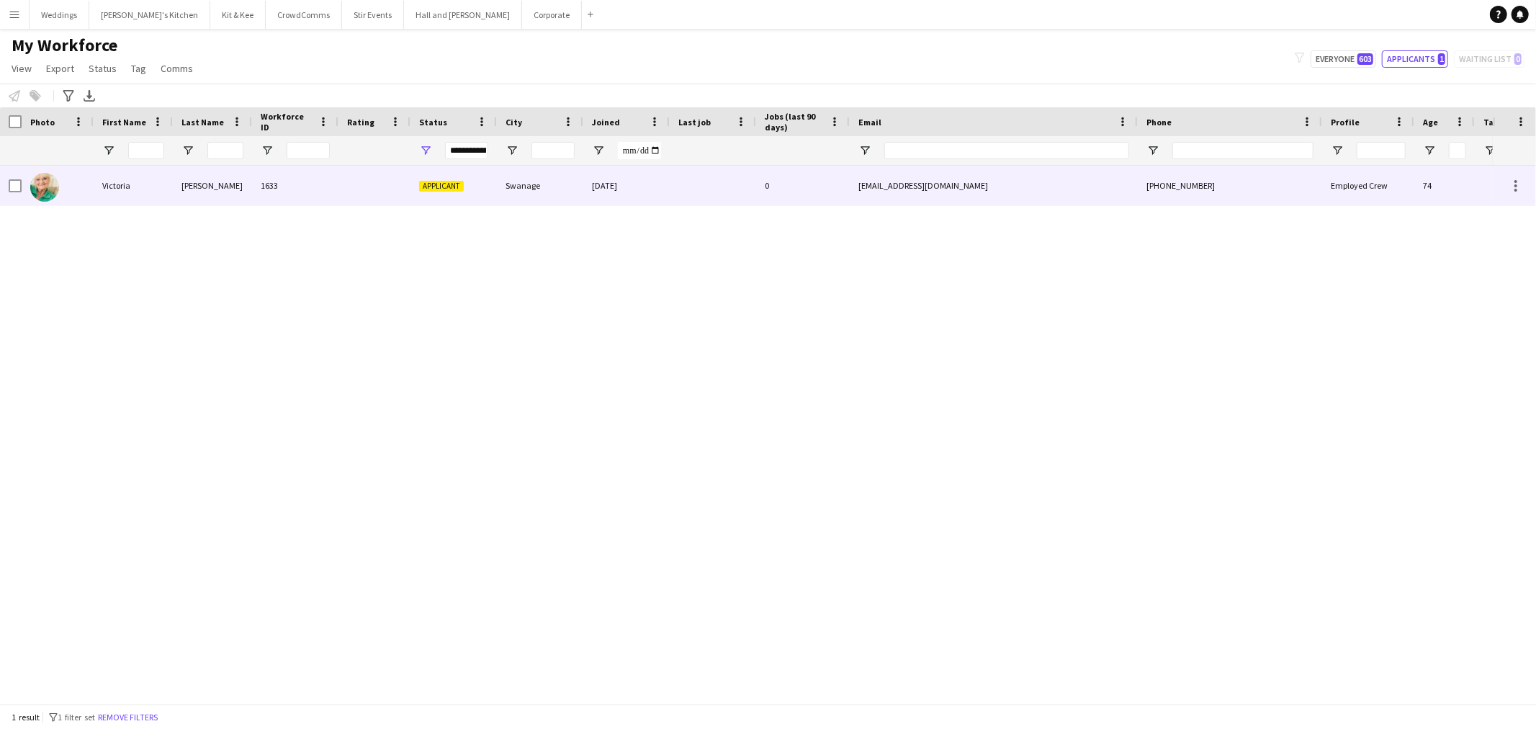
click at [577, 186] on div "Swanage" at bounding box center [540, 186] width 86 height 40
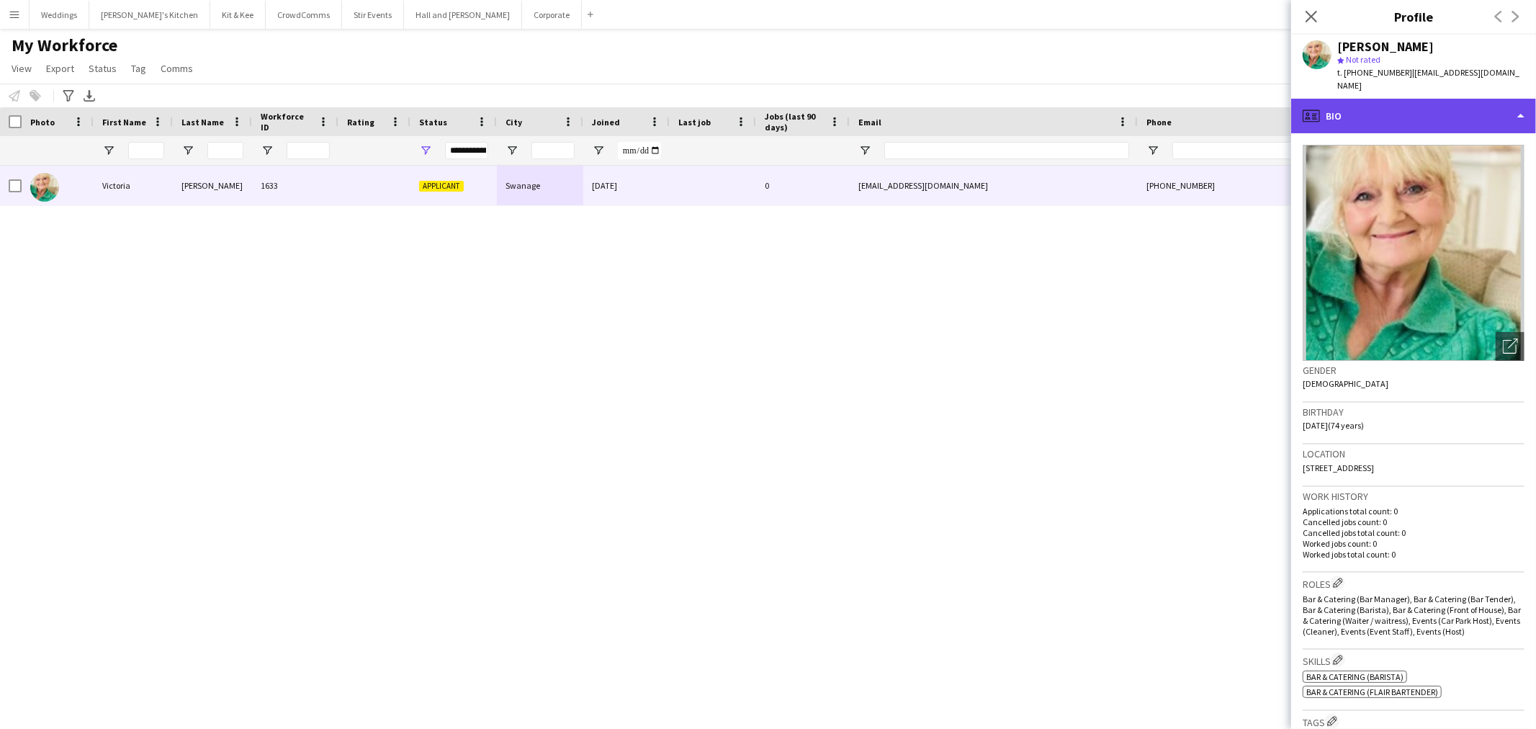
click at [1389, 106] on div "profile Bio" at bounding box center [1413, 116] width 245 height 35
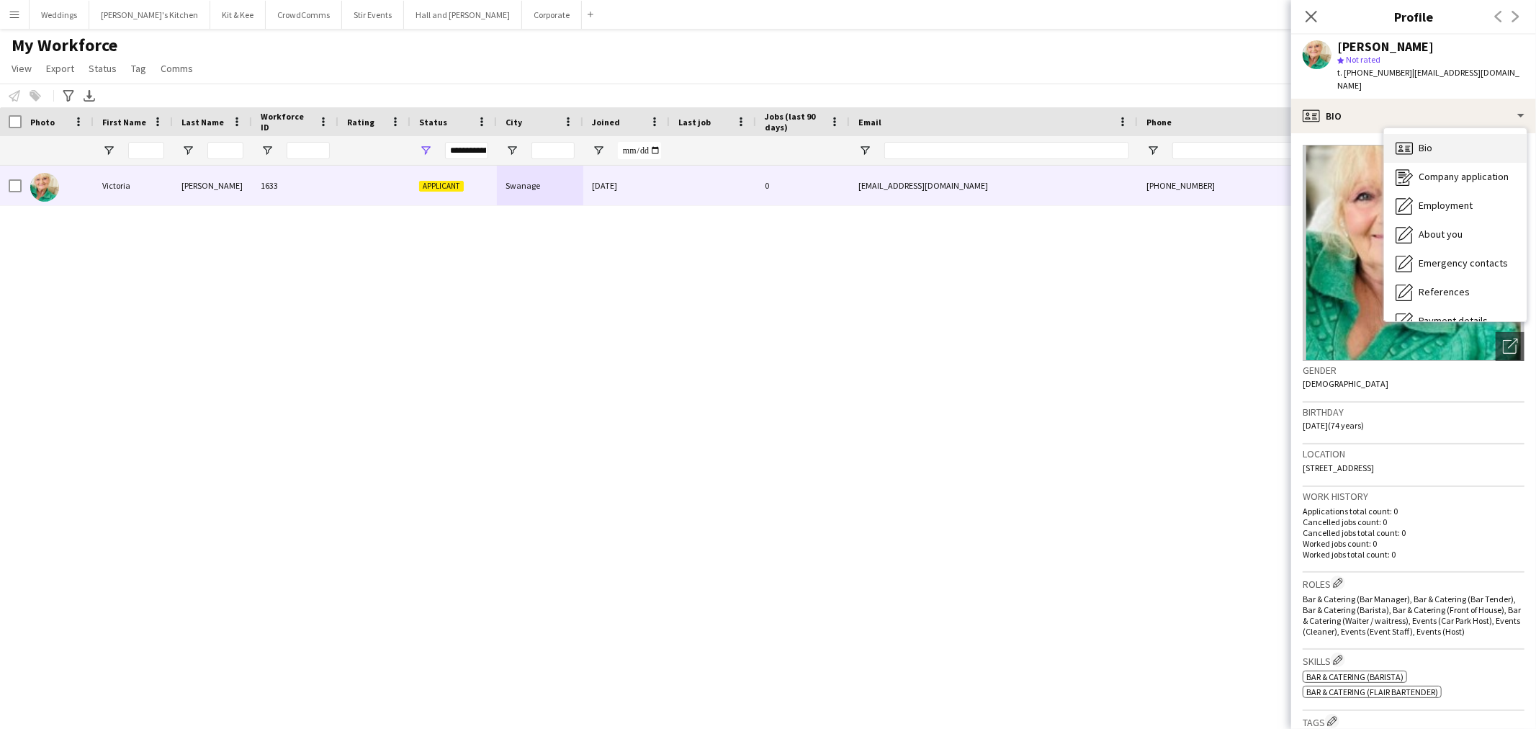
click at [1417, 143] on div "Bio Bio" at bounding box center [1455, 148] width 143 height 29
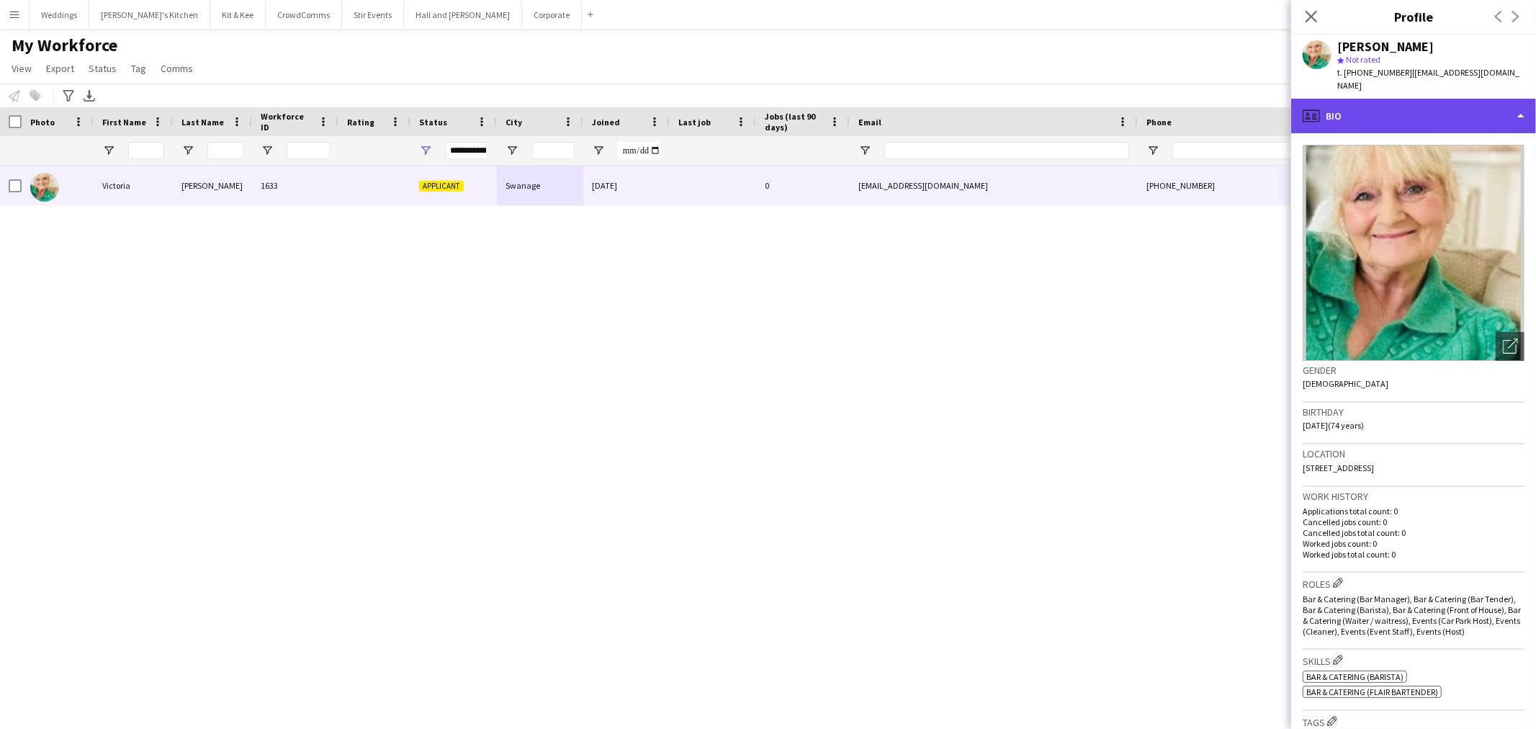
click at [1411, 109] on div "profile Bio" at bounding box center [1413, 116] width 245 height 35
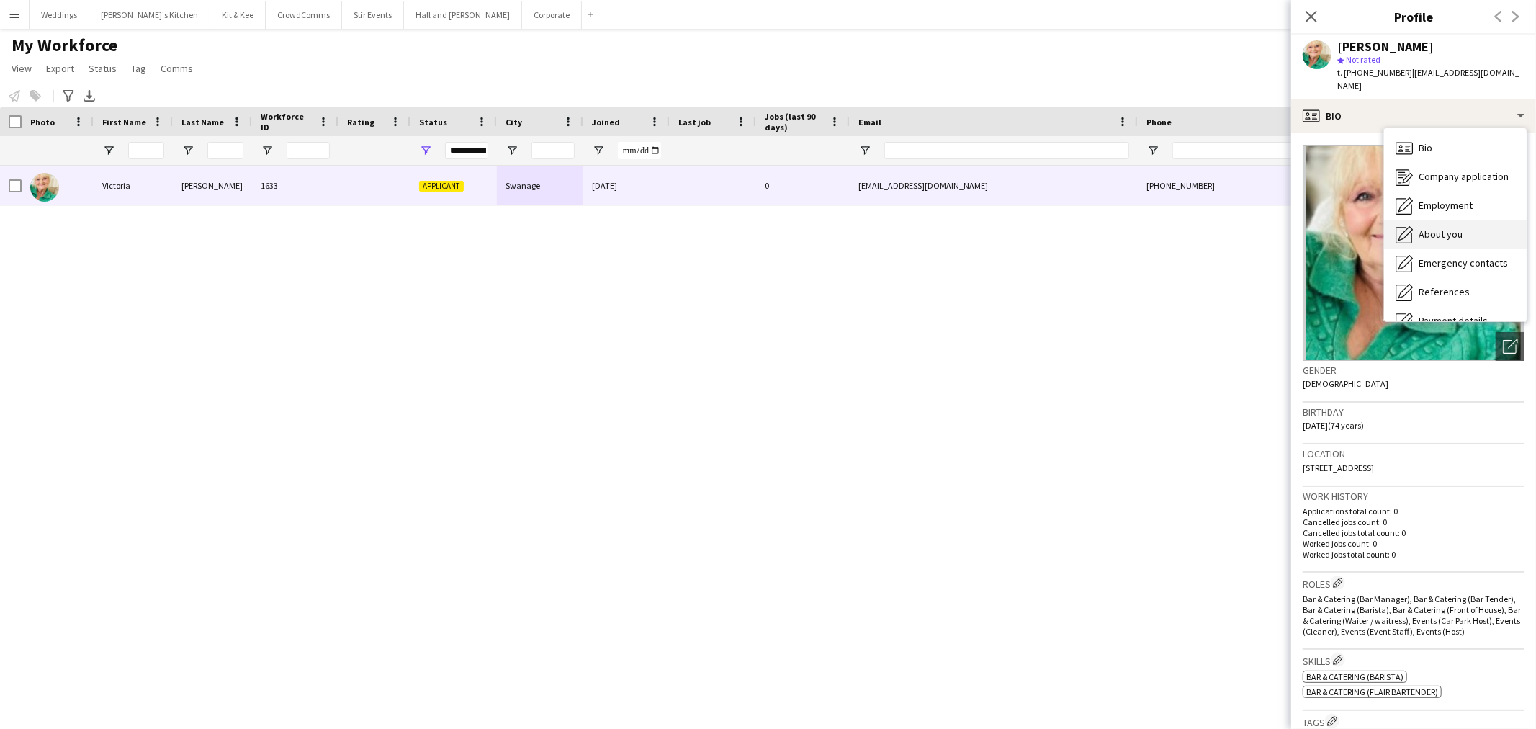
click at [1441, 227] on span "About you" at bounding box center [1440, 233] width 44 height 13
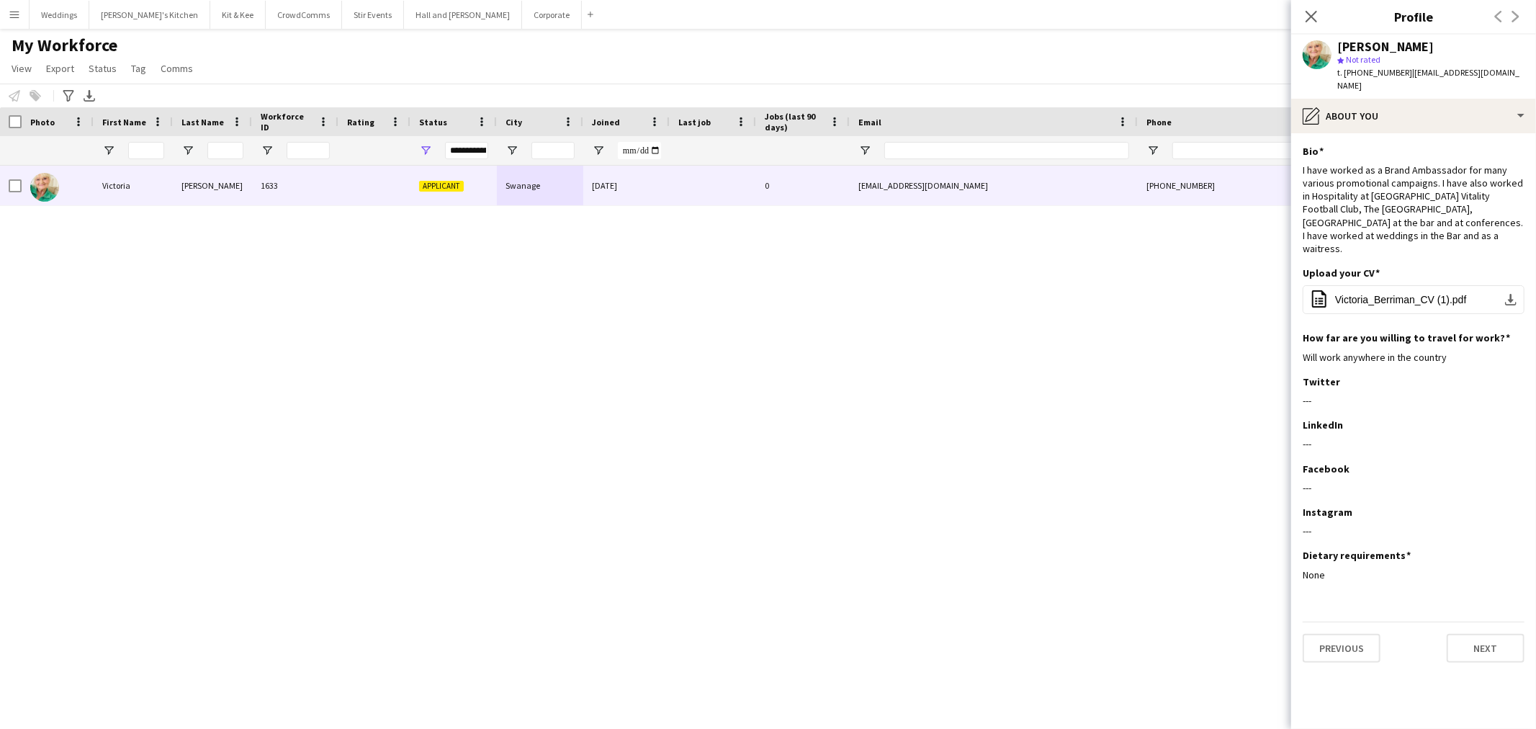
click at [1071, 66] on div "My Workforce View Views Default view Language New view Update view Delete view …" at bounding box center [768, 59] width 1536 height 49
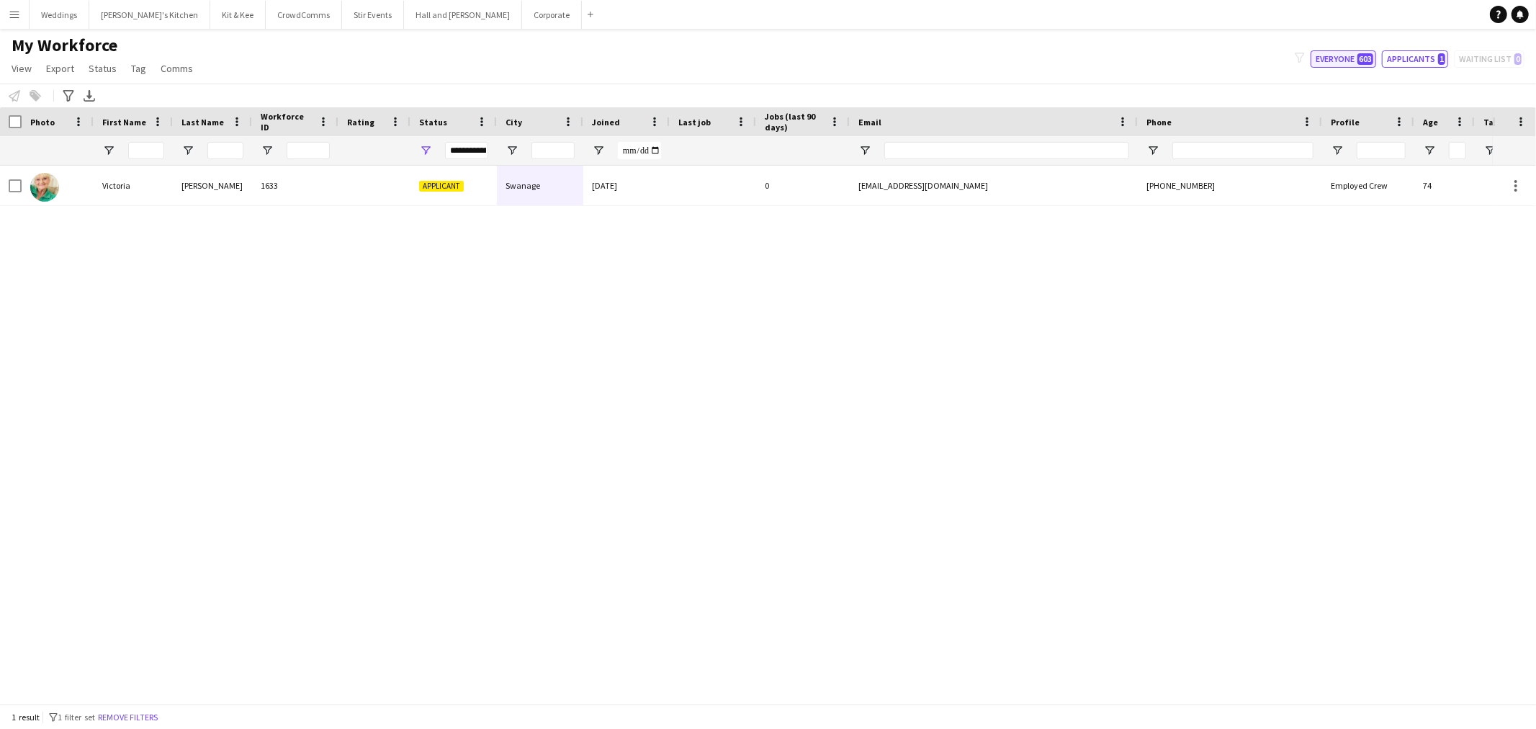
click at [1355, 60] on button "Everyone 603" at bounding box center [1343, 58] width 66 height 17
type input "**********"
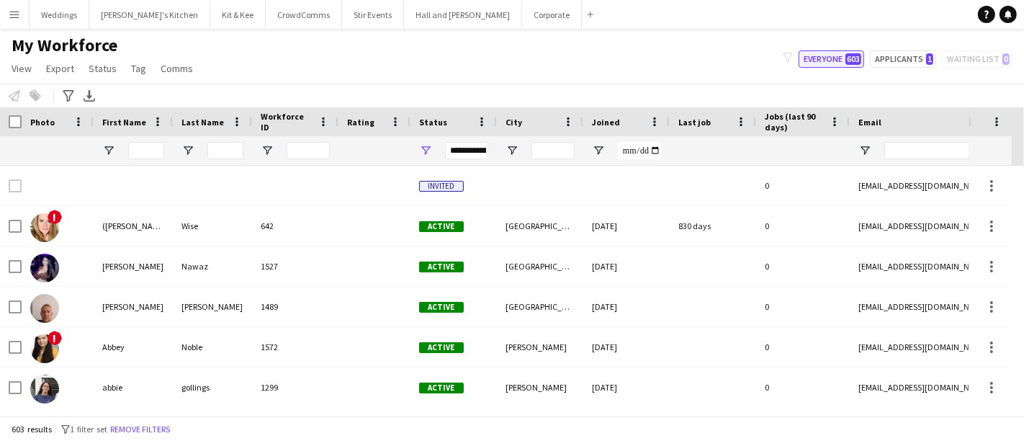
click at [811, 58] on button "Everyone 603" at bounding box center [831, 58] width 66 height 17
click at [22, 12] on button "Menu" at bounding box center [14, 14] width 29 height 29
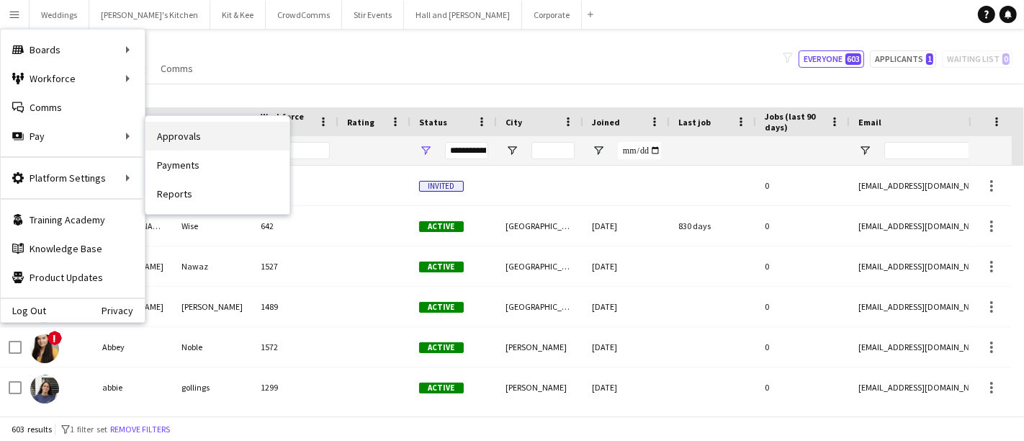
click at [190, 134] on link "Approvals" at bounding box center [217, 136] width 144 height 29
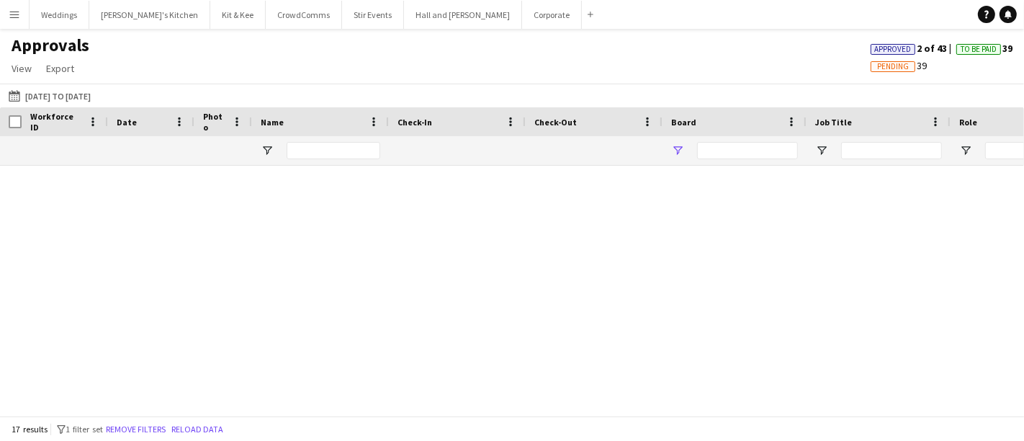
type input "*****"
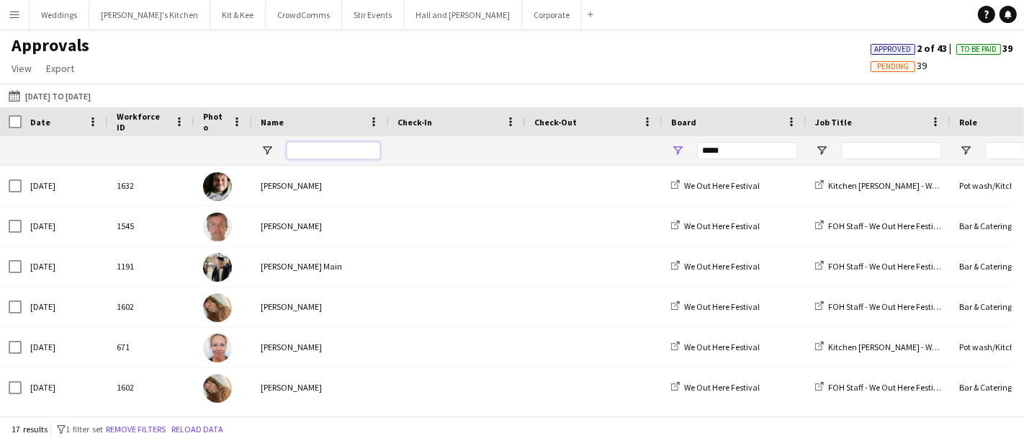
click at [307, 149] on input "Name Filter Input" at bounding box center [334, 150] width 94 height 17
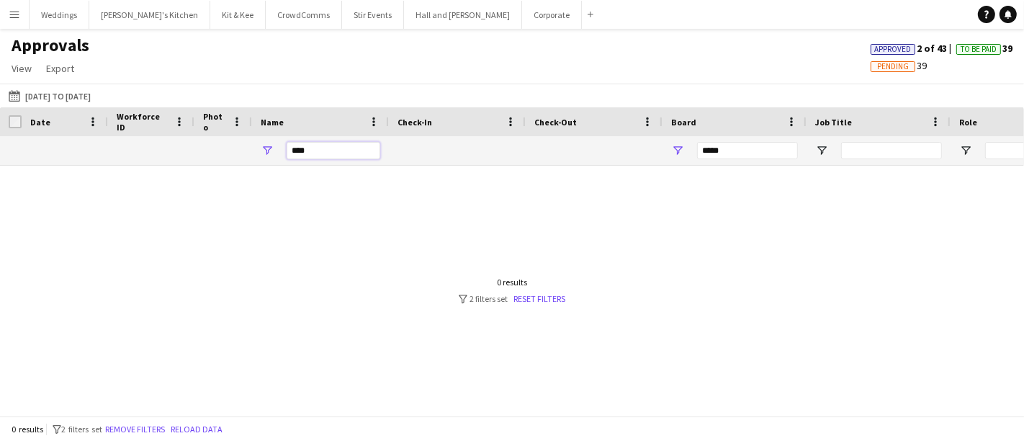
type input "****"
drag, startPoint x: 541, startPoint y: 319, endPoint x: 538, endPoint y: 299, distance: 20.4
click at [540, 319] on div at bounding box center [512, 285] width 1024 height 238
click at [538, 299] on link "Reset filters" at bounding box center [540, 298] width 52 height 11
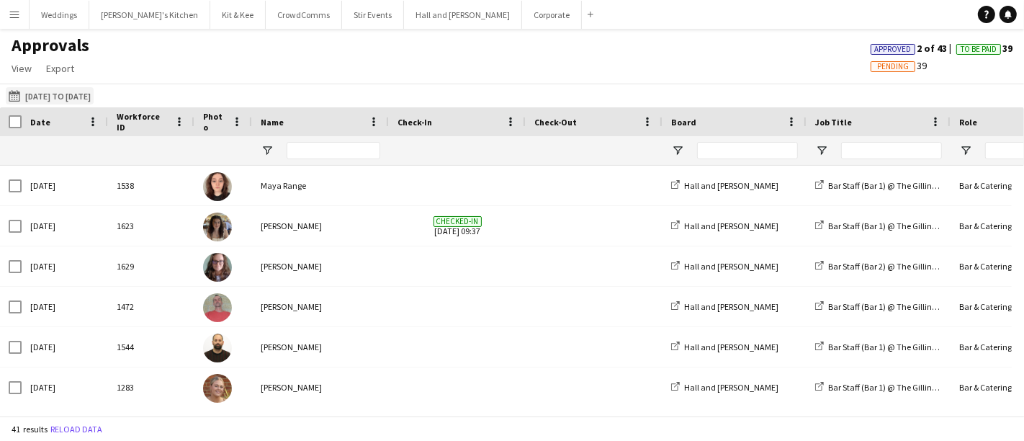
click at [59, 103] on button "14-08-2025 to 17-08-2025 14-08-2025 to 17-08-2025" at bounding box center [50, 95] width 88 height 17
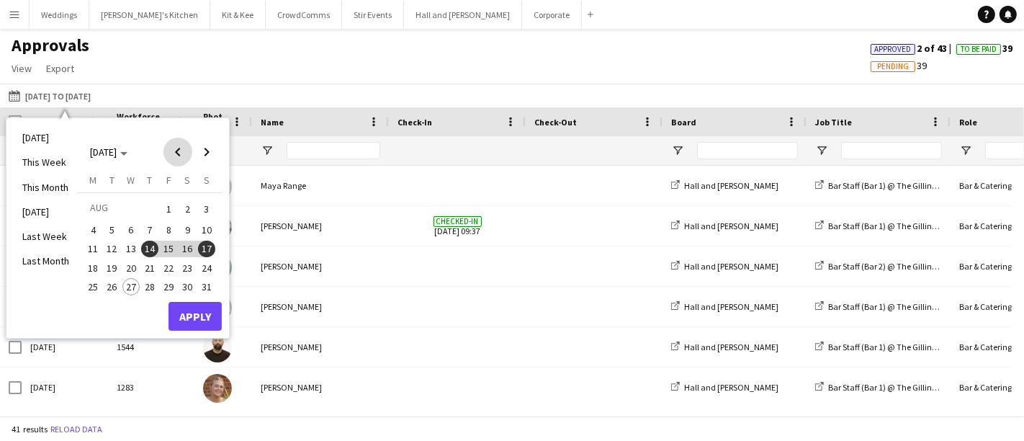
drag, startPoint x: 176, startPoint y: 147, endPoint x: 180, endPoint y: 166, distance: 19.2
click at [176, 148] on span "Previous month" at bounding box center [177, 152] width 29 height 29
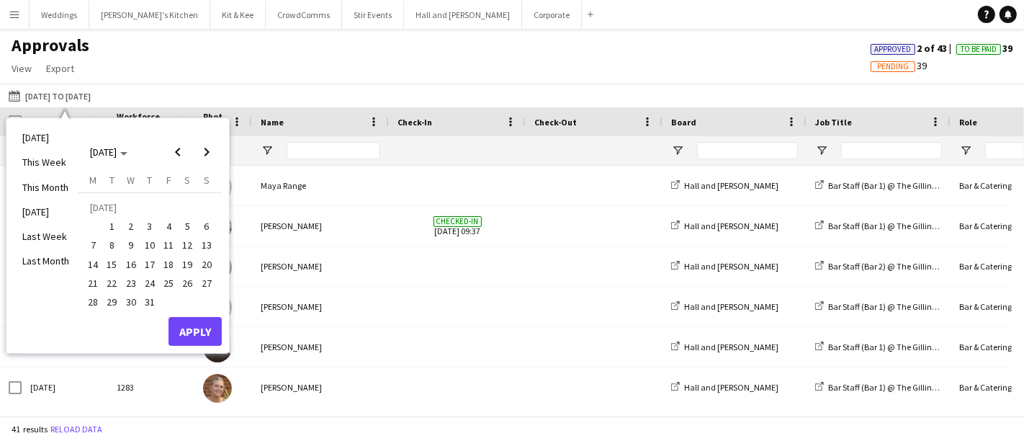
click at [84, 261] on button "14" at bounding box center [93, 263] width 19 height 19
click at [145, 302] on span "31" at bounding box center [149, 301] width 17 height 17
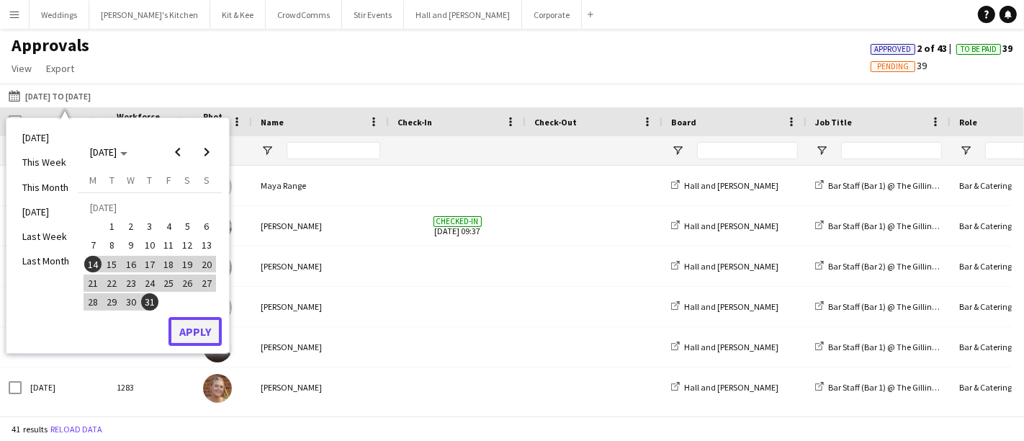
click at [212, 321] on button "Apply" at bounding box center [194, 331] width 53 height 29
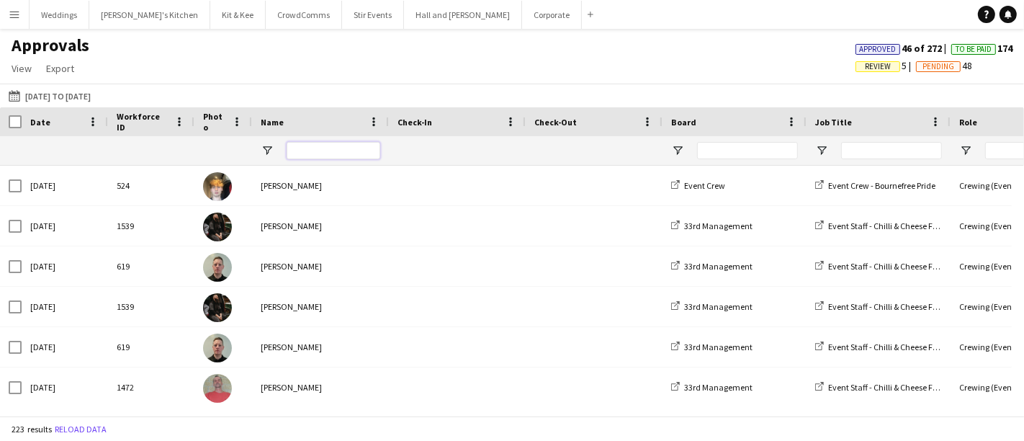
click at [347, 151] on input "Name Filter Input" at bounding box center [334, 150] width 94 height 17
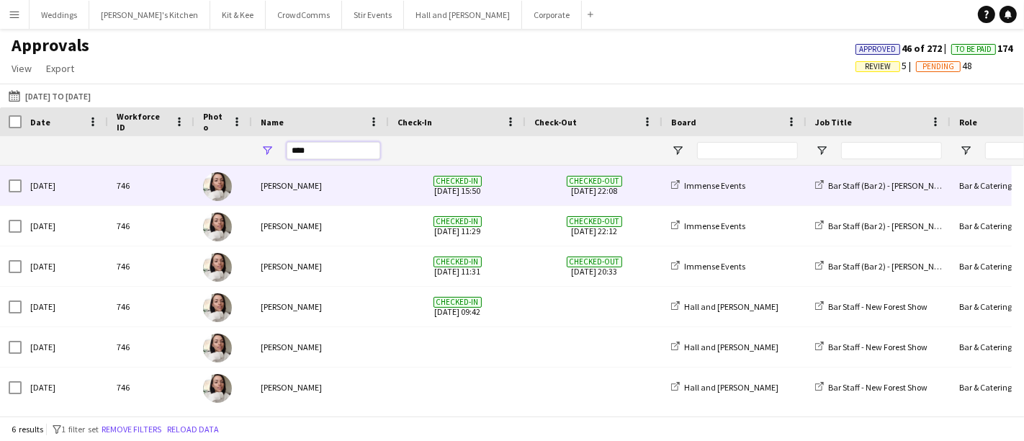
type input "****"
click at [318, 181] on div "Abigail Lenton" at bounding box center [320, 186] width 137 height 40
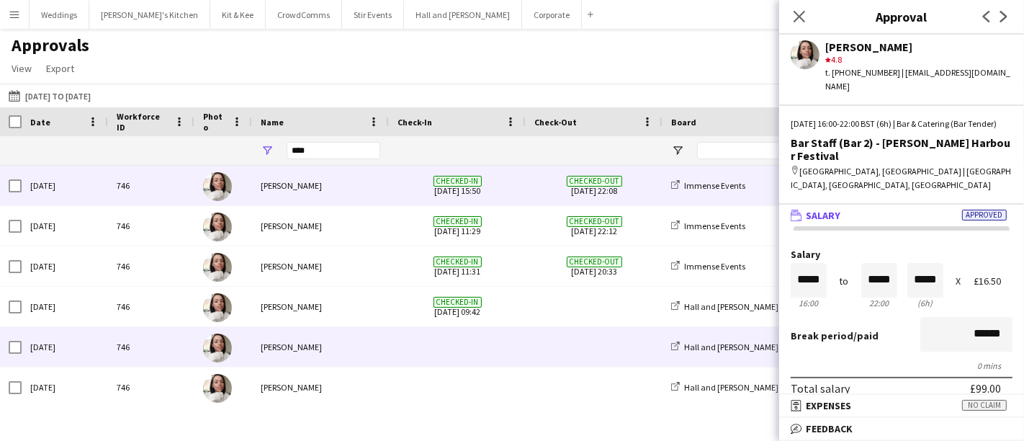
click at [298, 333] on div "Abigail Lenton" at bounding box center [320, 347] width 137 height 40
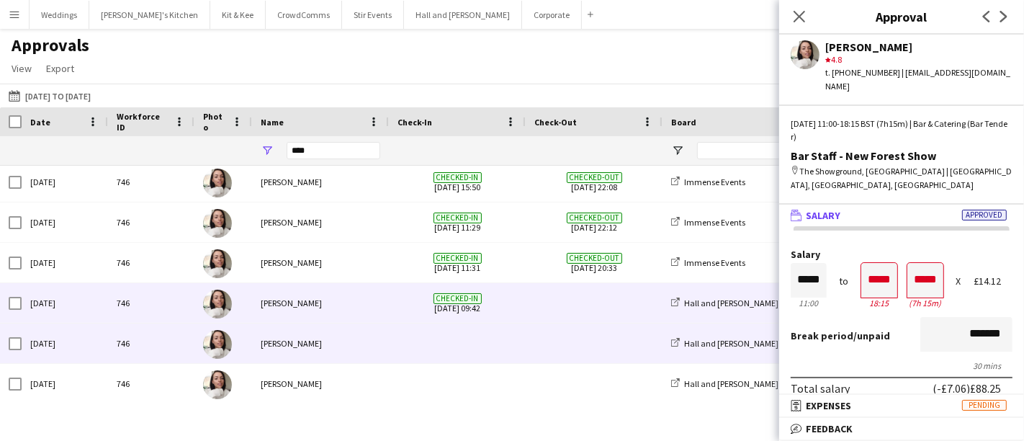
click at [366, 305] on div "Abigail Lenton" at bounding box center [320, 303] width 137 height 40
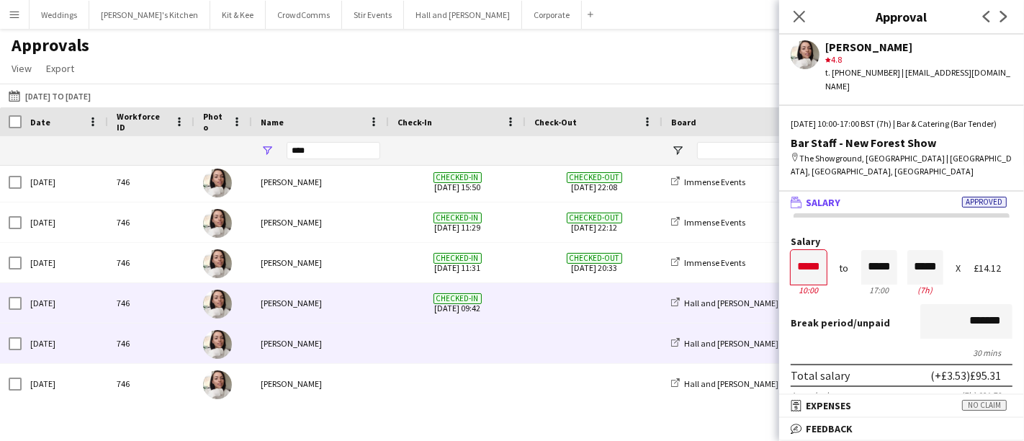
click at [378, 333] on div "Abigail Lenton" at bounding box center [320, 343] width 137 height 40
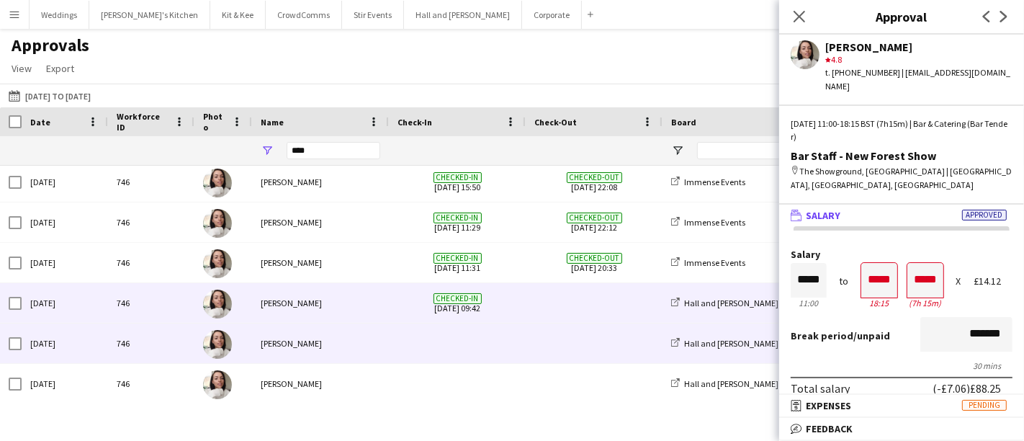
click at [377, 307] on div "Abigail Lenton" at bounding box center [320, 303] width 137 height 40
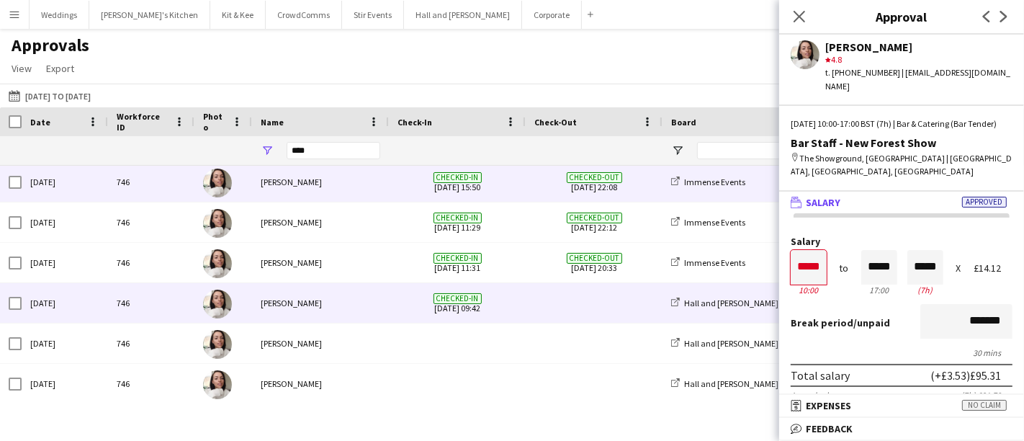
click at [350, 193] on div "Abigail Lenton" at bounding box center [320, 182] width 137 height 40
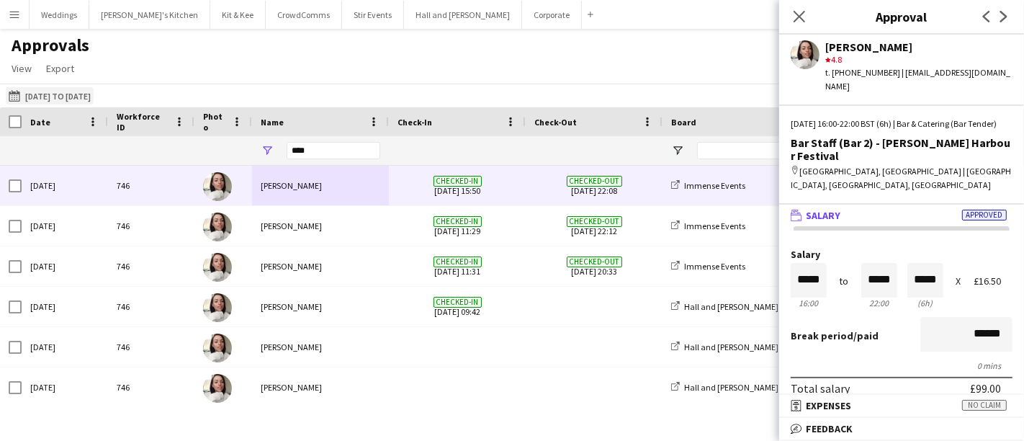
click at [50, 94] on button "14-08-2025 to 17-08-2025 14-07-2025 to 31-07-2025" at bounding box center [50, 95] width 88 height 17
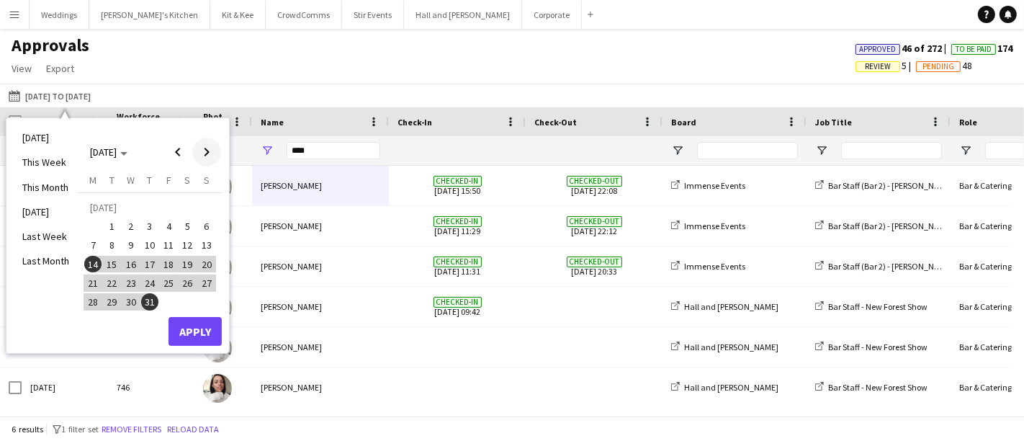
click at [214, 147] on span "Next month" at bounding box center [206, 152] width 29 height 29
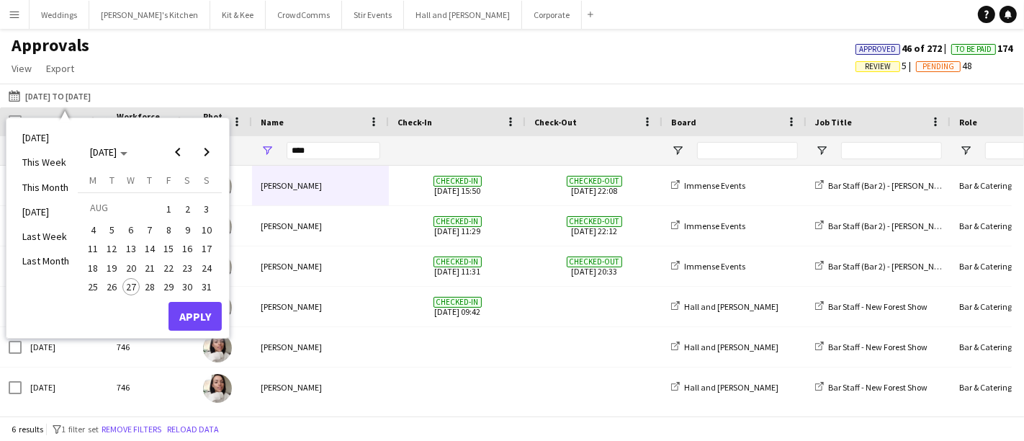
click at [207, 222] on span "10" at bounding box center [206, 229] width 17 height 17
click at [202, 207] on span "3" at bounding box center [206, 209] width 17 height 20
click at [181, 155] on span "Previous month" at bounding box center [177, 152] width 29 height 29
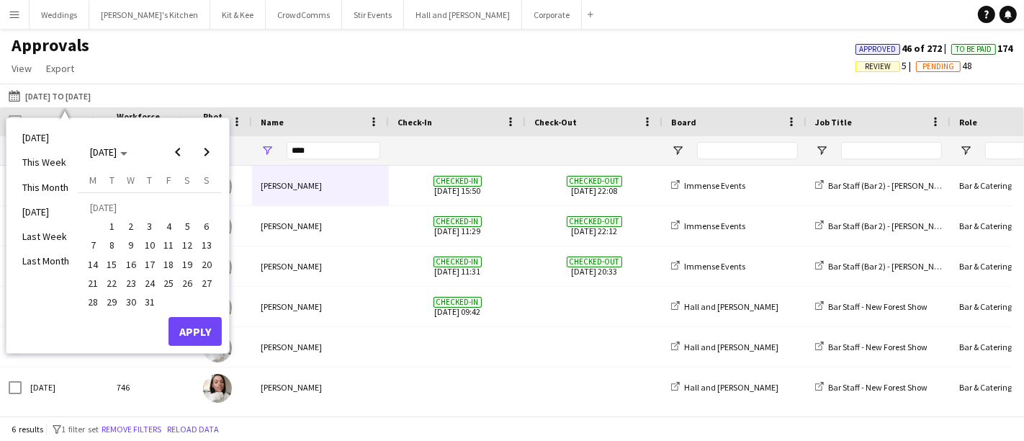
click at [145, 269] on span "17" at bounding box center [149, 264] width 17 height 17
click at [212, 149] on span "Next month" at bounding box center [206, 152] width 29 height 29
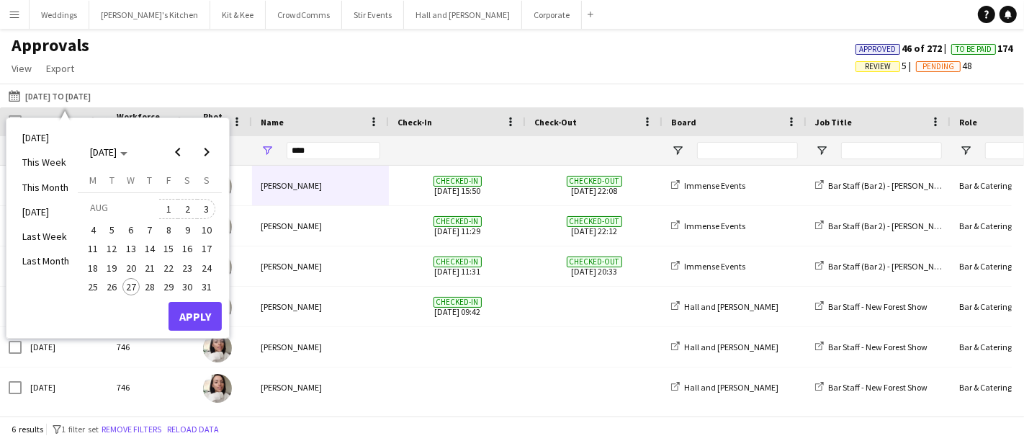
click at [199, 210] on span "3" at bounding box center [206, 209] width 17 height 20
click at [189, 323] on button "Apply" at bounding box center [194, 316] width 53 height 29
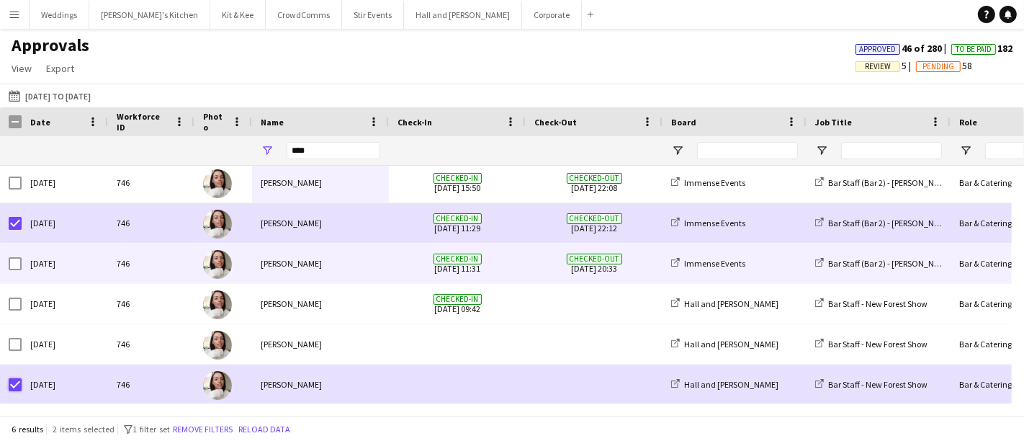
scroll to position [4, 0]
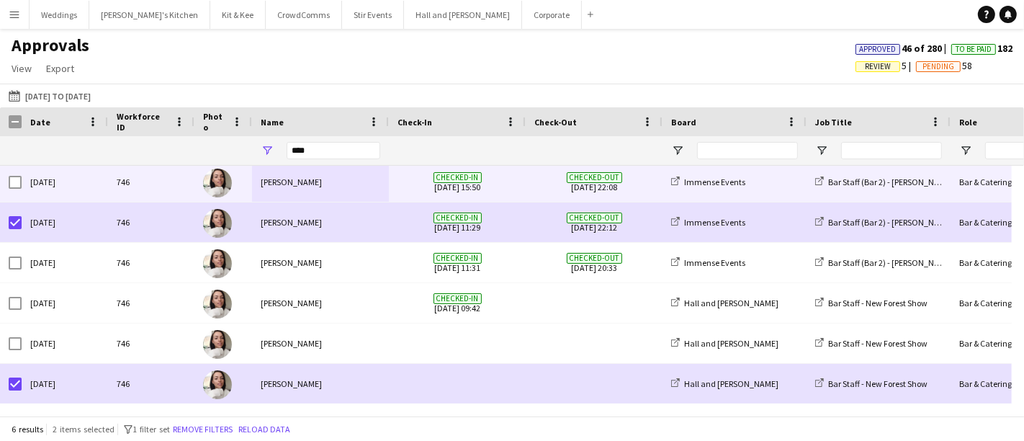
click at [15, 176] on div at bounding box center [15, 182] width 13 height 40
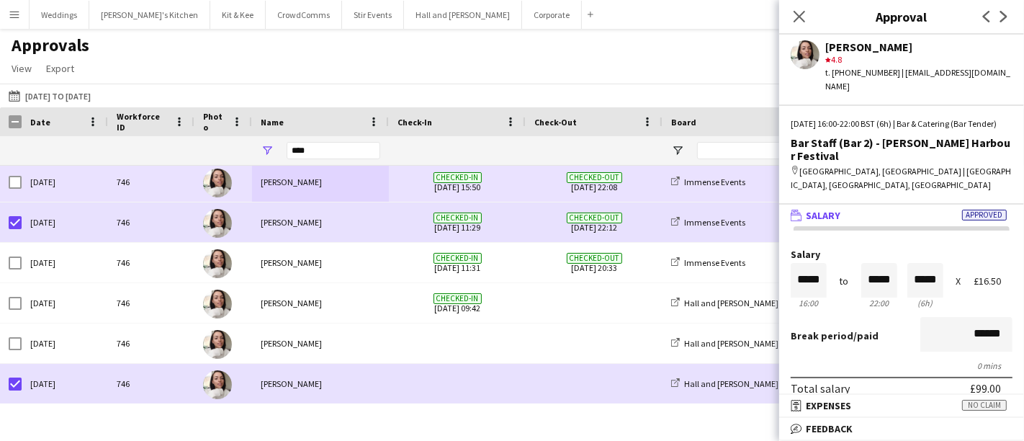
click at [15, 188] on div at bounding box center [15, 182] width 13 height 40
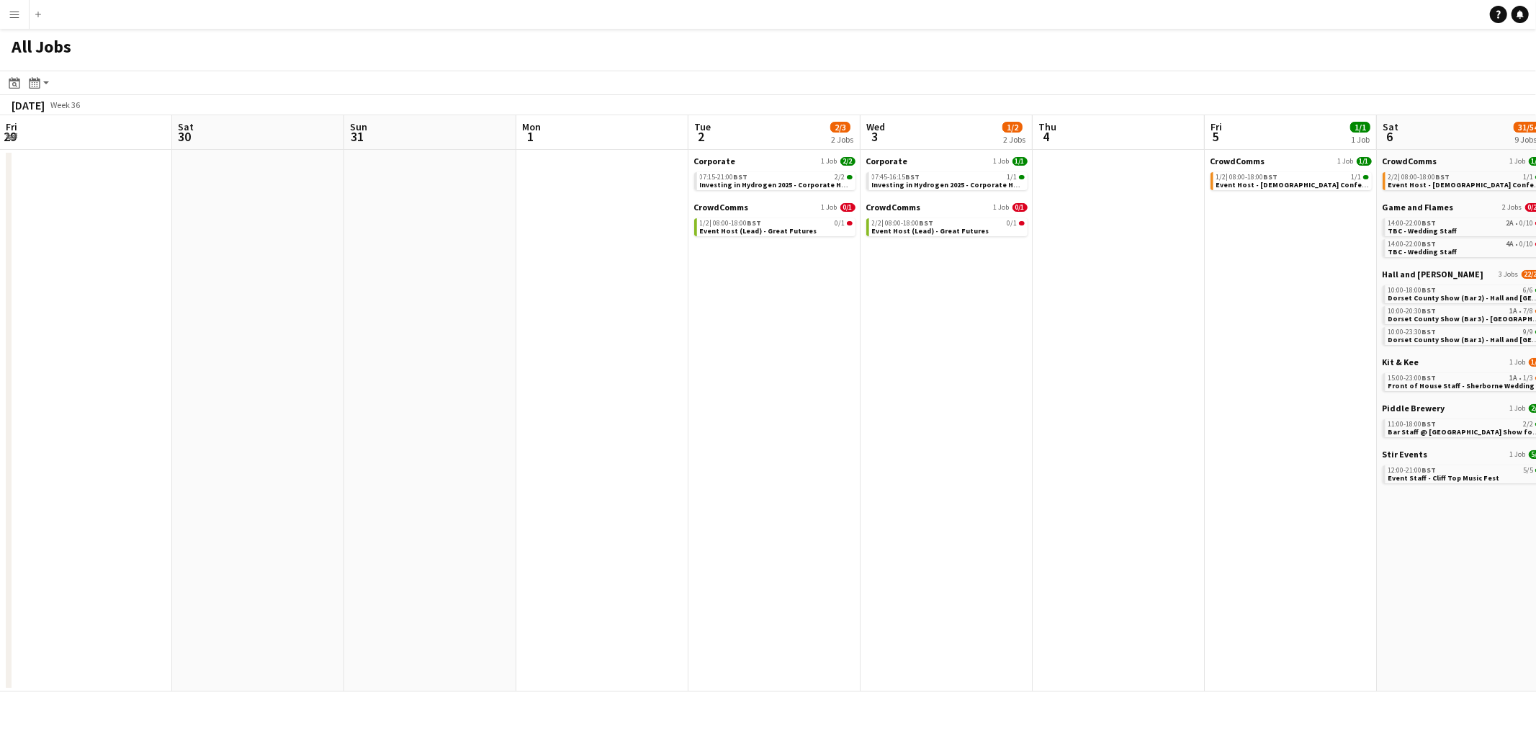
scroll to position [0, 551]
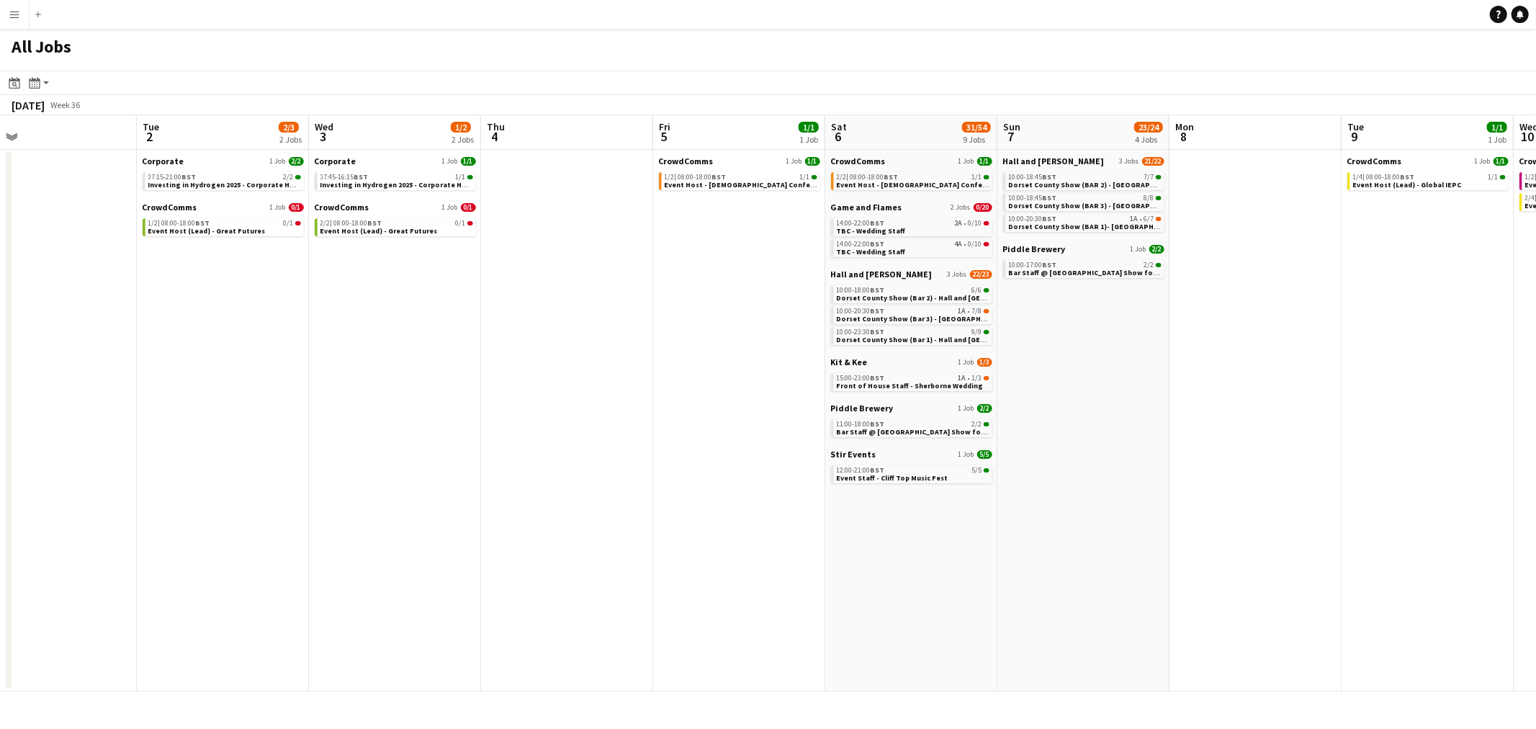
click at [564, 405] on app-all-jobs "All Jobs Date picker [DATE] [DATE] [DATE] M [DATE] T [DATE] W [DATE] T [DATE] F…" at bounding box center [768, 360] width 1536 height 662
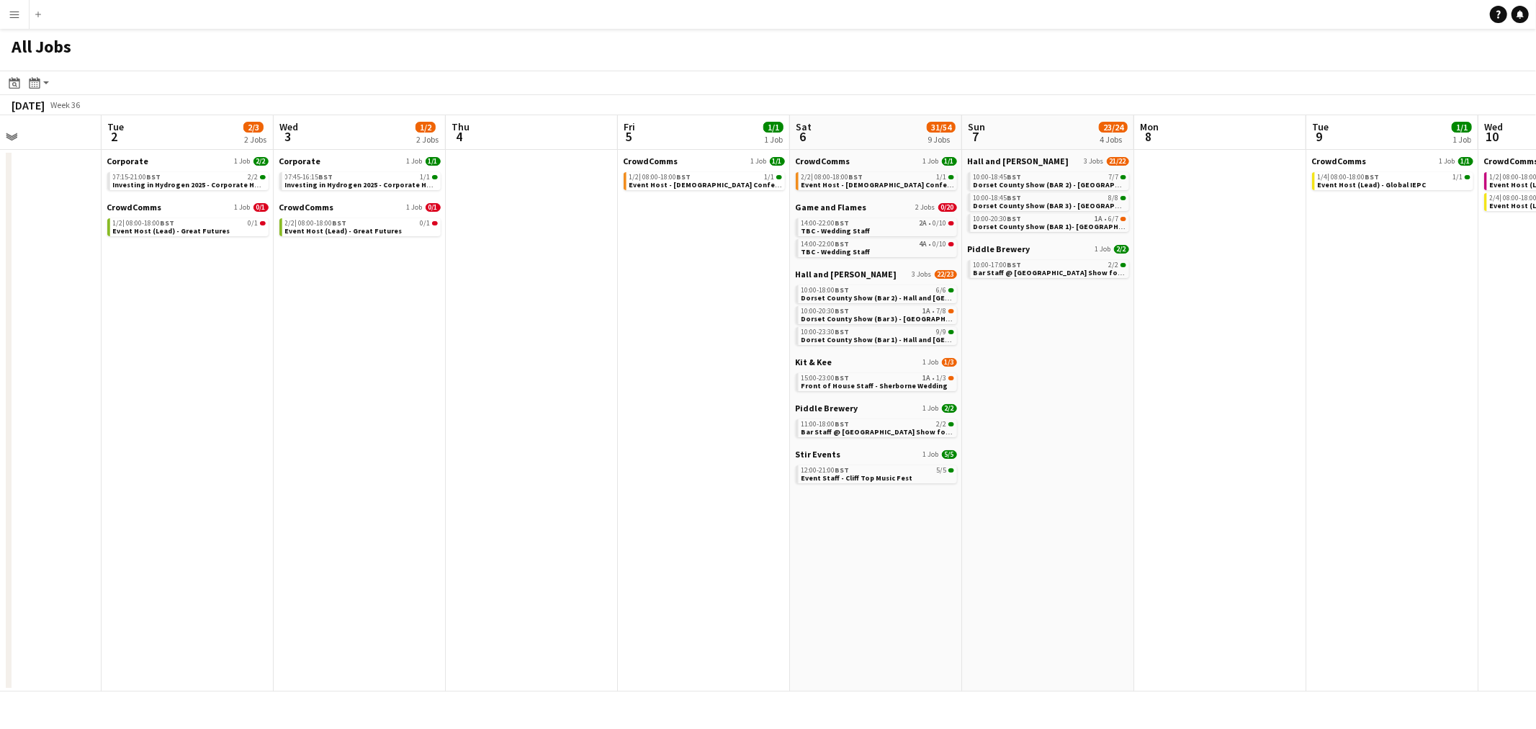
scroll to position [0, 457]
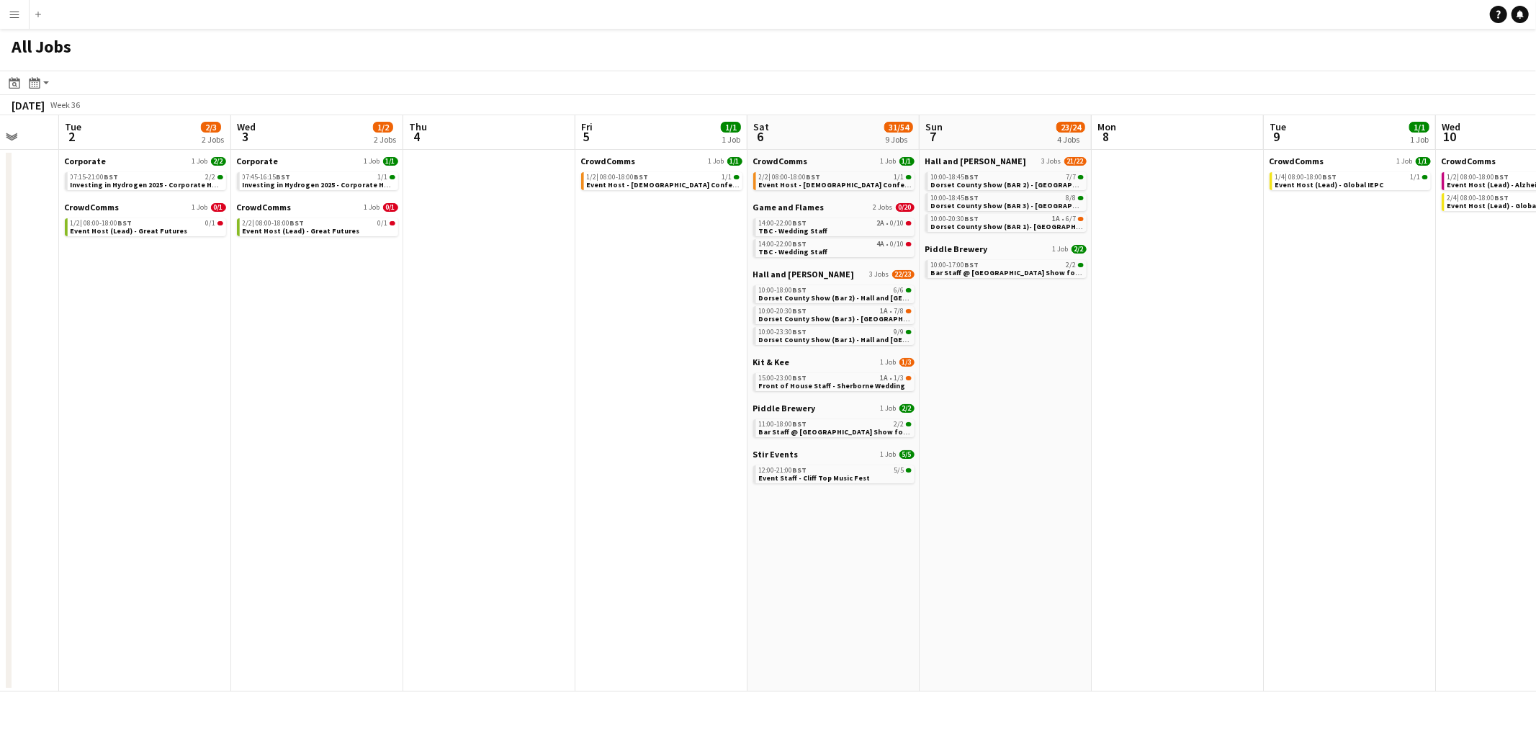
click at [1004, 371] on app-calendar-viewport "Sat 30 Sun 31 Mon 1 Tue 2 2/3 2 Jobs Wed 3 1/2 2 Jobs Thu 4 Fri 5 1/1 1 Job Sat…" at bounding box center [768, 403] width 1536 height 576
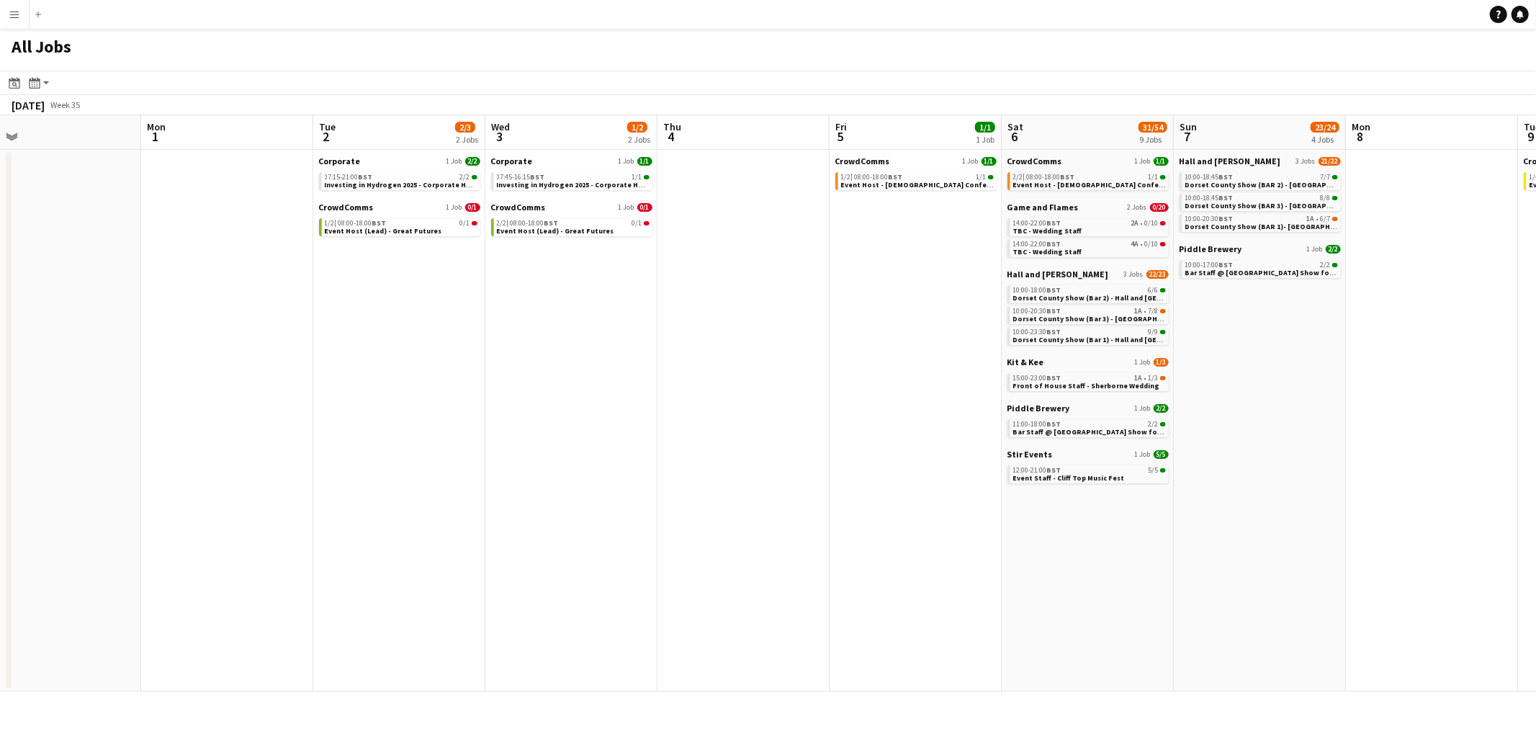
drag, startPoint x: 1032, startPoint y: 439, endPoint x: 1306, endPoint y: 439, distance: 273.6
click at [1531, 439] on app-calendar-viewport "Fri 29 Sat 30 Sun 31 Mon 1 Tue 2 2/3 2 Jobs Wed 3 1/2 2 Jobs Thu 4 Fri 5 1/1 1 …" at bounding box center [768, 403] width 1536 height 576
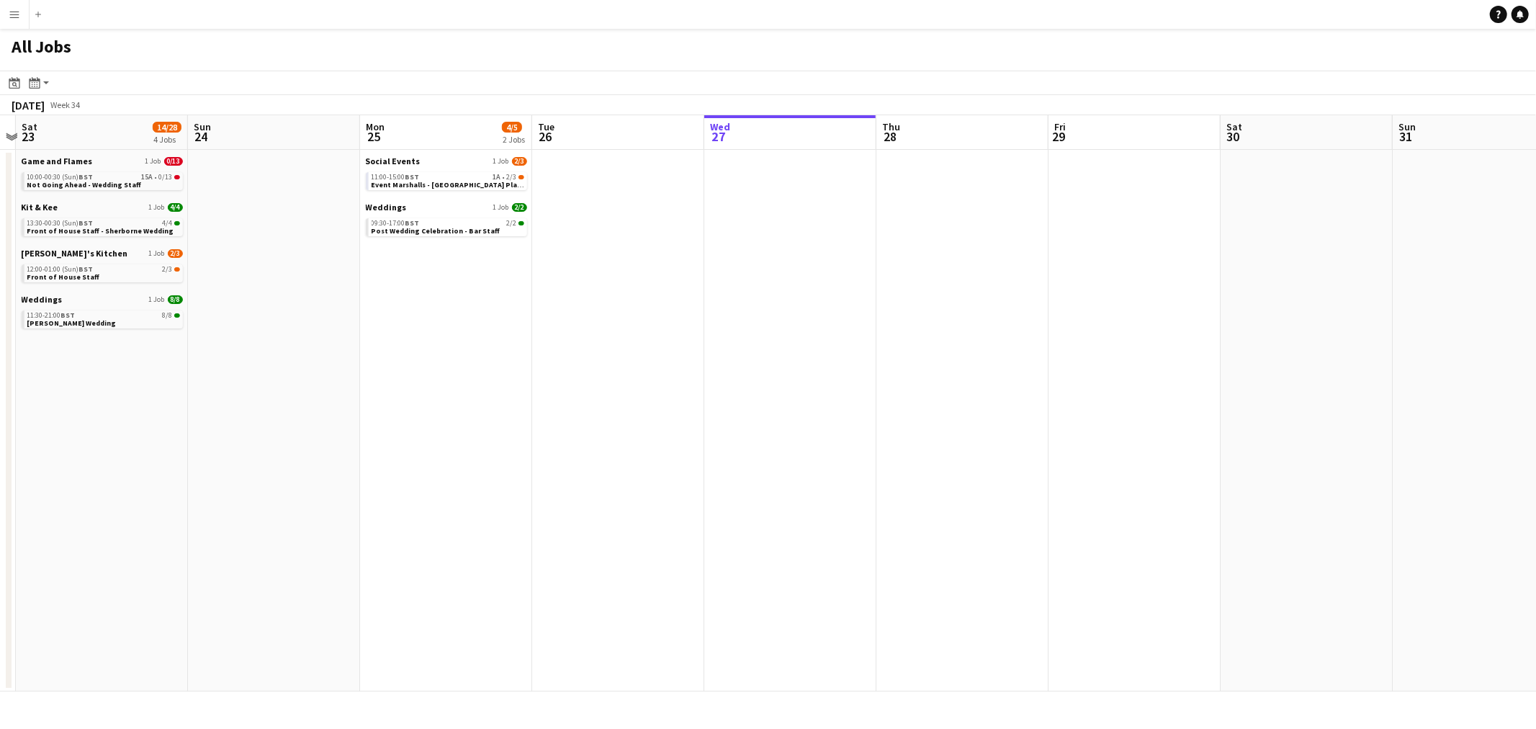
drag, startPoint x: 1535, startPoint y: 392, endPoint x: 884, endPoint y: 420, distance: 651.4
click at [1529, 392] on app-calendar-viewport "Wed 20 0/2 1 Job Thu 21 Fri 22 Sat 23 14/28 4 Jobs Sun 24 Mon 25 4/5 2 Jobs Tue…" at bounding box center [768, 403] width 1536 height 576
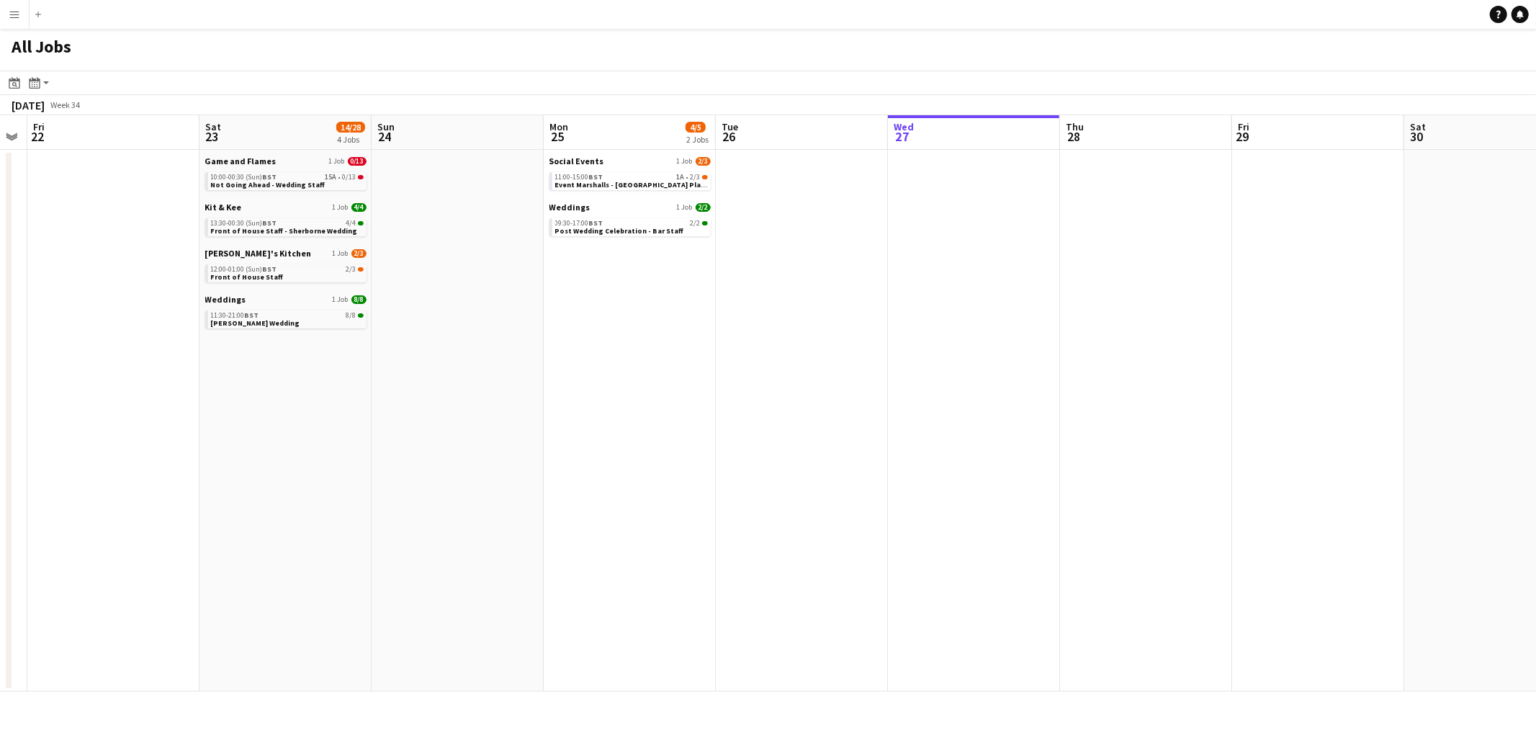
scroll to position [0, 466]
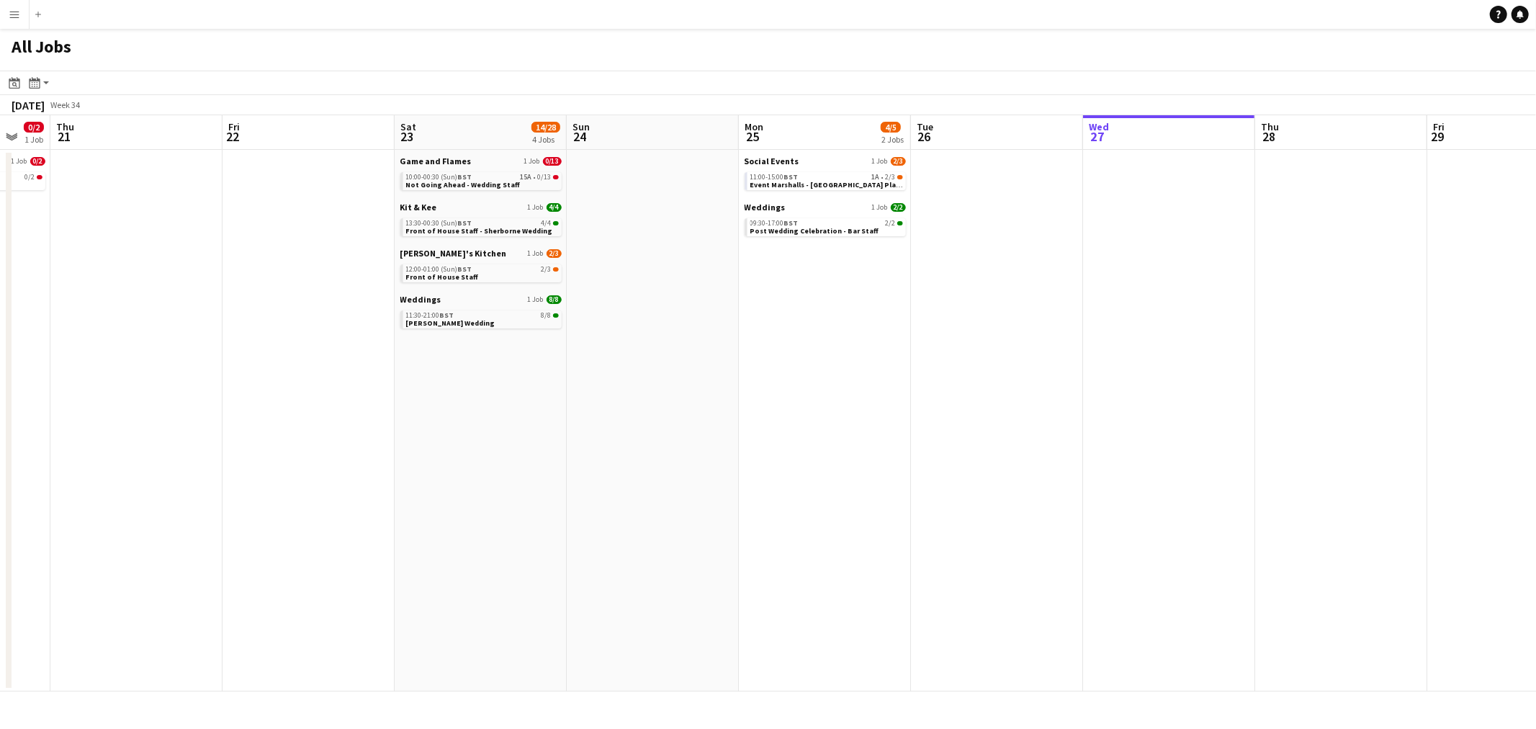
drag, startPoint x: 551, startPoint y: 392, endPoint x: 933, endPoint y: 382, distance: 381.7
click at [933, 382] on app-calendar-viewport "Mon 18 Tue 19 1/1 1 Job Wed 20 0/2 1 Job Thu 21 Fri 22 Sat 23 14/28 4 Jobs Sun …" at bounding box center [768, 403] width 1536 height 576
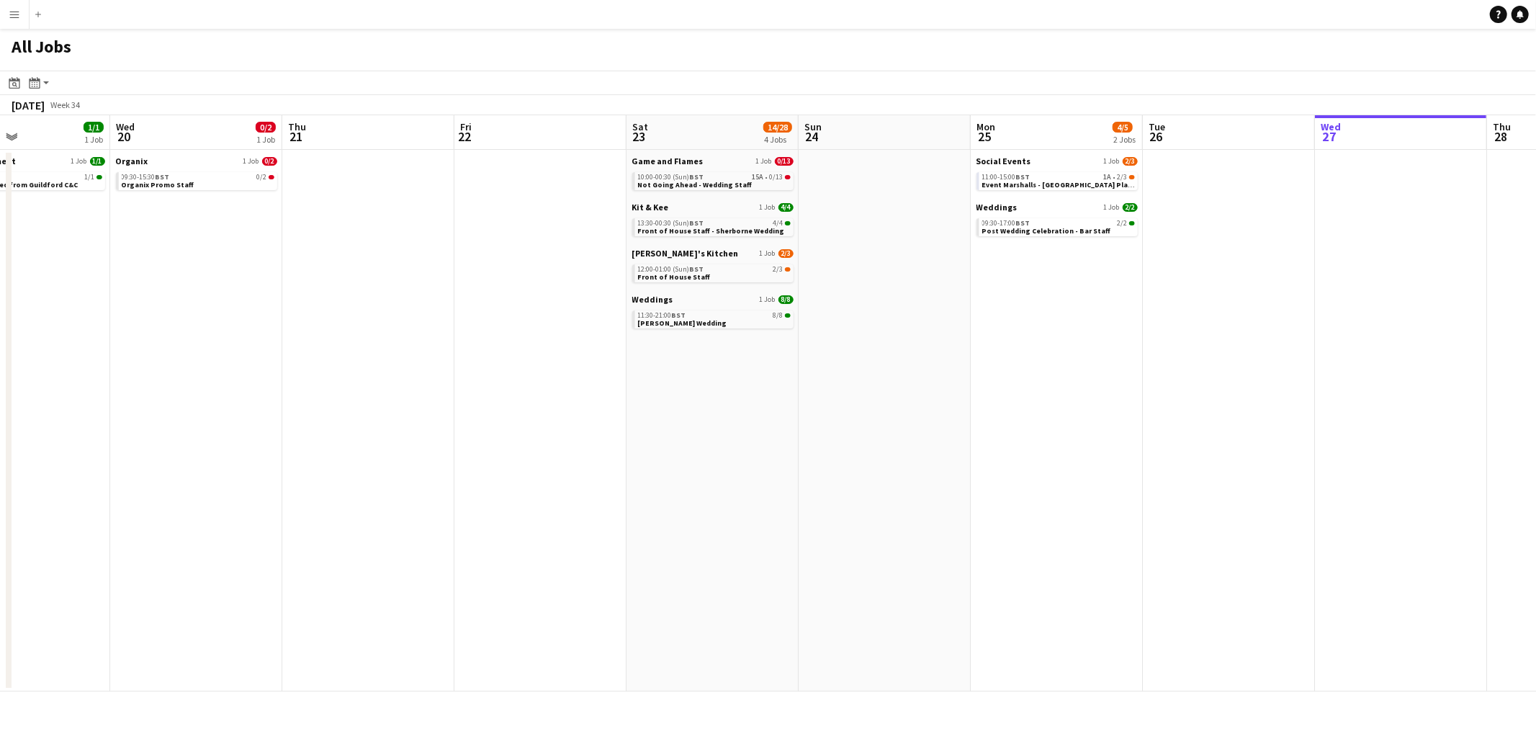
scroll to position [0, 405]
drag, startPoint x: 607, startPoint y: 418, endPoint x: 716, endPoint y: 423, distance: 109.5
click at [716, 423] on app-calendar-viewport "Sun 17 4/4 2 Jobs Mon 18 Tue 19 1/1 1 Job Wed 20 0/2 1 Job Thu 21 Fri 22 Sat 23…" at bounding box center [768, 403] width 1536 height 576
click at [210, 173] on div "09:30-15:30 BST 0/2" at bounding box center [199, 176] width 153 height 7
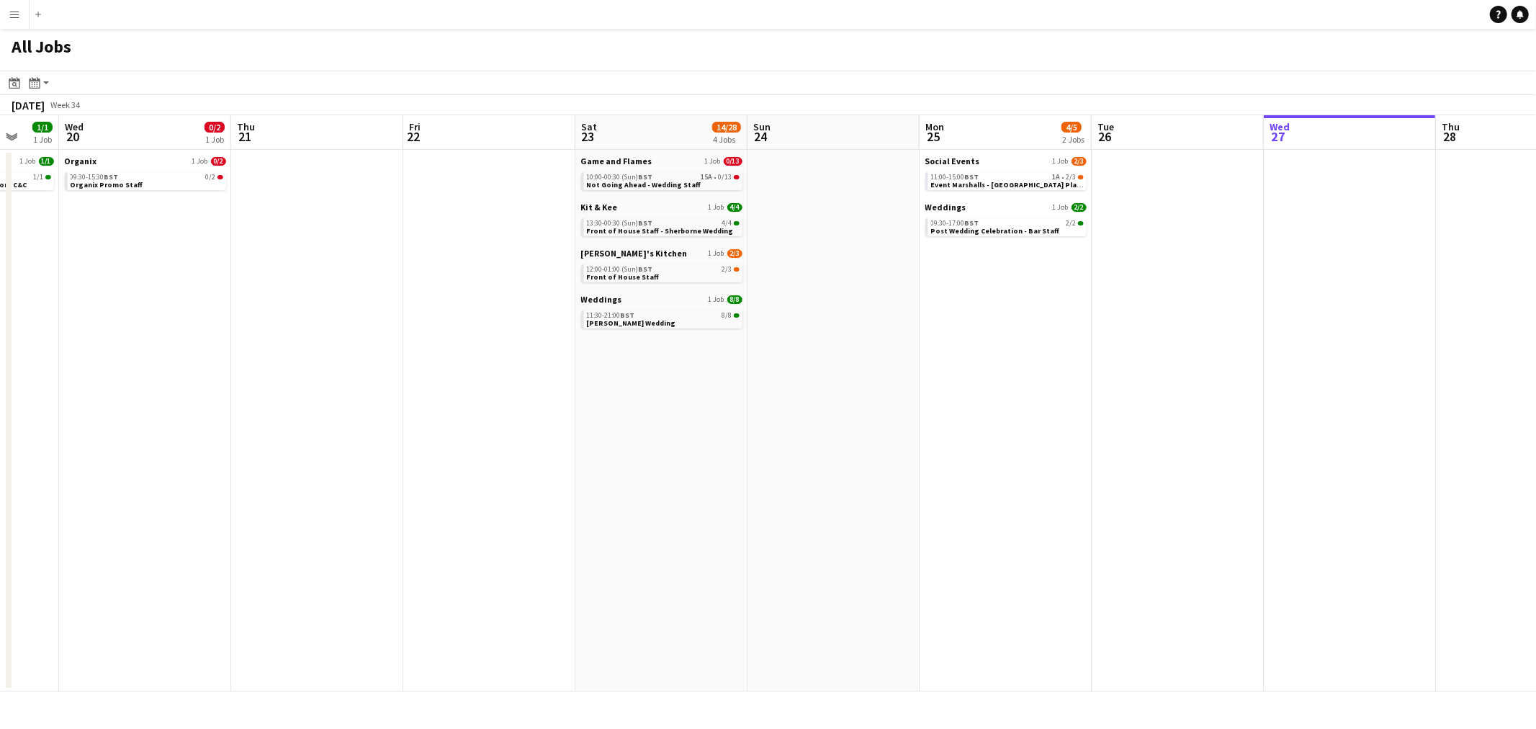
scroll to position [0, 582]
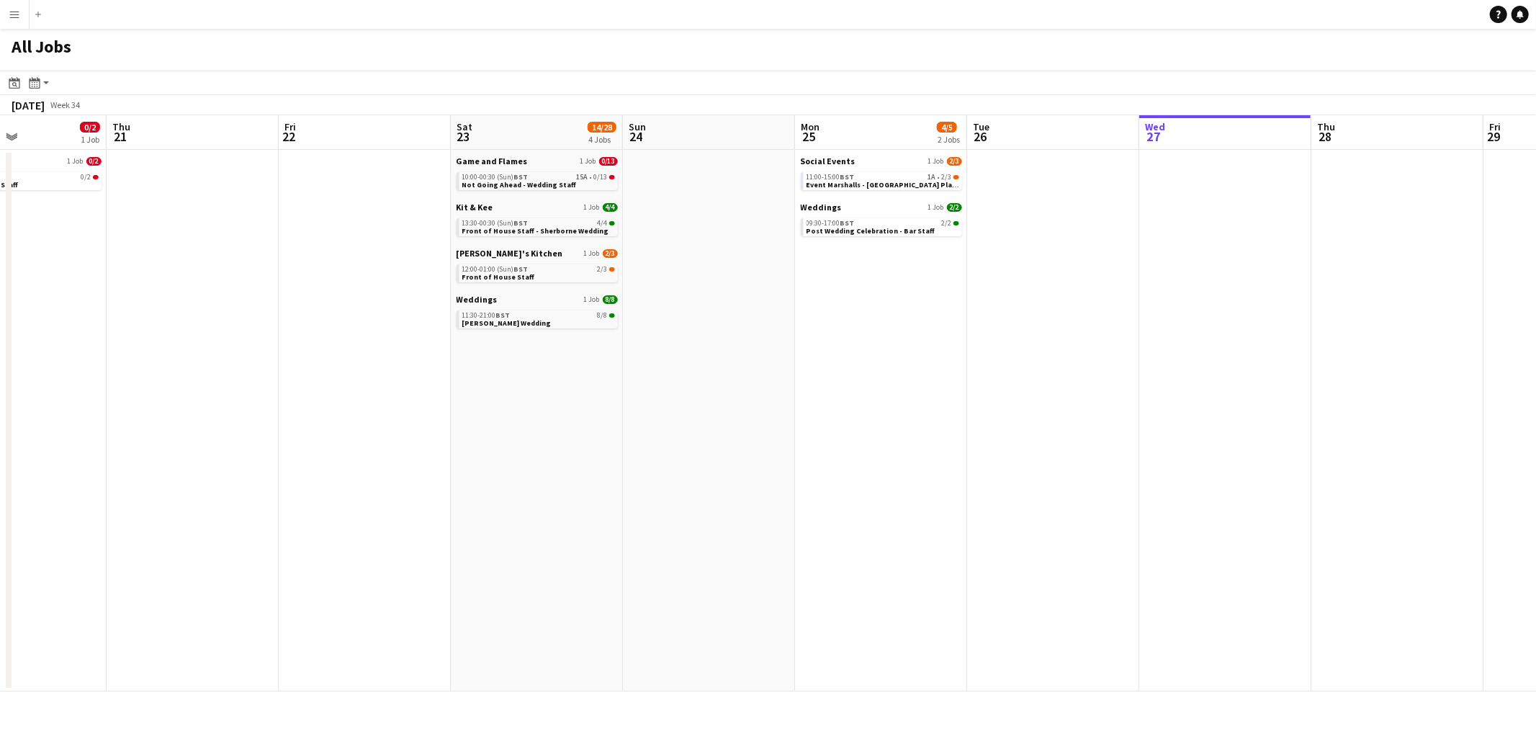
drag, startPoint x: 1076, startPoint y: 384, endPoint x: 898, endPoint y: 386, distance: 177.8
click at [898, 386] on app-calendar-viewport "Sun 17 4/4 2 Jobs Mon 18 Tue 19 1/1 1 Job Wed 20 0/2 1 Job Thu 21 Fri 22 Sat 23…" at bounding box center [768, 403] width 1536 height 576
